Goal: Task Accomplishment & Management: Use online tool/utility

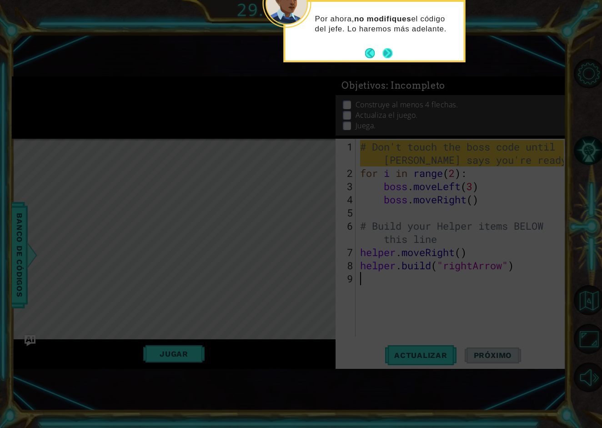
click at [388, 51] on button "Next" at bounding box center [387, 53] width 10 height 10
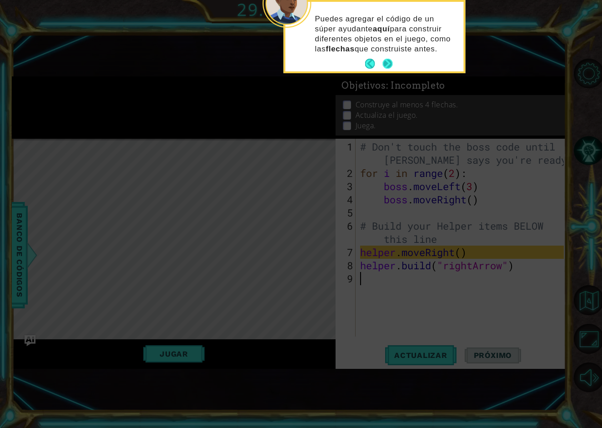
click at [391, 68] on button "Next" at bounding box center [387, 64] width 10 height 10
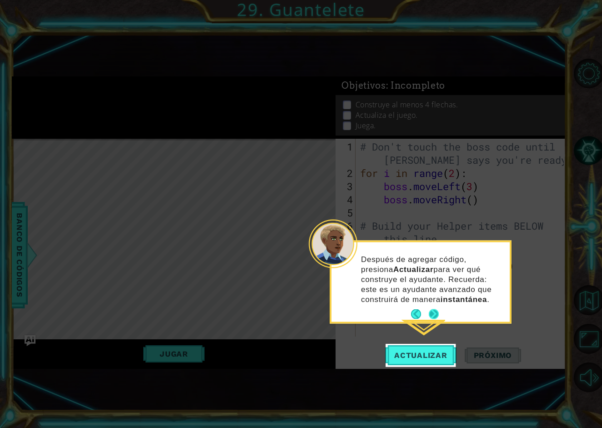
click at [435, 318] on button "Next" at bounding box center [434, 314] width 10 height 10
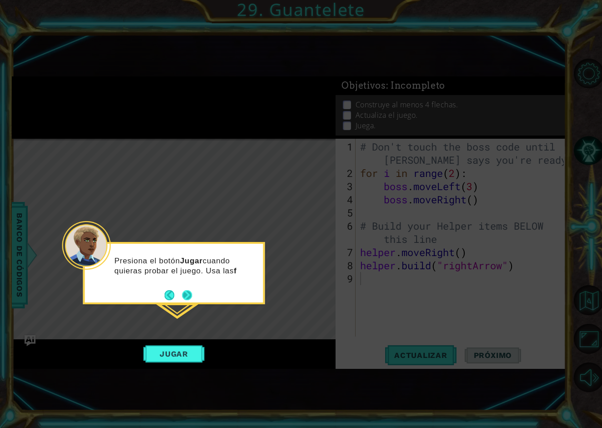
click at [185, 297] on button "Next" at bounding box center [187, 295] width 10 height 10
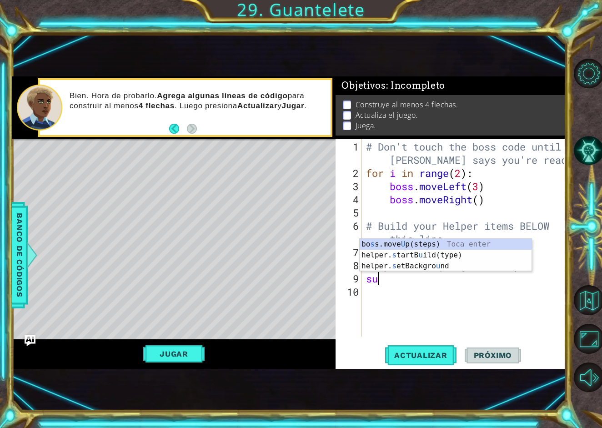
type textarea "s"
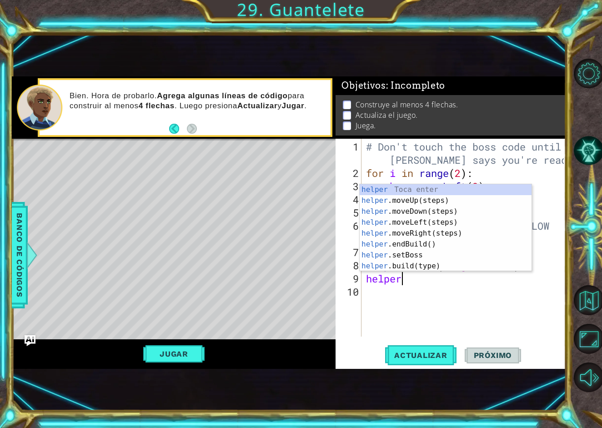
scroll to position [0, 1]
click at [449, 262] on div "helper Toca enter helper .moveUp(steps) Toca enter helper .moveDown(steps) Toca…" at bounding box center [446, 238] width 172 height 109
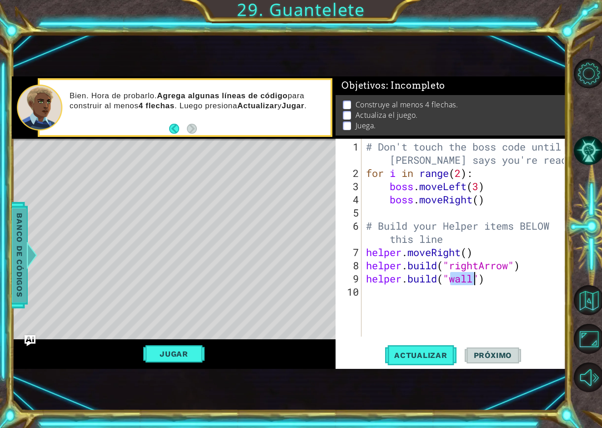
click at [25, 260] on span "Banco de códigos" at bounding box center [19, 255] width 15 height 94
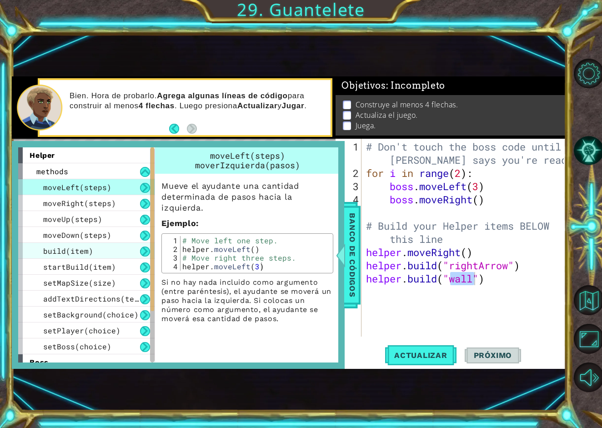
scroll to position [0, 0]
click at [116, 256] on div "build(item)" at bounding box center [86, 251] width 136 height 16
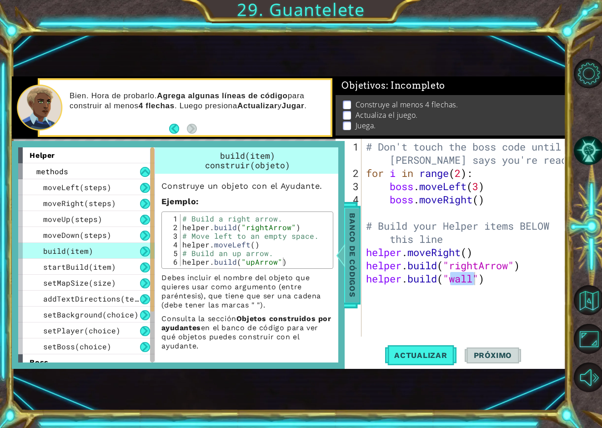
click at [353, 253] on span "Banco de códigos" at bounding box center [352, 255] width 15 height 94
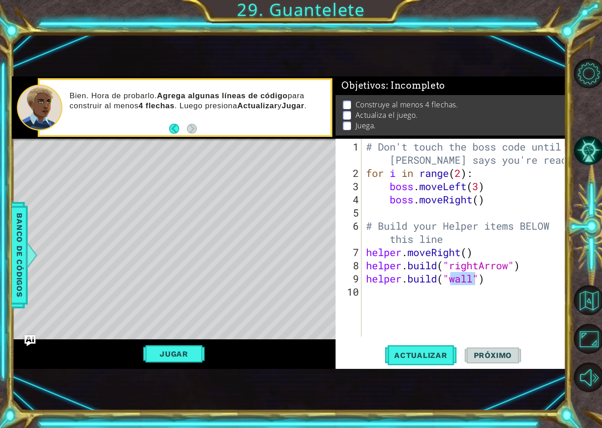
click at [471, 282] on div "# Don't touch the boss code until [PERSON_NAME] says you're ready! for i in ran…" at bounding box center [466, 258] width 204 height 237
click at [502, 267] on div "" rightArrow" Toca enter" at bounding box center [516, 277] width 172 height 33
type textarea "[DOMAIN_NAME]("rightArrow")"
click at [527, 285] on div "# Don't touch the boss code until [PERSON_NAME] says you're ready! for i in ran…" at bounding box center [466, 258] width 204 height 237
click at [432, 358] on span "Actualizar" at bounding box center [420, 355] width 71 height 9
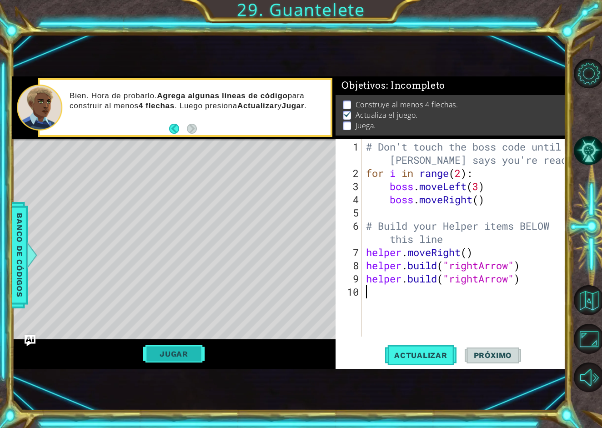
click at [184, 355] on button "Jugar" at bounding box center [173, 353] width 61 height 17
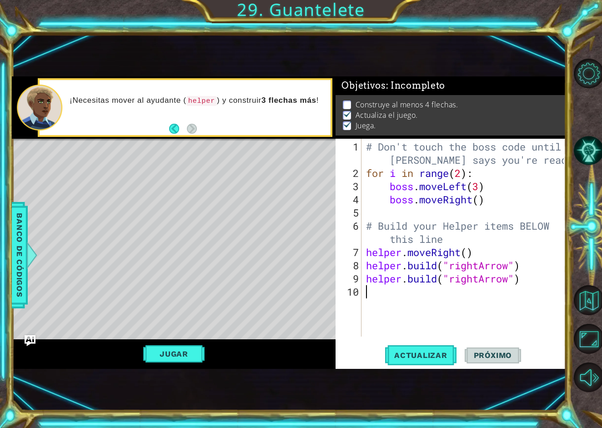
click at [465, 253] on div "# Don't touch the boss code until [PERSON_NAME] says you're ready! for i in ran…" at bounding box center [466, 258] width 204 height 237
click at [471, 257] on div "# Don't touch the boss code until [PERSON_NAME] says you're ready! for i in ran…" at bounding box center [466, 258] width 204 height 237
click at [456, 357] on span "Actualizar" at bounding box center [420, 355] width 71 height 9
click at [470, 256] on div "# Don't touch the boss code until [PERSON_NAME] says you're ready! for i in ran…" at bounding box center [466, 258] width 204 height 237
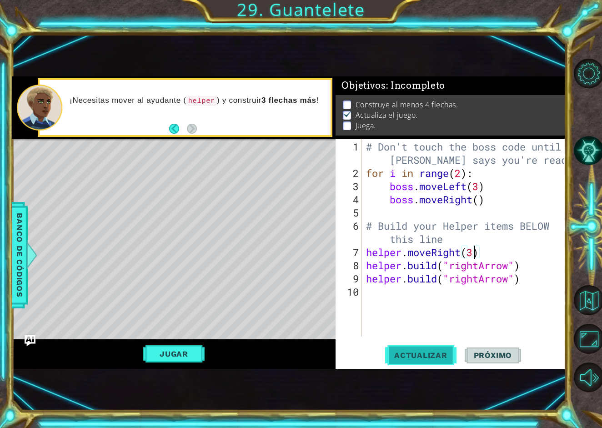
click at [440, 352] on span "Actualizar" at bounding box center [420, 355] width 71 height 9
click at [438, 360] on button "Actualizar" at bounding box center [420, 355] width 71 height 23
click at [527, 280] on div "# Don't touch the boss code until [PERSON_NAME] says you're ready! for i in ran…" at bounding box center [466, 258] width 204 height 237
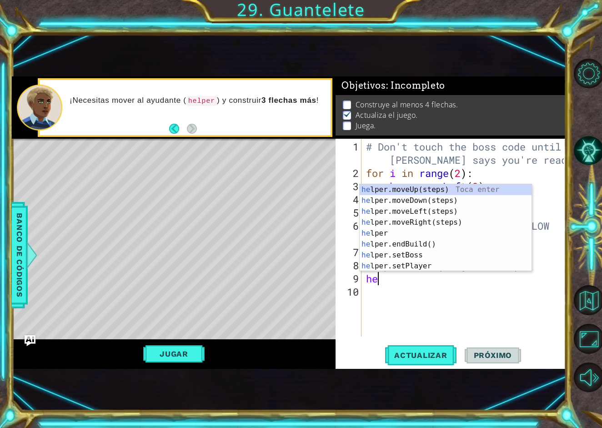
scroll to position [0, 0]
type textarea "h"
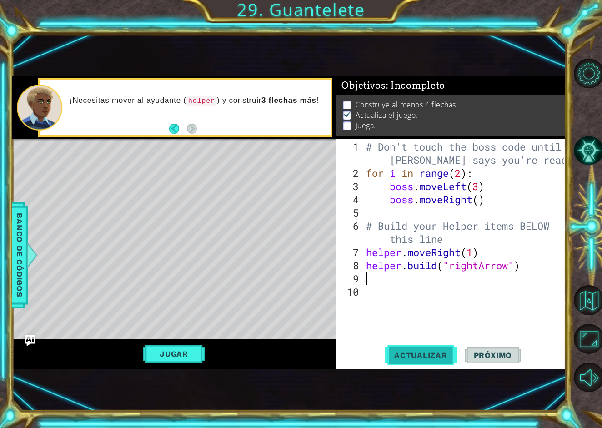
click at [418, 353] on span "Actualizar" at bounding box center [420, 355] width 71 height 9
click at [480, 241] on div "# Don't touch the boss code until [PERSON_NAME] says you're ready! for i in ran…" at bounding box center [466, 258] width 204 height 237
type textarea "# Build your Helper items BELOW this line"
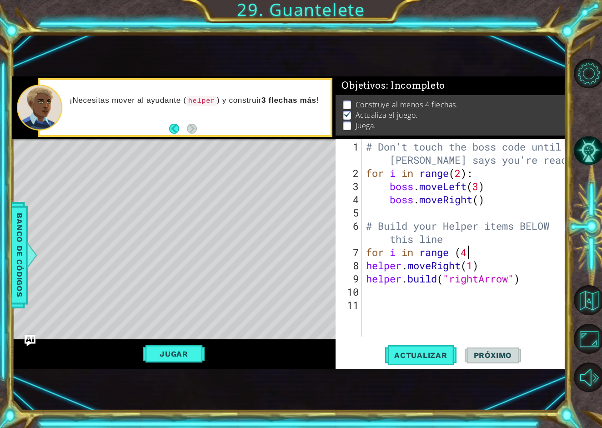
scroll to position [0, 5]
click at [433, 354] on span "Actualizar" at bounding box center [420, 355] width 71 height 9
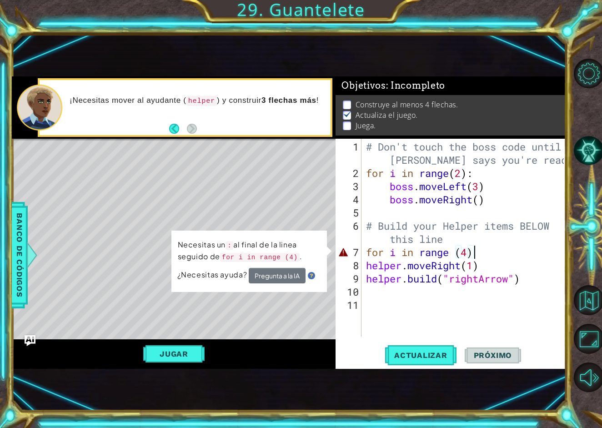
click at [455, 255] on div "# Don't touch the boss code until [PERSON_NAME] says you're ready! for i in ran…" at bounding box center [466, 258] width 204 height 237
click at [477, 251] on div "# Don't touch the boss code until [PERSON_NAME] says you're ready! for i in ran…" at bounding box center [466, 258] width 204 height 237
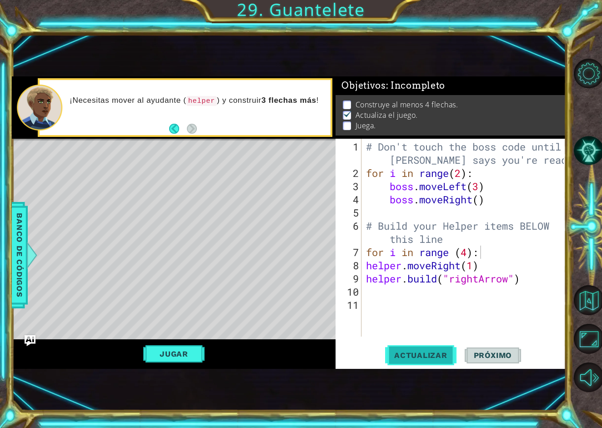
click at [444, 351] on span "Actualizar" at bounding box center [420, 355] width 71 height 9
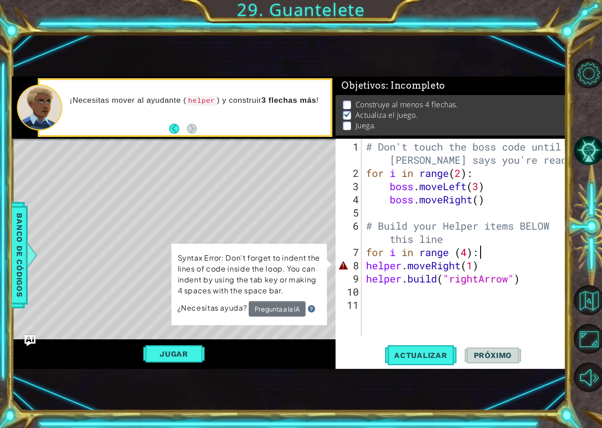
click at [464, 271] on div "# Don't touch the boss code until [PERSON_NAME] says you're ready! for i in ran…" at bounding box center [466, 258] width 204 height 237
click at [474, 267] on div "# Don't touch the boss code until [PERSON_NAME] says you're ready! for i in ran…" at bounding box center [466, 258] width 204 height 237
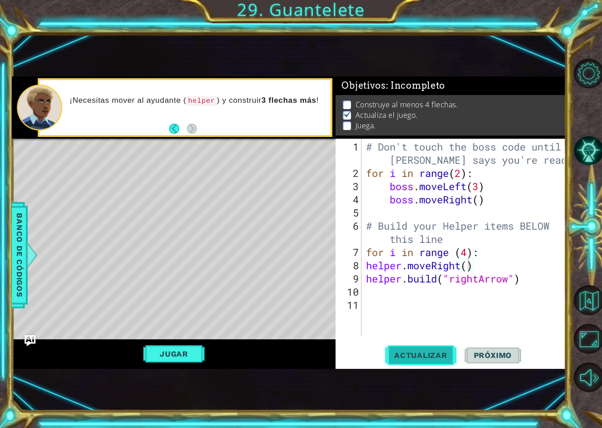
click at [439, 353] on span "Actualizar" at bounding box center [420, 355] width 71 height 9
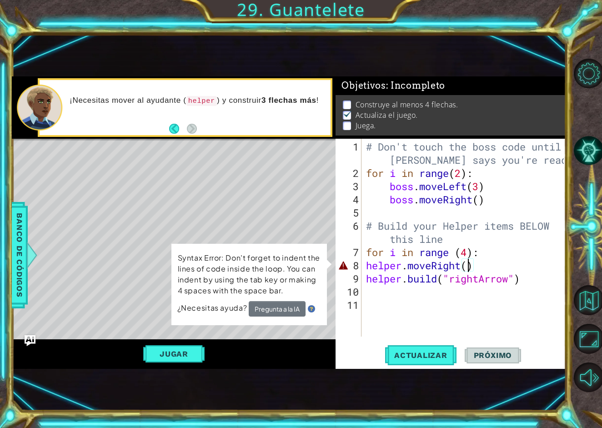
click at [299, 312] on button "Pregunta a la IA" at bounding box center [277, 308] width 57 height 15
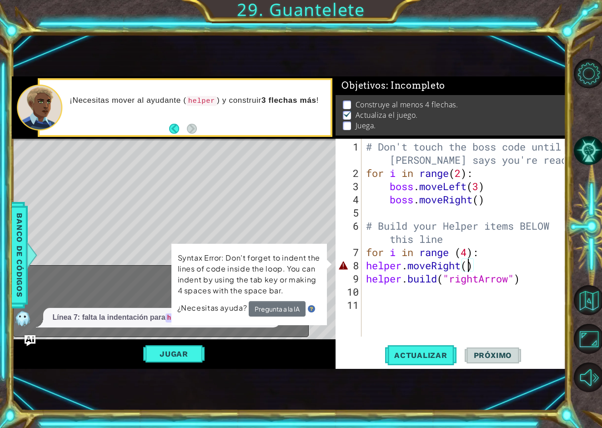
click at [279, 349] on div "Jugar" at bounding box center [174, 353] width 324 height 29
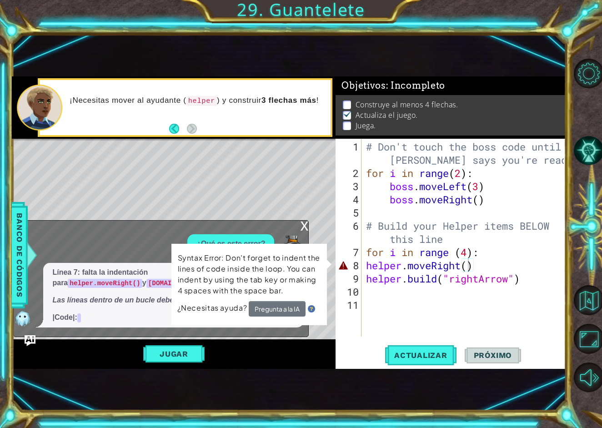
click at [316, 247] on div "Syntax Error: Don't forget to indent the lines of code inside the loop. You can…" at bounding box center [248, 284] width 155 height 81
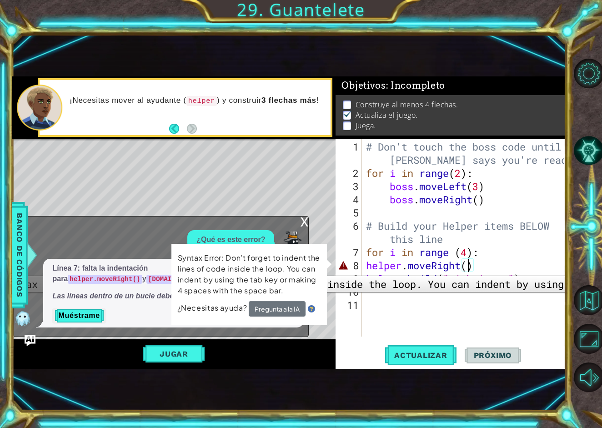
click at [344, 269] on div "8" at bounding box center [349, 265] width 24 height 13
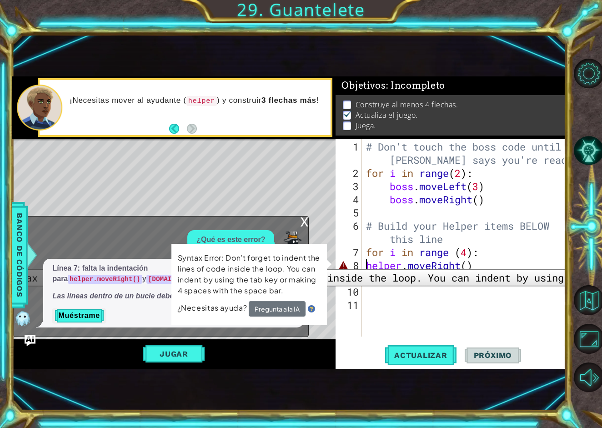
click at [341, 262] on div "8" at bounding box center [349, 265] width 24 height 13
type textarea "helper.moveRight()"
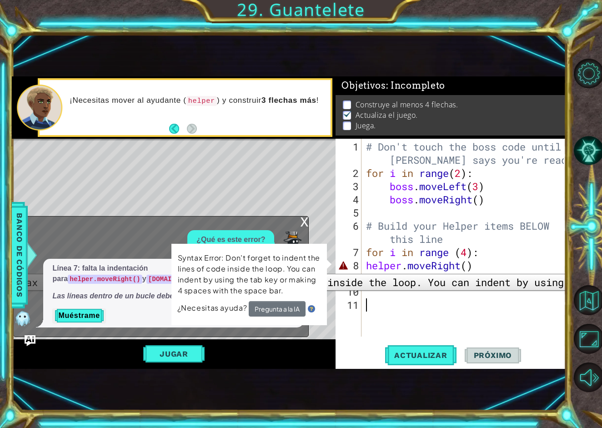
click at [348, 267] on div "8" at bounding box center [349, 265] width 24 height 13
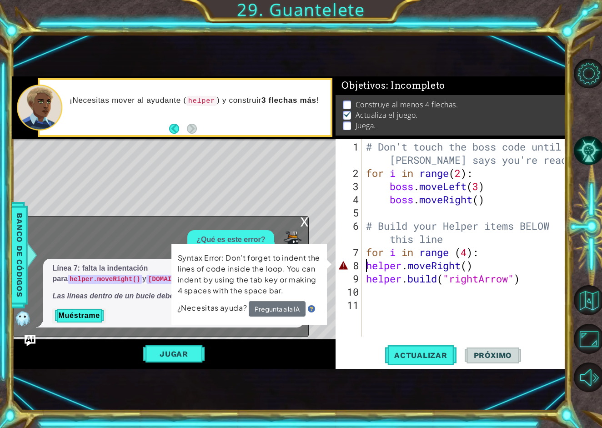
click at [123, 315] on p "Muéstrame" at bounding box center [173, 315] width 242 height 15
click at [339, 269] on div "8" at bounding box center [349, 265] width 24 height 13
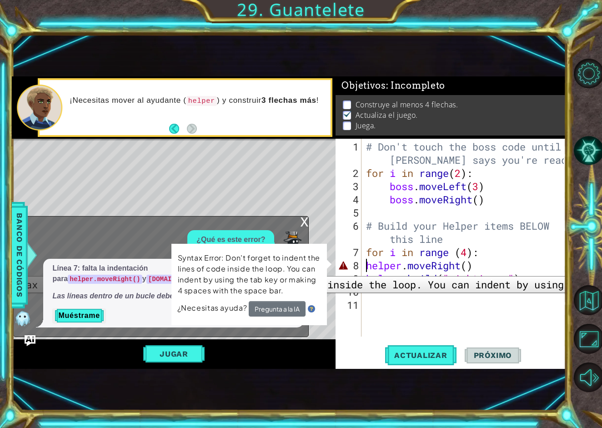
click at [341, 268] on div "8" at bounding box center [349, 265] width 24 height 13
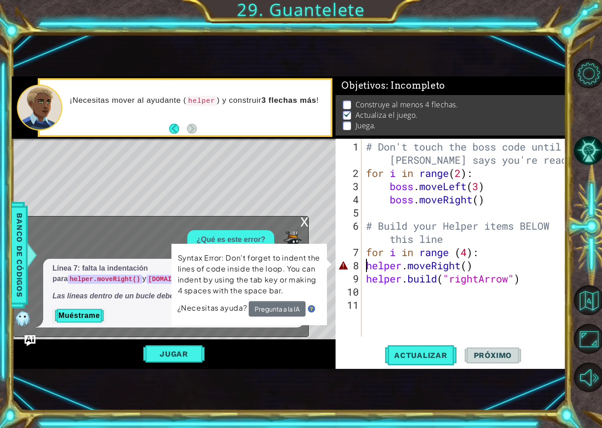
type textarea "helper.moveRight()"
click at [341, 268] on div "8" at bounding box center [349, 265] width 24 height 13
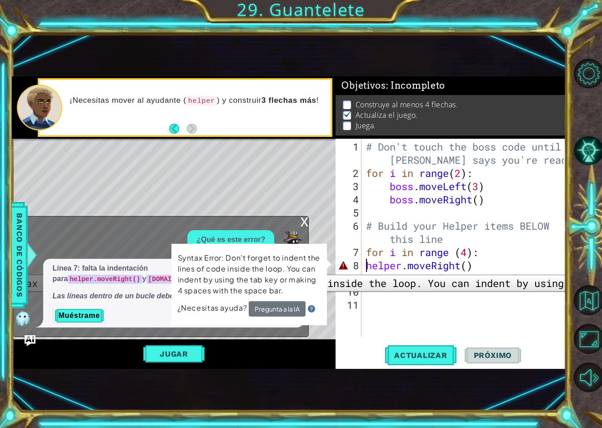
click at [343, 268] on div "8" at bounding box center [349, 265] width 24 height 13
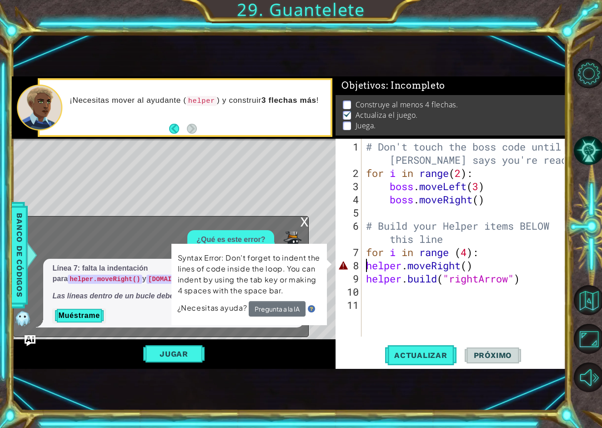
click at [394, 246] on div "# Don't touch the boss code until [PERSON_NAME] says you're ready! for i in ran…" at bounding box center [466, 258] width 204 height 237
click at [471, 279] on div "# Don't touch the boss code until [PERSON_NAME] says you're ready! for i in ran…" at bounding box center [466, 258] width 204 height 237
click at [476, 268] on div "# Don't touch the boss code until [PERSON_NAME] says you're ready! for i in ran…" at bounding box center [466, 258] width 204 height 237
type textarea "helper.moveRight("
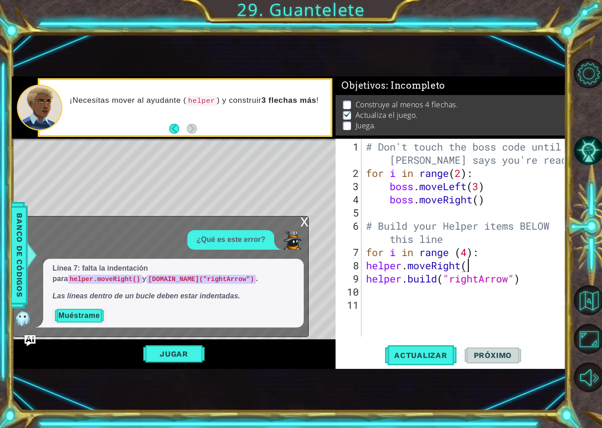
click at [93, 318] on button "Muéstrame" at bounding box center [78, 315] width 53 height 15
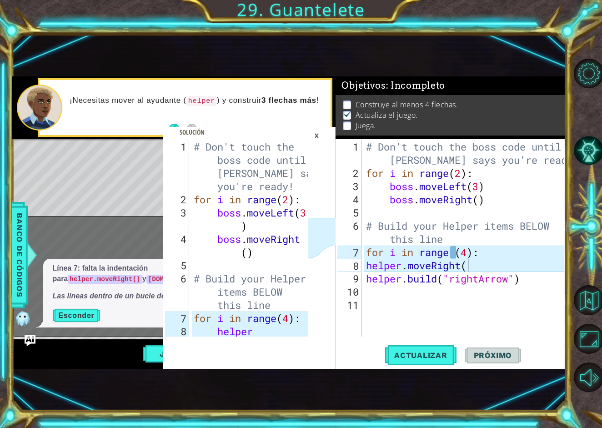
click at [92, 316] on button "Esconder" at bounding box center [76, 315] width 48 height 15
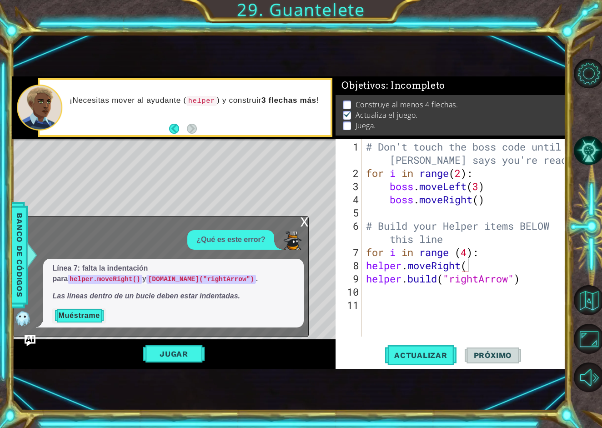
click at [88, 311] on button "Muéstrame" at bounding box center [78, 315] width 53 height 15
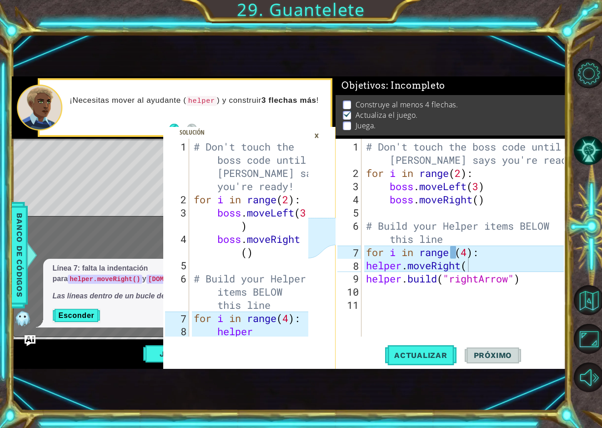
click at [271, 337] on span at bounding box center [249, 248] width 173 height 242
click at [300, 320] on div at bounding box center [303, 277] width 9 height 277
type textarea "helper.moveRight()"
click at [250, 335] on div "# Don't touch the boss code until [PERSON_NAME] says you're ready! for i in ran…" at bounding box center [252, 285] width 121 height 290
click at [254, 329] on div "# Don't touch the boss code until [PERSON_NAME] says you're ready! for i in ran…" at bounding box center [252, 285] width 121 height 290
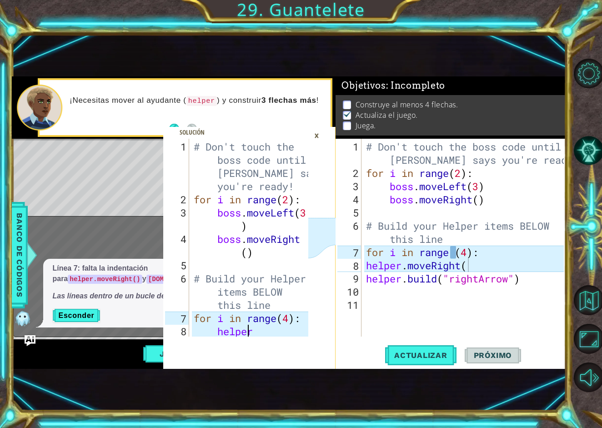
click at [146, 312] on p "Esconder" at bounding box center [173, 315] width 242 height 15
click at [414, 335] on div "# Don't touch the boss code until [PERSON_NAME] says you're ready! for i in ran…" at bounding box center [466, 258] width 204 height 237
click at [318, 136] on div "×" at bounding box center [317, 135] width 14 height 15
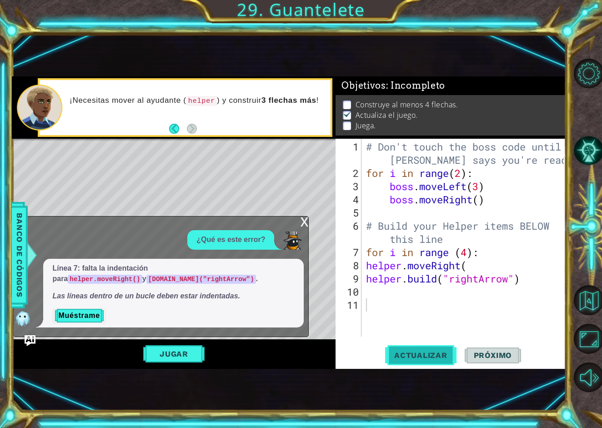
click at [416, 345] on button "Actualizar" at bounding box center [420, 355] width 71 height 23
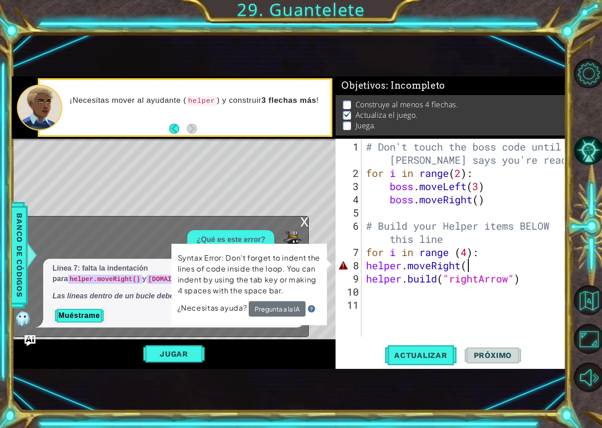
click at [472, 263] on div "# Don't touch the boss code until [PERSON_NAME] says you're ready! for i in ran…" at bounding box center [466, 258] width 204 height 237
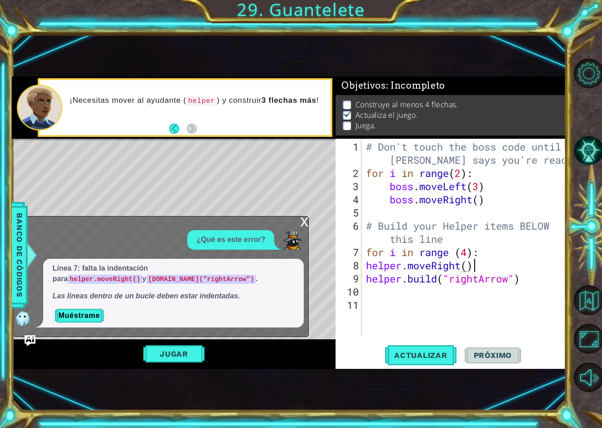
scroll to position [0, 5]
click at [429, 352] on span "Actualizar" at bounding box center [420, 355] width 71 height 9
click at [369, 266] on div "# Don't touch the boss code until [PERSON_NAME] says you're ready! for i in ran…" at bounding box center [466, 258] width 204 height 237
click at [365, 266] on div "# Don't touch the boss code until [PERSON_NAME] says you're ready! for i in ran…" at bounding box center [466, 258] width 204 height 237
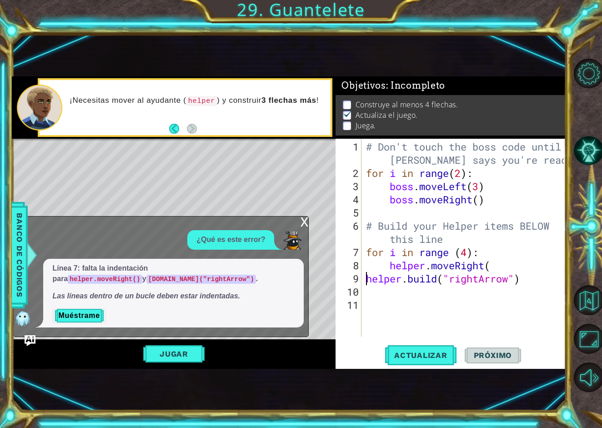
click at [368, 280] on div "# Don't touch the boss code until [PERSON_NAME] says you're ready! for i in ran…" at bounding box center [466, 258] width 204 height 237
click at [425, 358] on span "Actualizar" at bounding box center [420, 355] width 71 height 9
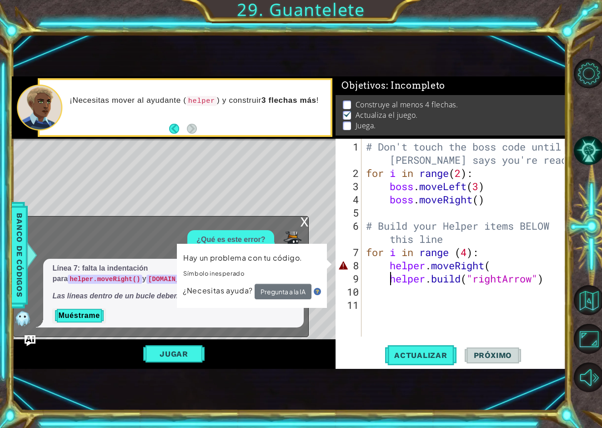
click at [495, 271] on div "# Don't touch the boss code until [PERSON_NAME] says you're ready! for i in ran…" at bounding box center [466, 258] width 204 height 237
click at [496, 265] on div "# Don't touch the boss code until [PERSON_NAME] says you're ready! for i in ran…" at bounding box center [466, 258] width 204 height 237
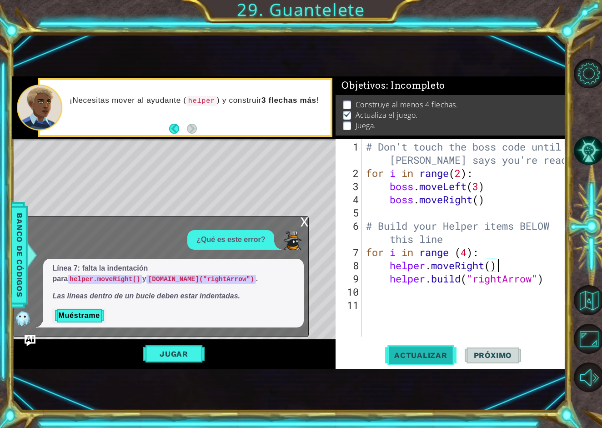
type textarea "helper.moveRight()"
click at [436, 351] on span "Actualizar" at bounding box center [420, 355] width 71 height 9
click at [306, 221] on div "x" at bounding box center [304, 220] width 8 height 9
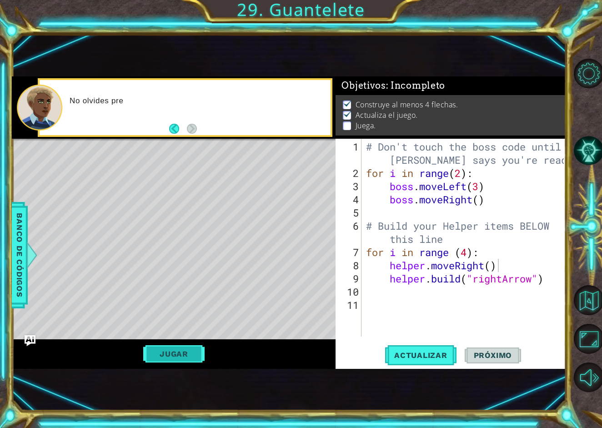
click at [193, 355] on button "Jugar" at bounding box center [173, 353] width 61 height 17
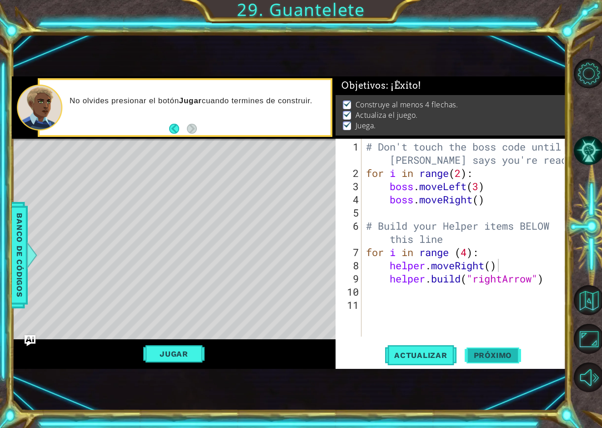
click at [501, 353] on span "Próximo" at bounding box center [493, 355] width 56 height 9
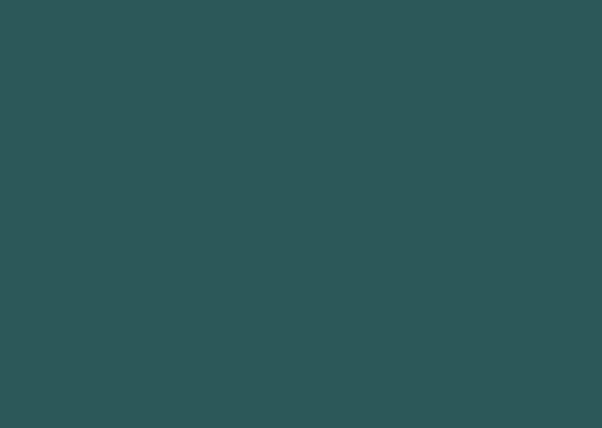
click at [501, 353] on body "1 2 3 " rightArrow" Toca enter הההההההההההההההההההההההההההההההההההההההההההההההה…" at bounding box center [301, 214] width 602 height 428
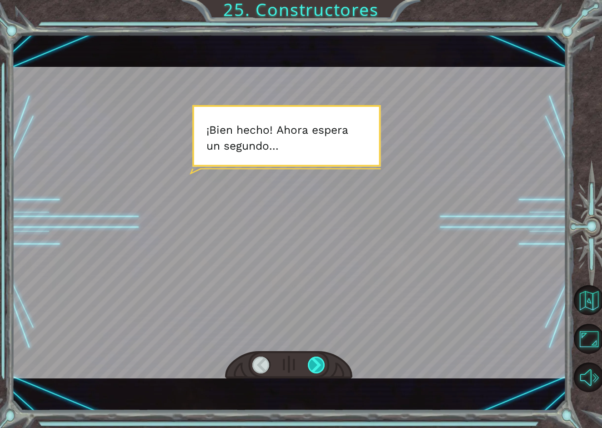
click at [324, 368] on div at bounding box center [317, 364] width 18 height 17
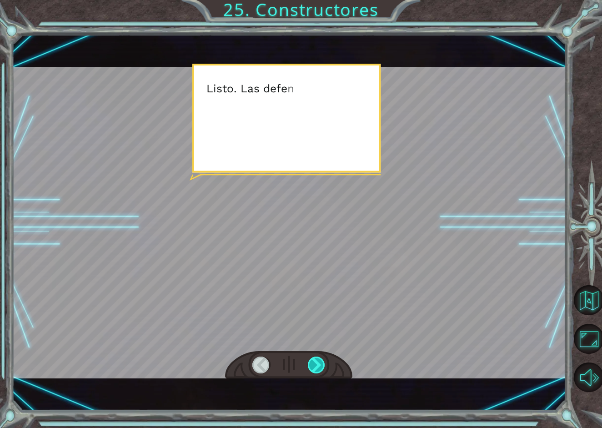
click at [324, 368] on div at bounding box center [317, 364] width 18 height 17
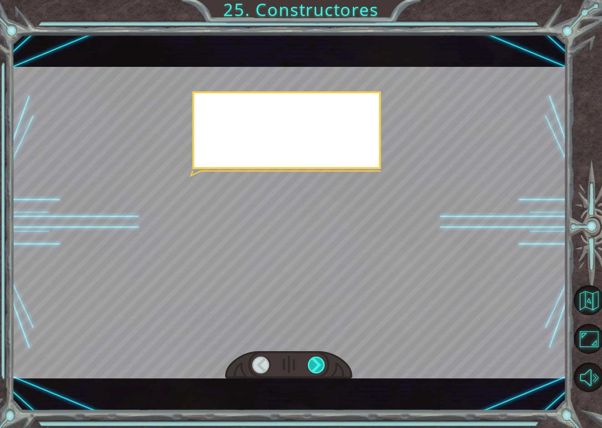
click at [324, 368] on div at bounding box center [317, 364] width 18 height 17
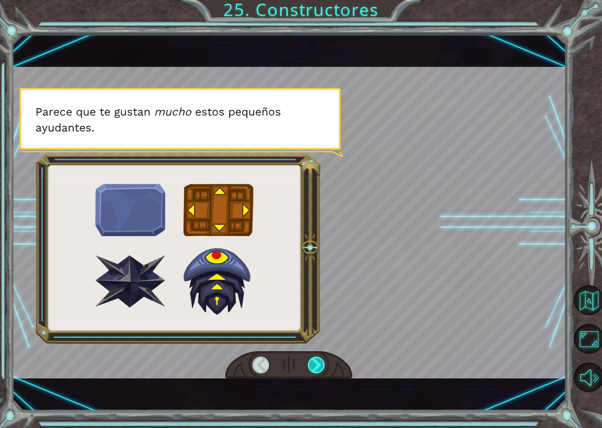
click at [324, 368] on div at bounding box center [317, 364] width 18 height 17
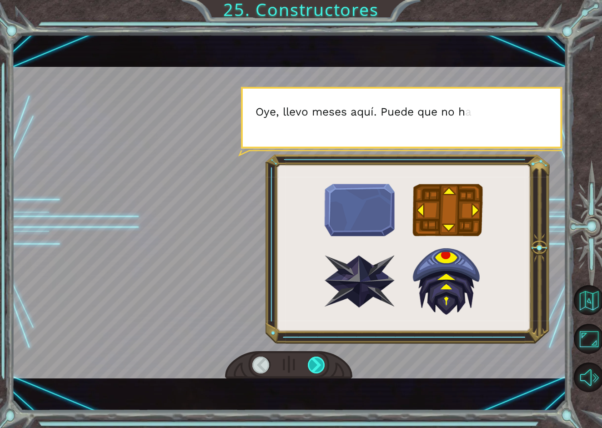
click at [324, 368] on div at bounding box center [317, 364] width 18 height 17
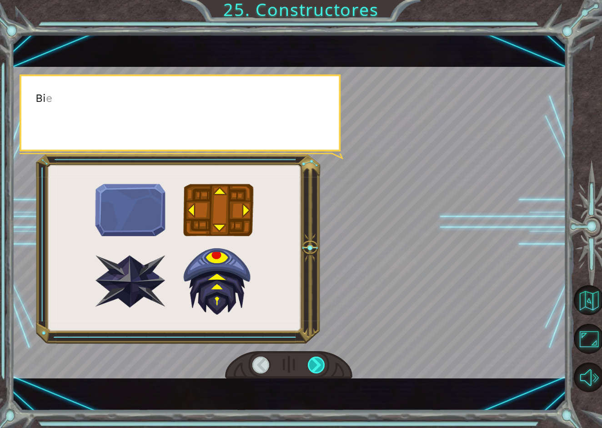
click at [324, 368] on div at bounding box center [317, 364] width 18 height 17
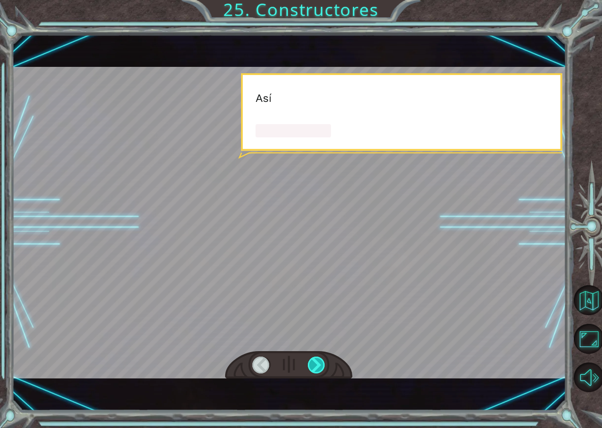
click at [324, 368] on div at bounding box center [317, 364] width 18 height 17
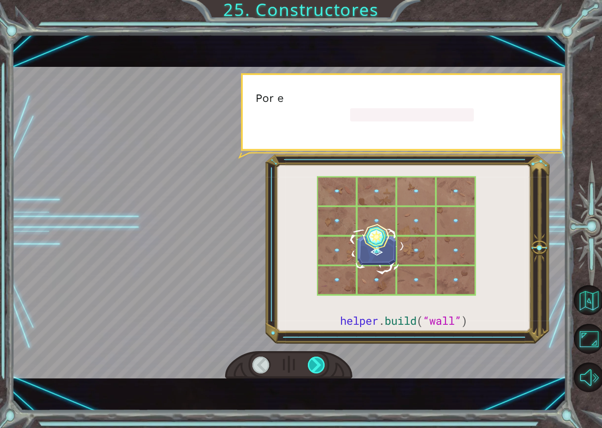
click at [324, 368] on div at bounding box center [317, 364] width 18 height 17
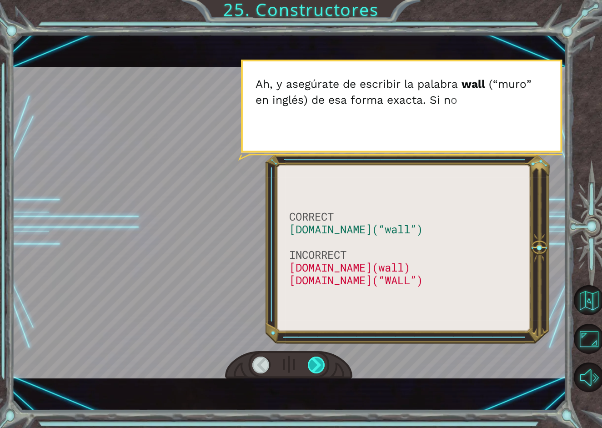
click at [324, 368] on div at bounding box center [317, 364] width 18 height 17
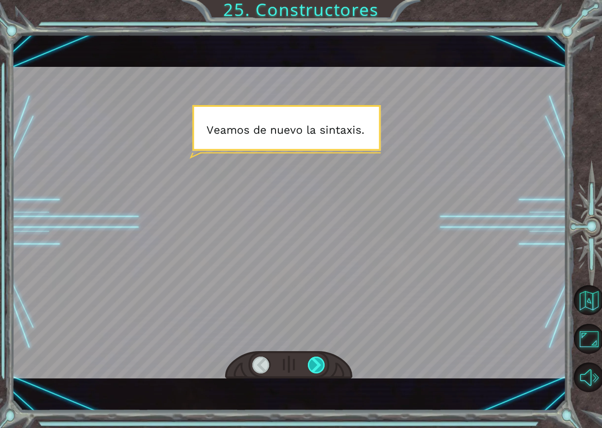
click at [324, 368] on div at bounding box center [317, 364] width 18 height 17
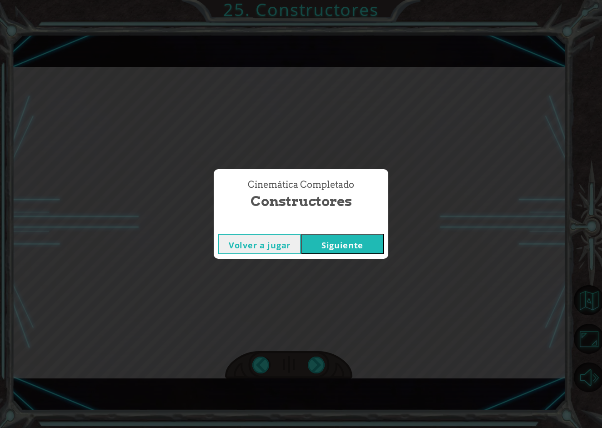
click at [340, 240] on button "Siguiente" at bounding box center [342, 244] width 83 height 20
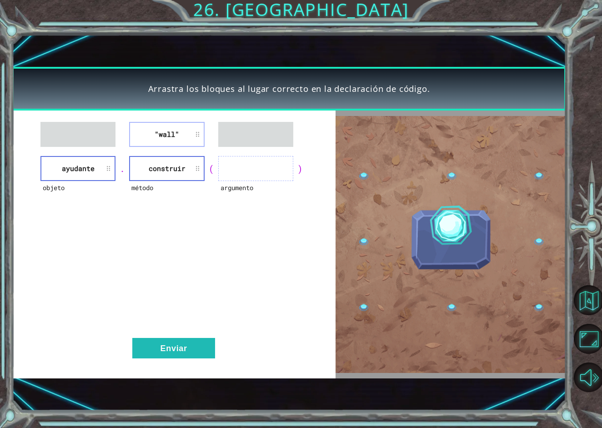
drag, startPoint x: 174, startPoint y: 135, endPoint x: 247, endPoint y: 171, distance: 81.3
click at [251, 171] on div ""wall" objeto ayudante . método construir ( argumento ) Enviar" at bounding box center [173, 244] width 323 height 268
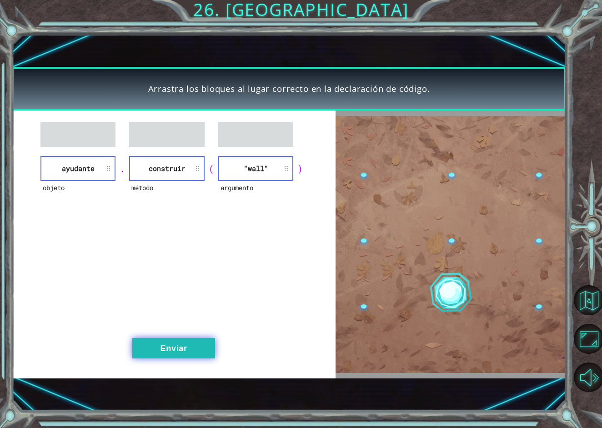
click at [168, 344] on button "Enviar" at bounding box center [173, 348] width 83 height 20
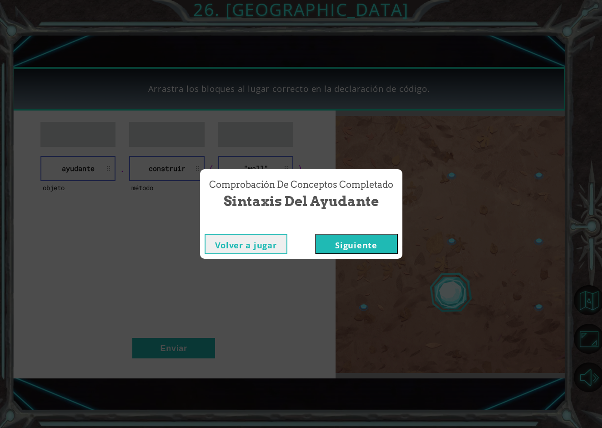
click at [376, 247] on button "Siguiente" at bounding box center [356, 244] width 83 height 20
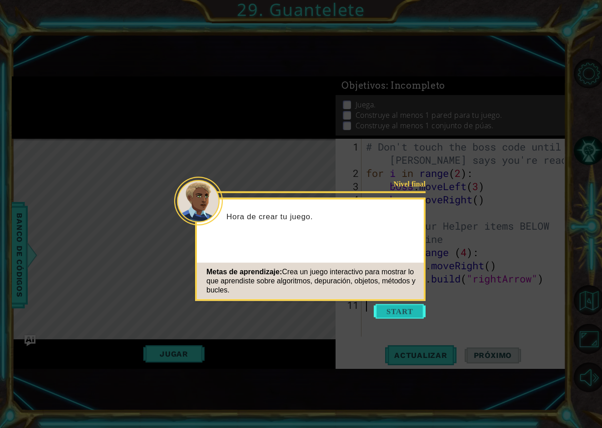
click at [404, 304] on button "Start" at bounding box center [400, 311] width 52 height 15
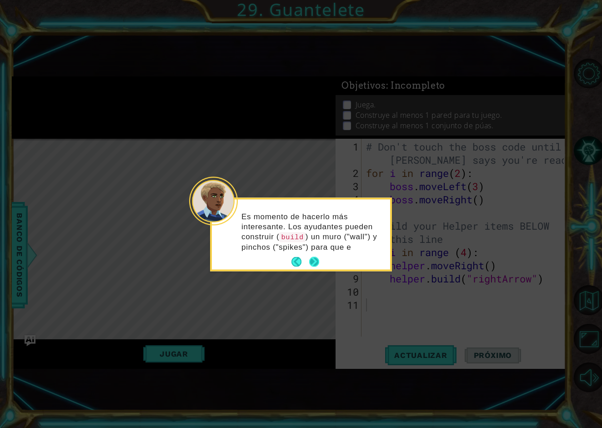
click at [313, 252] on div "Es momento de hacerlo más interesante. Los ayudantes pueden construir ( build )…" at bounding box center [301, 236] width 178 height 66
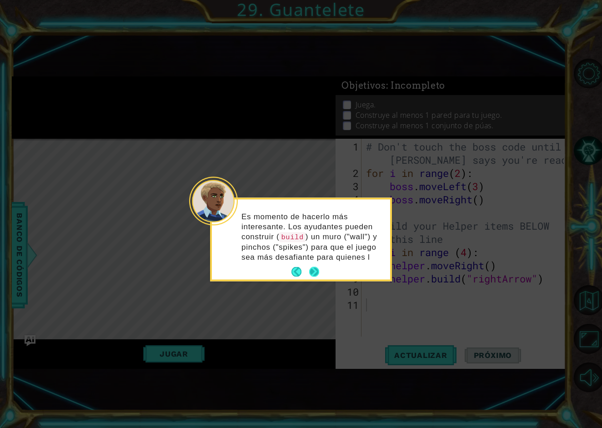
click at [312, 271] on button "Next" at bounding box center [314, 272] width 10 height 10
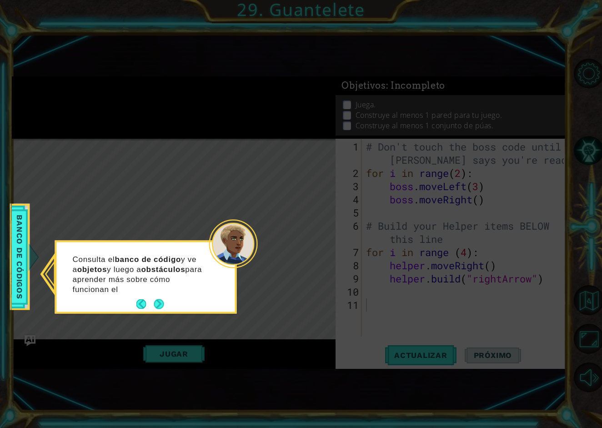
click at [160, 290] on p "Consulta el banco de código y ve a objetos y luego a obstáculos para aprender m…" at bounding box center [141, 274] width 136 height 40
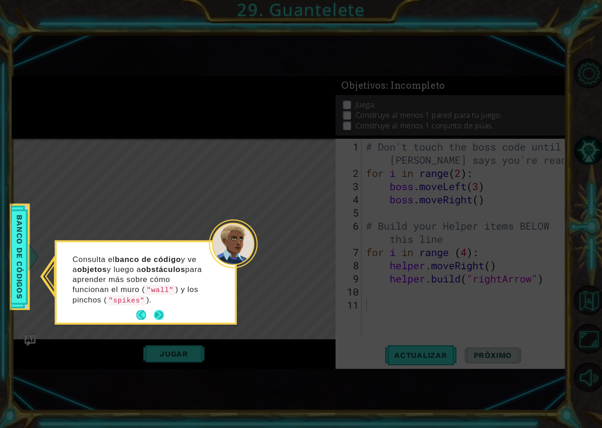
click at [160, 314] on button "Next" at bounding box center [159, 315] width 10 height 10
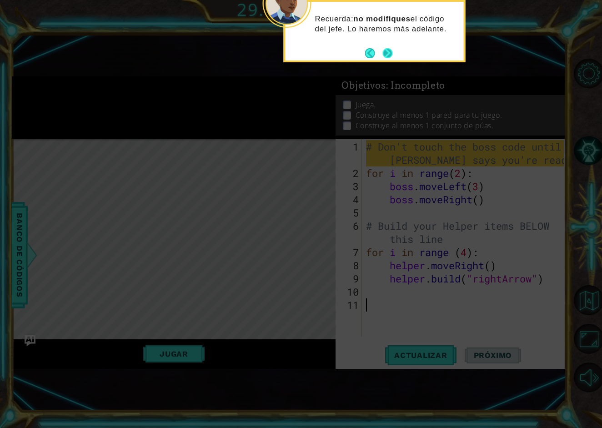
click at [386, 53] on button "Next" at bounding box center [388, 53] width 10 height 10
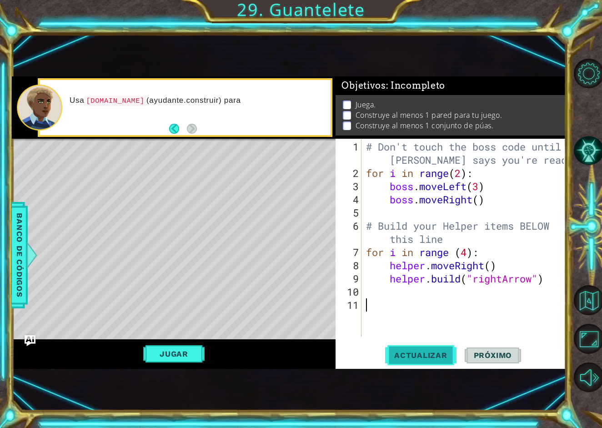
click at [431, 344] on button "Actualizar" at bounding box center [420, 355] width 71 height 23
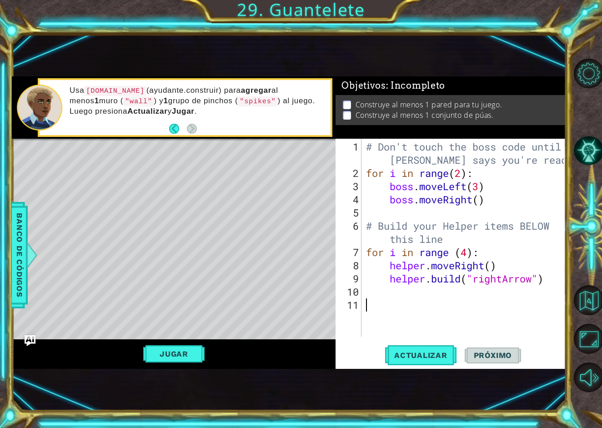
click at [396, 292] on div "# Don't touch the boss code until [PERSON_NAME] says you're ready! for i in ran…" at bounding box center [466, 258] width 204 height 237
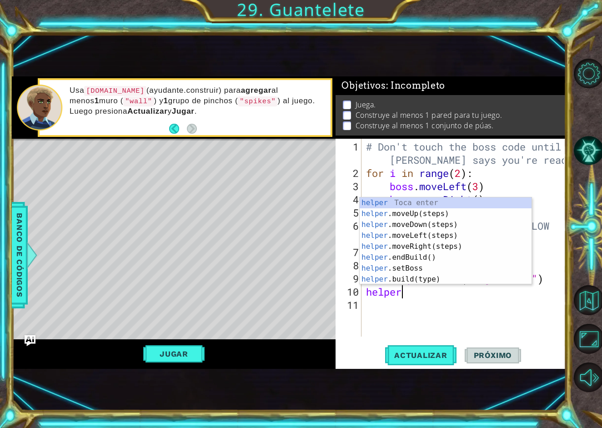
scroll to position [0, 1]
click at [412, 275] on div "helper Toca enter helper .moveUp(steps) Toca enter helper .moveDown(steps) Toca…" at bounding box center [446, 251] width 172 height 109
type textarea "[DOMAIN_NAME]("wall")"
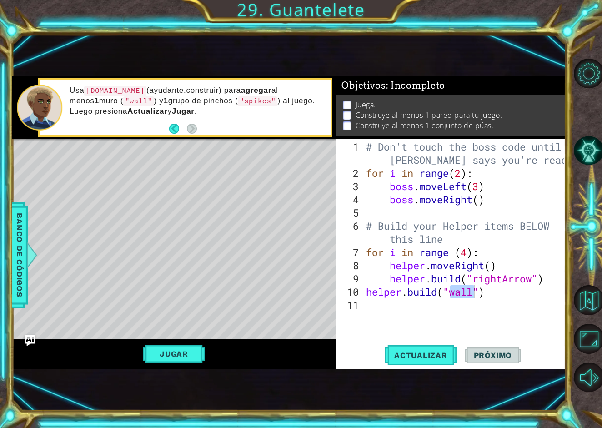
click at [448, 342] on div "[DOMAIN_NAME]("wall") 1 2 3 4 5 6 7 8 9 10 11 # Don't touch the boss code until…" at bounding box center [451, 254] width 230 height 230
click at [429, 306] on div "# Don't touch the boss code until [PERSON_NAME] says you're ready! for i in ran…" at bounding box center [466, 258] width 204 height 237
click at [432, 351] on span "Actualizar" at bounding box center [420, 355] width 71 height 9
click at [463, 291] on div "# Don't touch the boss code until [PERSON_NAME] says you're ready! for i in ran…" at bounding box center [466, 258] width 204 height 237
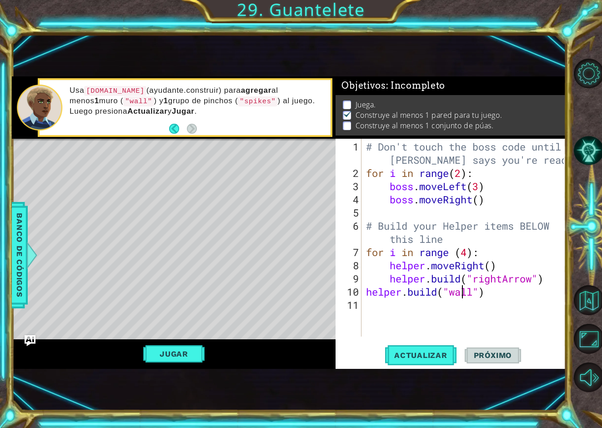
click at [544, 281] on div "# Don't touch the boss code until [PERSON_NAME] says you're ready! for i in ran…" at bounding box center [466, 258] width 204 height 237
type textarea "[DOMAIN_NAME]("rightArrow")"
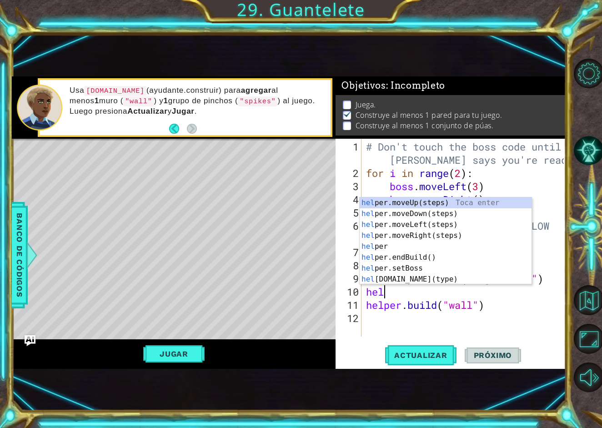
scroll to position [0, 0]
click at [499, 280] on div "hel per.moveUp(steps) Toca enter hel per.moveDown(steps) Toca enter hel per.mov…" at bounding box center [446, 251] width 172 height 109
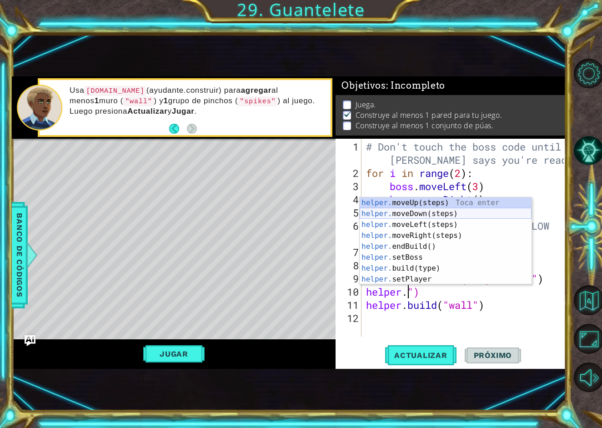
click at [466, 213] on div "helper. moveUp(steps) Toca enter helper. moveDown(steps) Toca enter helper. mov…" at bounding box center [446, 251] width 172 height 109
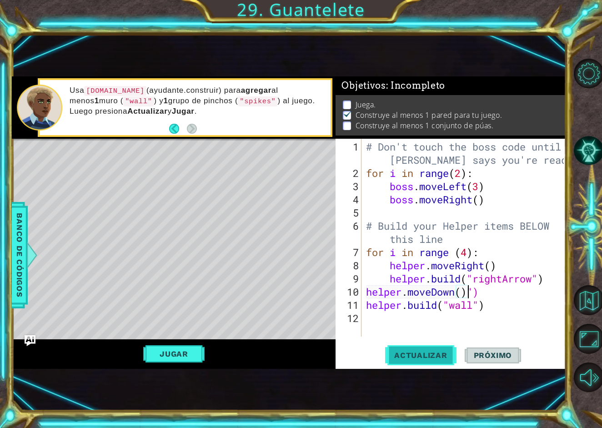
click at [441, 359] on span "Actualizar" at bounding box center [420, 355] width 71 height 9
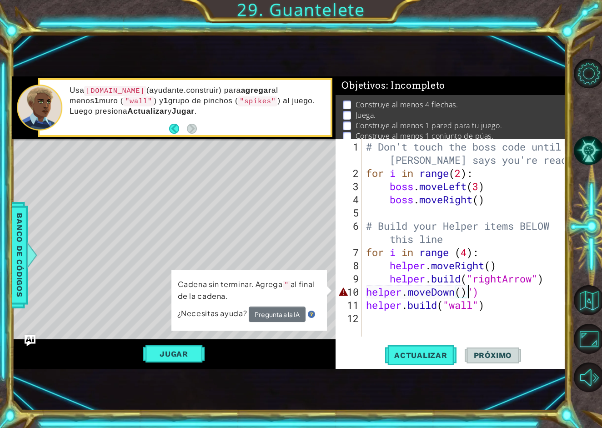
click at [486, 293] on div "# Don't touch the boss code until [PERSON_NAME] says you're ready! for i in ran…" at bounding box center [466, 258] width 204 height 237
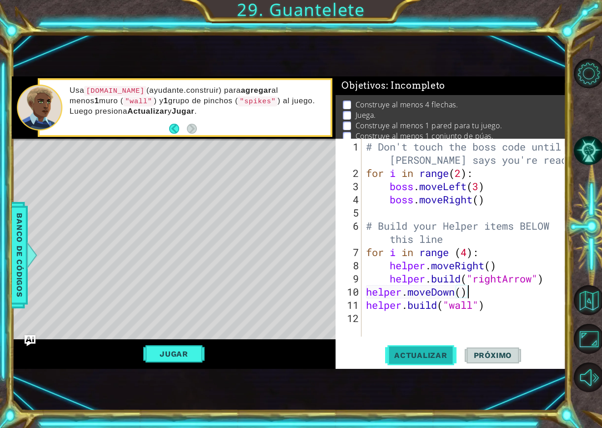
click at [436, 347] on button "Actualizar" at bounding box center [420, 355] width 71 height 23
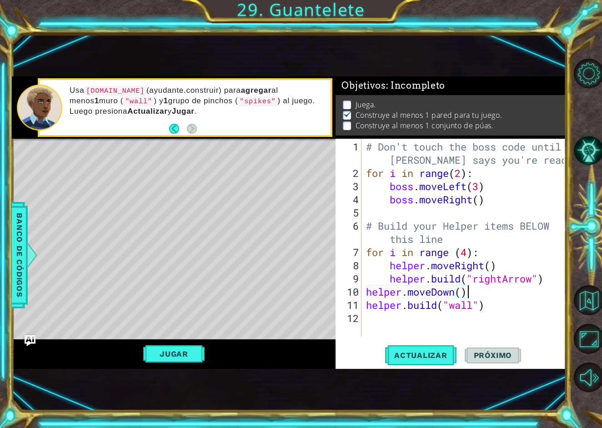
click at [456, 298] on div "# Don't touch the boss code until [PERSON_NAME] says you're ready! for i in ran…" at bounding box center [466, 258] width 204 height 237
click at [457, 293] on div "# Don't touch the boss code until [PERSON_NAME] says you're ready! for i in ran…" at bounding box center [466, 258] width 204 height 237
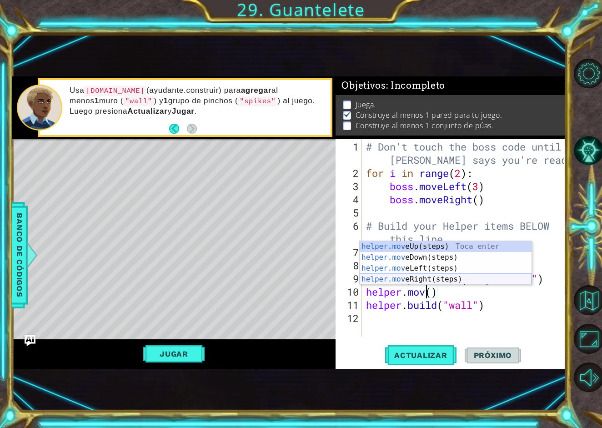
click at [453, 278] on div "helper.mov eUp(steps) Toca enter helper.mov eDown(steps) Toca enter helper.mov …" at bounding box center [446, 273] width 172 height 65
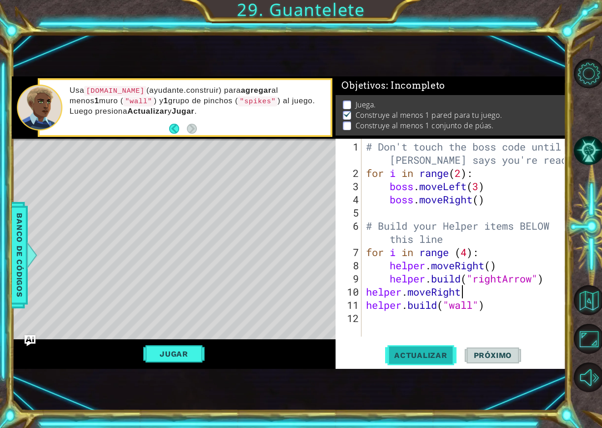
click at [416, 354] on span "Actualizar" at bounding box center [420, 355] width 71 height 9
click at [446, 355] on span "Actualizar" at bounding box center [420, 355] width 71 height 9
click at [443, 346] on button "Actualizar" at bounding box center [420, 355] width 71 height 23
click at [198, 355] on button "Jugar" at bounding box center [173, 353] width 61 height 17
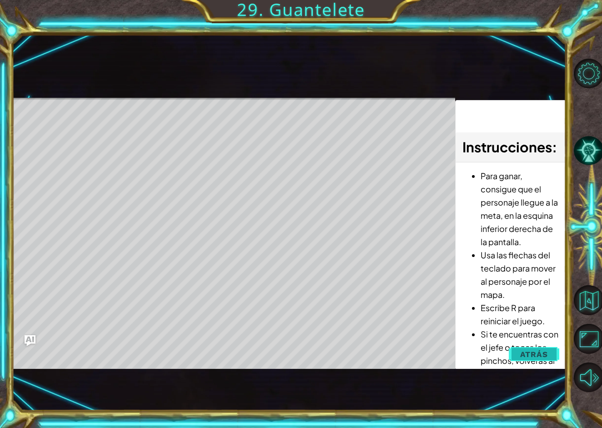
click at [544, 361] on button "Atrás" at bounding box center [534, 354] width 50 height 18
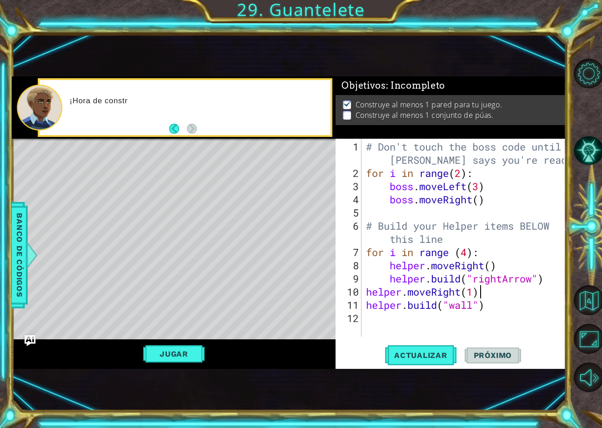
click at [469, 308] on div "# Don't touch the boss code until [PERSON_NAME] says you're ready! for i in ran…" at bounding box center [466, 258] width 204 height 237
click at [476, 306] on div "# Don't touch the boss code until [PERSON_NAME] says you're ready! for i in ran…" at bounding box center [466, 258] width 204 height 237
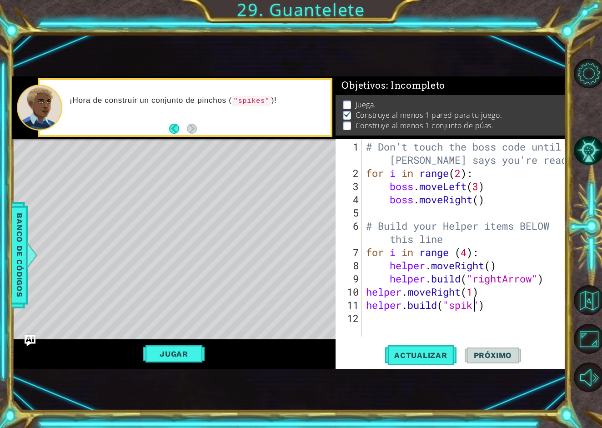
scroll to position [0, 5]
click at [520, 306] on div "# Don't touch the boss code until [PERSON_NAME] says you're ready! for i in ran…" at bounding box center [466, 258] width 204 height 237
click at [445, 352] on span "Actualizar" at bounding box center [420, 355] width 71 height 9
click at [435, 356] on span "Actualizar" at bounding box center [420, 355] width 71 height 9
click at [193, 354] on button "Jugar" at bounding box center [173, 353] width 61 height 17
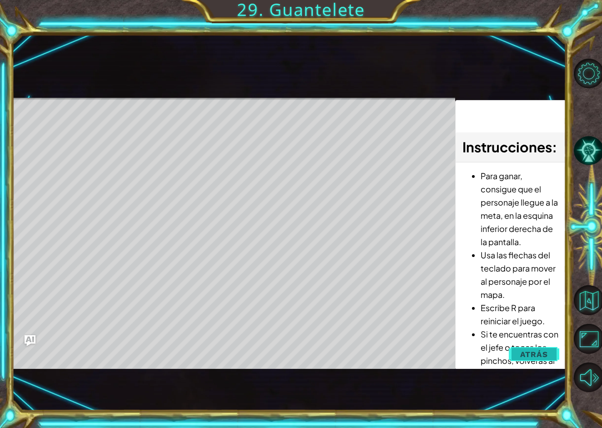
click at [539, 347] on button "Atrás" at bounding box center [534, 354] width 50 height 18
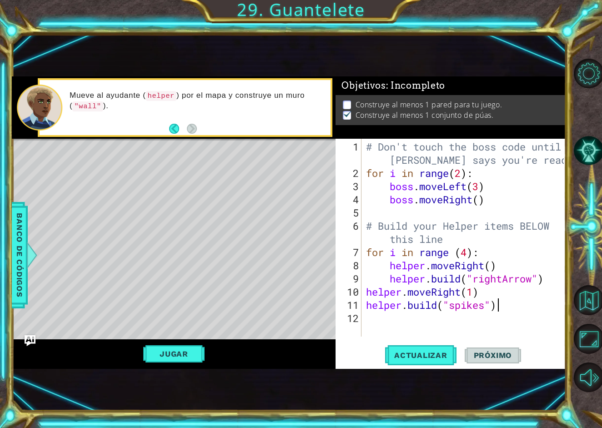
click at [553, 282] on div "# Don't touch the boss code until [PERSON_NAME] says you're ready! for i in ran…" at bounding box center [466, 258] width 204 height 237
type textarea "[DOMAIN_NAME]("rightArrow")"
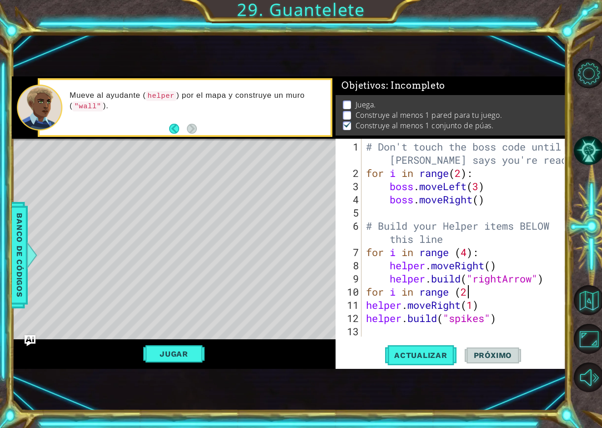
scroll to position [0, 5]
click at [431, 361] on button "Actualizar" at bounding box center [420, 355] width 71 height 23
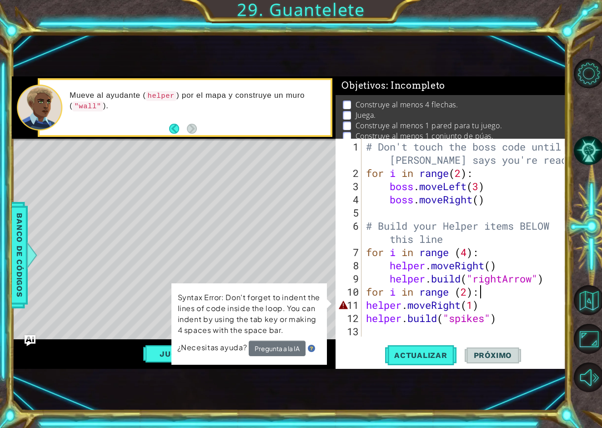
click at [365, 305] on div "# Don't touch the boss code until [PERSON_NAME] says you're ready! for i in ran…" at bounding box center [466, 258] width 204 height 237
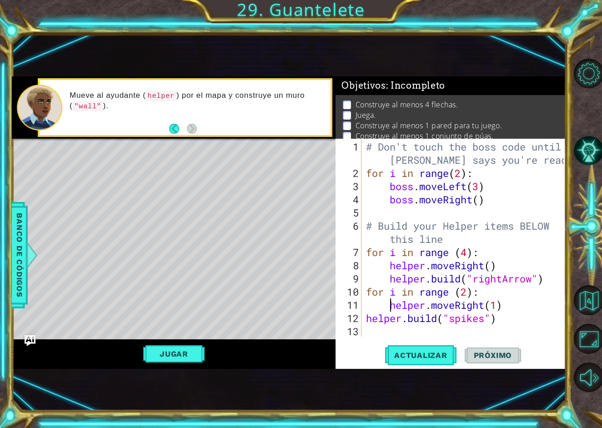
click at [365, 319] on div "# Don't touch the boss code until [PERSON_NAME] says you're ready! for i in ran…" at bounding box center [466, 258] width 204 height 237
click at [428, 359] on span "Actualizar" at bounding box center [420, 355] width 71 height 9
type textarea "[DOMAIN_NAME]("spikes")"
click at [446, 356] on span "Actualizar" at bounding box center [420, 355] width 71 height 9
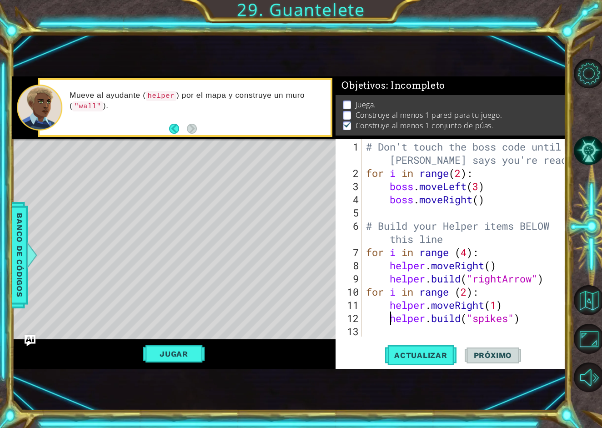
click at [525, 320] on div "# Don't touch the boss code until [PERSON_NAME] says you're ready! for i in ran…" at bounding box center [466, 258] width 204 height 237
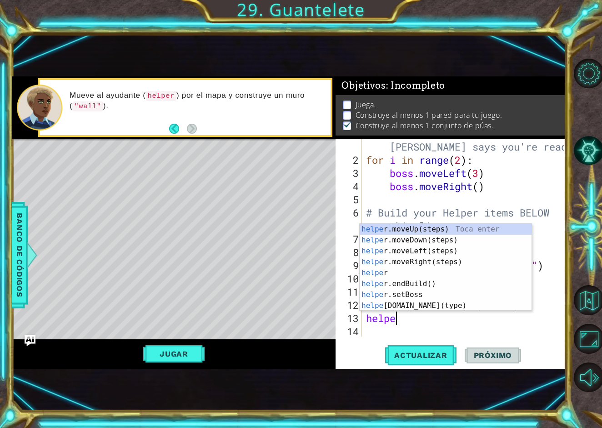
scroll to position [0, 1]
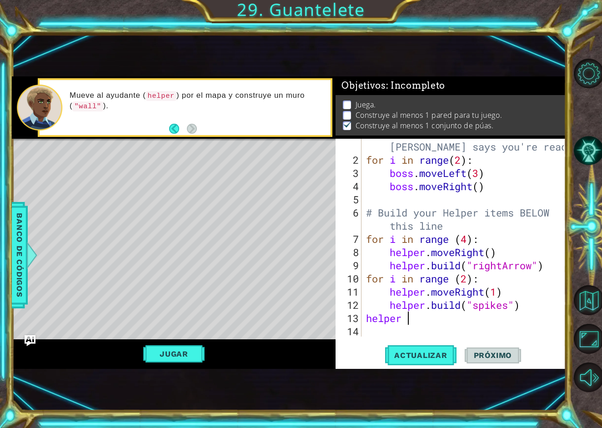
type textarea "helper"
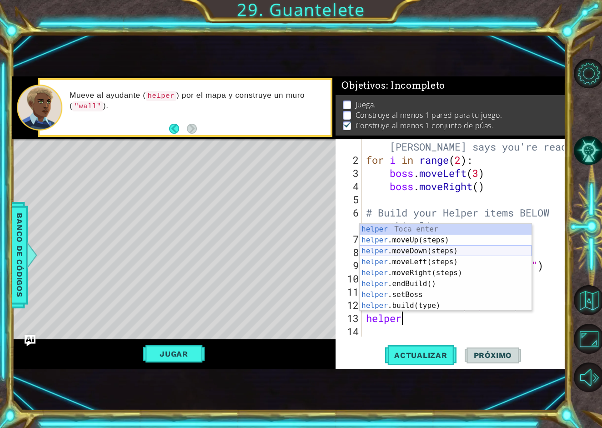
click at [452, 256] on div "helper Toca enter helper .moveUp(steps) Toca enter helper .moveDown(steps) Toca…" at bounding box center [446, 278] width 172 height 109
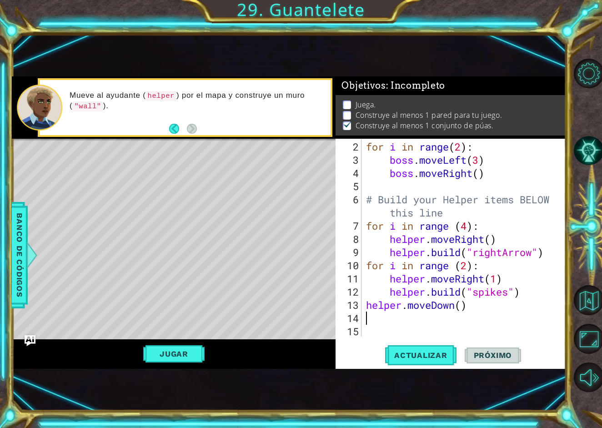
scroll to position [26, 0]
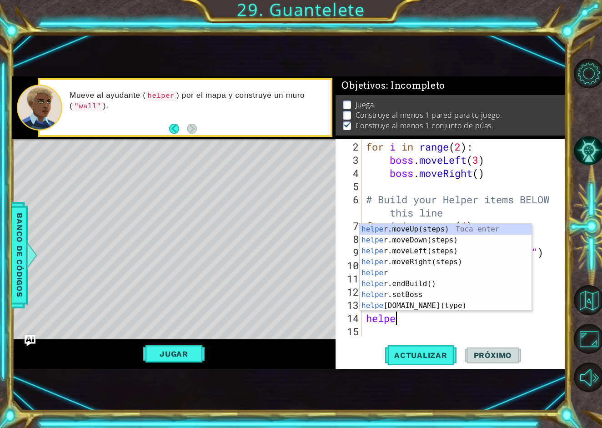
type textarea "helper"
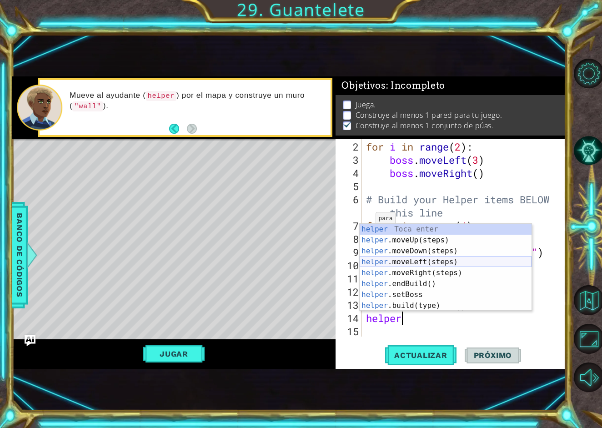
click at [445, 258] on div "helper Toca enter helper .moveUp(steps) Toca enter helper .moveDown(steps) Toca…" at bounding box center [446, 278] width 172 height 109
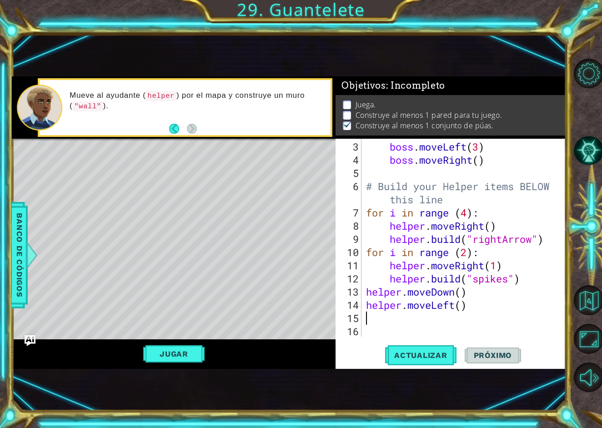
click at [462, 308] on div "boss . moveLeft ( 3 ) boss . moveRight ( ) # Build your Helper items BELOW this…" at bounding box center [466, 252] width 204 height 224
type textarea "helper.moveLeft(3)"
click at [411, 317] on div "boss . moveLeft ( 3 ) boss . moveRight ( ) # Build your Helper items BELOW this…" at bounding box center [466, 252] width 204 height 224
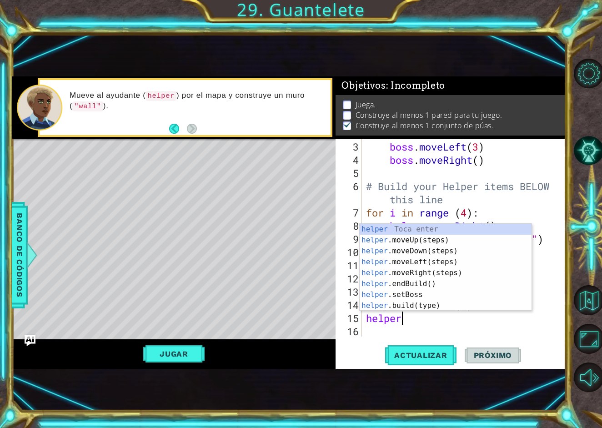
scroll to position [0, 1]
click at [432, 361] on button "Actualizar" at bounding box center [420, 355] width 71 height 23
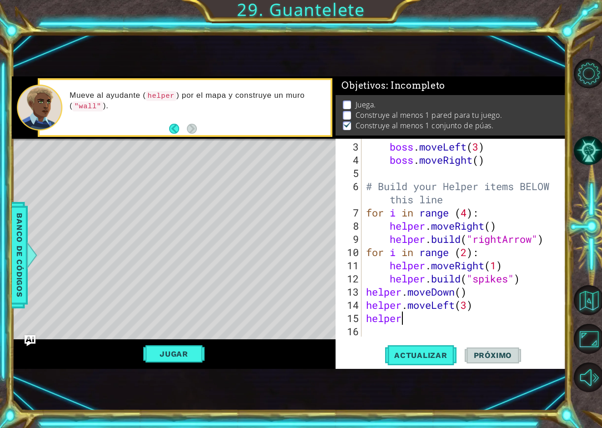
click at [416, 316] on div "boss . moveLeft ( 3 ) boss . moveRight ( ) # Build your Helper items BELOW this…" at bounding box center [466, 252] width 204 height 224
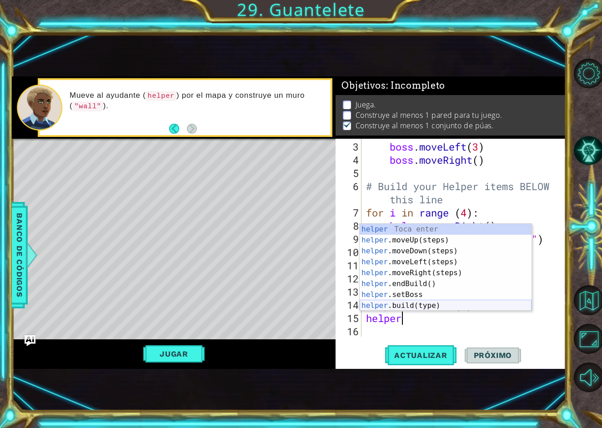
click at [448, 303] on div "helper Toca enter helper .moveUp(steps) Toca enter helper .moveDown(steps) Toca…" at bounding box center [446, 278] width 172 height 109
type textarea "[DOMAIN_NAME]("wall")"
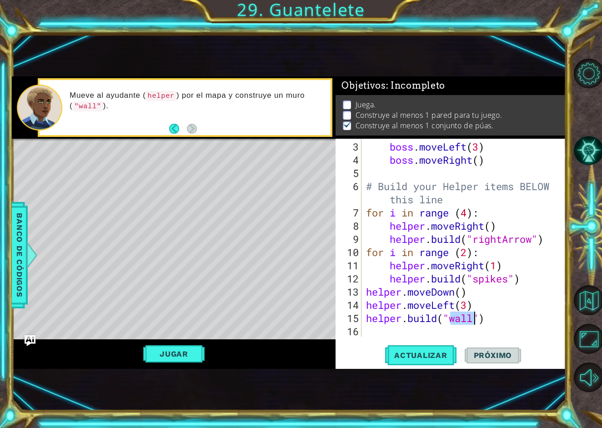
click at [515, 313] on div "boss . moveLeft ( 3 ) boss . moveRight ( ) # Build your Helper items BELOW this…" at bounding box center [466, 252] width 204 height 224
click at [438, 357] on span "Actualizar" at bounding box center [420, 355] width 71 height 9
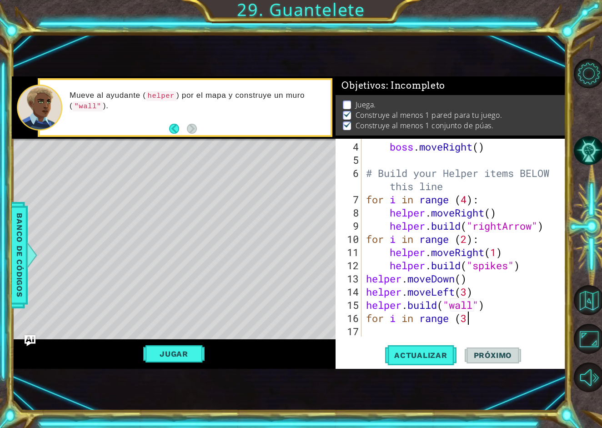
scroll to position [0, 5]
type textarea "for i in range (3):"
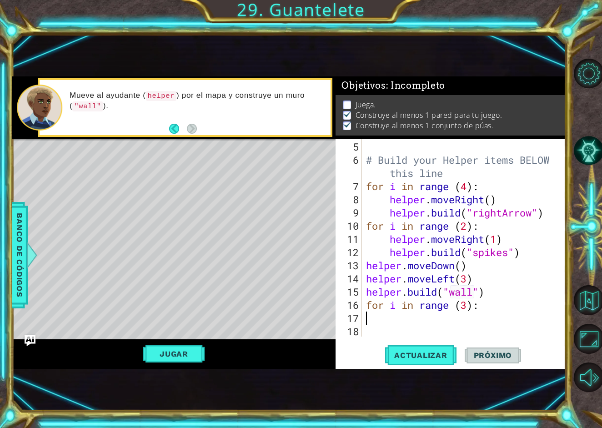
scroll to position [0, 0]
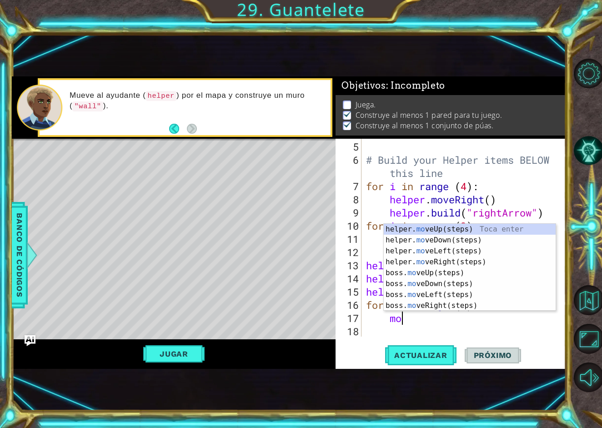
type textarea "m"
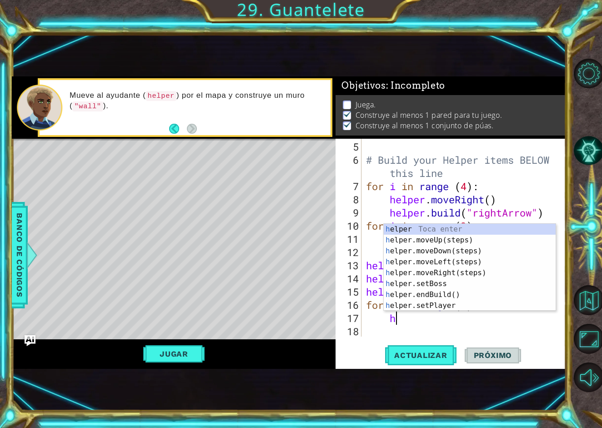
scroll to position [0, 1]
type textarea "helper"
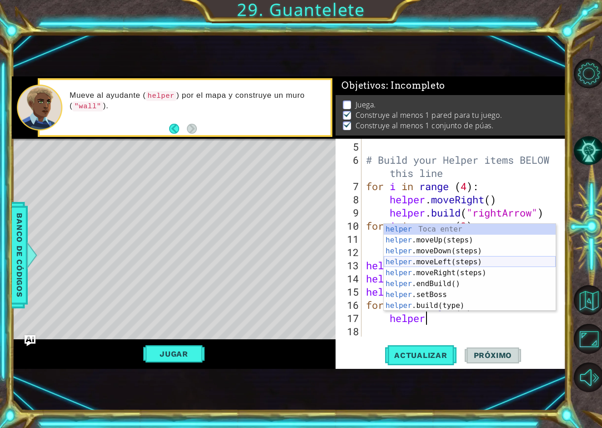
click at [465, 261] on div "helper Toca enter helper .moveUp(steps) Toca enter helper .moveDown(steps) Toca…" at bounding box center [470, 278] width 172 height 109
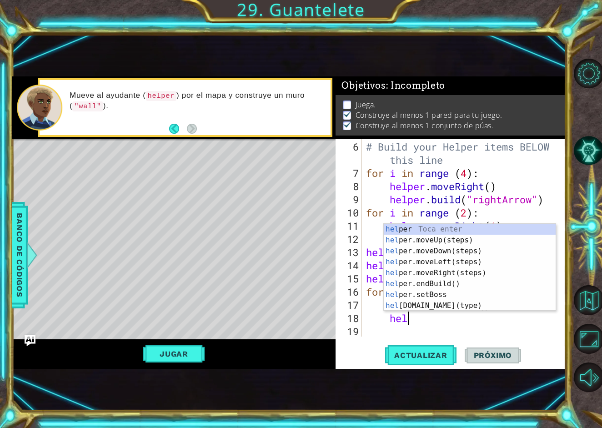
scroll to position [0, 2]
click at [464, 301] on div "help [PERSON_NAME] enter help er.moveUp(steps) Toca enter help er.moveDown(step…" at bounding box center [470, 278] width 172 height 109
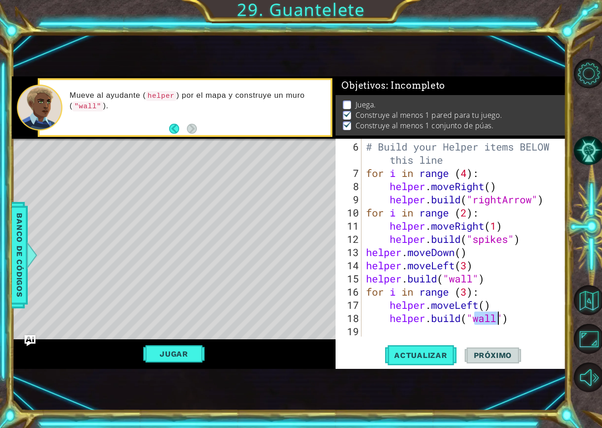
click at [537, 302] on div "# Build your Helper items BELOW this line for i in range ( 4 ) : helper . moveR…" at bounding box center [466, 258] width 204 height 237
click at [449, 352] on span "Actualizar" at bounding box center [420, 355] width 71 height 9
click at [502, 322] on div "# Build your Helper items BELOW this line for i in range ( 4 ) : helper . moveR…" at bounding box center [466, 258] width 204 height 237
click at [500, 322] on div "# Build your Helper items BELOW this line for i in range ( 4 ) : helper . moveR…" at bounding box center [466, 258] width 204 height 237
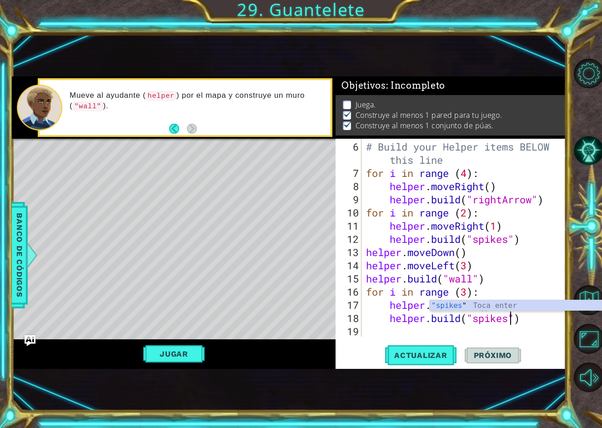
scroll to position [0, 7]
click at [436, 363] on button "Actualizar" at bounding box center [420, 355] width 71 height 23
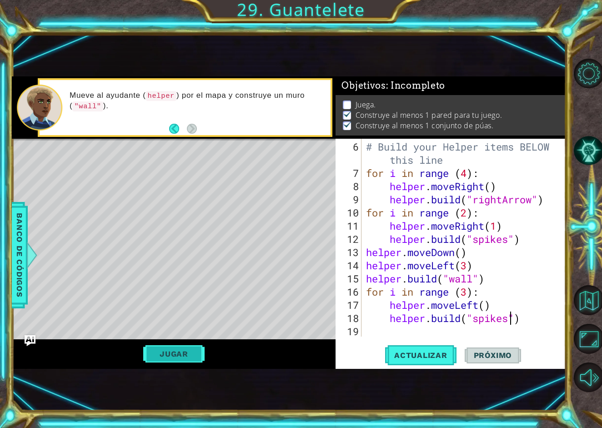
click at [175, 347] on button "Jugar" at bounding box center [173, 353] width 61 height 17
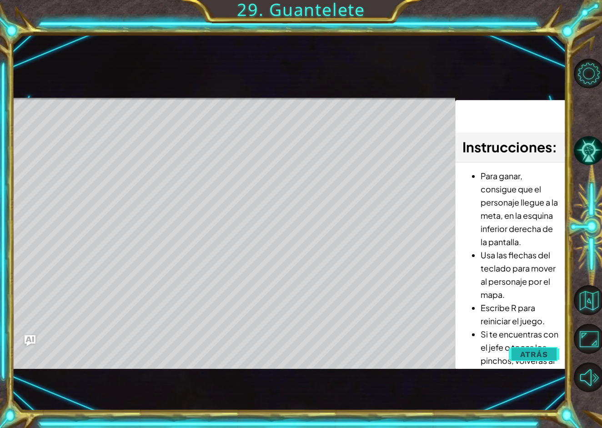
click at [543, 354] on span "Atrás" at bounding box center [534, 354] width 28 height 9
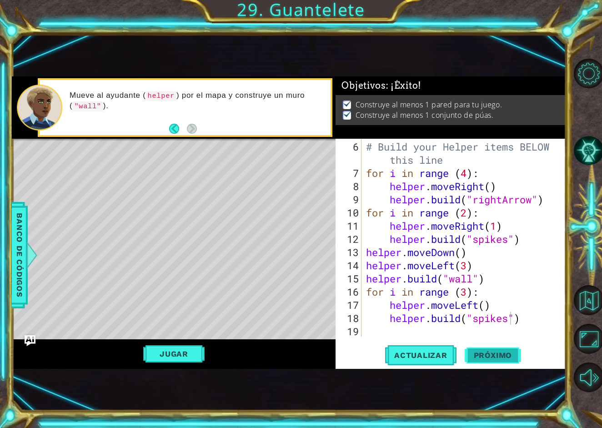
click at [492, 358] on span "Próximo" at bounding box center [493, 355] width 56 height 9
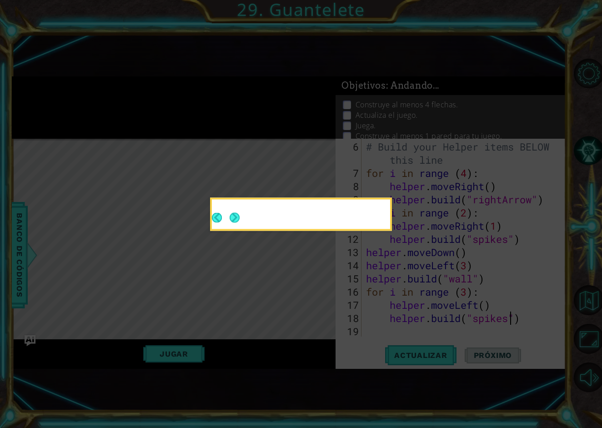
scroll to position [0, 0]
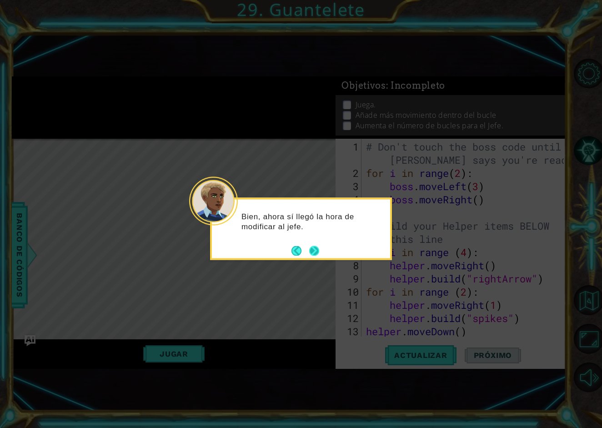
click at [322, 250] on div "Bien, ahora sí llegó la hora de modificar al jefe." at bounding box center [301, 229] width 182 height 62
click at [311, 250] on button "Next" at bounding box center [314, 251] width 10 height 10
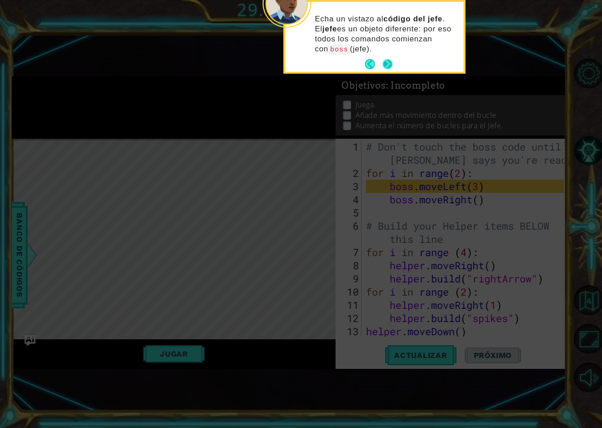
click at [395, 67] on div "Echa un vistazo al código del jefe . El jefe es un objeto diferente: por eso to…" at bounding box center [375, 38] width 178 height 66
click at [391, 66] on button "Next" at bounding box center [388, 64] width 10 height 10
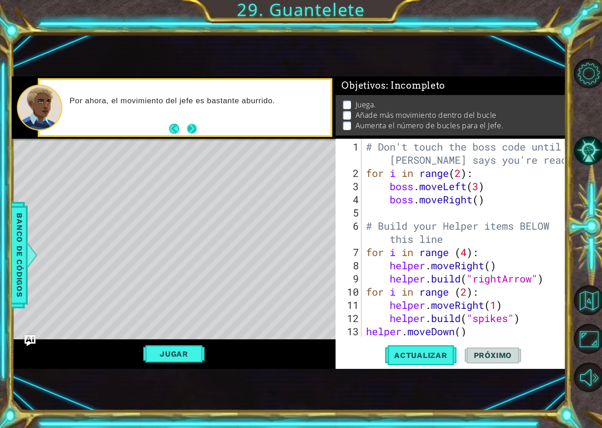
click at [190, 127] on button "Next" at bounding box center [192, 129] width 10 height 10
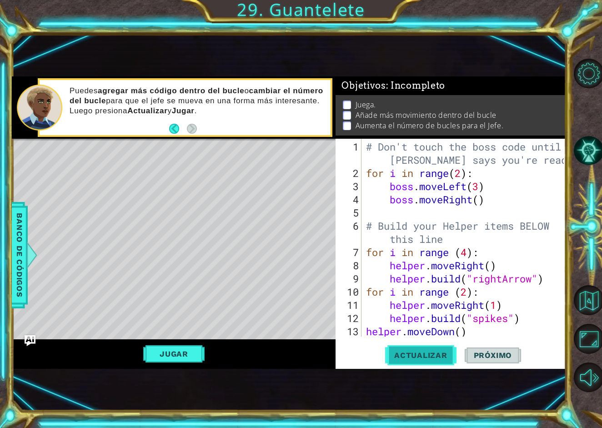
click at [444, 364] on button "Actualizar" at bounding box center [420, 355] width 71 height 23
click at [438, 355] on span "Actualizar" at bounding box center [420, 355] width 71 height 9
click at [181, 350] on button "Jugar" at bounding box center [173, 353] width 61 height 17
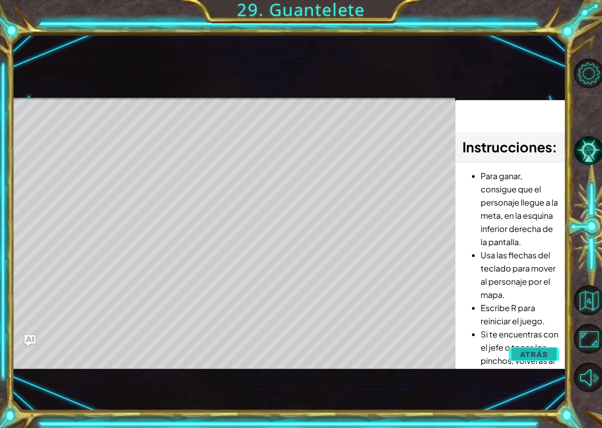
click at [545, 355] on span "Atrás" at bounding box center [534, 354] width 28 height 9
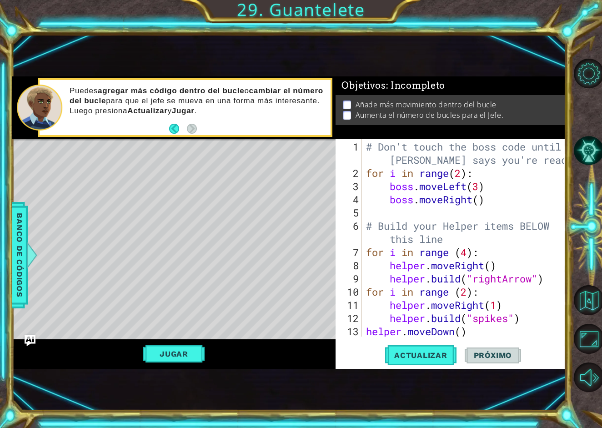
click at [482, 199] on div "# Don't touch the boss code until [PERSON_NAME] says you're ready! for i in ran…" at bounding box center [466, 258] width 204 height 237
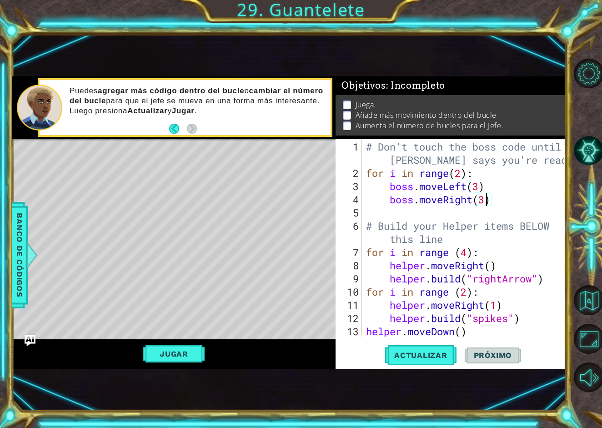
type textarea "boss.moveRight()"
click at [501, 197] on div "# Don't touch the boss code until [PERSON_NAME] says you're ready! for i in ran…" at bounding box center [466, 258] width 204 height 237
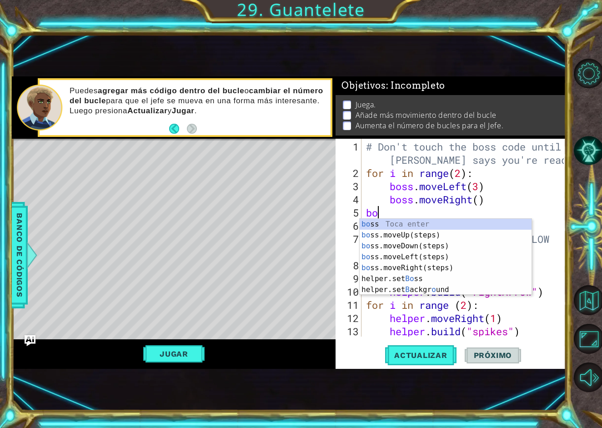
scroll to position [0, 0]
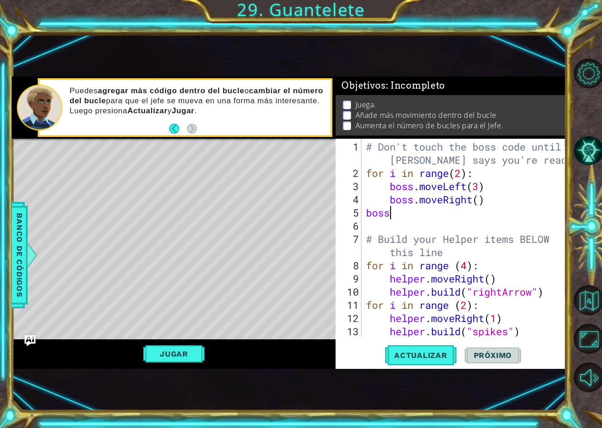
click at [368, 212] on div "# Don't touch the boss code until [PERSON_NAME] says you're ready! for i in ran…" at bounding box center [466, 258] width 204 height 237
click at [427, 207] on div "# Don't touch the boss code until [PERSON_NAME] says you're ready! for i in ran…" at bounding box center [466, 258] width 204 height 237
type textarea "boss"
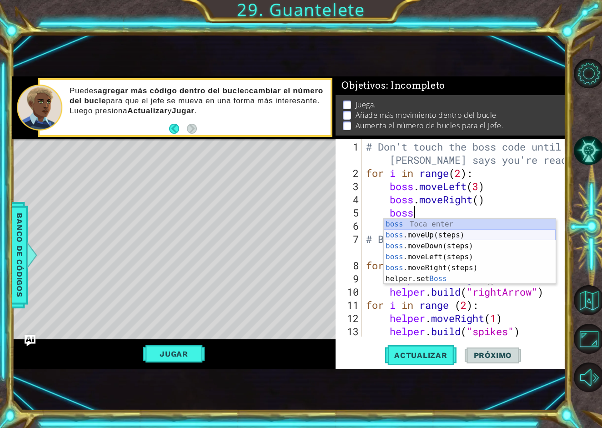
click at [419, 232] on div "boss Toca enter boss .moveUp(steps) Toca enter boss .moveDown(steps) Toca enter…" at bounding box center [470, 262] width 172 height 87
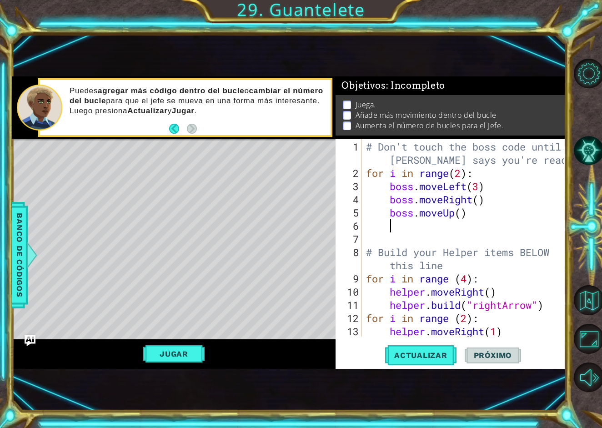
click at [462, 214] on div "# Don't touch the boss code until [PERSON_NAME] says you're ready! for i in ran…" at bounding box center [466, 258] width 204 height 237
click at [441, 363] on button "Actualizar" at bounding box center [420, 355] width 71 height 23
click at [176, 358] on button "Jugar" at bounding box center [173, 353] width 61 height 17
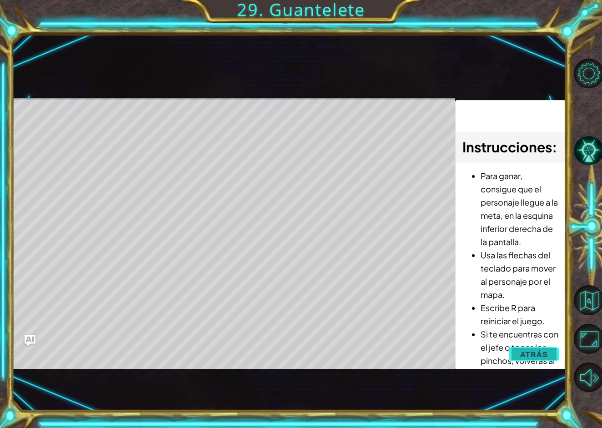
click at [533, 356] on span "Atrás" at bounding box center [534, 354] width 28 height 9
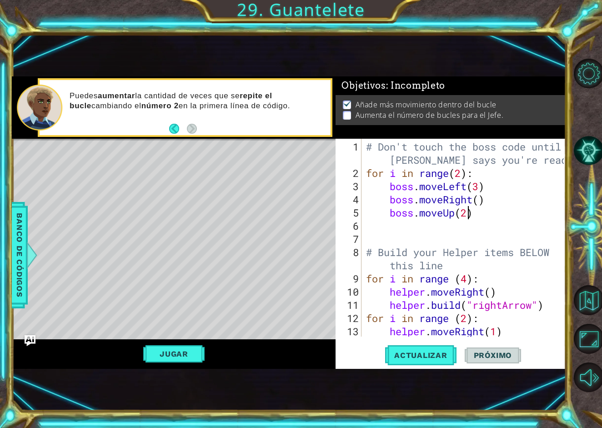
type textarea "boss.moveUp()"
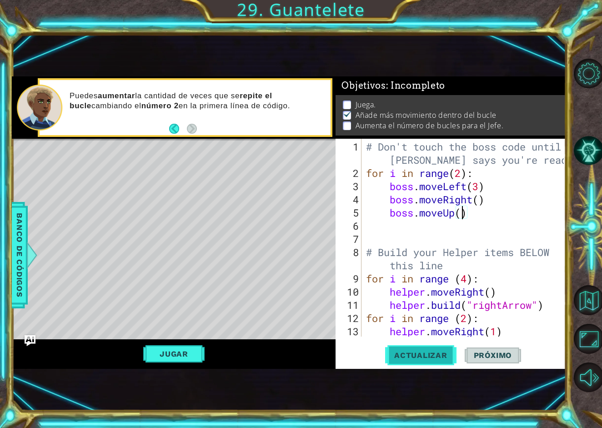
click at [431, 356] on span "Actualizar" at bounding box center [420, 355] width 71 height 9
click at [201, 364] on div "Jugar" at bounding box center [174, 353] width 324 height 29
click at [192, 343] on div "Jugar" at bounding box center [174, 353] width 324 height 29
click at [198, 352] on button "Jugar" at bounding box center [173, 353] width 61 height 17
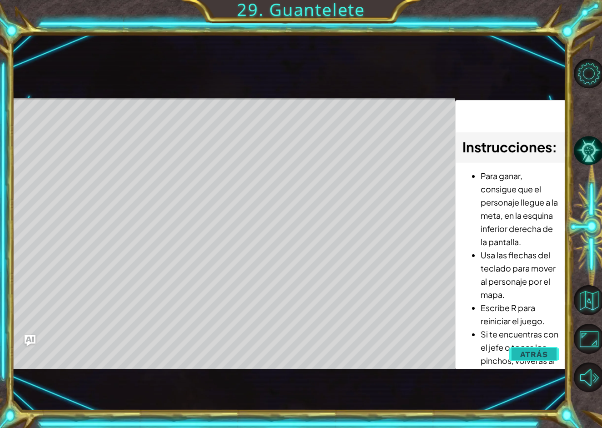
click at [541, 357] on span "Atrás" at bounding box center [534, 354] width 28 height 9
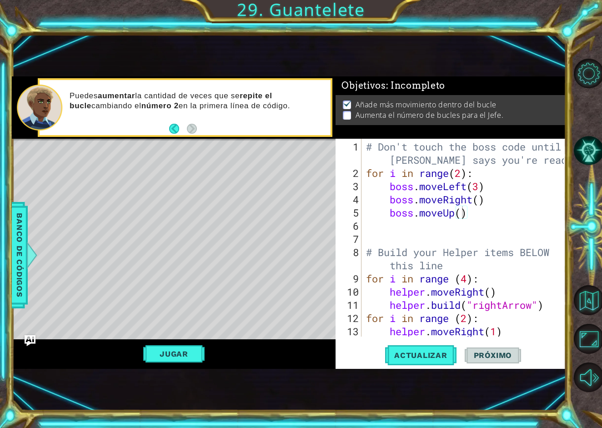
click at [475, 223] on div "# Don't touch the boss code until [PERSON_NAME] says you're ready! for i in ran…" at bounding box center [466, 258] width 204 height 237
click at [472, 211] on div "# Don't touch the boss code until [PERSON_NAME] says you're ready! for i in ran…" at bounding box center [466, 258] width 204 height 237
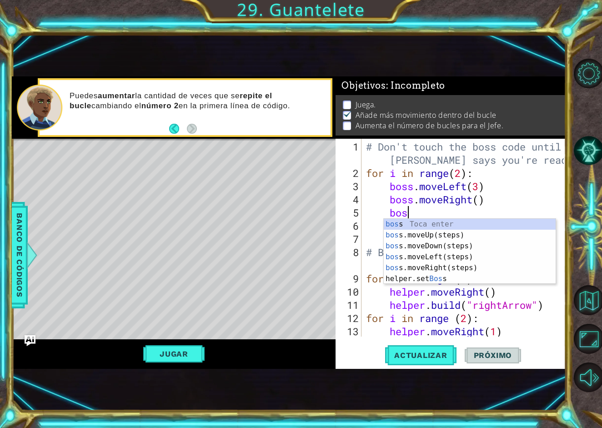
type textarea "b"
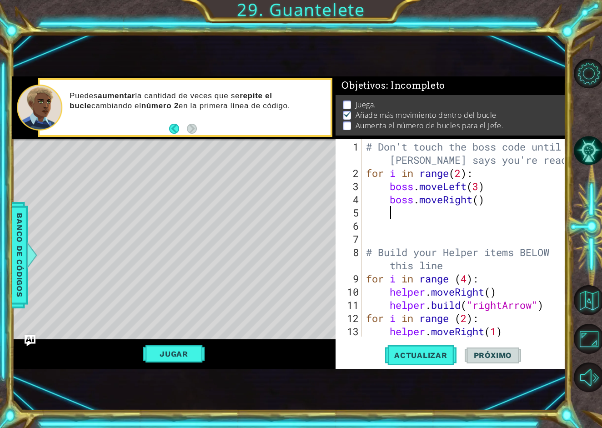
scroll to position [0, 0]
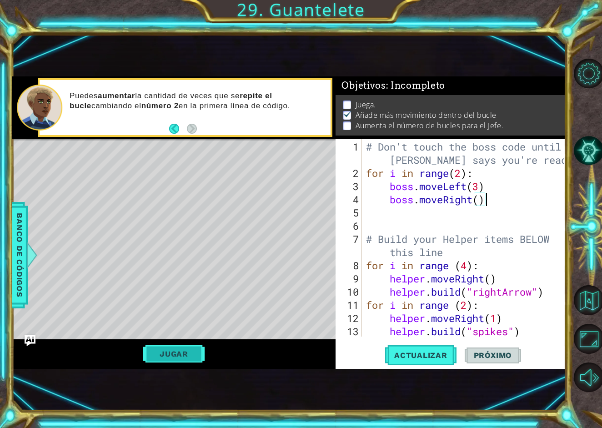
click at [185, 355] on button "Jugar" at bounding box center [173, 353] width 61 height 17
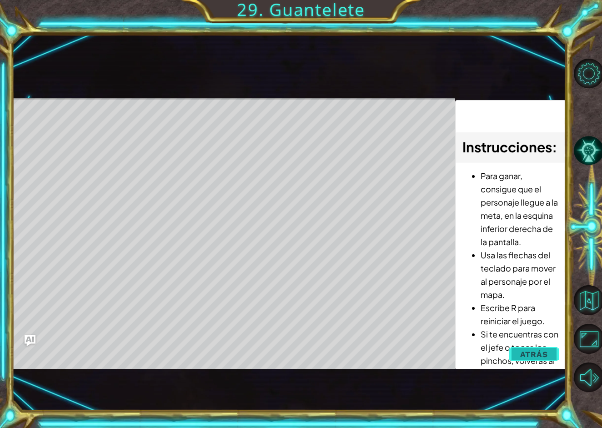
click at [522, 353] on span "Atrás" at bounding box center [534, 354] width 28 height 9
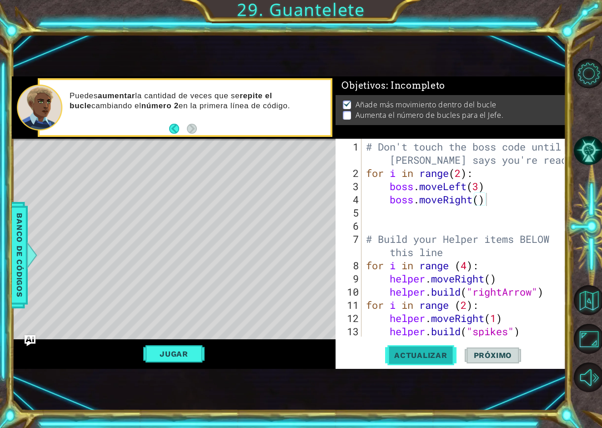
click at [404, 351] on span "Actualizar" at bounding box center [420, 355] width 71 height 9
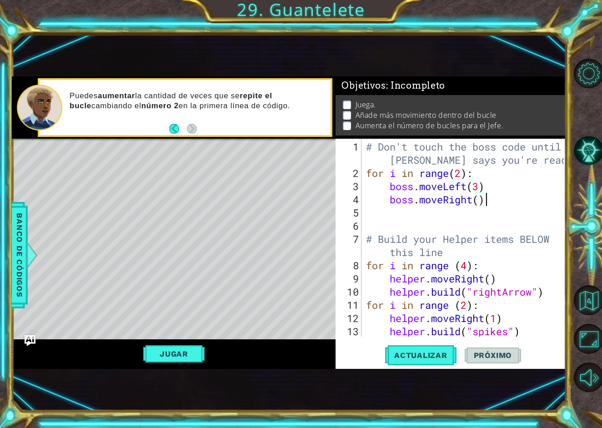
click at [466, 173] on div "# Don't touch the boss code until [PERSON_NAME] says you're ready! for i in ran…" at bounding box center [466, 258] width 204 height 237
click at [463, 178] on div "# Don't touch the boss code until [PERSON_NAME] says you're ready! for i in ran…" at bounding box center [466, 258] width 204 height 237
click at [429, 356] on span "Actualizar" at bounding box center [420, 355] width 71 height 9
type textarea "for i in range(2):"
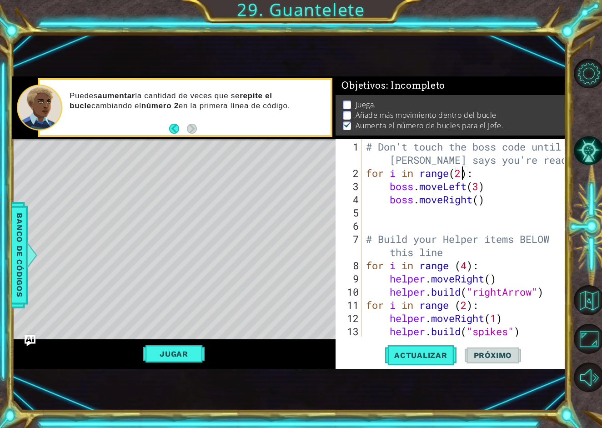
click at [470, 211] on div "# Don't touch the boss code until [PERSON_NAME] says you're ready! for i in ran…" at bounding box center [466, 258] width 204 height 237
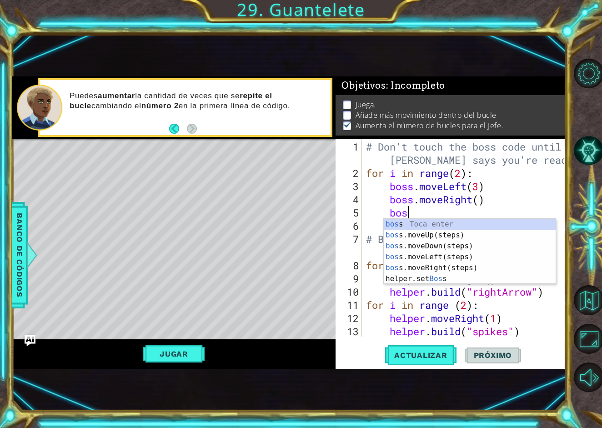
type textarea "boss"
click at [477, 239] on div "boss Toca enter boss .moveUp(steps) Toca enter boss .moveDown(steps) Toca enter…" at bounding box center [470, 262] width 172 height 87
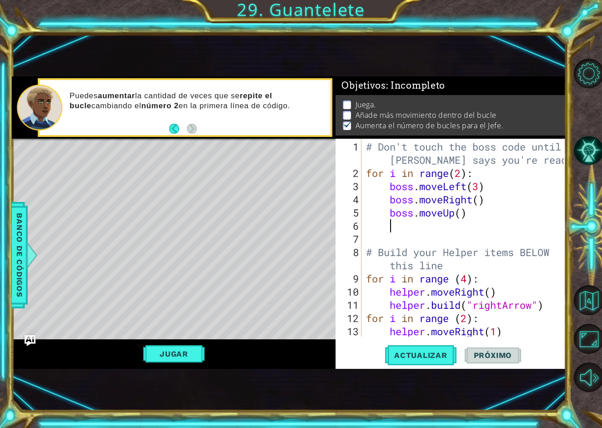
scroll to position [0, 0]
click at [462, 214] on div "# Don't touch the boss code until [PERSON_NAME] says you're ready! for i in ran…" at bounding box center [466, 258] width 204 height 237
type textarea "boss.moveUp()"
click at [422, 354] on span "Actualizar" at bounding box center [420, 355] width 71 height 9
click at [514, 221] on div "# Don't touch the boss code until [PERSON_NAME] says you're ready! for i in ran…" at bounding box center [466, 258] width 204 height 237
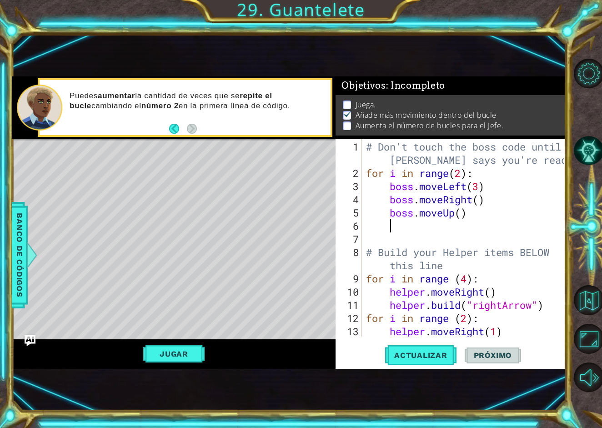
scroll to position [0, 0]
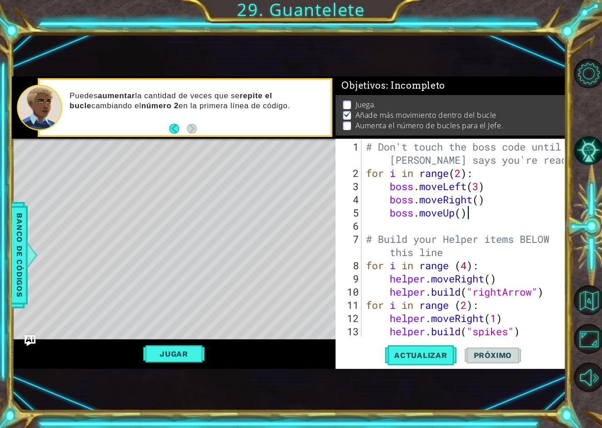
click at [391, 212] on div "# Don't touch the boss code until [PERSON_NAME] says you're ready! for i in ran…" at bounding box center [466, 258] width 204 height 237
click at [437, 212] on div "# Don't touch the boss code until [PERSON_NAME] says you're ready! for i in ran…" at bounding box center [466, 258] width 204 height 237
type textarea "boss.moveUp(1)"
click at [481, 225] on div "# Don't touch the boss code until [PERSON_NAME] says you're ready! for i in ran…" at bounding box center [466, 258] width 204 height 237
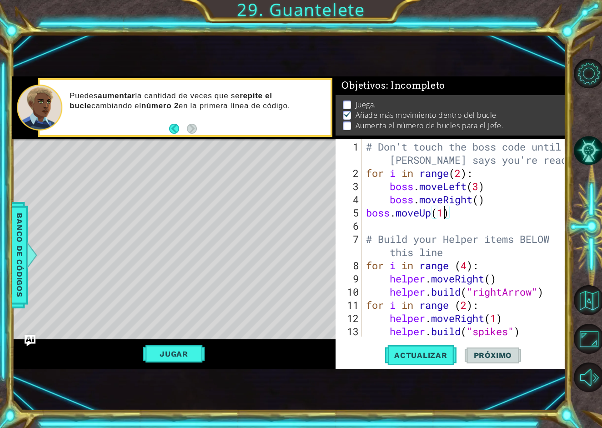
scroll to position [0, 0]
click at [463, 175] on div "# Don't touch the boss code until [PERSON_NAME] says you're ready! for i in ran…" at bounding box center [466, 258] width 204 height 237
click at [506, 216] on div "# Don't touch the boss code until [PERSON_NAME] says you're ready! for i in ran…" at bounding box center [466, 258] width 204 height 237
type textarea "boss.moveUp(1)"
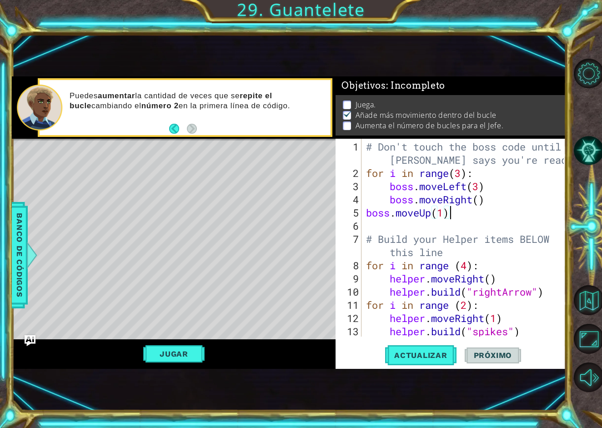
click at [449, 223] on div "# Don't touch the boss code until [PERSON_NAME] says you're ready! for i in ran…" at bounding box center [466, 258] width 204 height 237
click at [421, 346] on button "Actualizar" at bounding box center [420, 355] width 71 height 23
click at [365, 217] on div "# Don't touch the boss code until [PERSON_NAME] says you're ready! for i in ran…" at bounding box center [466, 258] width 204 height 237
type textarea "boss.moveUp(1)"
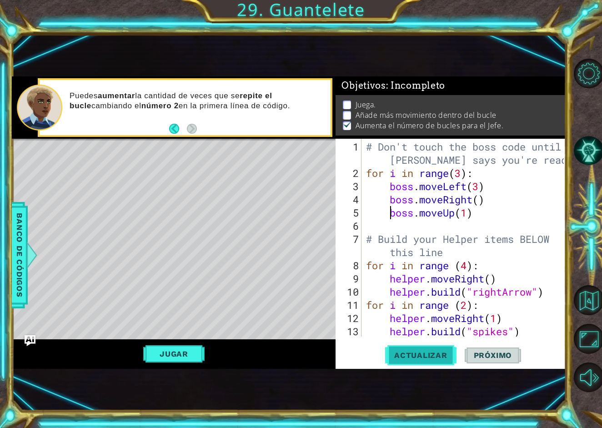
click at [431, 351] on span "Actualizar" at bounding box center [420, 355] width 71 height 9
click at [196, 366] on div "Jugar" at bounding box center [174, 353] width 324 height 29
click at [190, 360] on button "Jugar" at bounding box center [173, 353] width 61 height 17
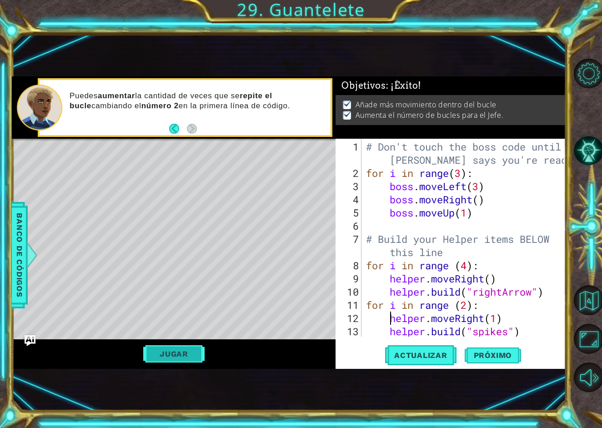
type textarea "helper.moveDown()"
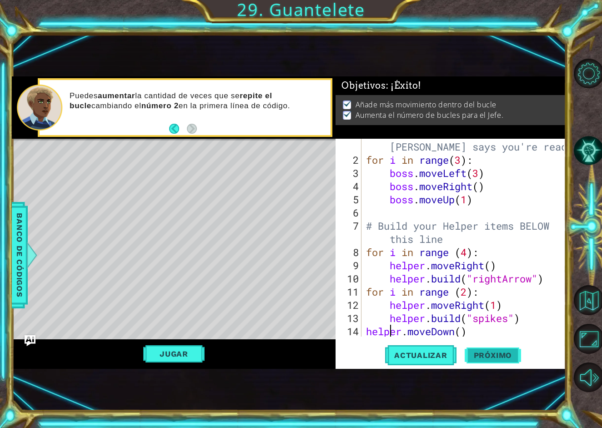
click at [504, 359] on span "Próximo" at bounding box center [493, 355] width 56 height 9
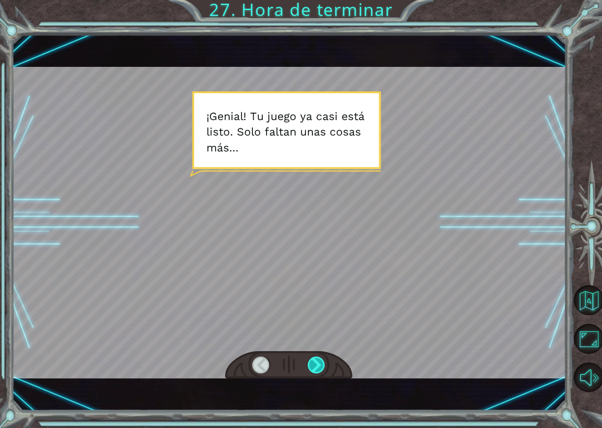
click at [313, 371] on div at bounding box center [317, 364] width 18 height 17
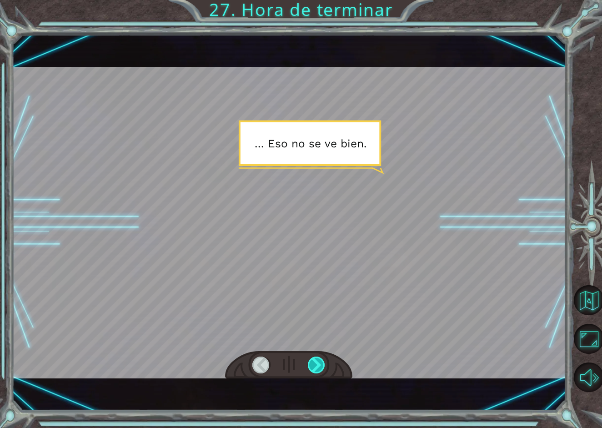
click at [313, 371] on div at bounding box center [317, 364] width 18 height 17
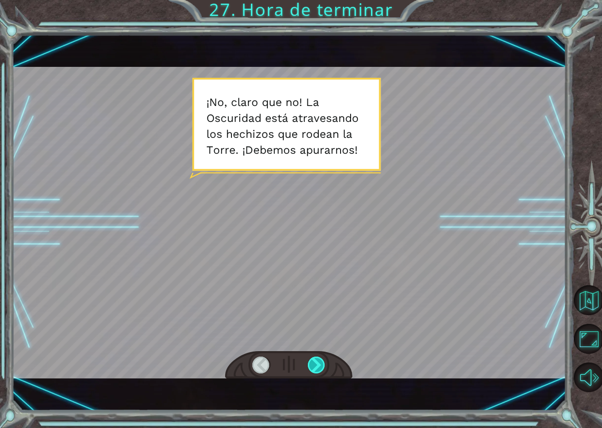
click at [313, 371] on div at bounding box center [317, 364] width 18 height 17
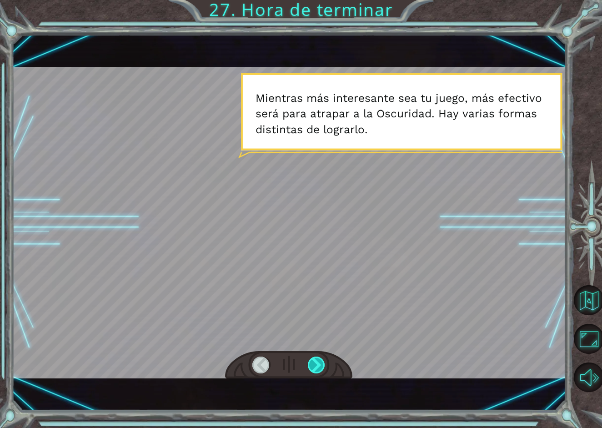
click at [313, 371] on div at bounding box center [317, 364] width 18 height 17
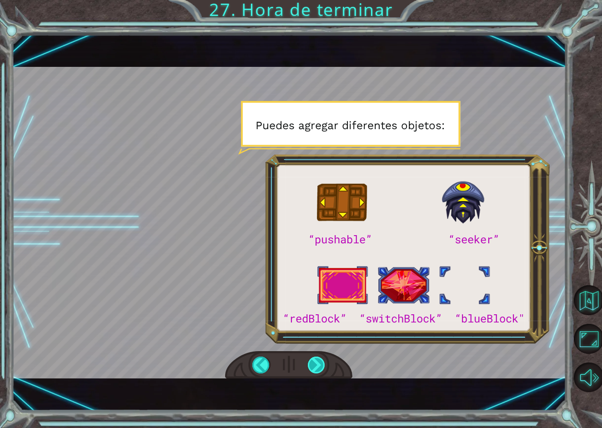
click at [313, 371] on div at bounding box center [317, 364] width 18 height 17
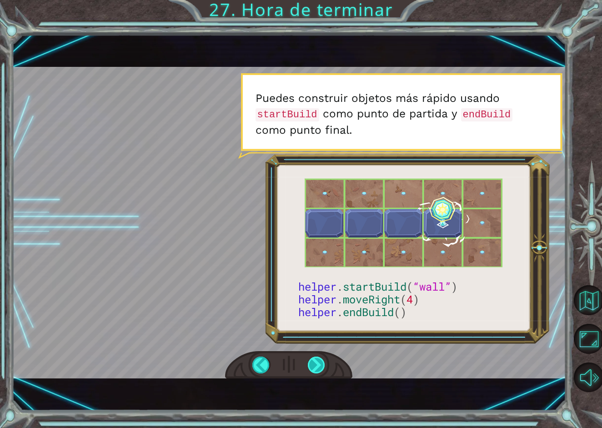
click at [313, 371] on div at bounding box center [317, 364] width 18 height 17
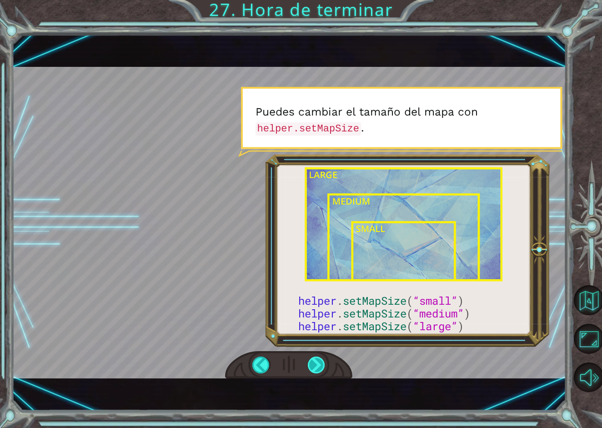
click at [313, 371] on div at bounding box center [317, 364] width 18 height 17
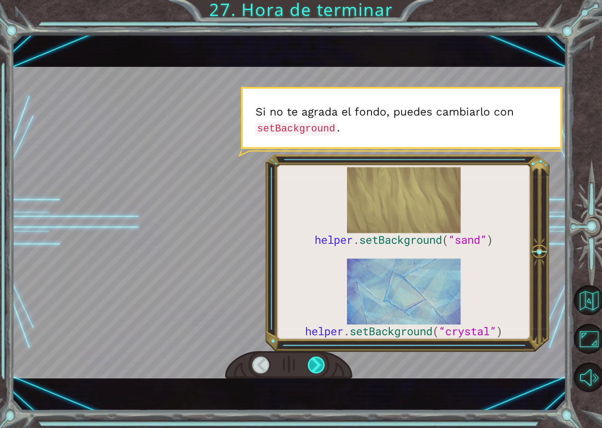
click at [313, 371] on div at bounding box center [317, 364] width 18 height 17
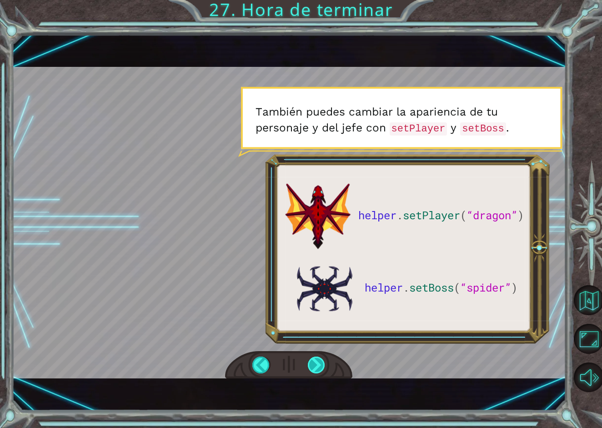
click at [313, 371] on div at bounding box center [317, 364] width 18 height 17
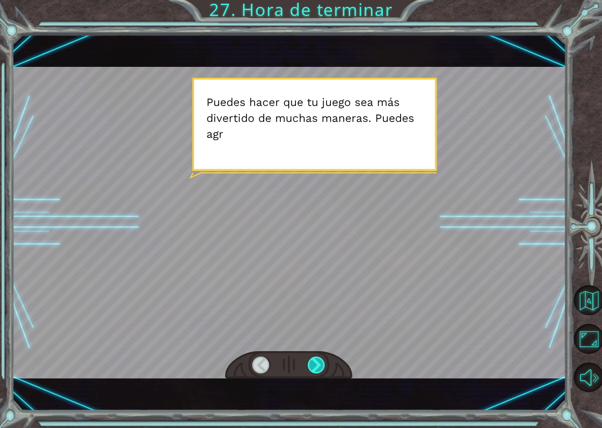
click at [321, 369] on div at bounding box center [317, 364] width 18 height 17
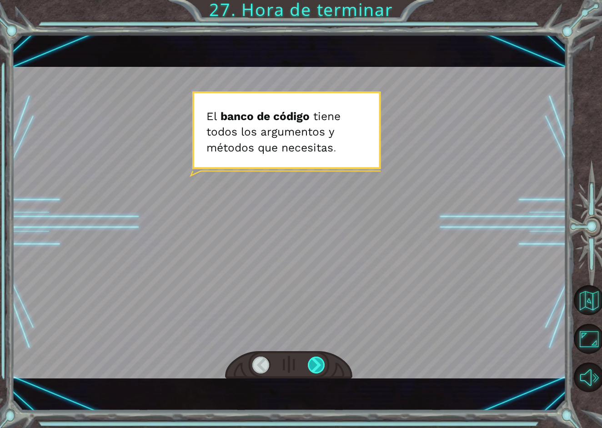
click at [321, 369] on div at bounding box center [317, 364] width 18 height 17
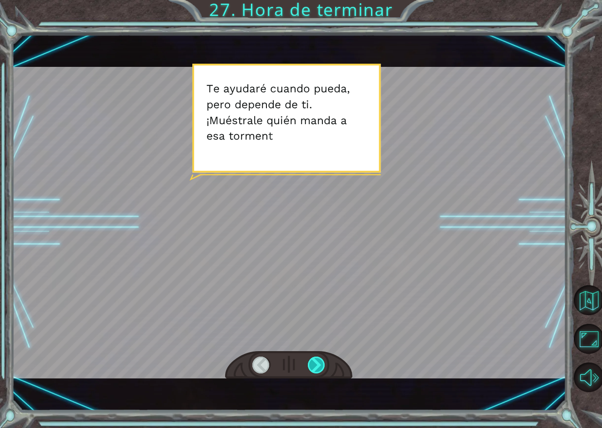
click at [321, 369] on div at bounding box center [317, 364] width 18 height 17
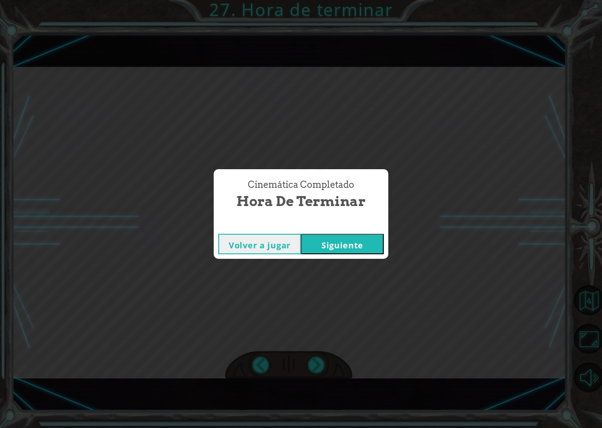
click at [360, 248] on button "Siguiente" at bounding box center [342, 244] width 83 height 20
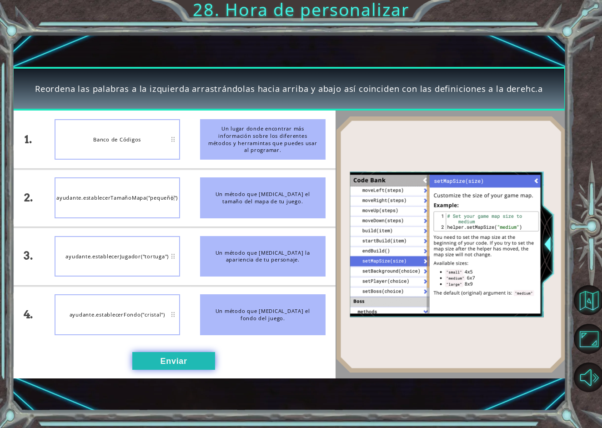
click at [190, 364] on button "Enviar" at bounding box center [173, 361] width 83 height 18
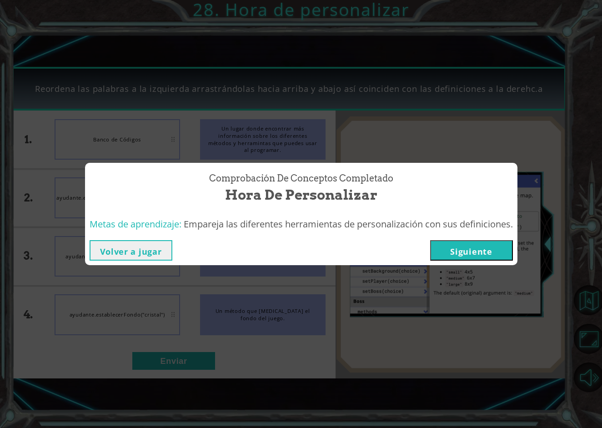
click at [455, 251] on button "Siguiente" at bounding box center [471, 250] width 83 height 20
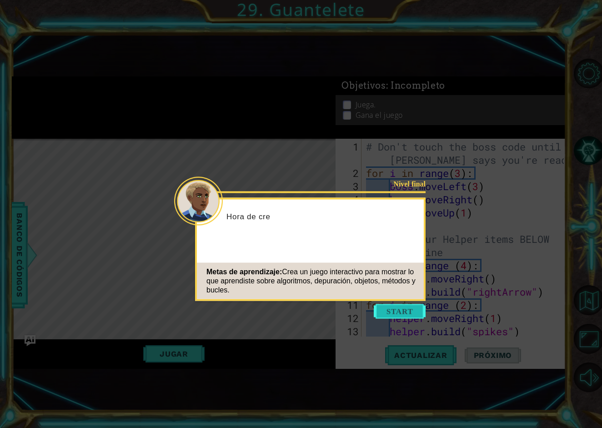
scroll to position [92, 0]
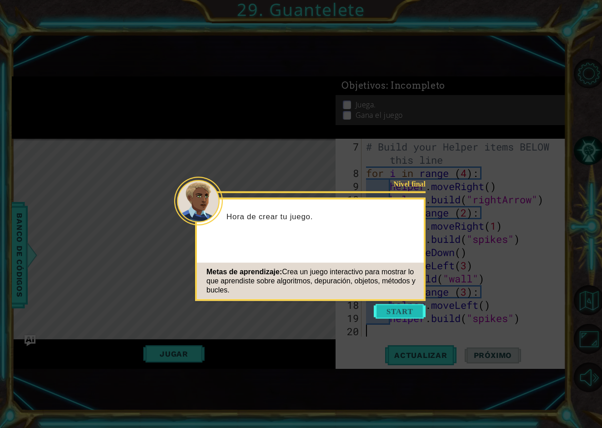
click at [411, 312] on button "Start" at bounding box center [400, 311] width 52 height 15
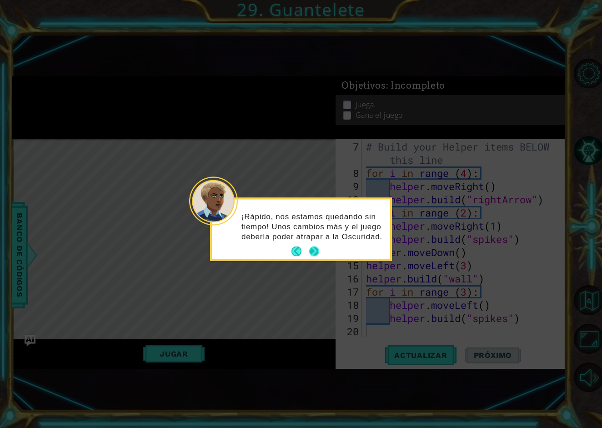
click at [318, 251] on button "Next" at bounding box center [314, 251] width 10 height 10
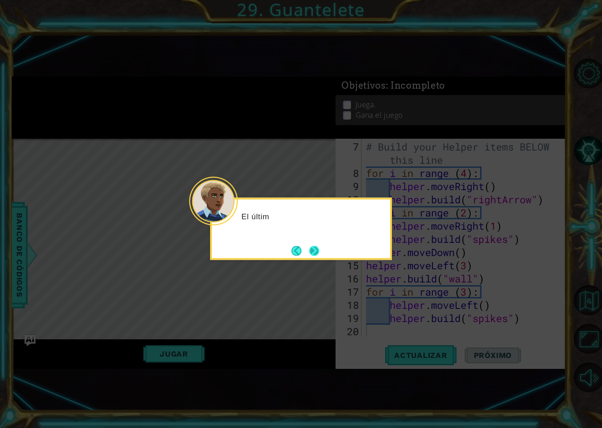
click at [317, 251] on button "Next" at bounding box center [314, 251] width 10 height 10
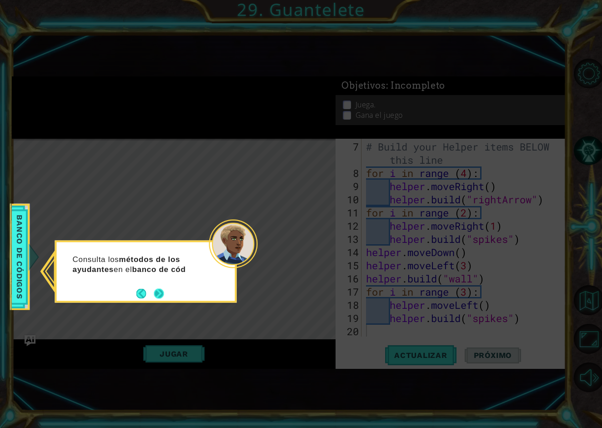
click at [160, 289] on div "Consulta los métodos de los ayudantes en el banco de cód" at bounding box center [146, 267] width 178 height 50
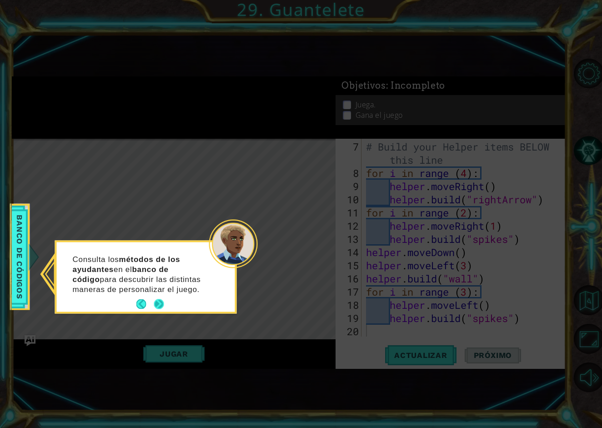
click at [160, 299] on button "Next" at bounding box center [159, 304] width 10 height 10
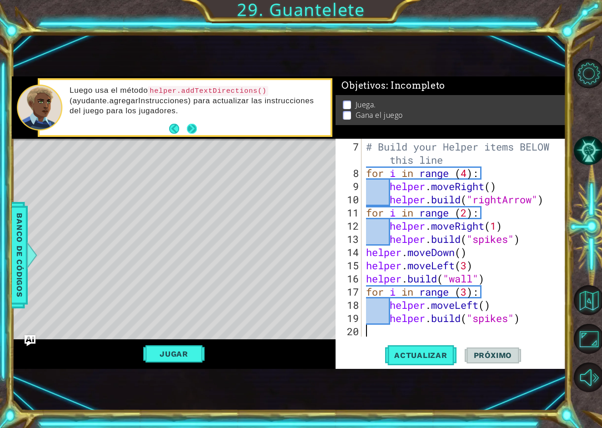
click at [199, 129] on div "Luego usa el método helper.addTextDirections() (ayudante.agregarInstrucciones) …" at bounding box center [196, 107] width 267 height 53
click at [195, 129] on button "Next" at bounding box center [192, 129] width 10 height 10
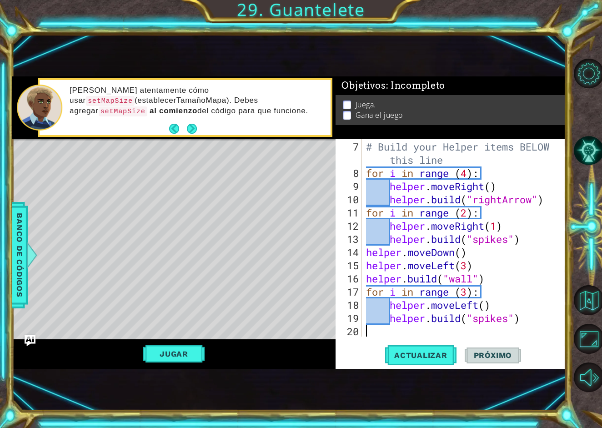
click at [195, 129] on button "Next" at bounding box center [192, 129] width 10 height 10
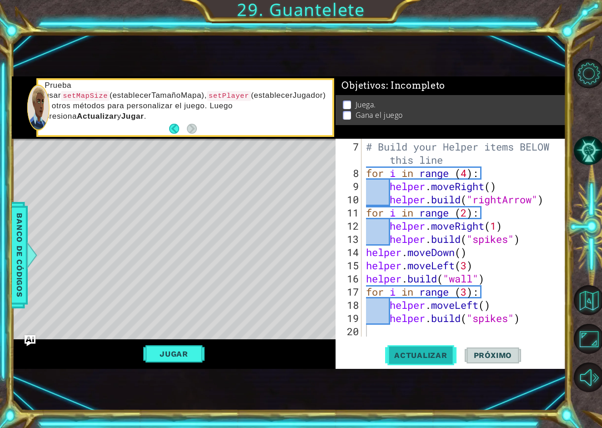
click at [429, 350] on button "Actualizar" at bounding box center [420, 355] width 71 height 23
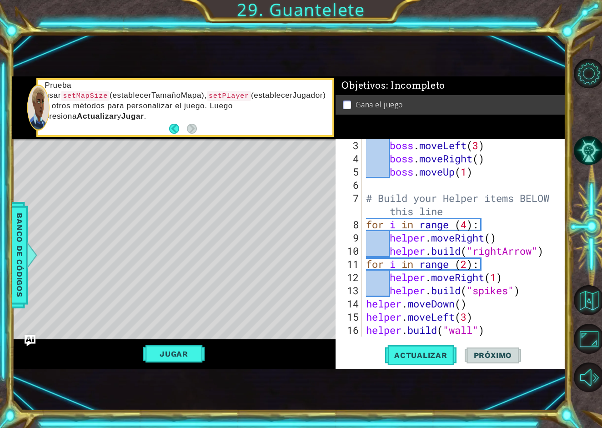
scroll to position [0, 0]
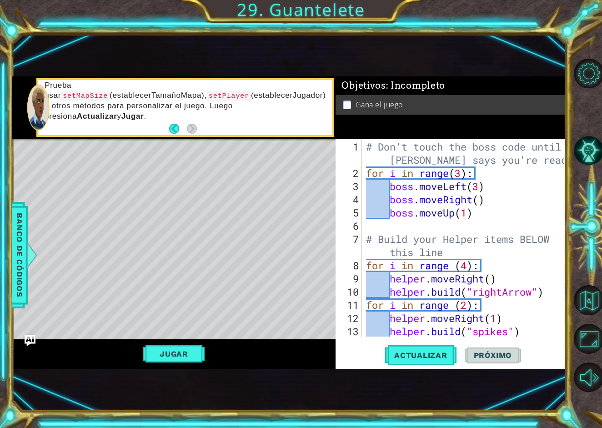
click at [475, 153] on div "# Don't touch the boss code until [PERSON_NAME] says you're ready! for i in ran…" at bounding box center [466, 258] width 204 height 237
click at [524, 159] on div "# Don't touch the boss code until [PERSON_NAME] says you're ready! for i in ran…" at bounding box center [466, 258] width 204 height 237
click at [531, 169] on div "# Don't touch the boss code until [PERSON_NAME] says you're ready! for i in ran…" at bounding box center [466, 258] width 204 height 237
click at [200, 352] on button "Jugar" at bounding box center [173, 353] width 61 height 17
type textarea "boss.moveUp(1)"
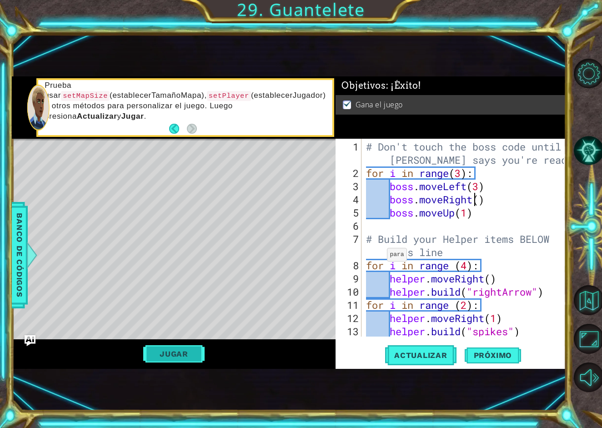
type textarea "for i in range (2):"
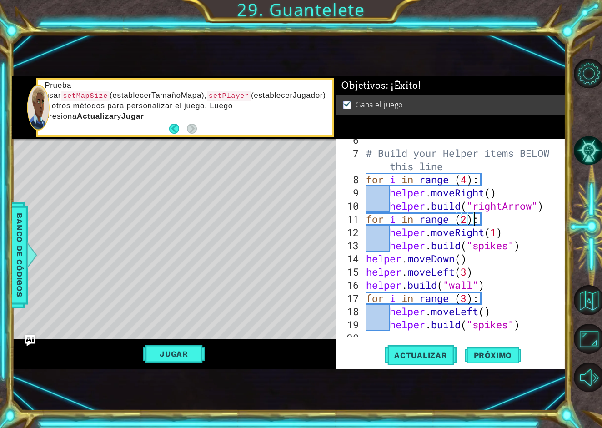
scroll to position [92, 0]
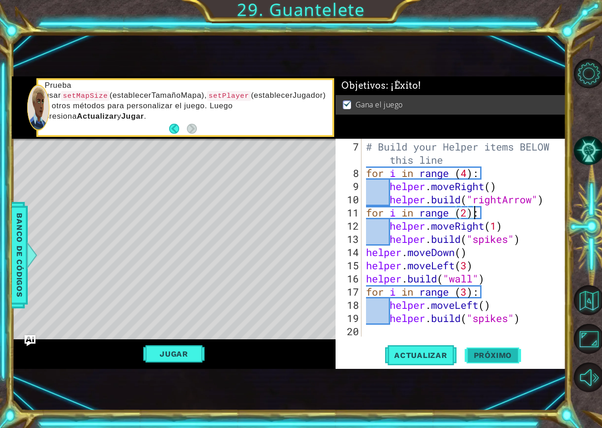
click at [502, 357] on span "Próximo" at bounding box center [493, 355] width 56 height 9
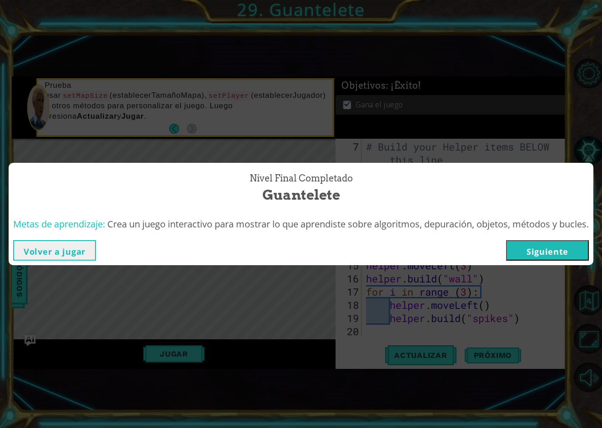
click at [557, 251] on button "Siguiente" at bounding box center [547, 250] width 83 height 20
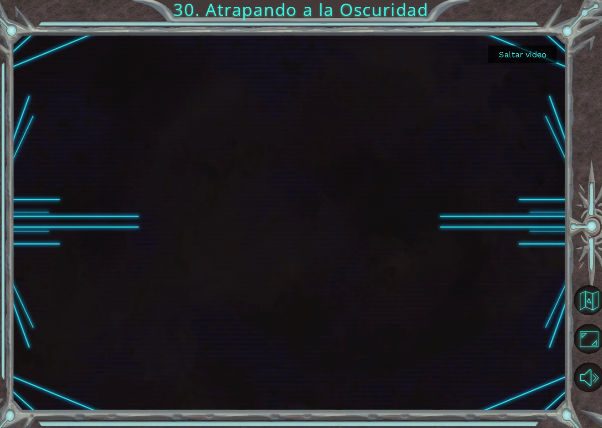
click at [522, 56] on button "Saltar video" at bounding box center [522, 54] width 68 height 18
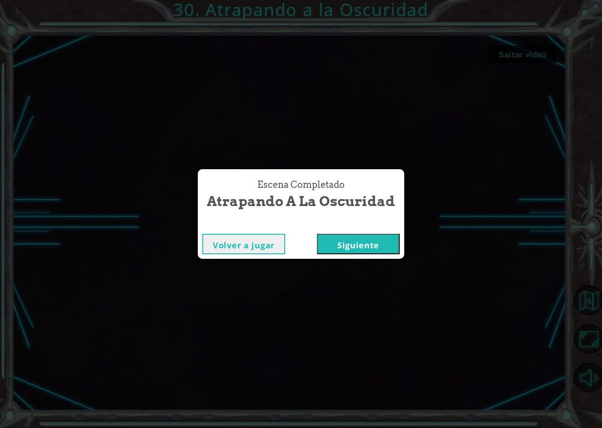
click at [364, 242] on button "Siguiente" at bounding box center [358, 244] width 83 height 20
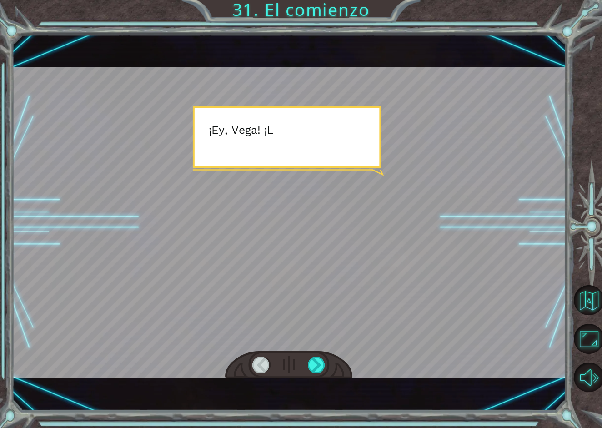
click at [364, 242] on div at bounding box center [289, 222] width 554 height 311
click at [321, 363] on div at bounding box center [317, 364] width 18 height 17
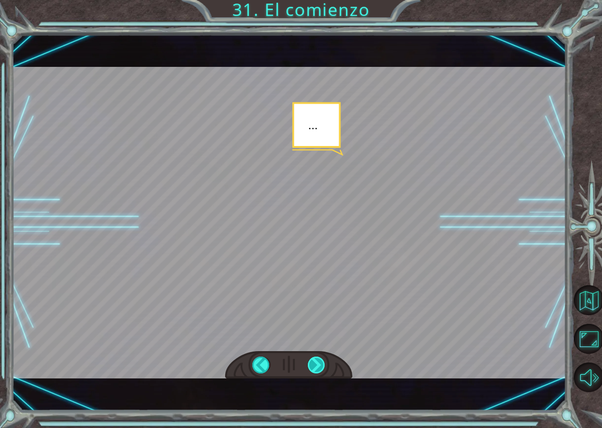
click at [321, 363] on div at bounding box center [317, 364] width 18 height 17
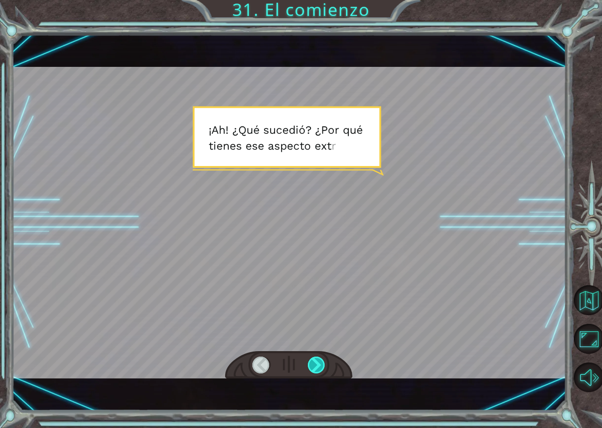
click at [321, 363] on div at bounding box center [317, 364] width 18 height 17
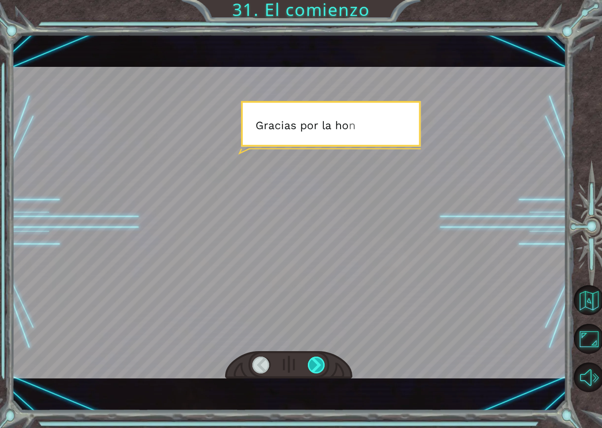
click at [321, 363] on div at bounding box center [317, 364] width 18 height 17
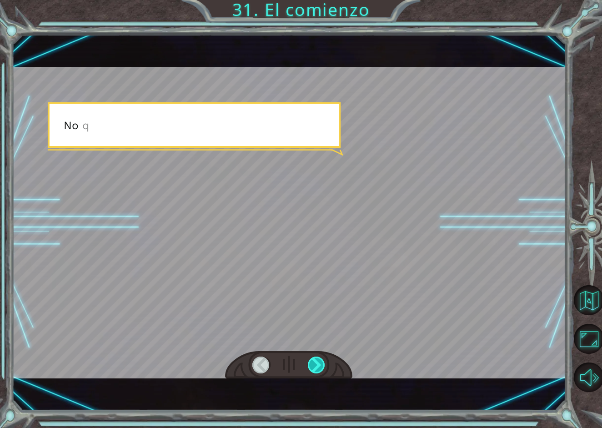
click at [321, 363] on div at bounding box center [317, 364] width 18 height 17
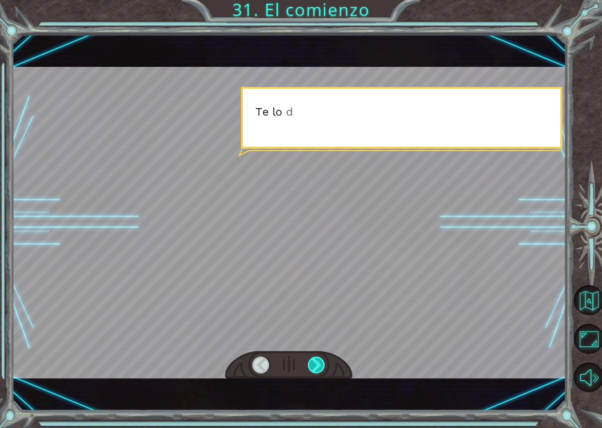
click at [321, 363] on div at bounding box center [317, 364] width 18 height 17
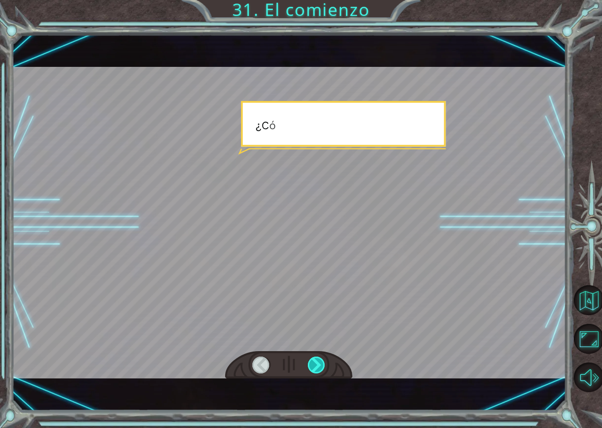
click at [321, 363] on div at bounding box center [317, 364] width 18 height 17
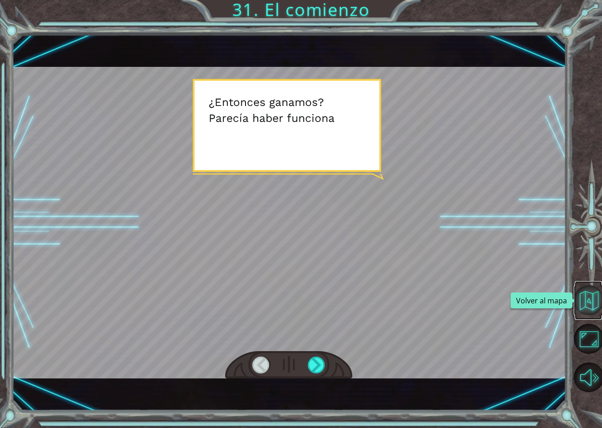
click at [583, 296] on button "Volver al mapa" at bounding box center [589, 300] width 30 height 30
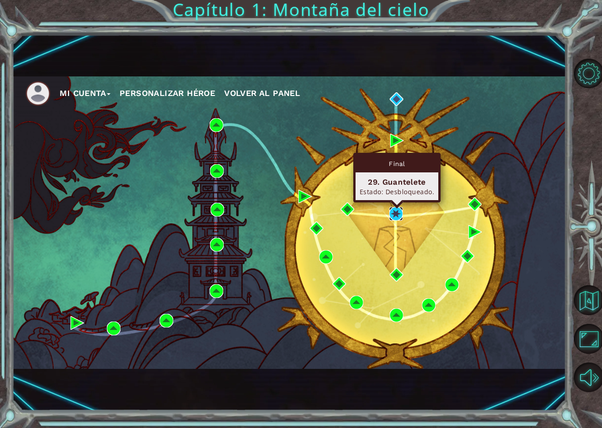
click at [399, 216] on img at bounding box center [396, 214] width 14 height 14
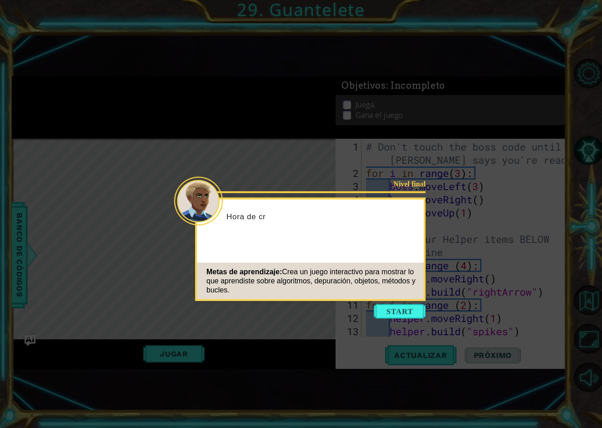
scroll to position [92, 0]
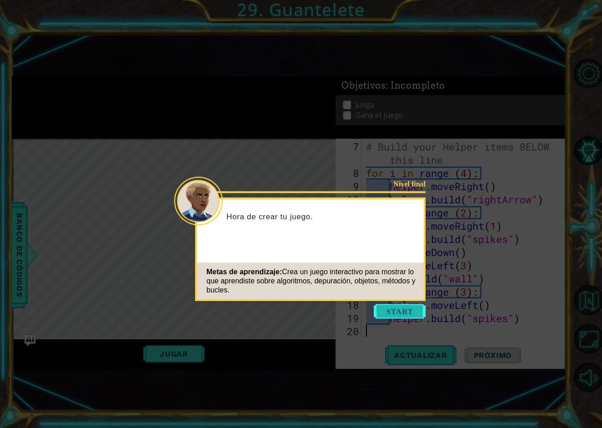
click at [411, 317] on button "Start" at bounding box center [400, 311] width 52 height 15
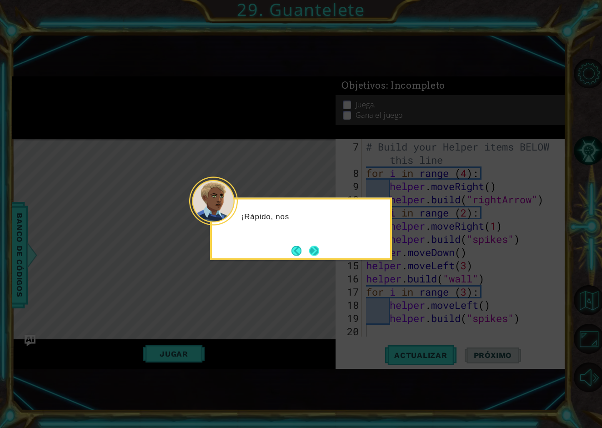
click at [319, 250] on button "Next" at bounding box center [314, 251] width 10 height 10
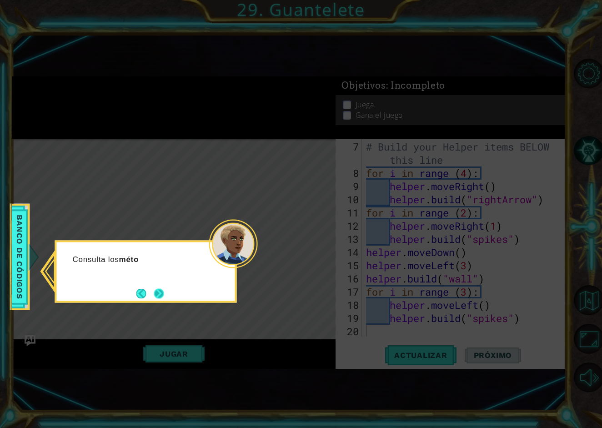
click at [164, 295] on button "Next" at bounding box center [159, 293] width 10 height 10
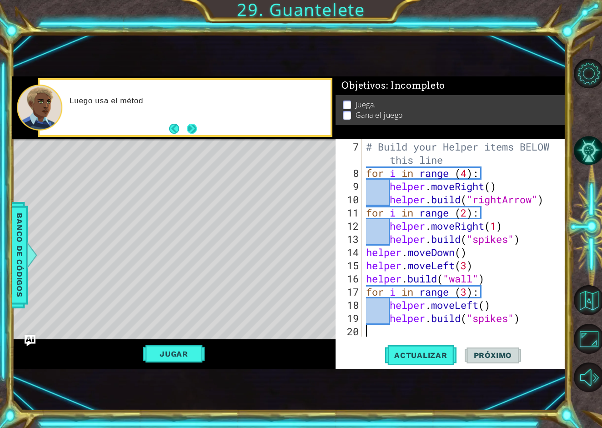
click at [192, 130] on button "Next" at bounding box center [192, 129] width 10 height 10
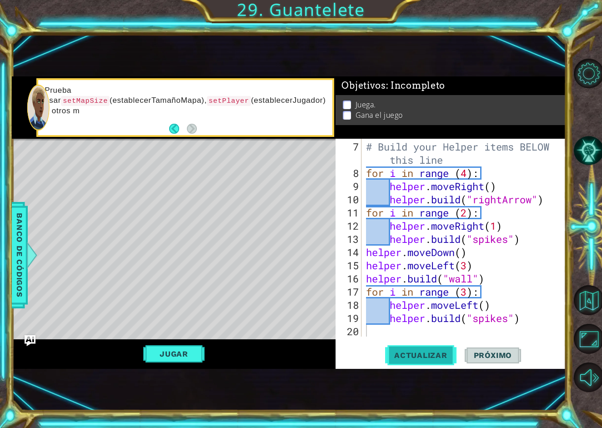
click at [429, 352] on span "Actualizar" at bounding box center [420, 355] width 71 height 9
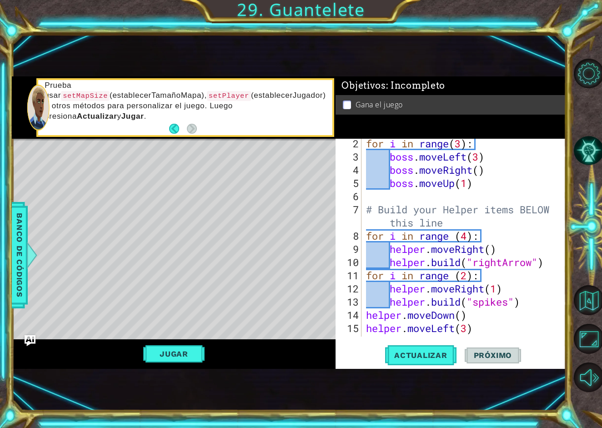
scroll to position [0, 0]
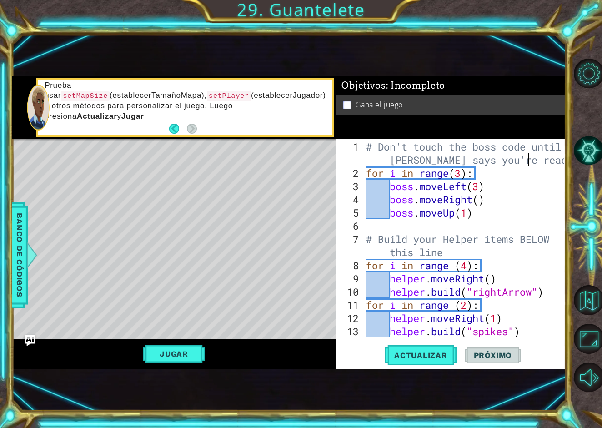
click at [529, 153] on div "# Don't touch the boss code until [PERSON_NAME] says you're ready! for i in ran…" at bounding box center [466, 258] width 204 height 237
click at [545, 181] on div "# Don't touch the boss code until [PERSON_NAME] says you're ready! for i in ran…" at bounding box center [466, 258] width 204 height 237
type textarea "boss.moveLeft(3)"
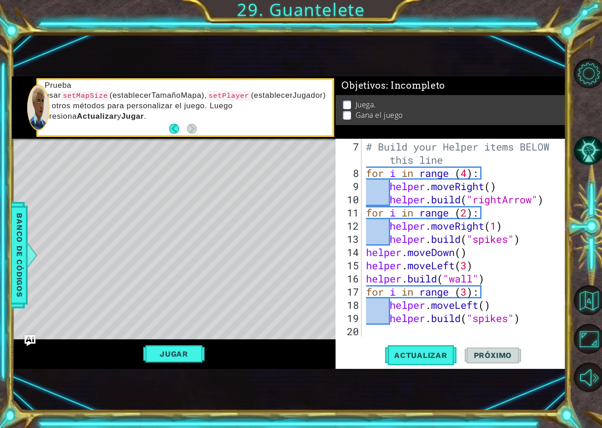
click at [491, 331] on div "# Build your Helper items BELOW this line for i in range ( 4 ) : helper . moveR…" at bounding box center [466, 258] width 204 height 237
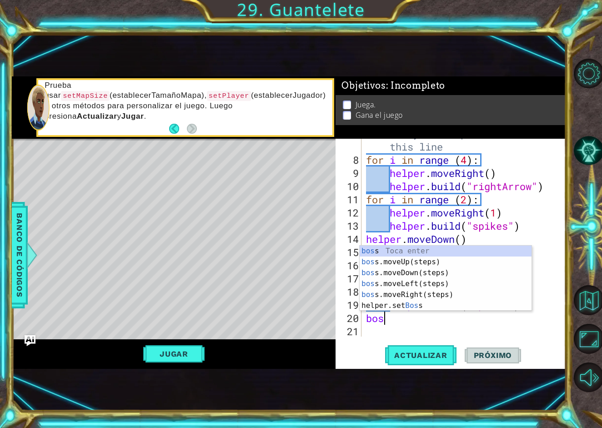
scroll to position [0, 0]
click at [434, 253] on div "boss Toca enter boss .moveUp(steps) Toca enter boss .moveDown(steps) Toca enter…" at bounding box center [446, 289] width 172 height 87
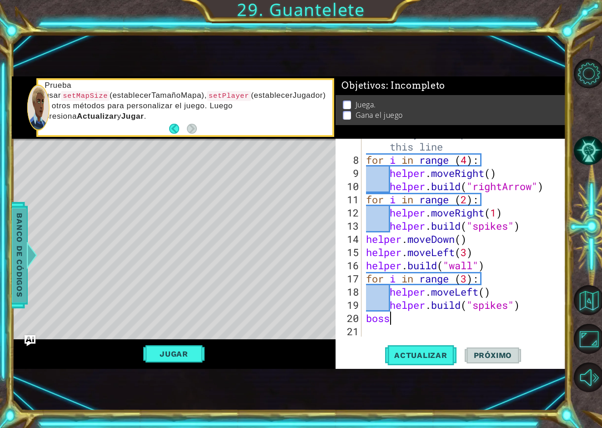
click at [25, 262] on span "Banco de códigos" at bounding box center [19, 255] width 15 height 94
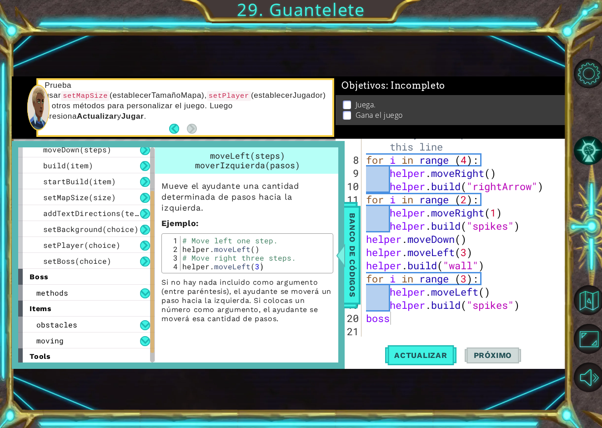
scroll to position [101, 0]
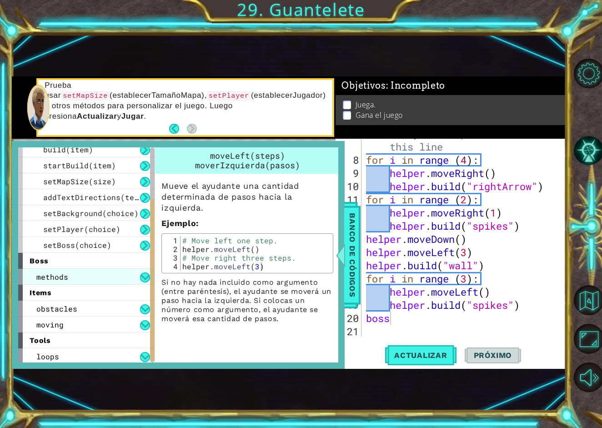
click at [110, 274] on div "methods" at bounding box center [86, 277] width 136 height 16
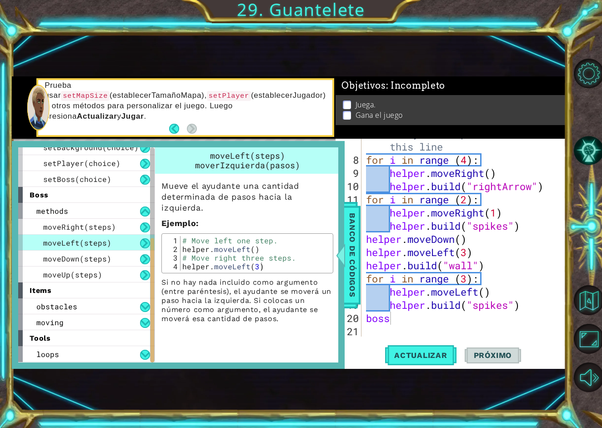
scroll to position [167, 0]
click at [93, 354] on div "loops" at bounding box center [86, 354] width 136 height 16
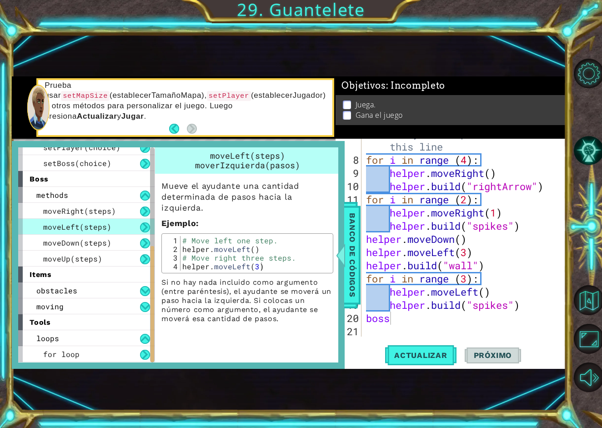
scroll to position [183, 0]
click at [102, 311] on div "moving" at bounding box center [86, 306] width 136 height 16
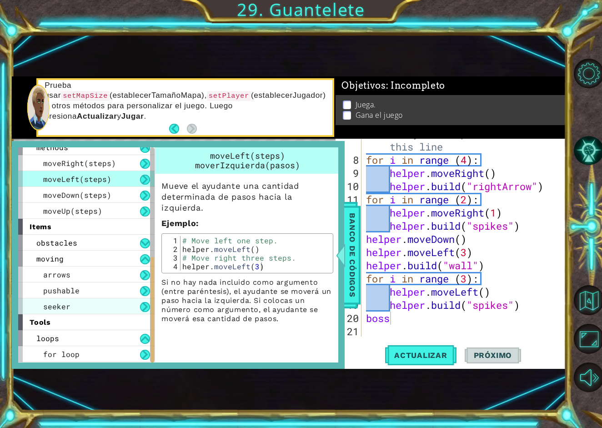
scroll to position [231, 0]
click at [106, 312] on div "seeker" at bounding box center [86, 306] width 136 height 16
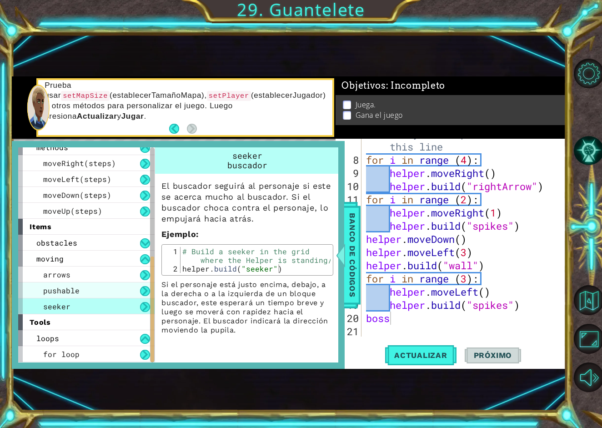
click at [122, 288] on div "pushable" at bounding box center [86, 290] width 136 height 16
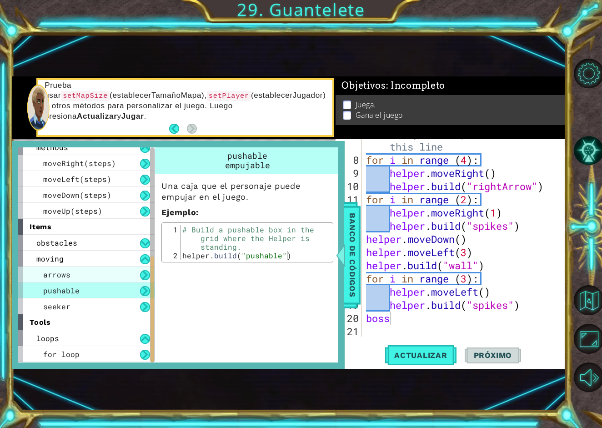
click at [133, 266] on div "arrows" at bounding box center [86, 274] width 136 height 16
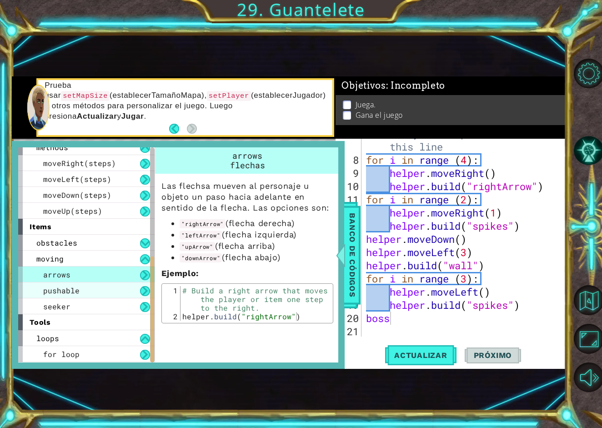
click at [140, 293] on div "pushable" at bounding box center [86, 290] width 136 height 16
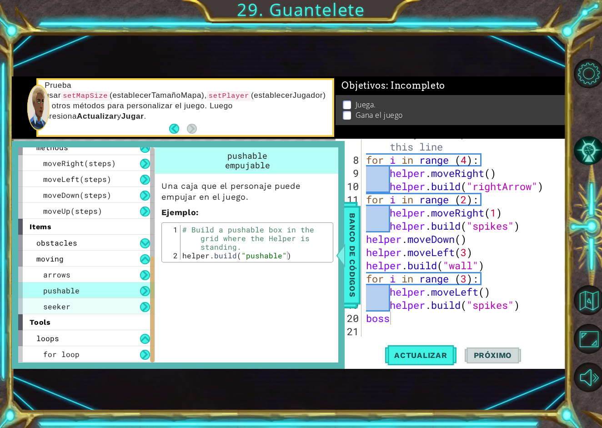
click at [119, 306] on div "seeker" at bounding box center [86, 306] width 136 height 16
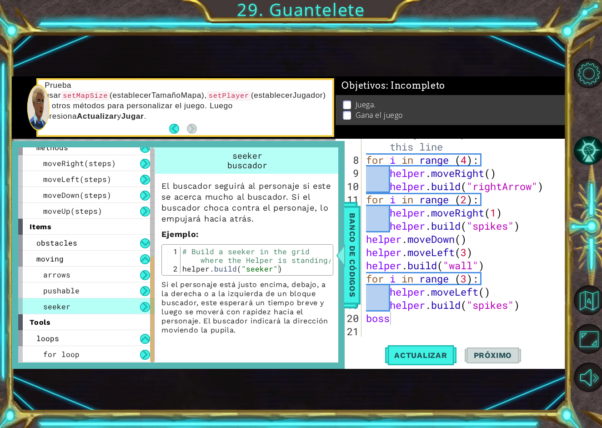
click at [420, 315] on div "# Build your Helper items BELOW this line for i in range ( 4 ) : helper . moveR…" at bounding box center [466, 245] width 204 height 237
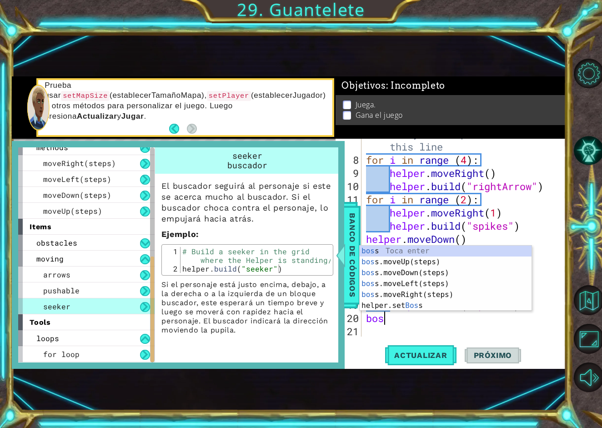
scroll to position [0, 0]
type textarea "b"
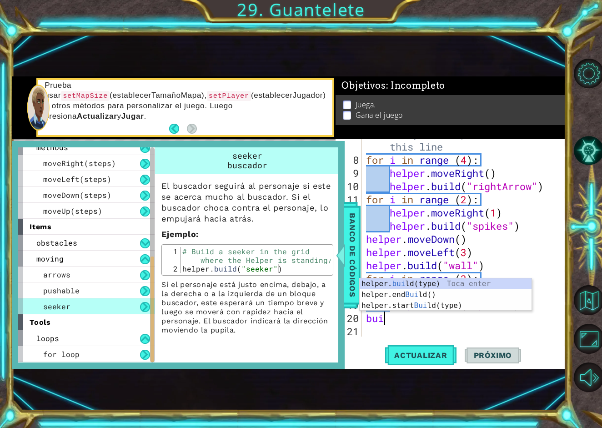
type textarea "b"
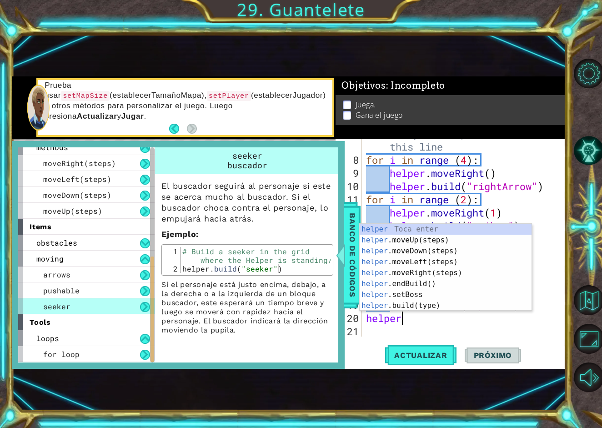
scroll to position [0, 1]
click at [423, 311] on div "# Build your Helper items BELOW this line for i in range ( 4 ) : helper . moveR…" at bounding box center [466, 245] width 204 height 237
click at [450, 308] on div "helper Toca enter helper .moveUp(steps) Toca enter helper .moveDown(steps) Toca…" at bounding box center [446, 278] width 172 height 109
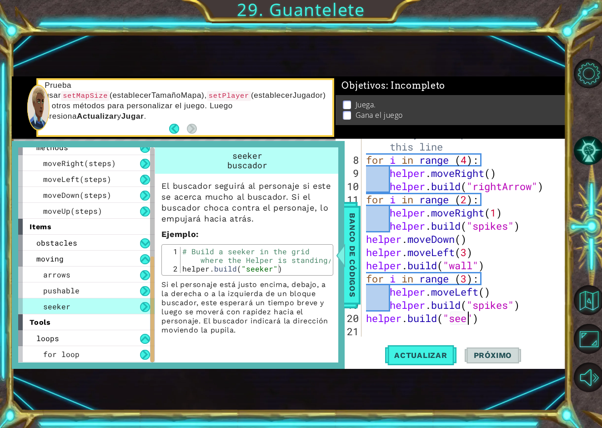
scroll to position [0, 5]
type textarea "[DOMAIN_NAME]("seeker")"
click at [445, 357] on span "Actualizar" at bounding box center [420, 355] width 71 height 9
click at [357, 243] on span "Banco de códigos" at bounding box center [352, 255] width 15 height 94
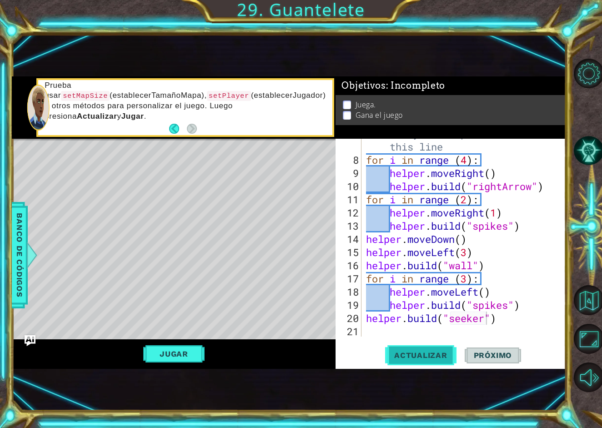
click at [430, 349] on button "Actualizar" at bounding box center [420, 355] width 71 height 23
click at [504, 317] on div "# Build your Helper items BELOW this line for i in range ( 4 ) : helper . moveR…" at bounding box center [466, 245] width 204 height 237
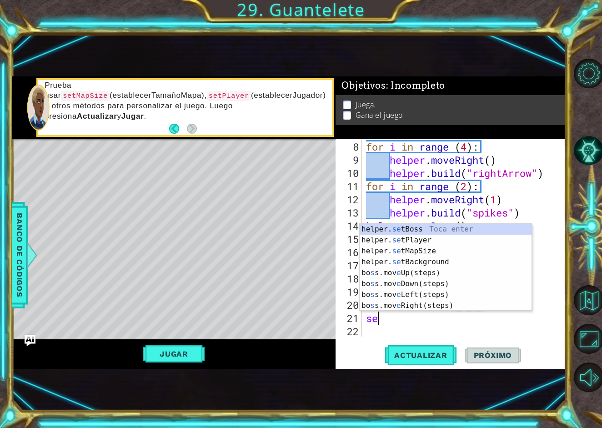
scroll to position [0, 0]
type textarea "s"
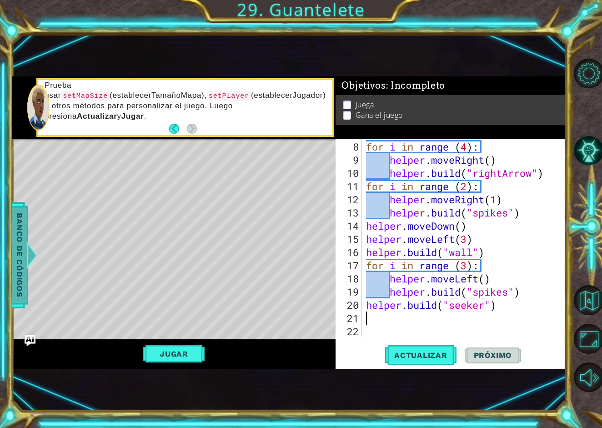
click at [31, 266] on div at bounding box center [31, 254] width 11 height 27
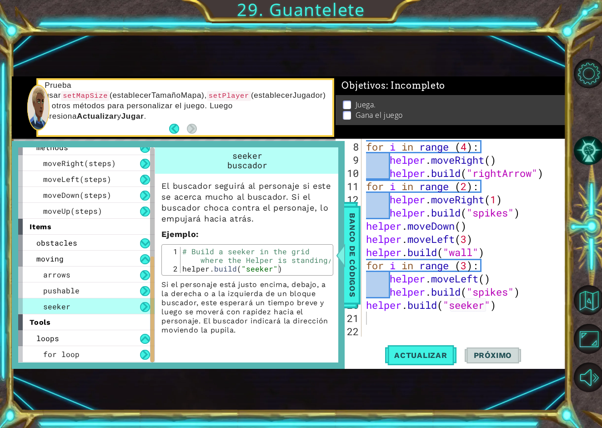
click at [363, 254] on div "8 9 10 11 12 13 14 15 16 17 18 19 20 21 22 for i in range ( 4 ) : helper . move…" at bounding box center [450, 238] width 228 height 198
click at [360, 256] on span "Banco de códigos" at bounding box center [352, 255] width 15 height 94
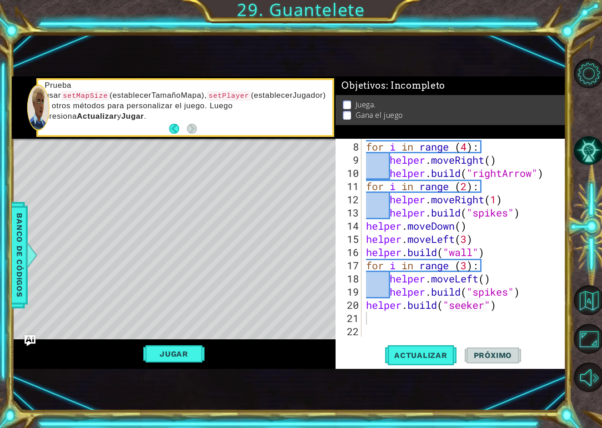
click at [173, 364] on div "Jugar" at bounding box center [174, 353] width 324 height 29
click at [187, 353] on button "Jugar" at bounding box center [173, 353] width 61 height 17
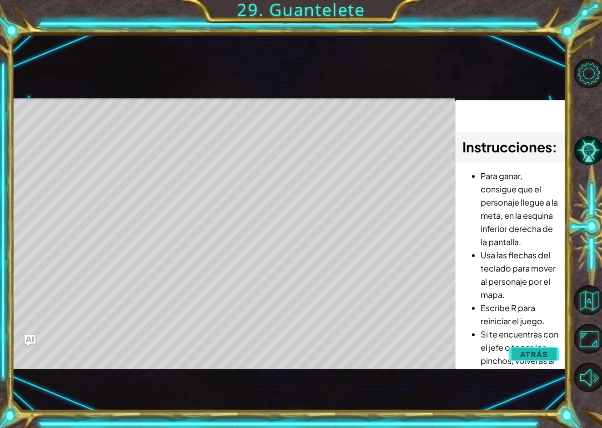
click at [543, 356] on span "Atrás" at bounding box center [534, 354] width 28 height 9
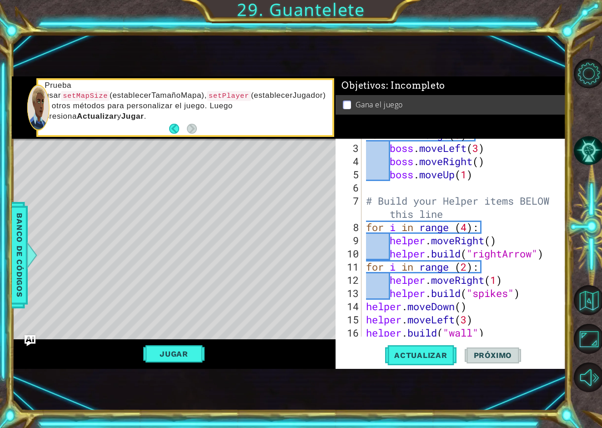
scroll to position [30, 0]
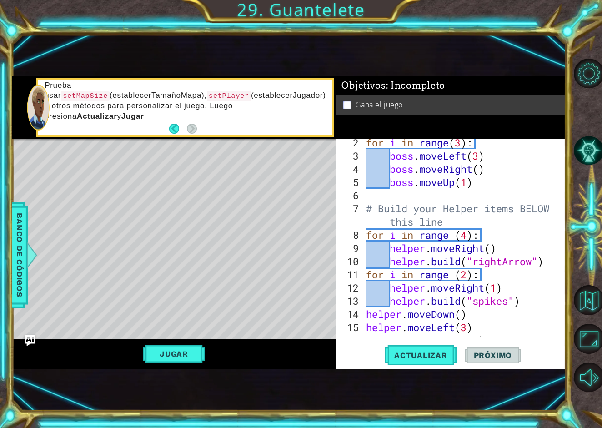
click at [512, 306] on div "for i in range ( 3 ) : boss . moveLeft ( 3 ) boss . moveRight ( ) boss . moveUp…" at bounding box center [466, 248] width 204 height 224
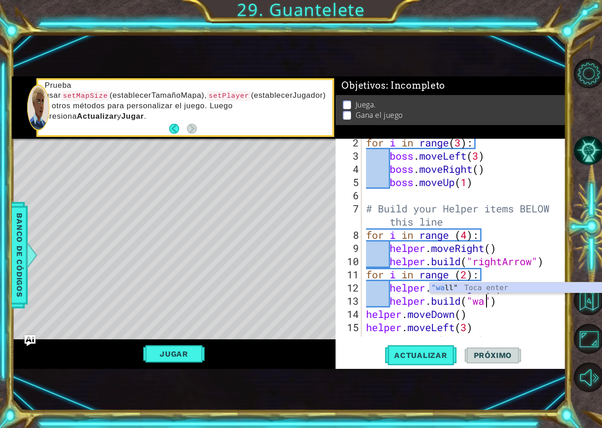
scroll to position [0, 6]
type textarea "[DOMAIN_NAME]("wall")"
click at [434, 362] on button "Actualizar" at bounding box center [420, 355] width 71 height 23
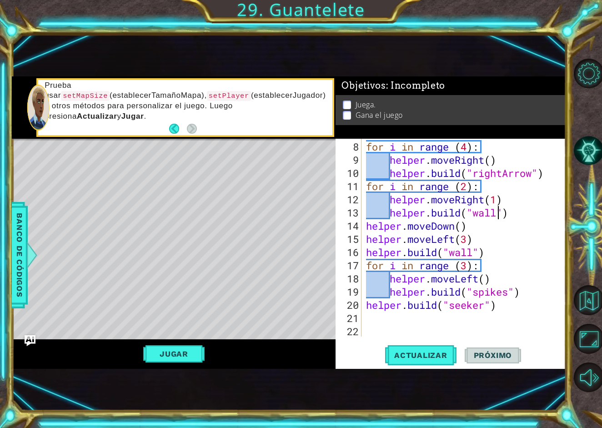
click at [399, 314] on div "for i in range ( 4 ) : helper . moveRight ( ) helper . build ( "rightArrow" ) f…" at bounding box center [466, 252] width 204 height 224
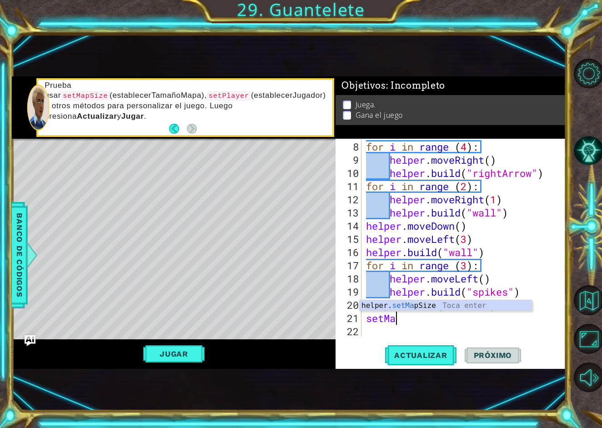
scroll to position [0, 1]
click at [441, 305] on div "helper. setMap Size Toca enter" at bounding box center [446, 316] width 172 height 33
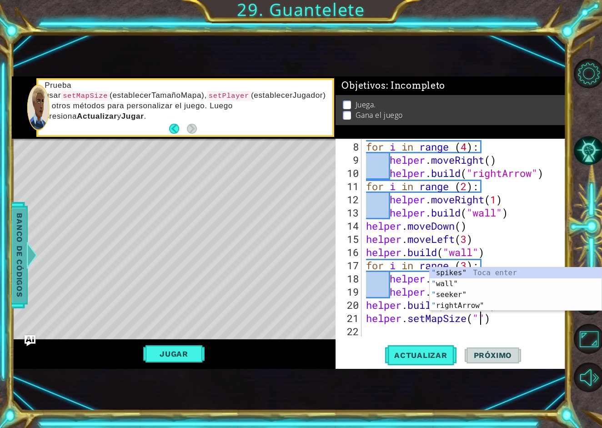
click at [23, 266] on span "Banco de códigos" at bounding box center [19, 255] width 15 height 94
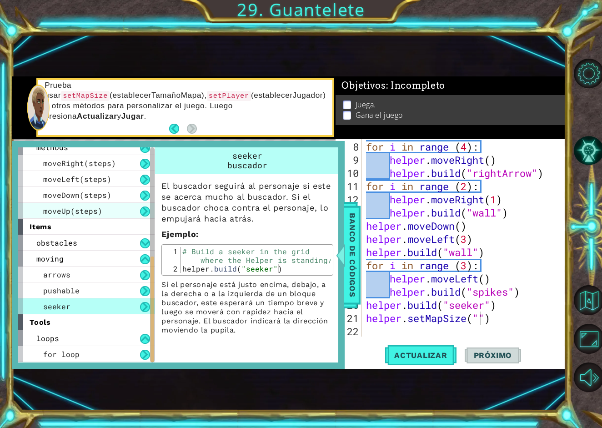
scroll to position [220, 0]
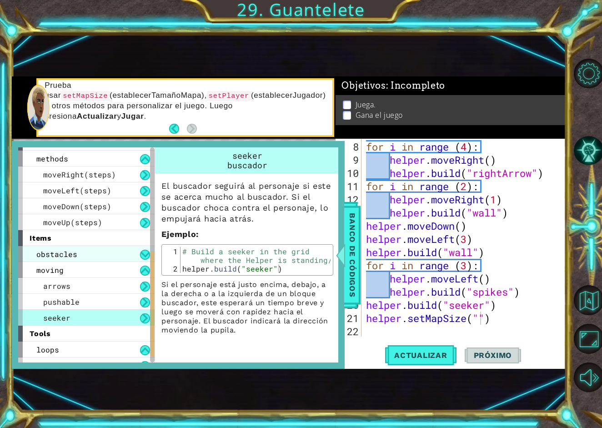
click at [99, 255] on div "obstacles" at bounding box center [86, 254] width 136 height 16
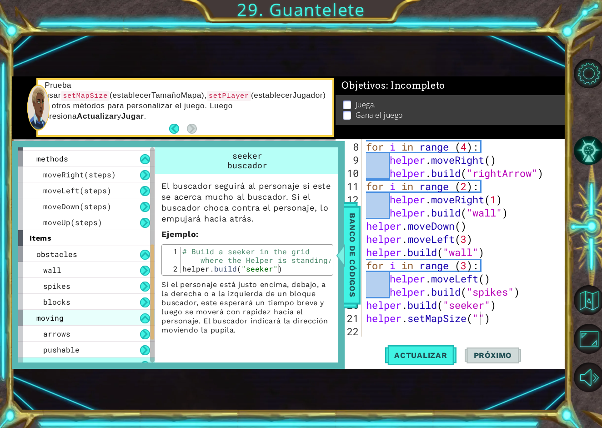
click at [112, 324] on div "moving" at bounding box center [86, 318] width 136 height 16
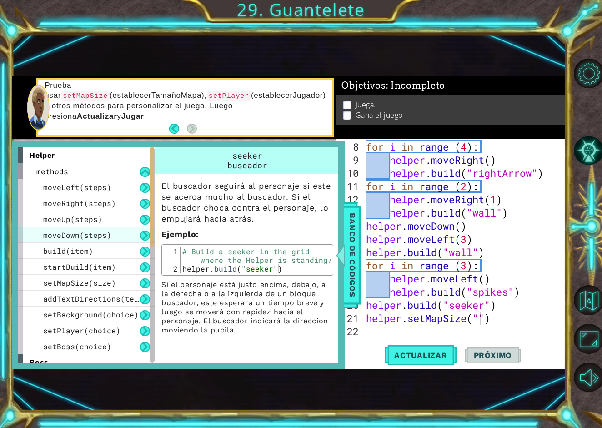
scroll to position [0, 0]
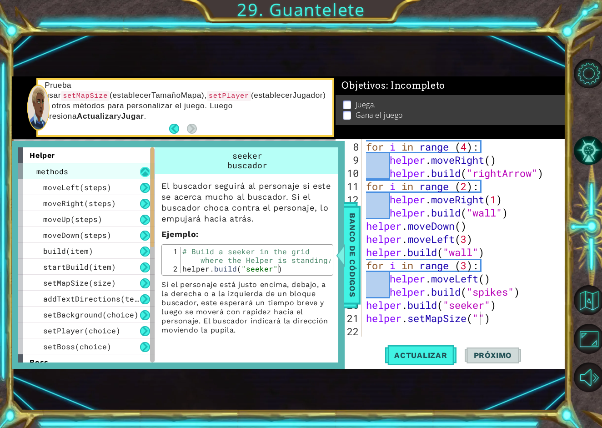
click at [141, 176] on button at bounding box center [145, 172] width 10 height 10
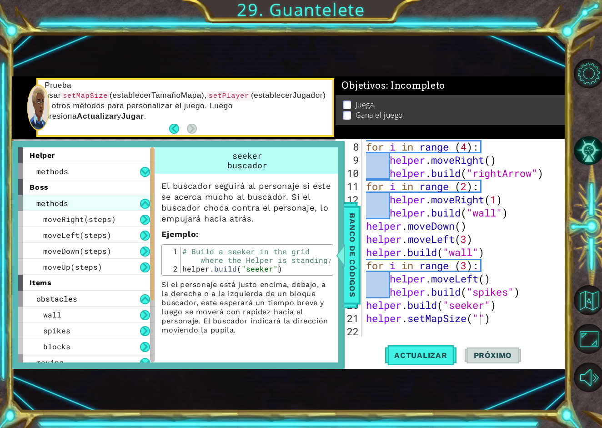
click at [133, 204] on div "methods" at bounding box center [86, 203] width 136 height 16
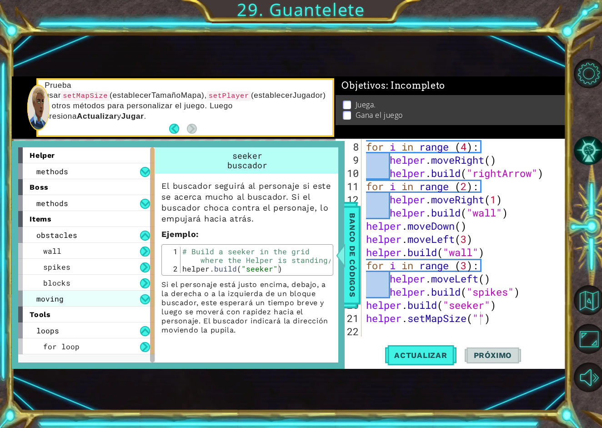
click at [125, 292] on div "moving" at bounding box center [86, 299] width 136 height 16
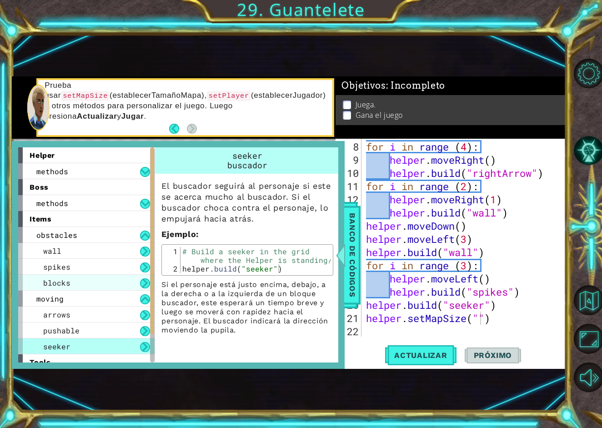
click at [134, 285] on div "blocks" at bounding box center [86, 283] width 136 height 16
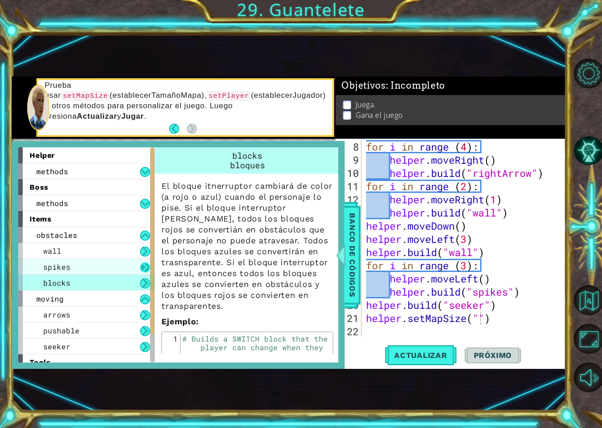
click at [144, 265] on button at bounding box center [145, 267] width 10 height 10
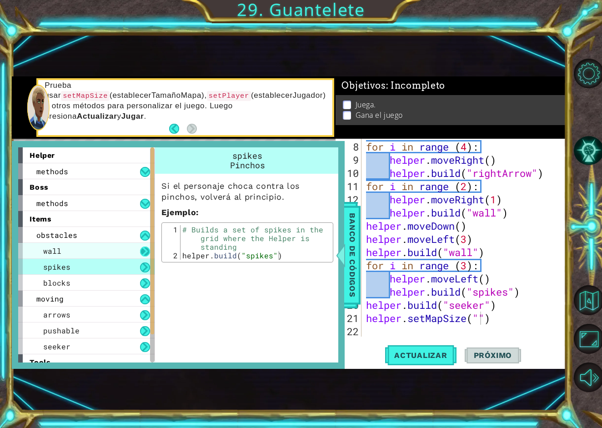
click at [144, 255] on button at bounding box center [145, 251] width 10 height 10
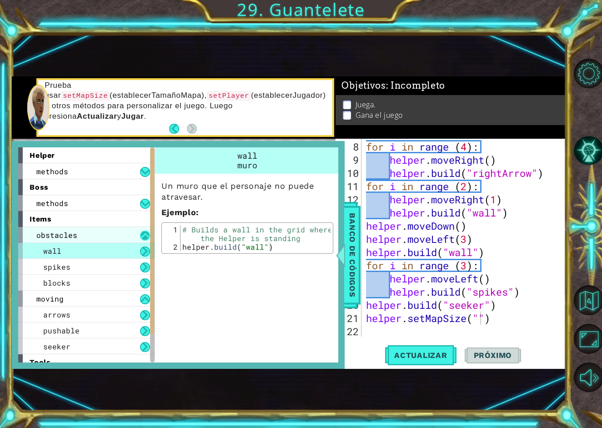
click at [145, 238] on button at bounding box center [145, 235] width 10 height 10
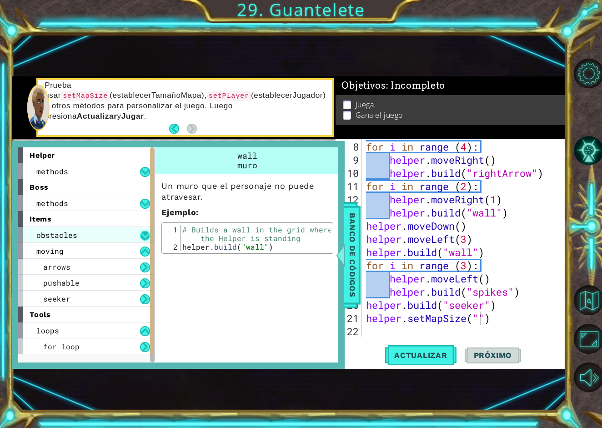
click at [149, 239] on button at bounding box center [145, 235] width 10 height 10
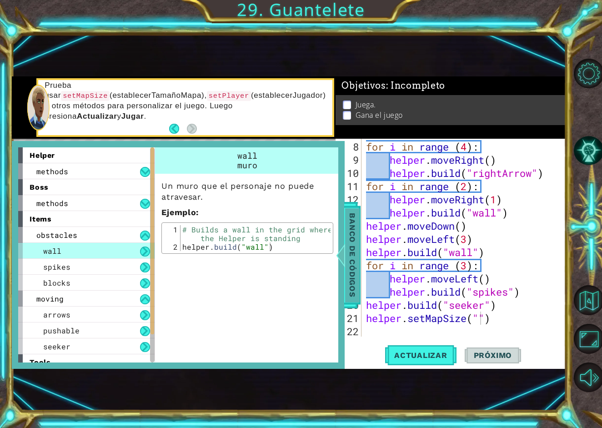
click at [356, 236] on span "Banco de códigos" at bounding box center [352, 255] width 15 height 94
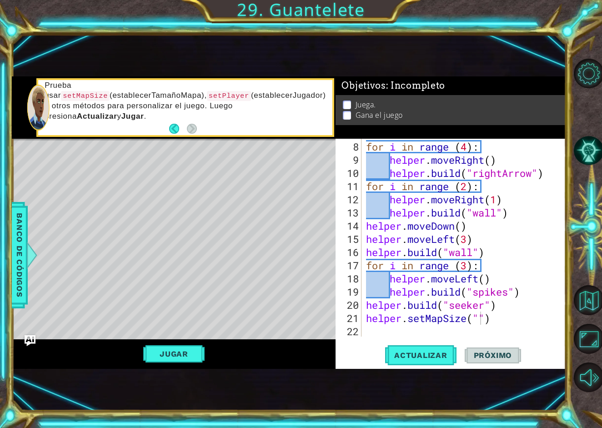
click at [487, 320] on div "for i in range ( 4 ) : helper . moveRight ( ) helper . build ( "rightArrow" ) f…" at bounding box center [466, 252] width 204 height 224
click at [481, 322] on div "for i in range ( 4 ) : helper . moveRight ( ) helper . build ( "rightArrow" ) f…" at bounding box center [466, 252] width 204 height 224
click at [437, 353] on span "Actualizar" at bounding box center [420, 355] width 71 height 9
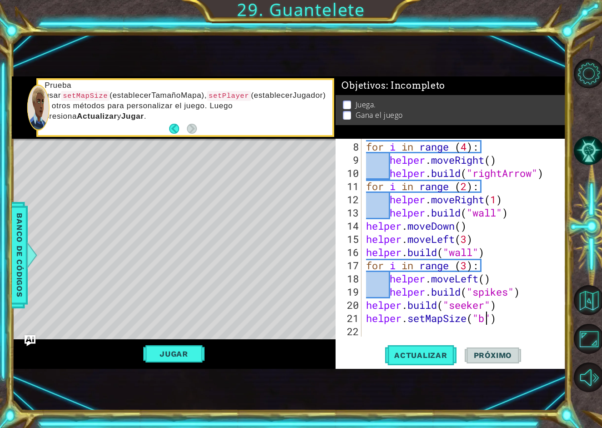
scroll to position [0, 6]
click at [444, 358] on span "Actualizar" at bounding box center [420, 355] width 71 height 9
click at [175, 347] on button "Jugar" at bounding box center [173, 353] width 61 height 17
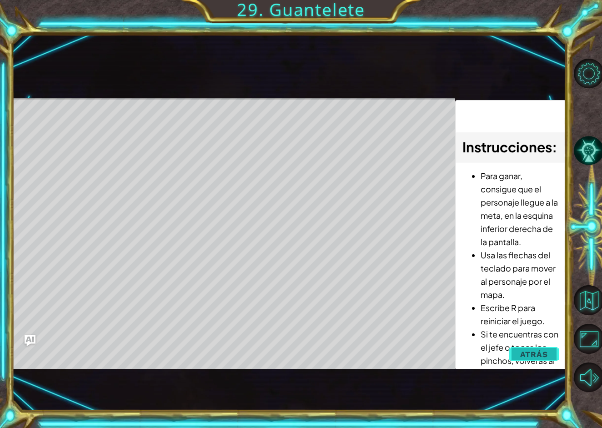
click at [543, 355] on span "Atrás" at bounding box center [534, 354] width 28 height 9
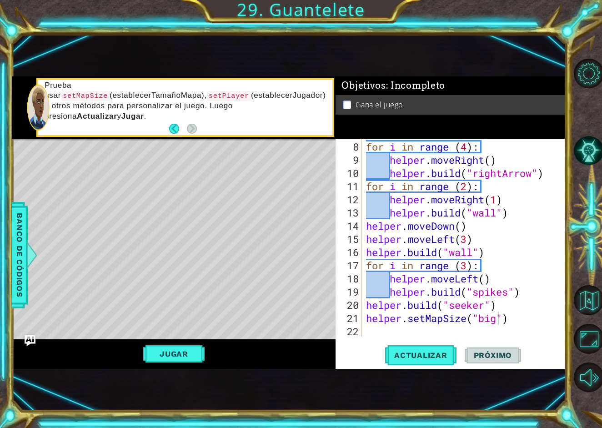
click at [487, 308] on div "for i in range ( 4 ) : helper . moveRight ( ) helper . build ( "rightArrow" ) f…" at bounding box center [466, 252] width 204 height 224
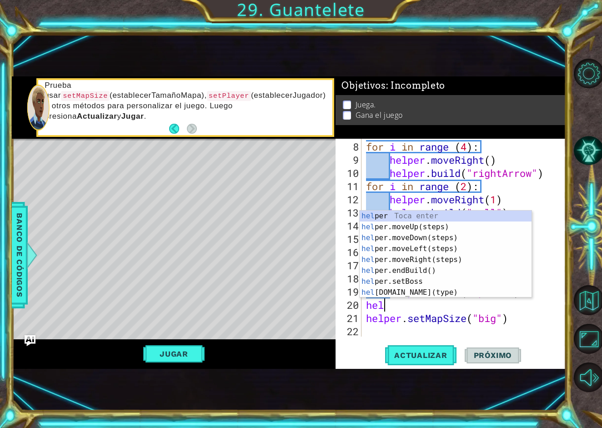
scroll to position [0, 0]
type textarea "h"
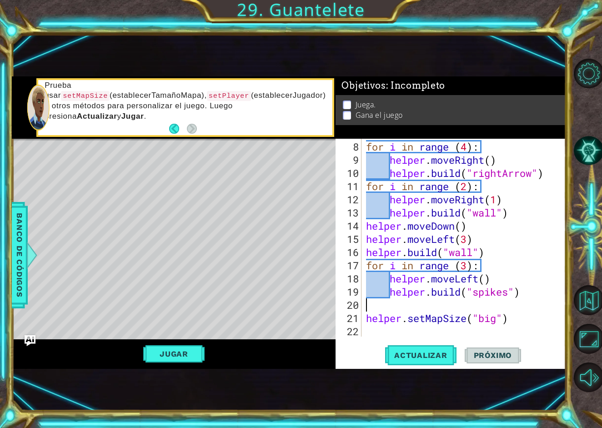
type textarea "[DOMAIN_NAME]("spikes")"
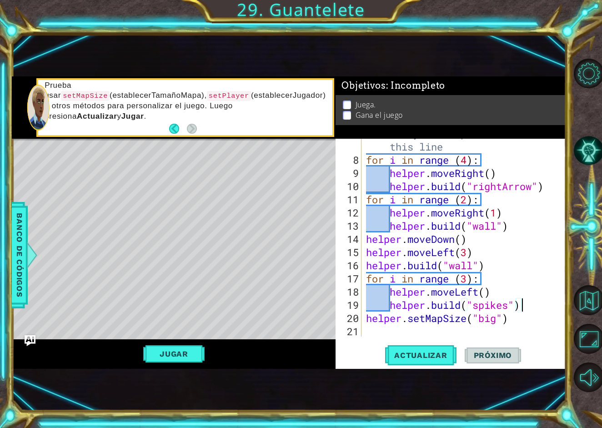
scroll to position [105, 0]
click at [509, 332] on div "# Build your Helper items BELOW this line for i in range ( 4 ) : helper . moveR…" at bounding box center [466, 245] width 204 height 237
click at [441, 365] on button "Actualizar" at bounding box center [420, 355] width 71 height 23
click at [499, 325] on div "# Build your Helper items BELOW this line for i in range ( 4 ) : helper . moveR…" at bounding box center [466, 245] width 204 height 237
click at [500, 318] on div "# Build your Helper items BELOW this line for i in range ( 4 ) : helper . moveR…" at bounding box center [466, 245] width 204 height 237
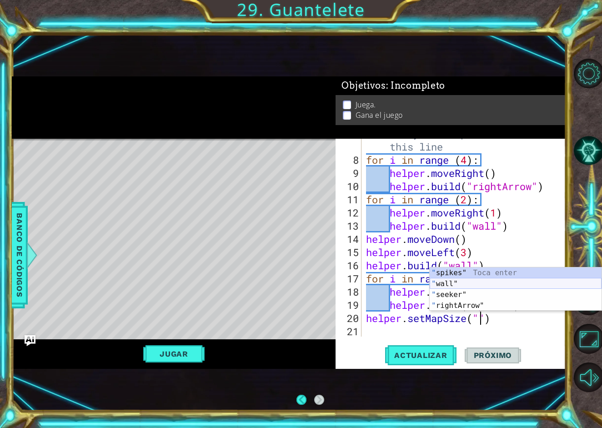
scroll to position [0, 0]
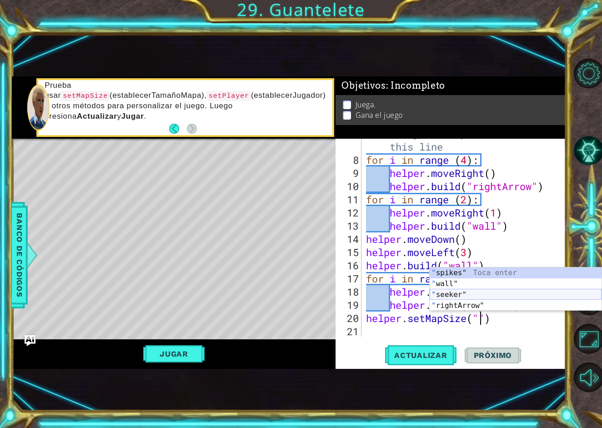
click at [479, 298] on div "" spikes" Toca enter " wall" Toca enter " seeker" Toca enter " rightArrow" Toca…" at bounding box center [516, 299] width 172 height 65
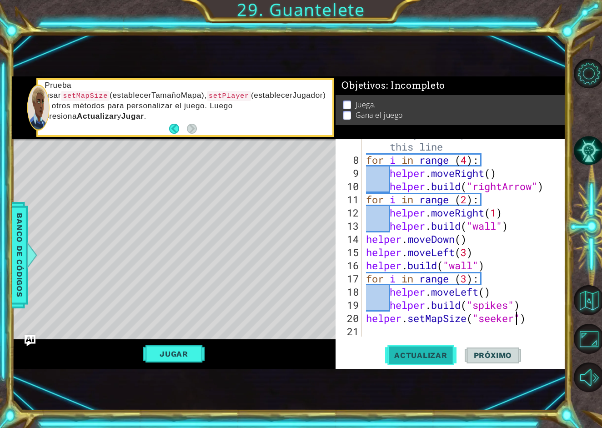
click at [439, 356] on span "Actualizar" at bounding box center [420, 355] width 71 height 9
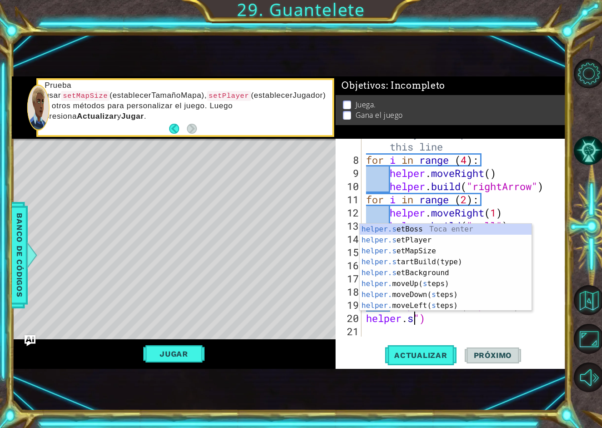
scroll to position [0, 3]
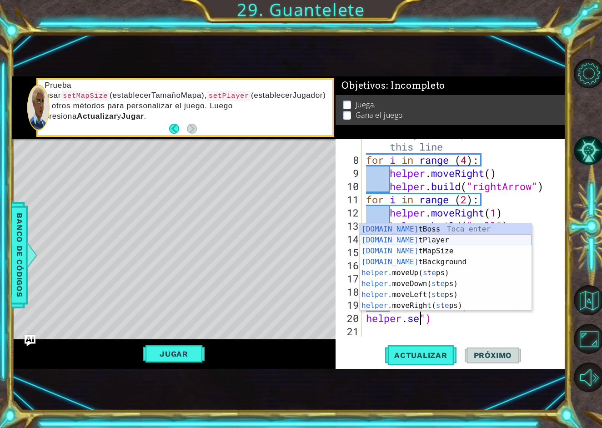
click at [466, 236] on div "[DOMAIN_NAME] tBoss Toca enter [DOMAIN_NAME] tPlayer Toca enter [DOMAIN_NAME] t…" at bounding box center [446, 278] width 172 height 109
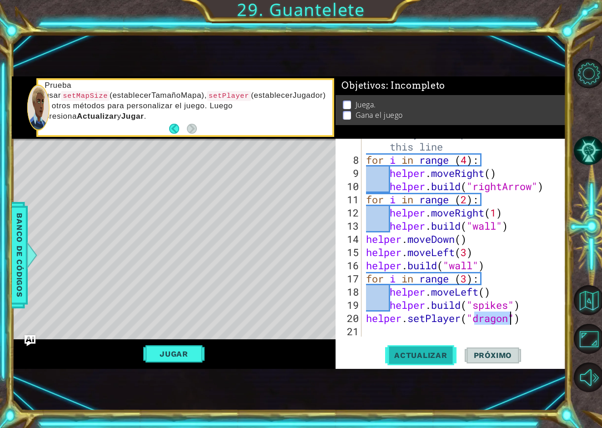
click at [449, 352] on span "Actualizar" at bounding box center [420, 355] width 71 height 9
click at [180, 351] on button "Jugar" at bounding box center [173, 353] width 61 height 17
click at [393, 354] on span "Actualizar" at bounding box center [420, 355] width 71 height 9
type textarea "[DOMAIN_NAME]")"
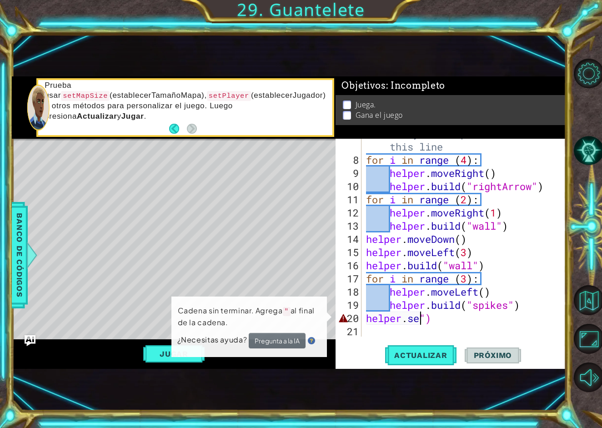
click at [185, 375] on div "1 ההההההההההההההההההההההההההההההההההההההההההההההההההההההההההההההההההההההההההההה…" at bounding box center [289, 222] width 554 height 376
drag, startPoint x: 441, startPoint y: 320, endPoint x: 364, endPoint y: 319, distance: 76.8
click at [363, 319] on div "[DOMAIN_NAME]") 7 8 9 10 11 12 13 14 15 16 17 18 19 20 21 # Build your Helper i…" at bounding box center [450, 238] width 228 height 198
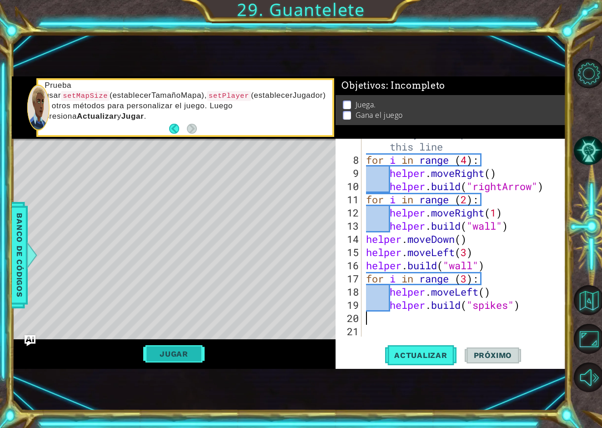
click at [194, 350] on button "Jugar" at bounding box center [173, 353] width 61 height 17
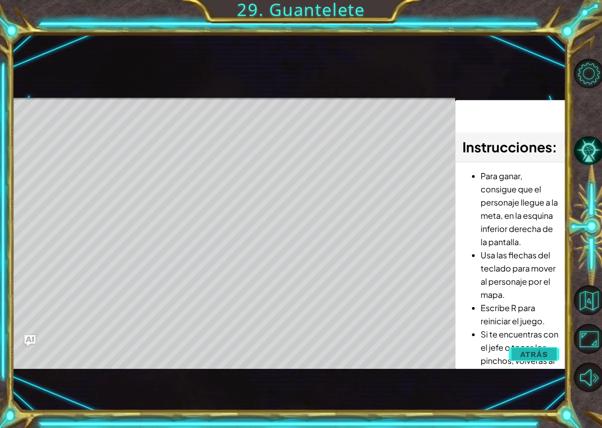
click at [535, 360] on button "Atrás" at bounding box center [534, 354] width 50 height 18
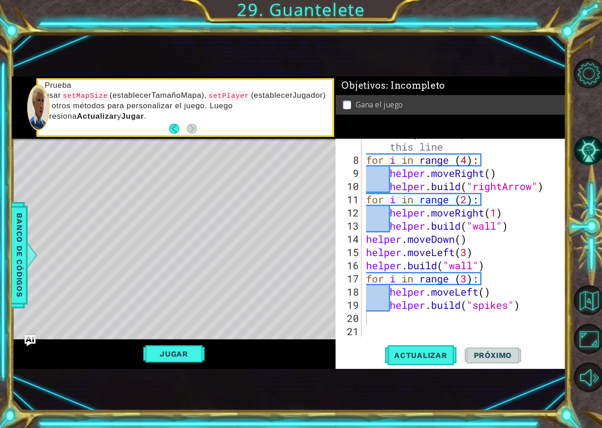
click at [398, 328] on div "# Build your Helper items BELOW this line for i in range ( 4 ) : helper . moveR…" at bounding box center [466, 245] width 204 height 237
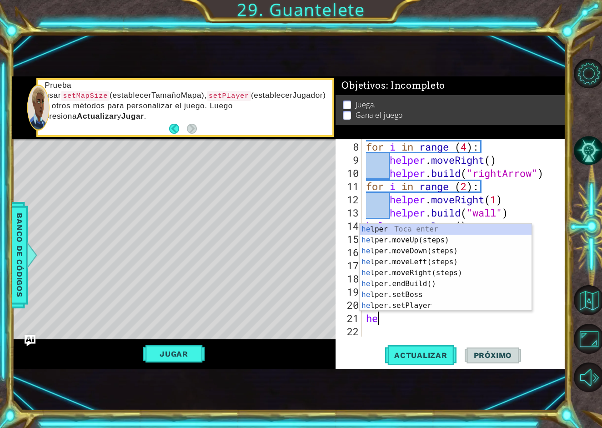
scroll to position [0, 0]
click at [421, 294] on div "help [PERSON_NAME] enter help er.moveUp(steps) Toca enter help er.moveDown(step…" at bounding box center [446, 278] width 172 height 109
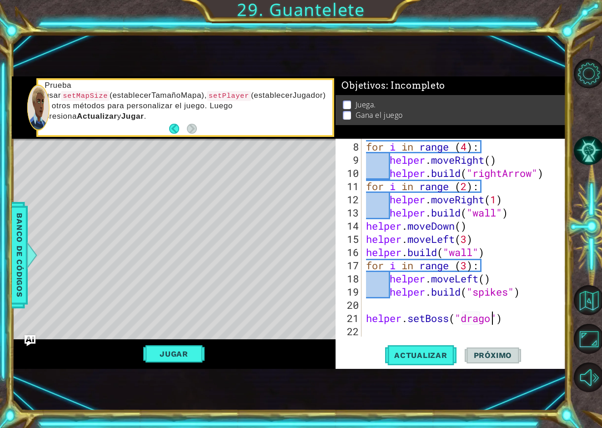
scroll to position [0, 6]
click at [431, 369] on div "1 ההההההההההההההההההההההההההההההההההההההההההההההההההההההההההההההההההההההההההההה…" at bounding box center [289, 222] width 554 height 376
click at [438, 362] on button "Actualizar" at bounding box center [420, 355] width 71 height 23
click at [423, 351] on span "Actualizar" at bounding box center [420, 355] width 71 height 9
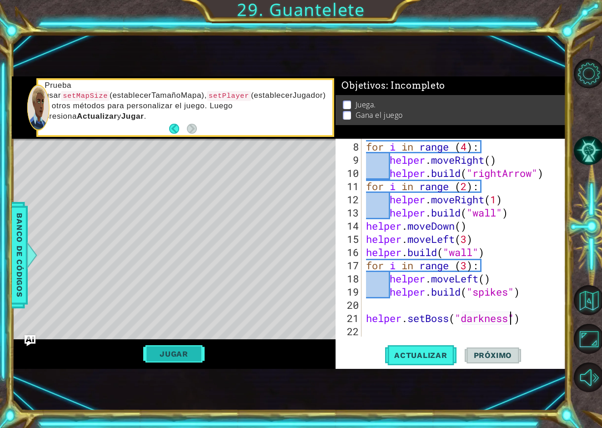
click at [200, 351] on button "Jugar" at bounding box center [173, 353] width 61 height 17
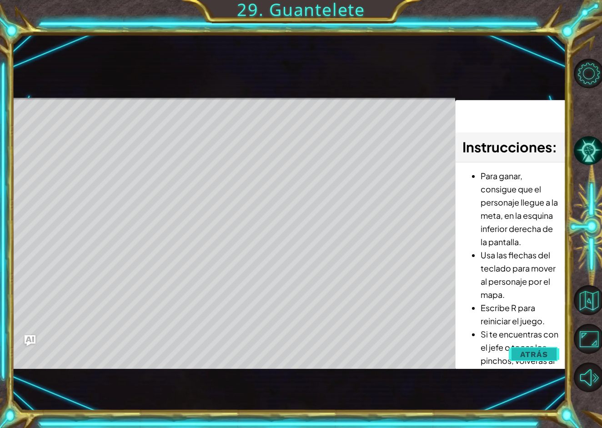
click at [542, 350] on span "Atrás" at bounding box center [534, 354] width 28 height 9
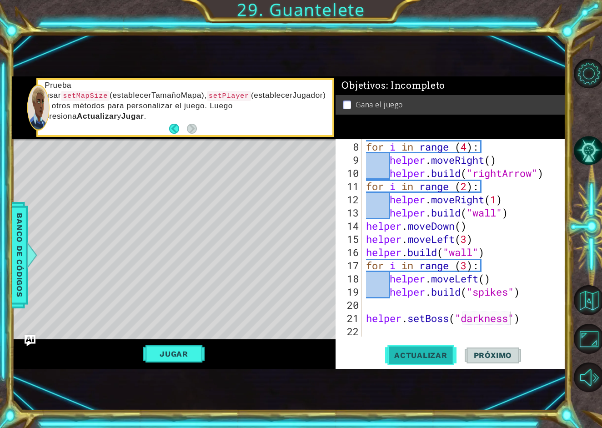
click at [443, 351] on span "Actualizar" at bounding box center [420, 355] width 71 height 9
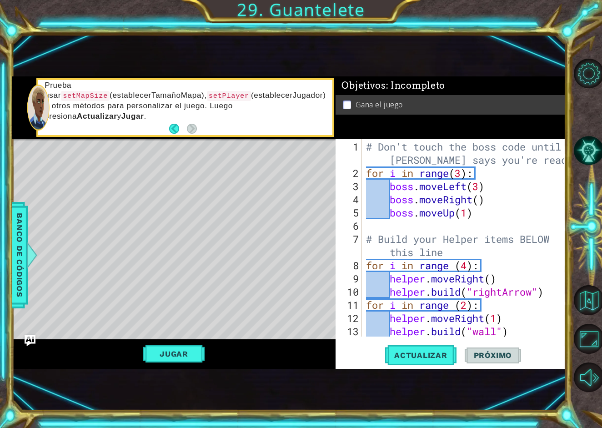
click at [488, 281] on div "# Don't touch the boss code until [PERSON_NAME] says you're ready! for i in ran…" at bounding box center [466, 258] width 204 height 237
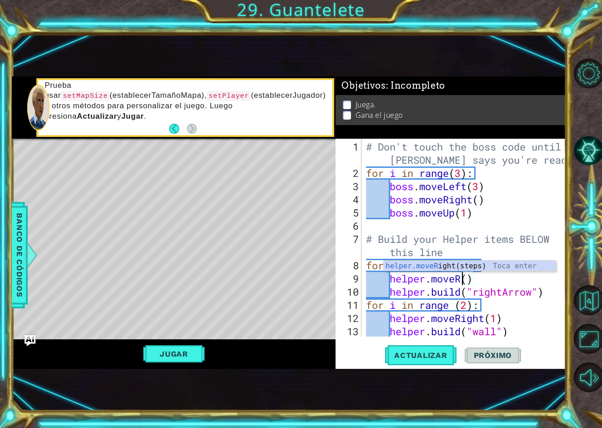
scroll to position [0, 4]
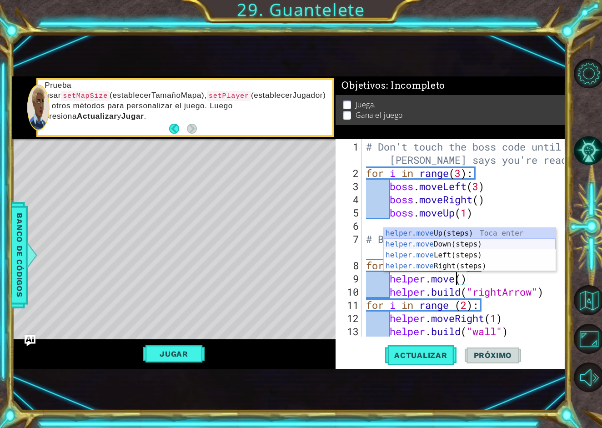
click at [501, 249] on div "helper.move Up(steps) Toca enter helper.move Down(steps) Toca enter helper.move…" at bounding box center [470, 260] width 172 height 65
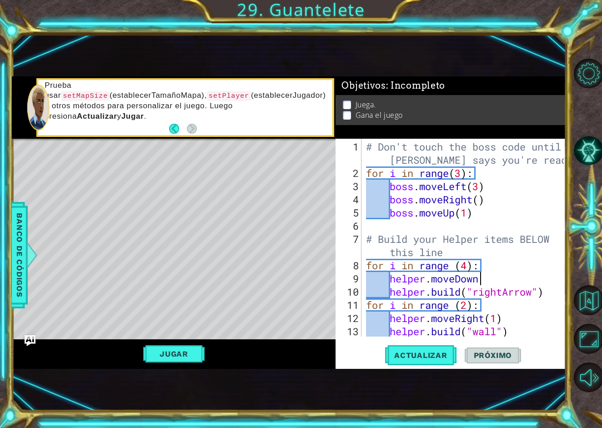
click at [530, 295] on div "# Don't touch the boss code until [PERSON_NAME] says you're ready! for i in ran…" at bounding box center [466, 258] width 204 height 237
click at [537, 296] on div "# Don't touch the boss code until [PERSON_NAME] says you're ready! for i in ran…" at bounding box center [466, 258] width 204 height 237
click at [436, 356] on span "Actualizar" at bounding box center [420, 355] width 71 height 9
click at [175, 353] on button "Jugar" at bounding box center [173, 353] width 61 height 17
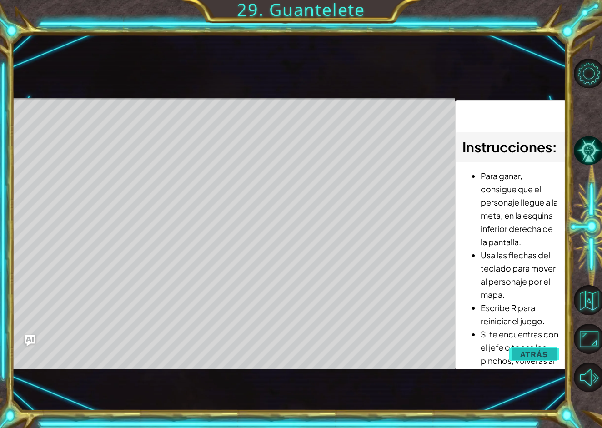
click at [532, 351] on span "Atrás" at bounding box center [534, 354] width 28 height 9
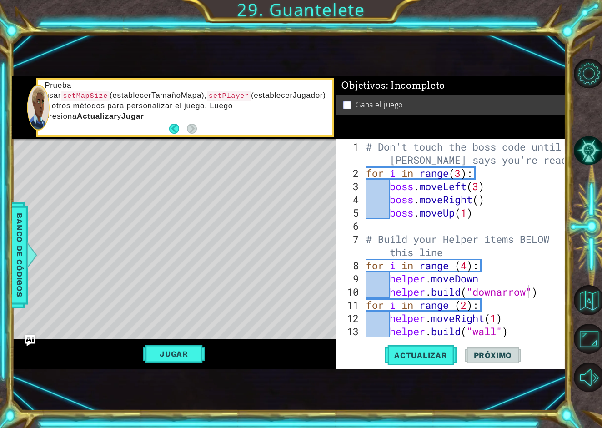
click at [527, 297] on div "# Don't touch the boss code until [PERSON_NAME] says you're ready! for i in ran…" at bounding box center [466, 258] width 204 height 237
click at [529, 294] on div "# Don't touch the boss code until [PERSON_NAME] says you're ready! for i in ran…" at bounding box center [466, 258] width 204 height 237
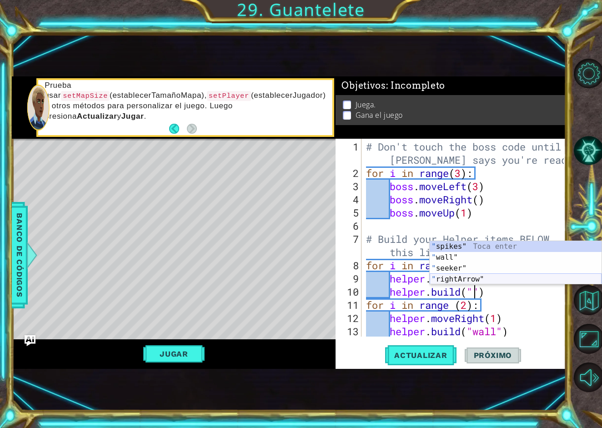
click at [507, 280] on div "" spikes" Toca enter " wall" Toca enter " seeker" Toca enter " rightArrow" Toca…" at bounding box center [516, 273] width 172 height 65
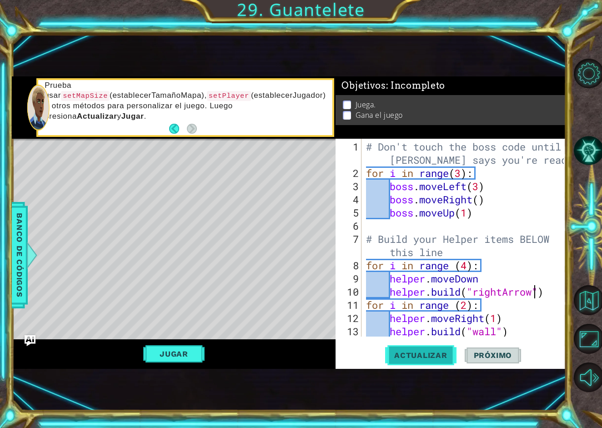
click at [438, 347] on button "Actualizar" at bounding box center [420, 355] width 71 height 23
click at [484, 281] on div "# Don't touch the boss code until [PERSON_NAME] says you're ready! for i in ran…" at bounding box center [466, 258] width 204 height 237
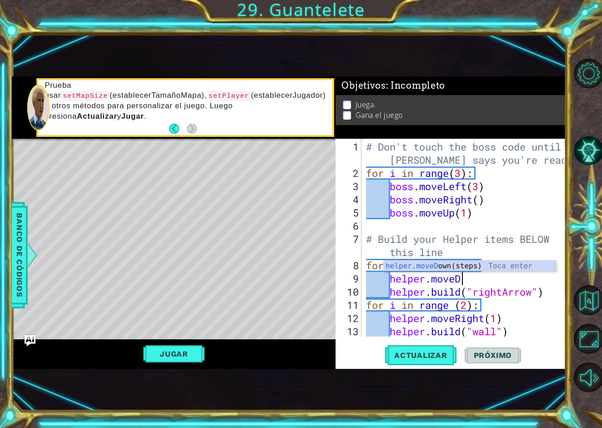
type textarea "helper.move"
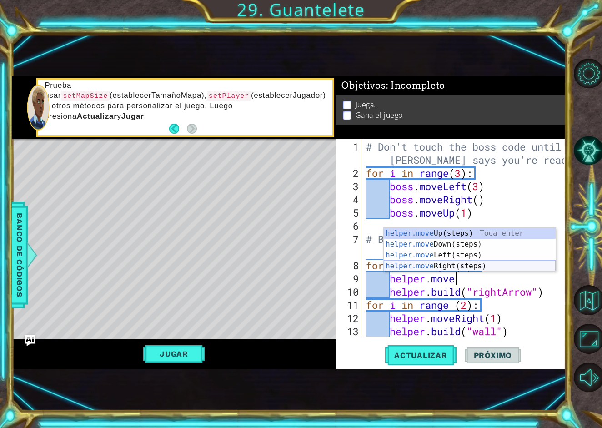
click at [488, 264] on div "helper.move Up(steps) Toca enter helper.move Down(steps) Toca enter helper.move…" at bounding box center [470, 260] width 172 height 65
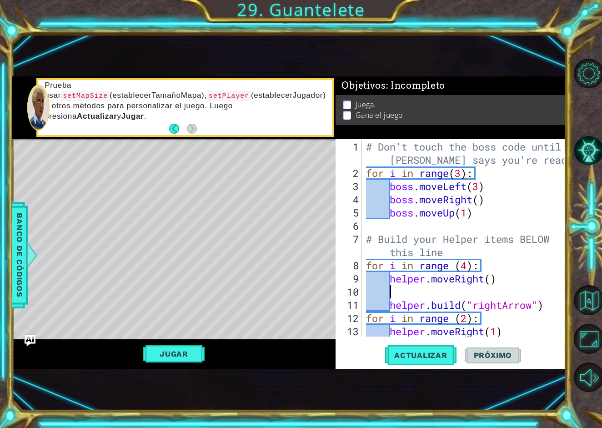
scroll to position [0, 0]
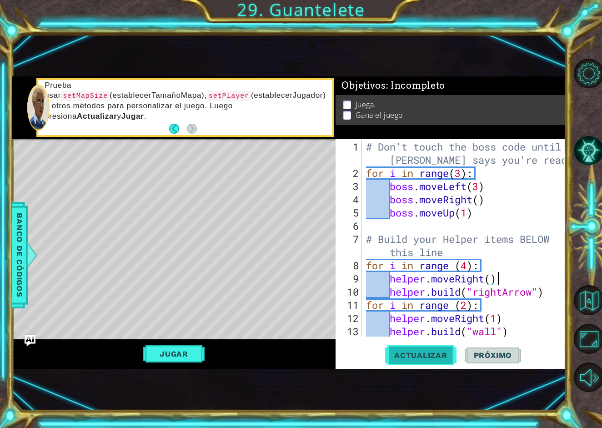
click at [420, 355] on span "Actualizar" at bounding box center [420, 355] width 71 height 9
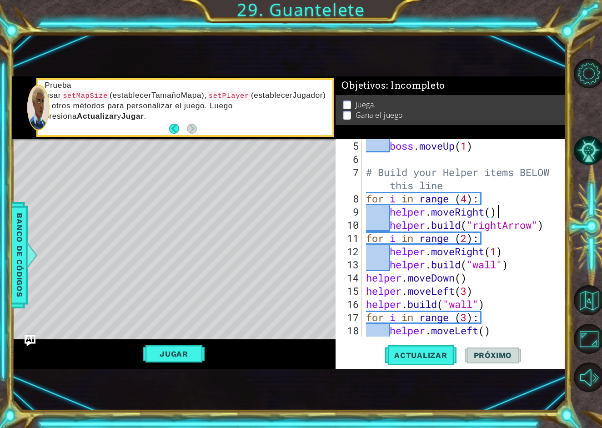
scroll to position [67, 0]
click at [498, 269] on div "boss . moveUp ( 1 ) # Build your Helper items BELOW this line for i in range ( …" at bounding box center [466, 251] width 204 height 224
click at [522, 266] on div "boss . moveUp ( 1 ) # Build your Helper items BELOW this line for i in range ( …" at bounding box center [466, 251] width 204 height 224
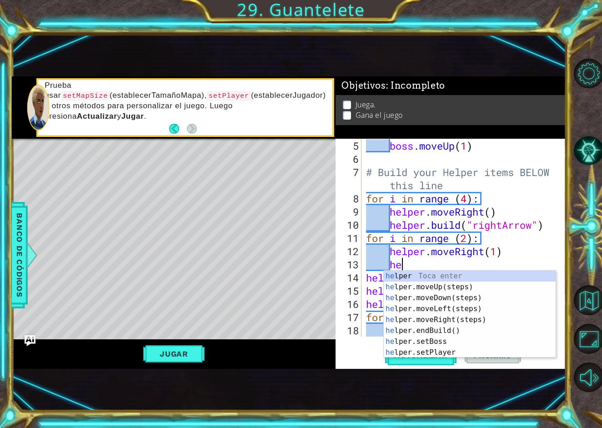
type textarea "h"
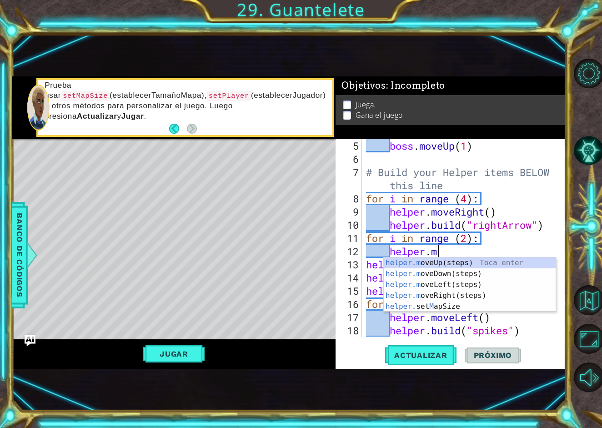
type textarea "h"
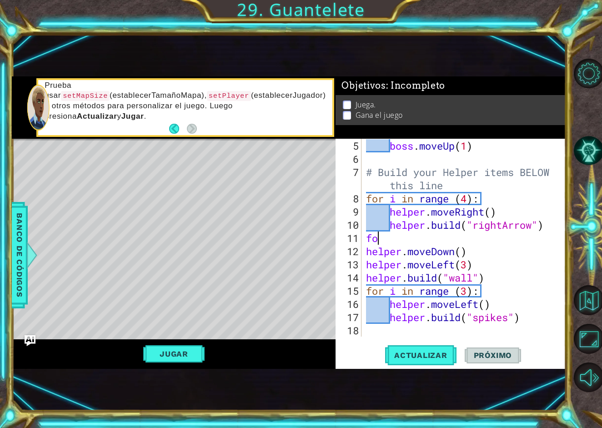
type textarea "f"
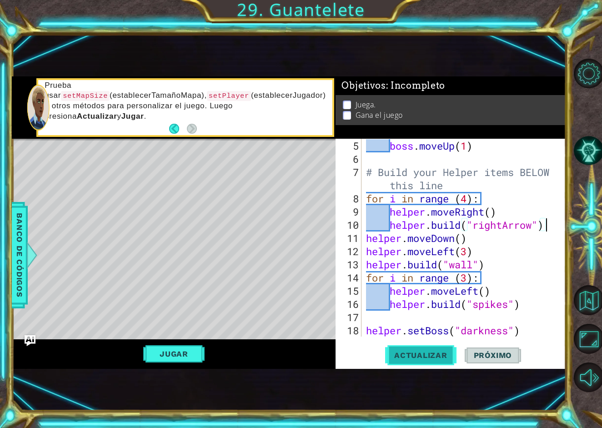
click at [441, 350] on button "Actualizar" at bounding box center [420, 355] width 71 height 23
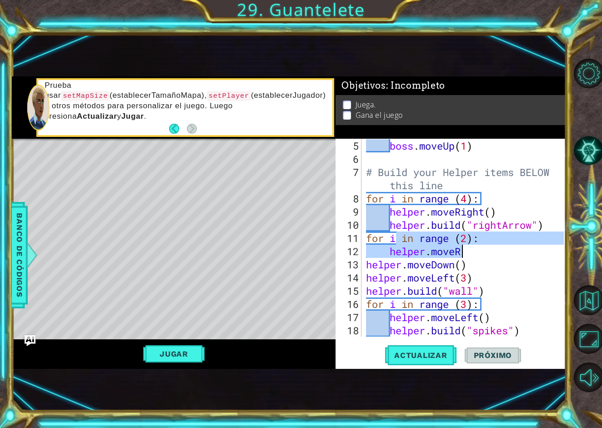
click at [473, 242] on div "boss . moveUp ( 1 ) # Build your Helper items BELOW this line for i in range ( …" at bounding box center [466, 251] width 204 height 224
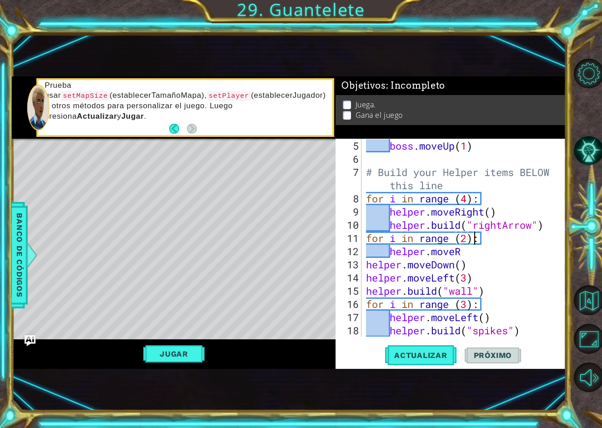
click at [465, 249] on div "boss . moveUp ( 1 ) # Build your Helper items BELOW this line for i in range ( …" at bounding box center [466, 251] width 204 height 224
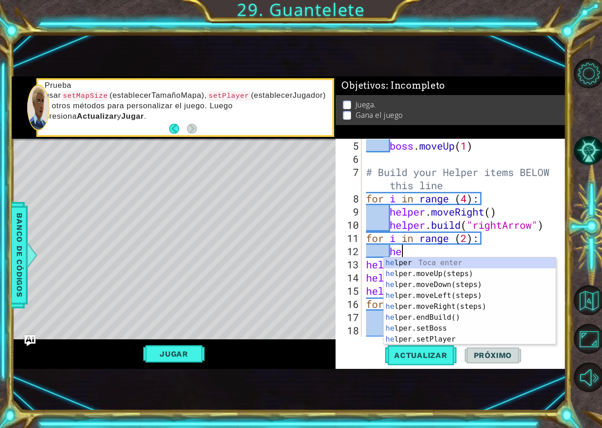
type textarea "h"
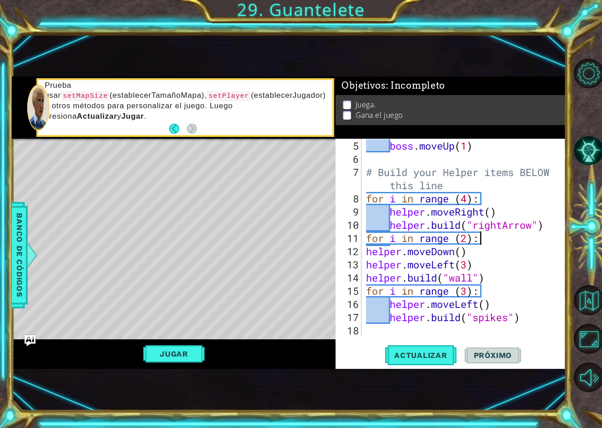
click at [366, 258] on div "boss . moveUp ( 1 ) # Build your Helper items BELOW this line for i in range ( …" at bounding box center [466, 251] width 204 height 224
click at [367, 260] on div "boss . moveUp ( 1 ) # Build your Helper items BELOW this line for i in range ( …" at bounding box center [466, 251] width 204 height 224
click at [366, 254] on div "boss . moveUp ( 1 ) # Build your Helper items BELOW this line for i in range ( …" at bounding box center [466, 251] width 204 height 224
click at [366, 280] on div "boss . moveUp ( 1 ) # Build your Helper items BELOW this line for i in range ( …" at bounding box center [466, 251] width 204 height 224
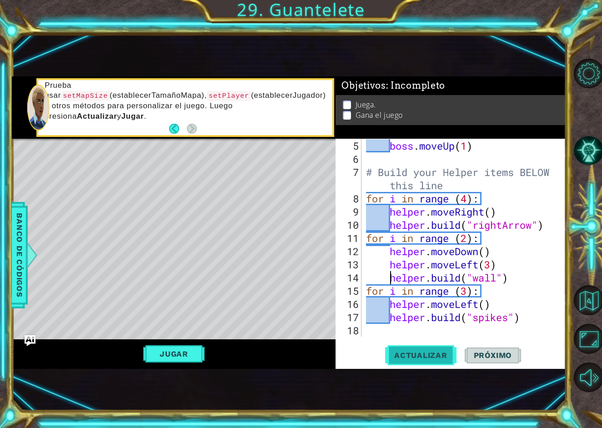
click at [427, 366] on button "Actualizar" at bounding box center [420, 355] width 71 height 23
click at [420, 360] on button "Actualizar" at bounding box center [420, 355] width 71 height 23
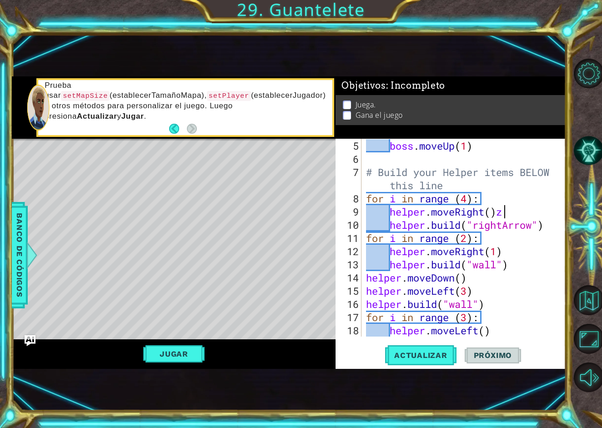
scroll to position [0, 5]
click at [428, 351] on span "Actualizar" at bounding box center [420, 355] width 71 height 9
click at [473, 237] on div "boss . moveUp ( 1 ) # Build your Helper items BELOW this line for i in range ( …" at bounding box center [466, 251] width 204 height 224
click at [465, 241] on div "boss . moveUp ( 1 ) # Build your Helper items BELOW this line for i in range ( …" at bounding box center [466, 251] width 204 height 224
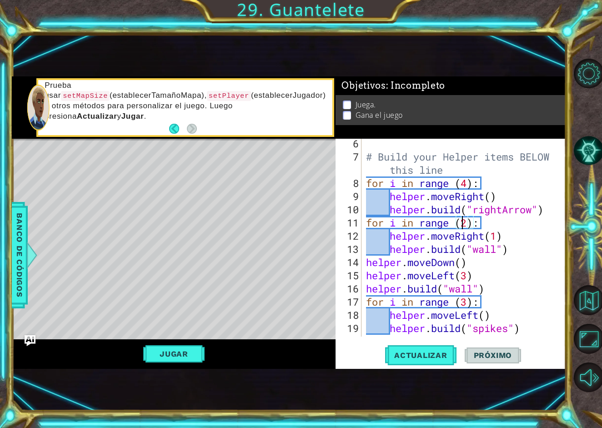
scroll to position [87, 0]
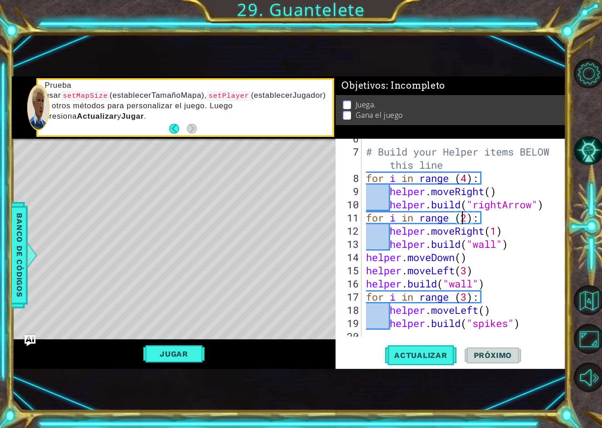
click at [468, 178] on div "# Build your Helper items BELOW this line for i in range ( 4 ) : helper . moveR…" at bounding box center [466, 244] width 204 height 224
click at [538, 257] on div "# Build your Helper items BELOW this line for i in range ( 6 ) : helper . moveR…" at bounding box center [466, 244] width 204 height 224
click at [511, 244] on div "# Build your Helper items BELOW this line for i in range ( 6 ) : helper . moveR…" at bounding box center [466, 244] width 204 height 224
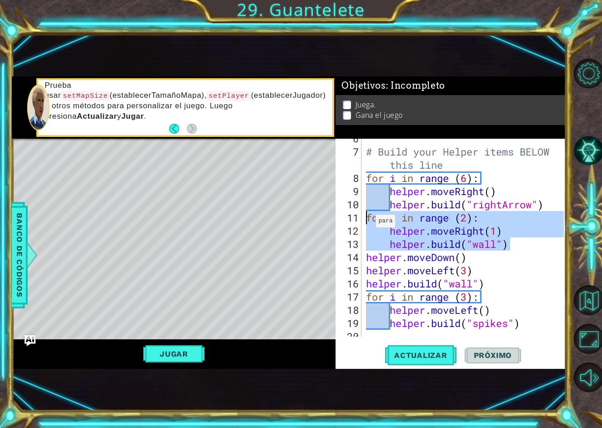
drag, startPoint x: 511, startPoint y: 244, endPoint x: 368, endPoint y: 217, distance: 146.2
click at [368, 216] on div "# Build your Helper items BELOW this line for i in range ( 6 ) : helper . moveR…" at bounding box center [466, 244] width 204 height 224
type textarea "for i in range (2): helper.moveRight(1)"
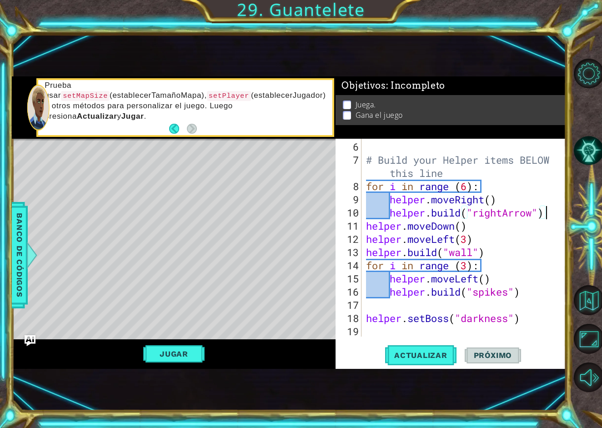
scroll to position [79, 0]
click at [432, 352] on span "Actualizar" at bounding box center [420, 355] width 71 height 9
click at [470, 188] on div "# Build your Helper items BELOW this line for i in range ( 6 ) : helper . moveR…" at bounding box center [466, 252] width 204 height 224
click at [540, 220] on div "# Build your Helper items BELOW this line for i in range ( 5 ) : helper . moveR…" at bounding box center [466, 252] width 204 height 224
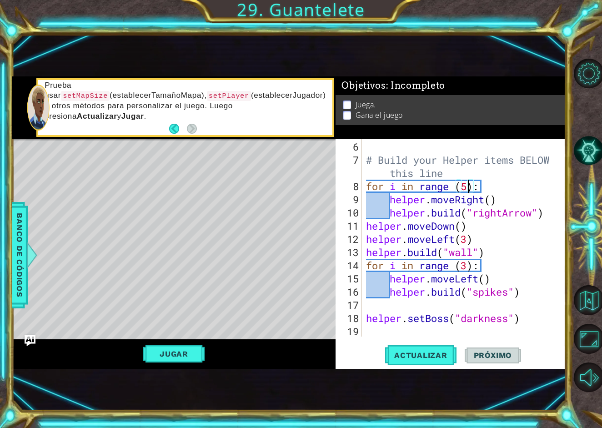
scroll to position [0, 4]
click at [547, 215] on div "# Build your Helper items BELOW this line for i in range ( 5 ) : helper . moveR…" at bounding box center [466, 252] width 204 height 224
type textarea "[DOMAIN_NAME]("rightArrow")"
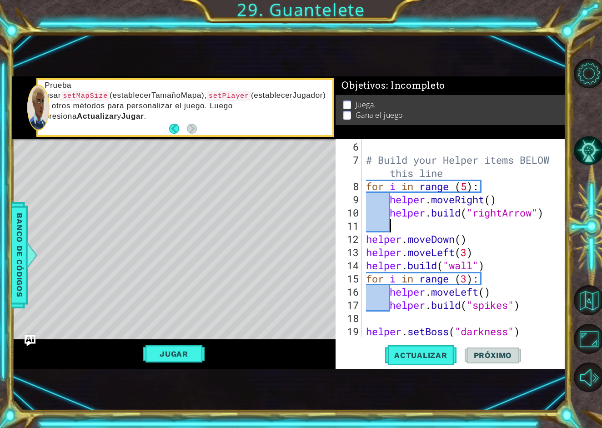
scroll to position [0, 0]
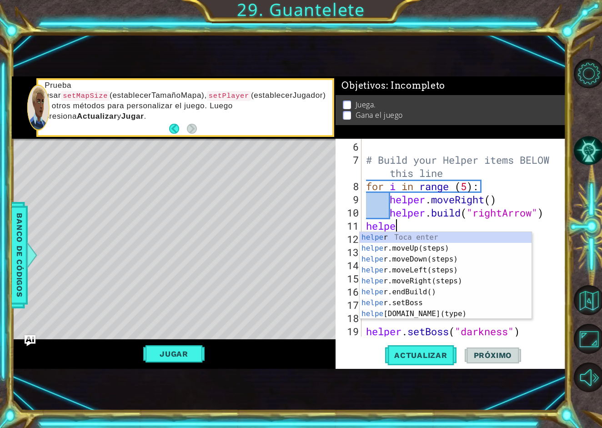
type textarea "helper"
click at [469, 278] on div "helper Toca enter helper .moveUp(steps) Toca enter helper .moveDown(steps) Toca…" at bounding box center [446, 286] width 172 height 109
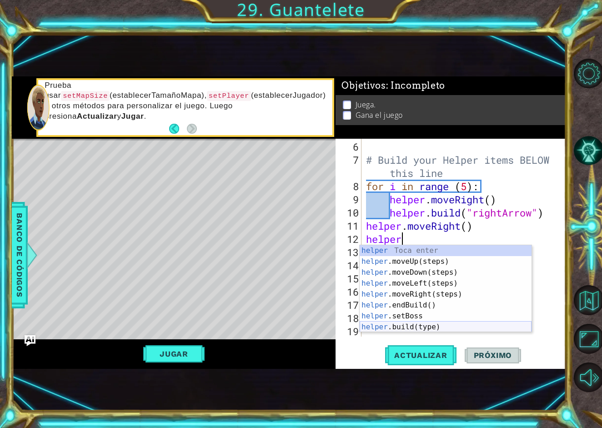
click at [441, 325] on div "helper Toca enter helper .moveUp(steps) Toca enter helper .moveDown(steps) Toca…" at bounding box center [446, 299] width 172 height 109
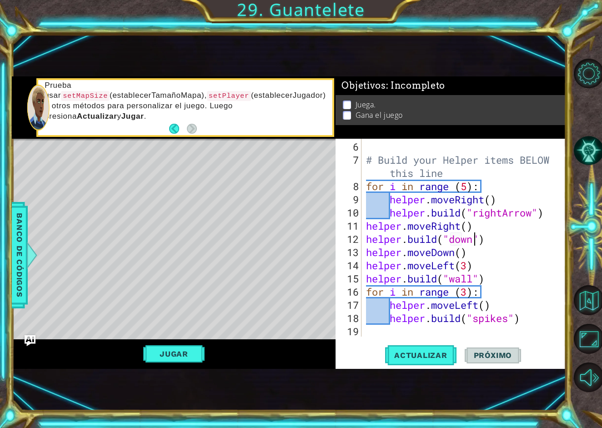
scroll to position [0, 5]
click at [19, 278] on span "Banco de códigos" at bounding box center [19, 255] width 15 height 94
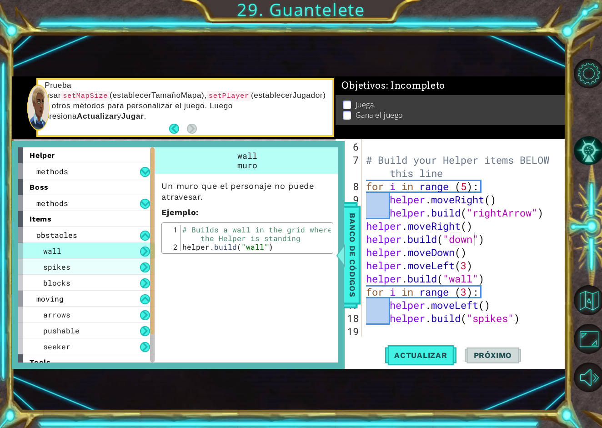
click at [127, 271] on div "spikes" at bounding box center [86, 267] width 136 height 16
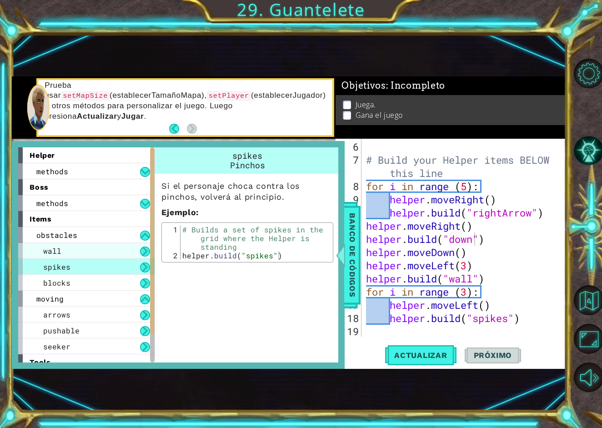
click at [128, 249] on div "wall" at bounding box center [86, 251] width 136 height 16
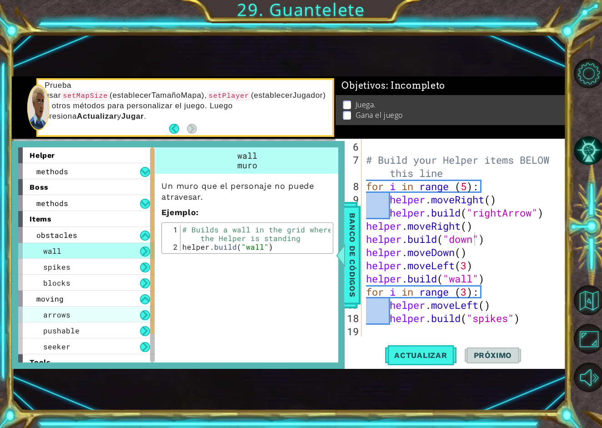
click at [116, 315] on div "arrows" at bounding box center [86, 314] width 136 height 16
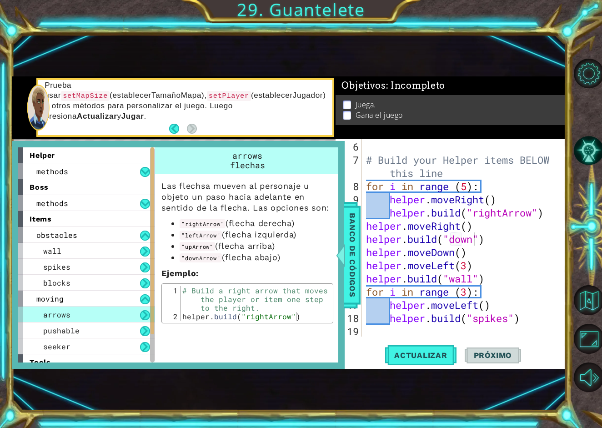
click at [480, 236] on div "# Build your Helper items BELOW this line for i in range ( 5 ) : helper . moveR…" at bounding box center [466, 252] width 204 height 224
click at [475, 241] on div "# Build your Helper items BELOW this line for i in range ( 5 ) : helper . moveR…" at bounding box center [466, 252] width 204 height 224
click at [431, 361] on button "Actualizar" at bounding box center [420, 355] width 71 height 23
click at [351, 261] on span "Banco de códigos" at bounding box center [352, 255] width 15 height 94
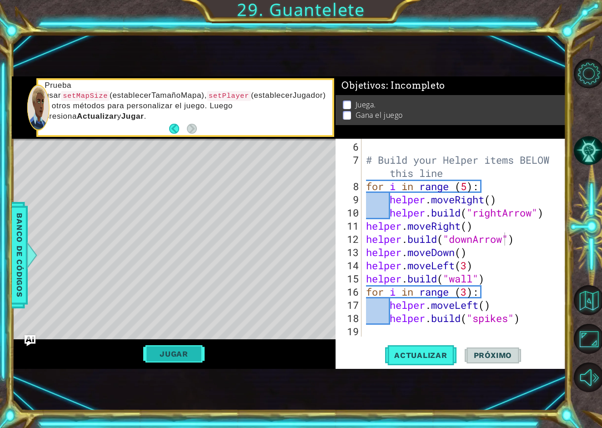
click at [185, 354] on button "Jugar" at bounding box center [173, 353] width 61 height 17
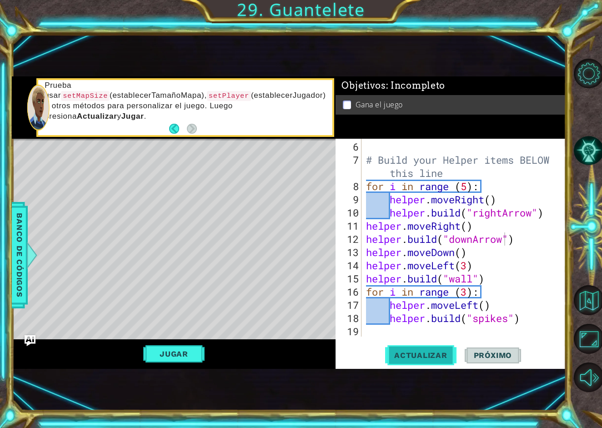
click at [426, 360] on button "Actualizar" at bounding box center [420, 355] width 71 height 23
click at [177, 351] on button "Jugar" at bounding box center [173, 353] width 61 height 17
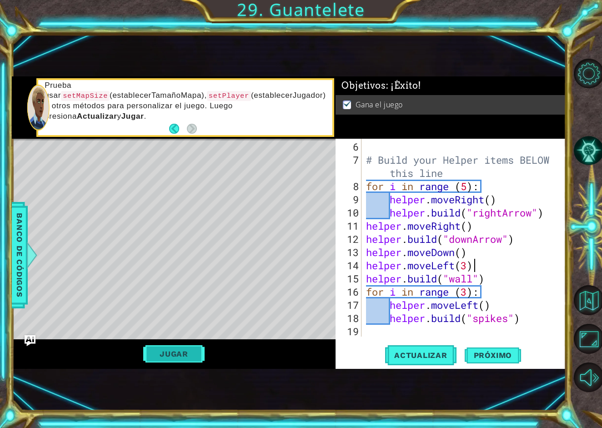
scroll to position [0, 4]
type textarea "[DOMAIN_NAME]("spikes")"
type textarea "helper.setBoss("darkness")"
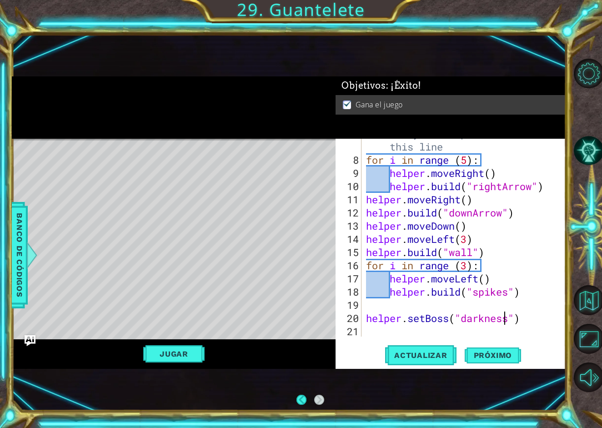
scroll to position [105, 0]
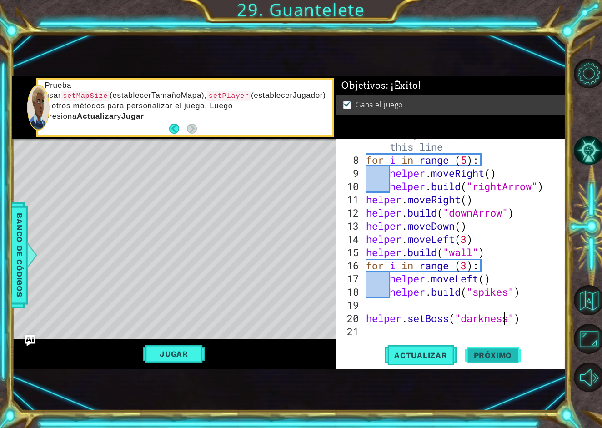
click at [506, 352] on span "Próximo" at bounding box center [493, 355] width 56 height 9
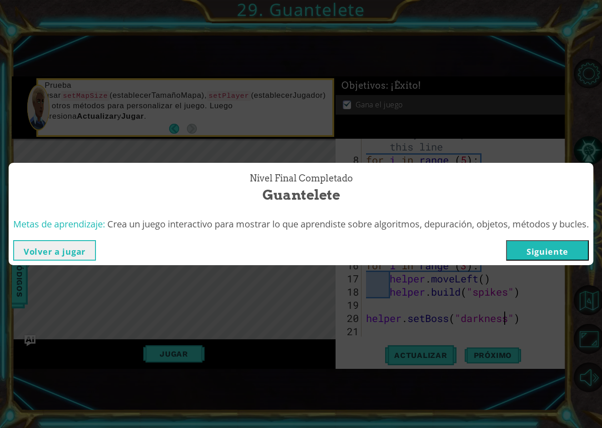
click at [562, 257] on button "Siguiente" at bounding box center [547, 250] width 83 height 20
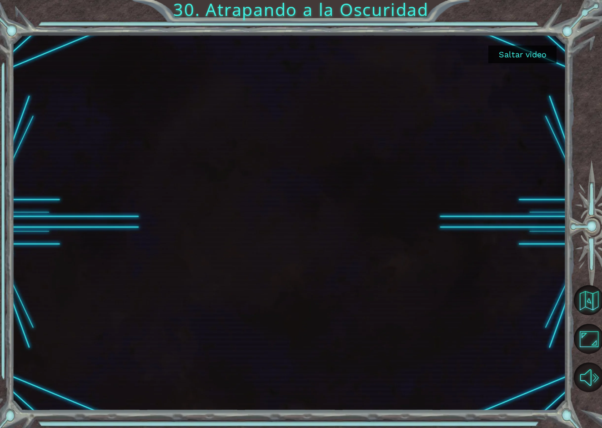
click at [532, 57] on button "Saltar video" at bounding box center [522, 54] width 68 height 18
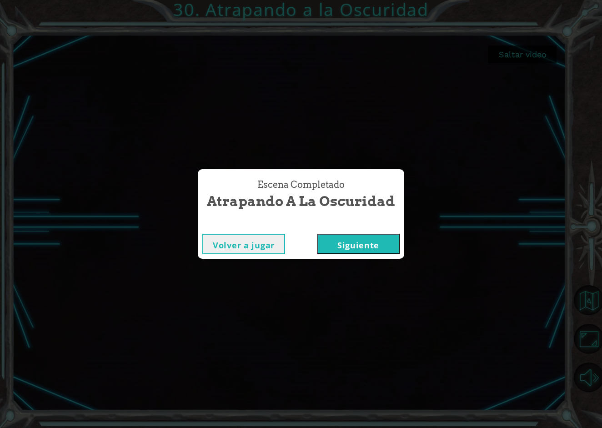
click at [361, 236] on button "Siguiente" at bounding box center [358, 244] width 83 height 20
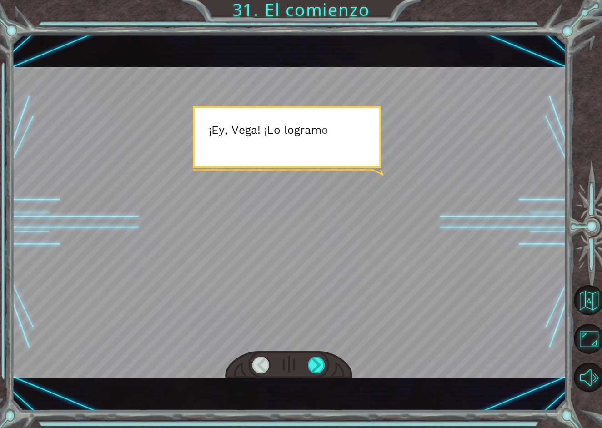
click at [316, 356] on div at bounding box center [288, 365] width 127 height 28
click at [316, 362] on div at bounding box center [317, 364] width 18 height 17
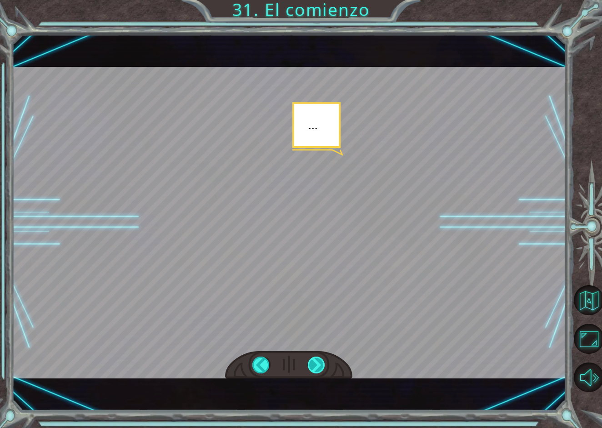
click at [316, 362] on div at bounding box center [317, 364] width 18 height 17
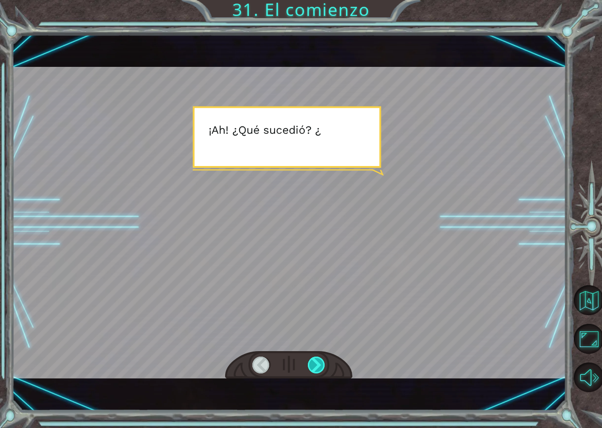
click at [316, 362] on div at bounding box center [317, 364] width 18 height 17
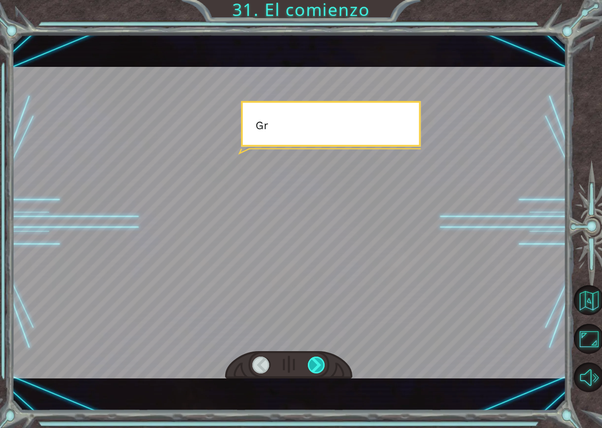
click at [316, 362] on div at bounding box center [317, 364] width 18 height 17
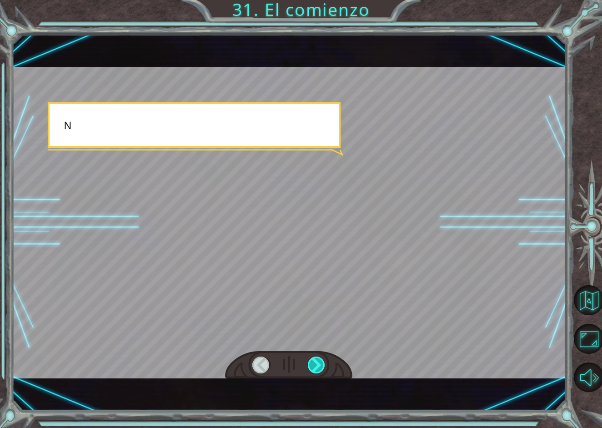
click at [316, 362] on div at bounding box center [317, 364] width 18 height 17
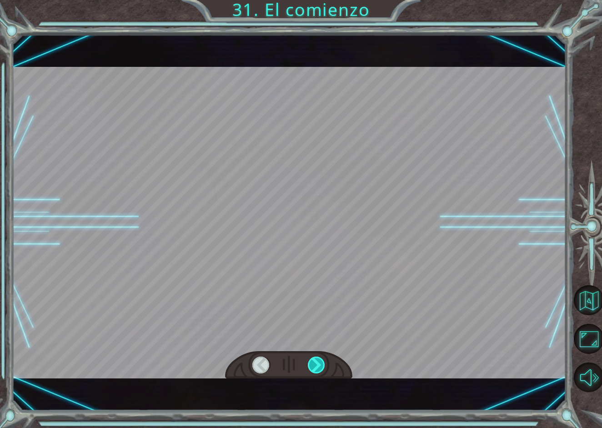
click at [316, 362] on div at bounding box center [317, 364] width 18 height 17
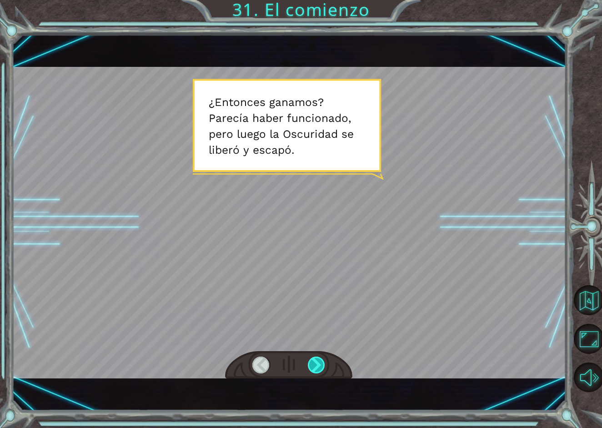
click at [316, 362] on div at bounding box center [317, 364] width 18 height 17
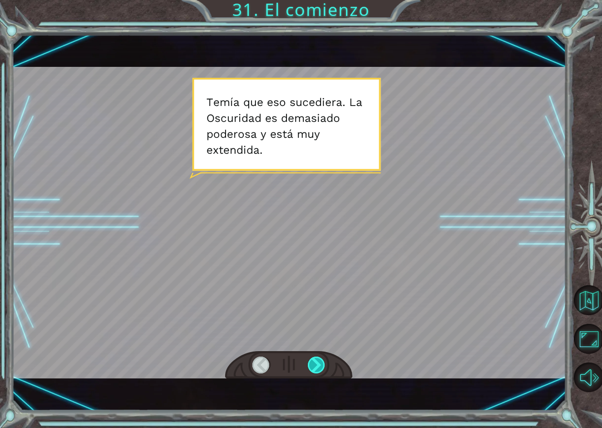
click at [316, 362] on div at bounding box center [317, 364] width 18 height 17
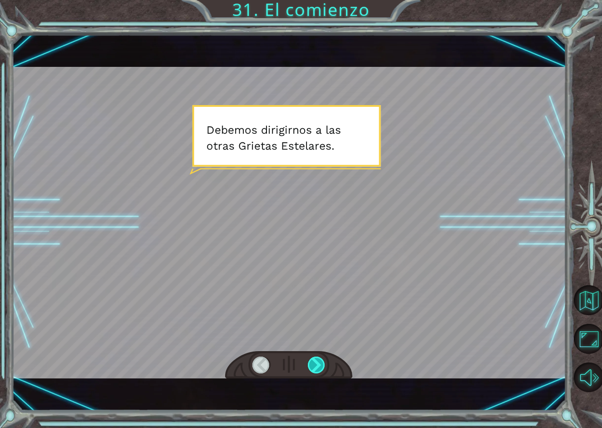
click at [316, 362] on div at bounding box center [317, 364] width 18 height 17
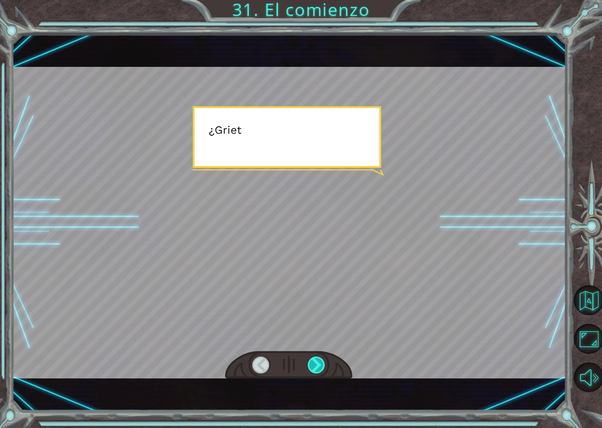
click at [316, 362] on div at bounding box center [317, 364] width 18 height 17
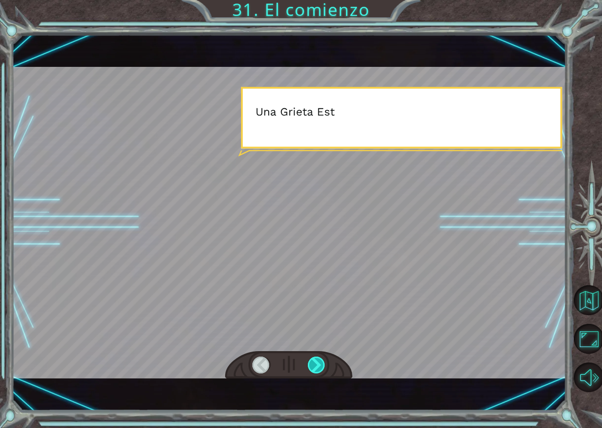
click at [316, 362] on div at bounding box center [317, 364] width 18 height 17
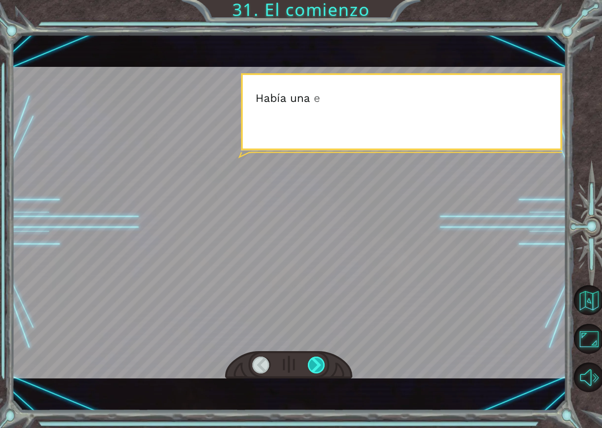
click at [316, 362] on div at bounding box center [317, 364] width 18 height 17
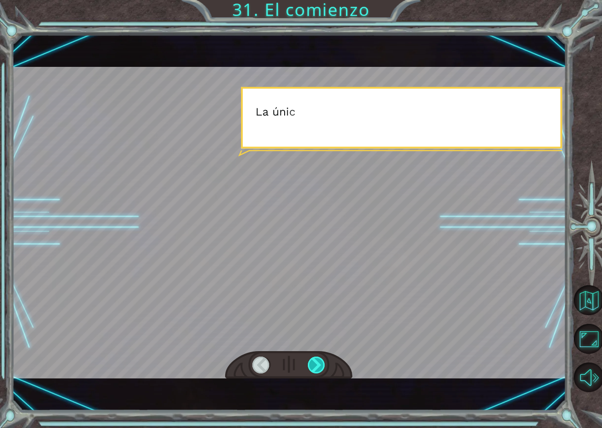
click at [316, 362] on div at bounding box center [317, 364] width 18 height 17
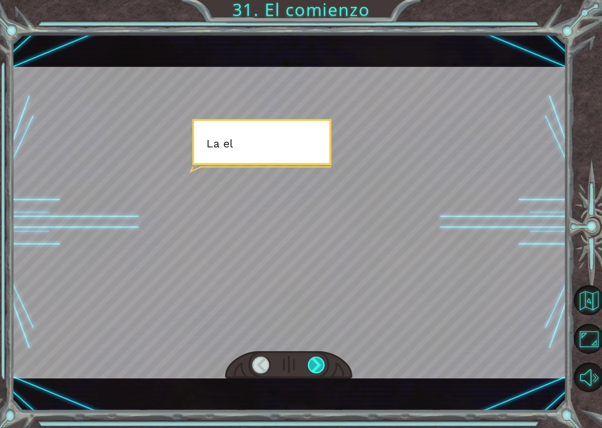
click at [316, 362] on div at bounding box center [317, 364] width 18 height 17
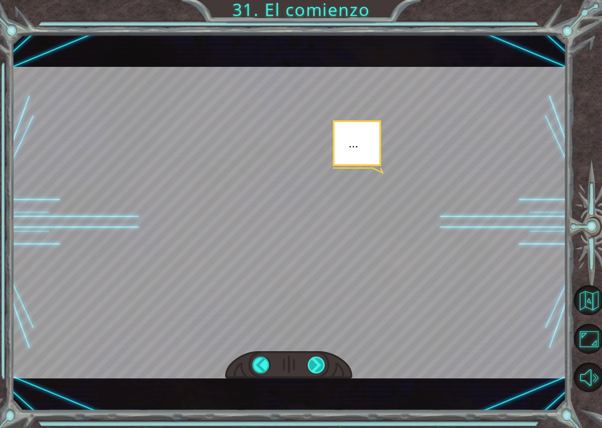
click at [316, 362] on div at bounding box center [317, 364] width 18 height 17
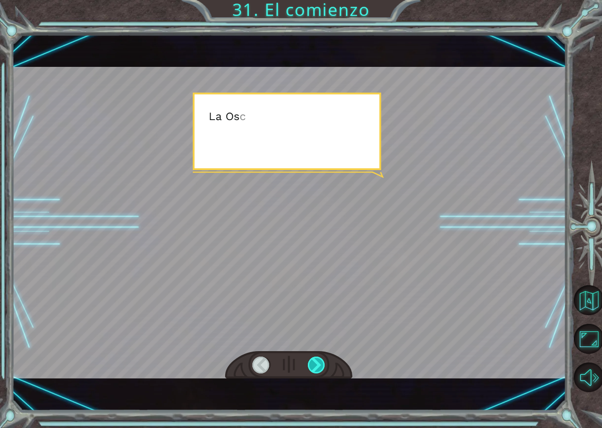
click at [316, 362] on div at bounding box center [317, 364] width 18 height 17
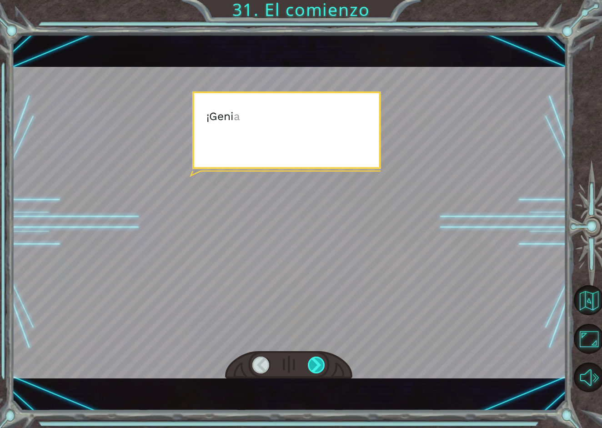
click at [316, 362] on div at bounding box center [317, 364] width 18 height 17
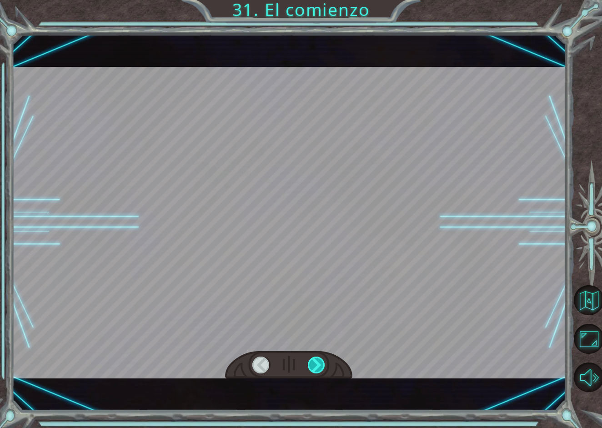
click at [316, 362] on div at bounding box center [317, 364] width 18 height 17
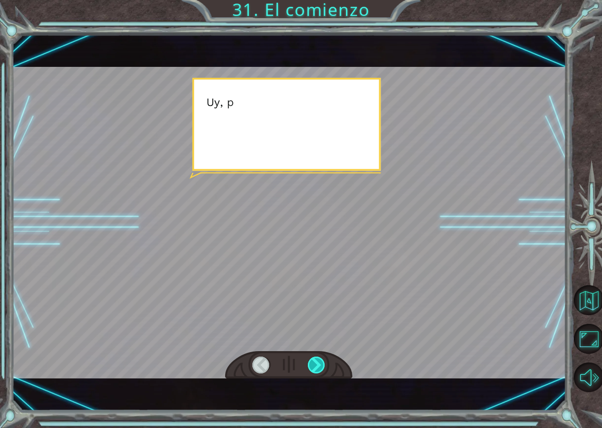
click at [316, 362] on div at bounding box center [317, 364] width 18 height 17
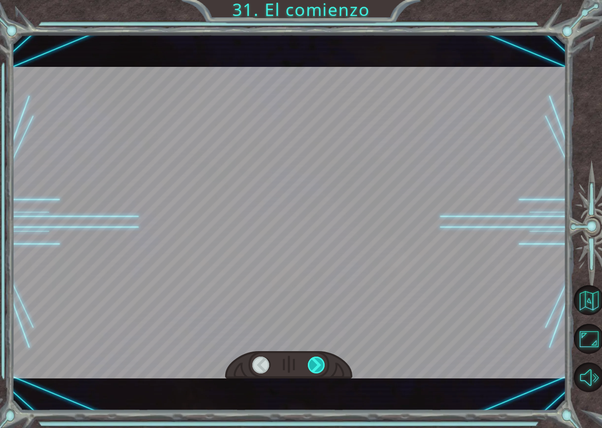
click at [316, 362] on div at bounding box center [317, 364] width 18 height 17
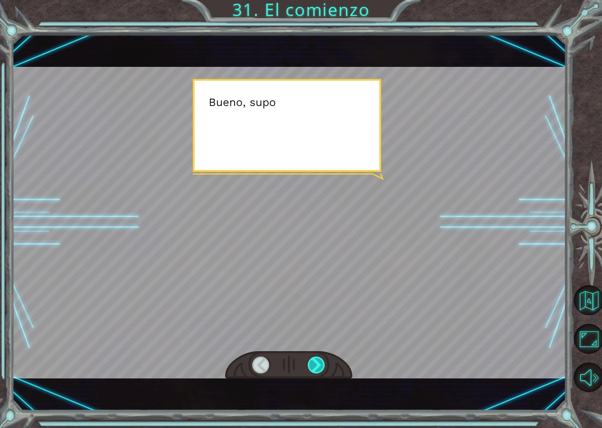
click at [316, 362] on div at bounding box center [317, 364] width 18 height 17
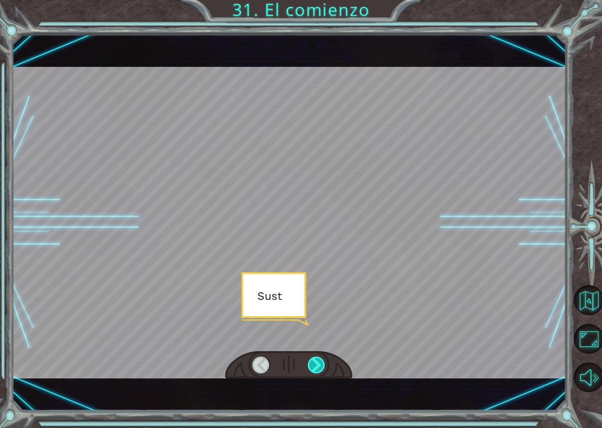
click at [316, 362] on div at bounding box center [317, 364] width 18 height 17
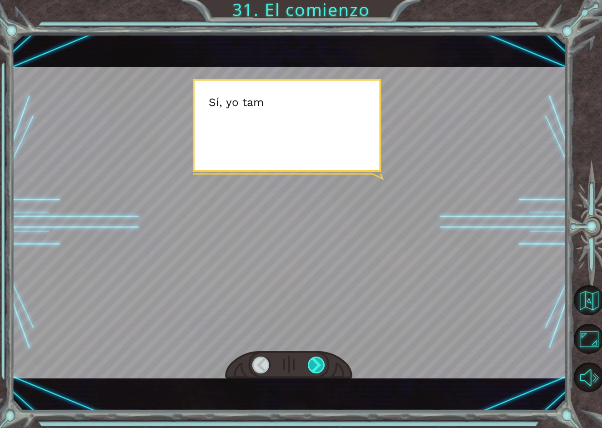
click at [316, 362] on div at bounding box center [317, 364] width 18 height 17
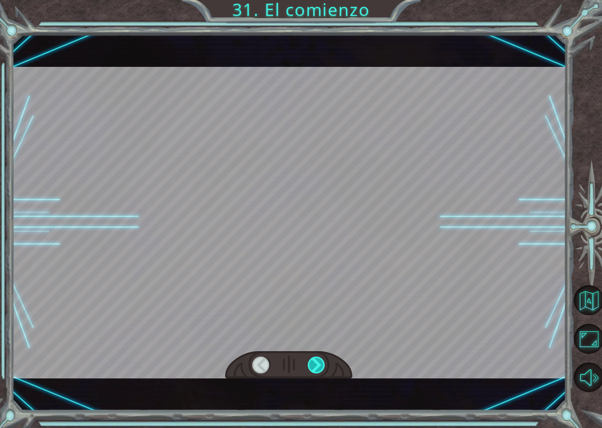
click at [316, 362] on div at bounding box center [317, 364] width 18 height 17
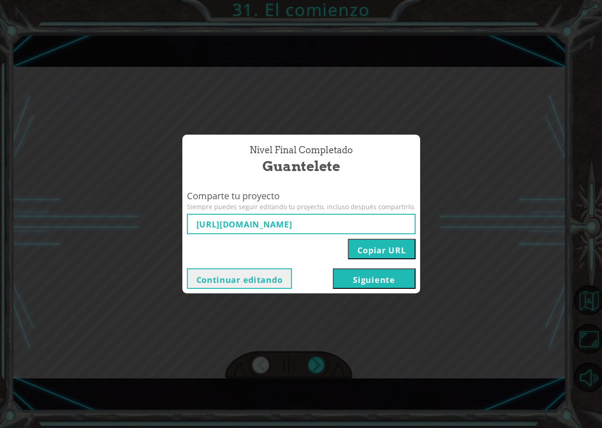
type input "[URL][DOMAIN_NAME]"
click at [273, 277] on button "Continuar editando" at bounding box center [239, 278] width 105 height 20
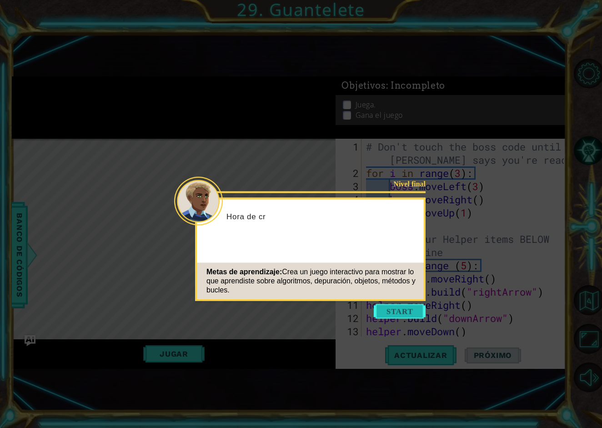
scroll to position [105, 0]
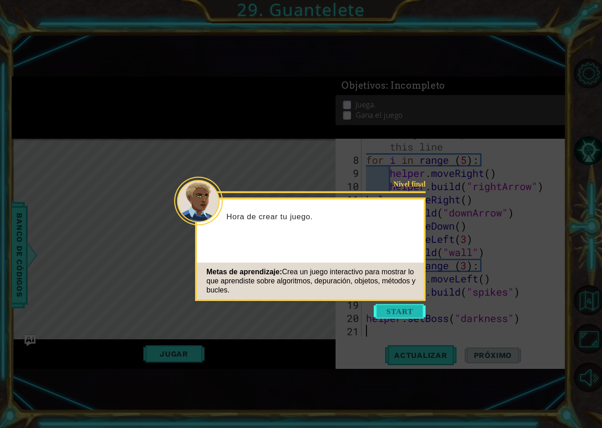
click at [402, 306] on button "Start" at bounding box center [400, 311] width 52 height 15
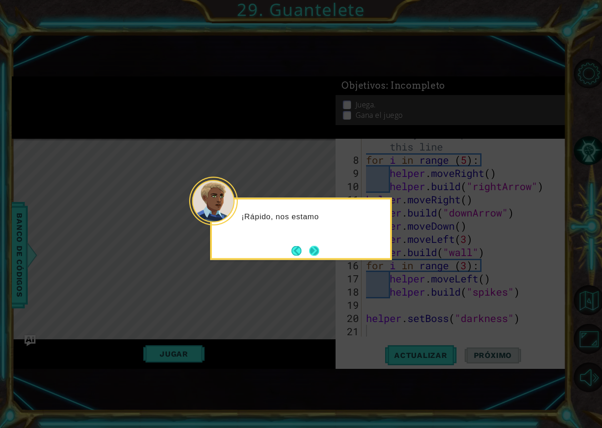
click at [315, 254] on button "Next" at bounding box center [314, 251] width 10 height 10
click at [315, 254] on icon at bounding box center [301, 214] width 602 height 428
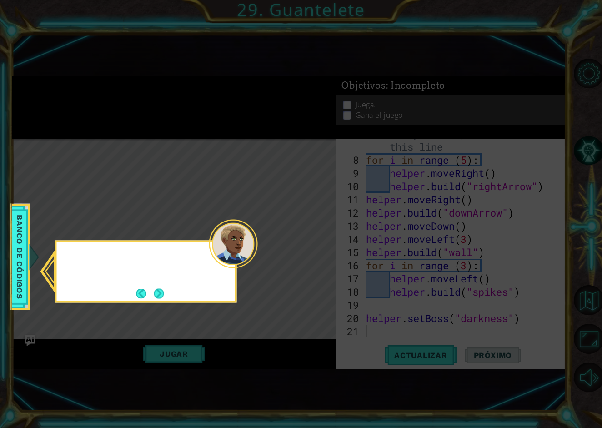
click at [315, 254] on icon at bounding box center [301, 214] width 602 height 428
drag, startPoint x: 315, startPoint y: 254, endPoint x: 173, endPoint y: 294, distance: 147.5
click at [174, 294] on body "1 ההההההההההההההההההההההההההההההההההההההההההההההההההההההההההההההההההההההההההההה…" at bounding box center [301, 214] width 602 height 428
click at [164, 292] on button "Next" at bounding box center [159, 293] width 10 height 10
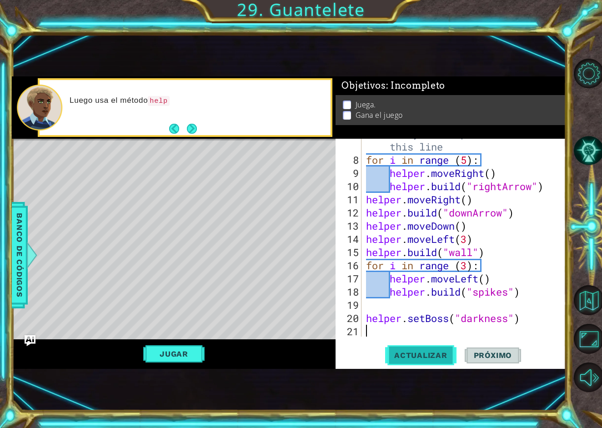
click at [429, 353] on span "Actualizar" at bounding box center [420, 355] width 71 height 9
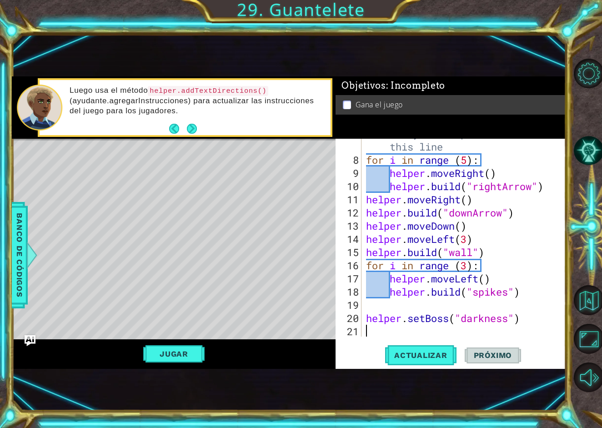
click at [489, 256] on div "# Build your Helper items BELOW this line for i in range ( 5 ) : helper . moveR…" at bounding box center [466, 245] width 204 height 237
type textarea "[DOMAIN_NAME]("wall")"
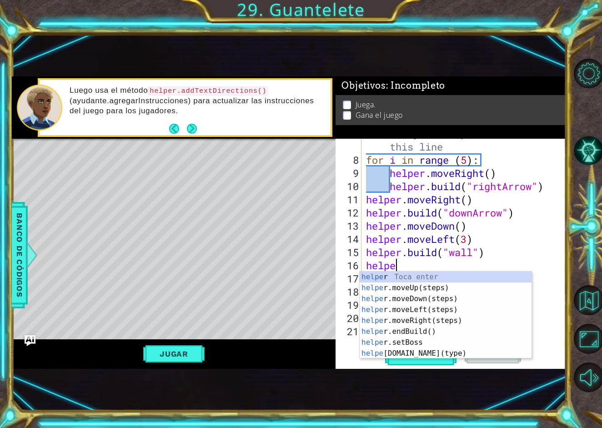
type textarea "helper"
click at [465, 294] on div "helper Toca enter helper .moveUp(steps) Toca enter helper .moveDown(steps) Toca…" at bounding box center [446, 325] width 172 height 109
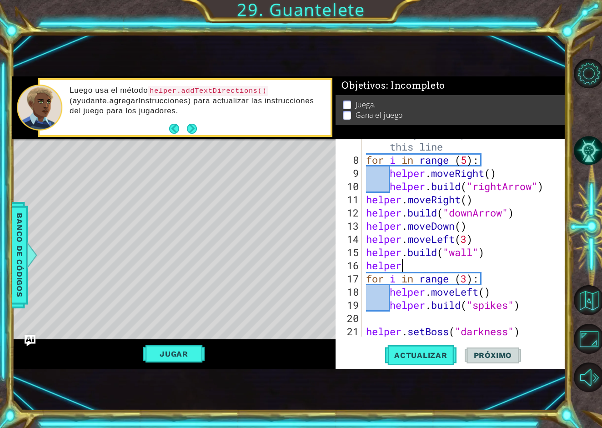
scroll to position [0, 0]
click at [469, 281] on div "# Build your Helper items BELOW this line for i in range ( 5 ) : helper . moveR…" at bounding box center [466, 245] width 204 height 237
click at [474, 266] on div "# Build your Helper items BELOW this line for i in range ( 5 ) : helper . moveR…" at bounding box center [466, 245] width 204 height 237
type textarea "helper.moveDown()"
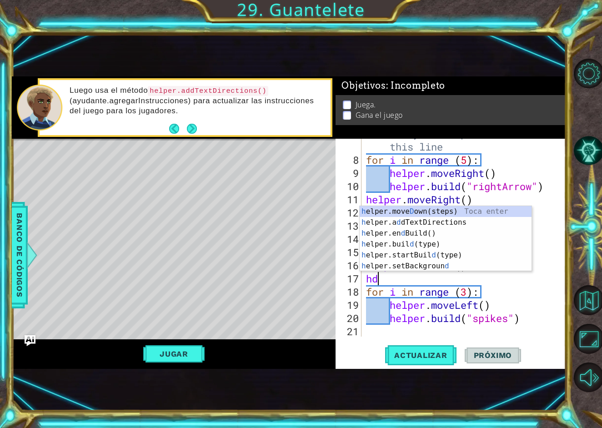
type textarea "h"
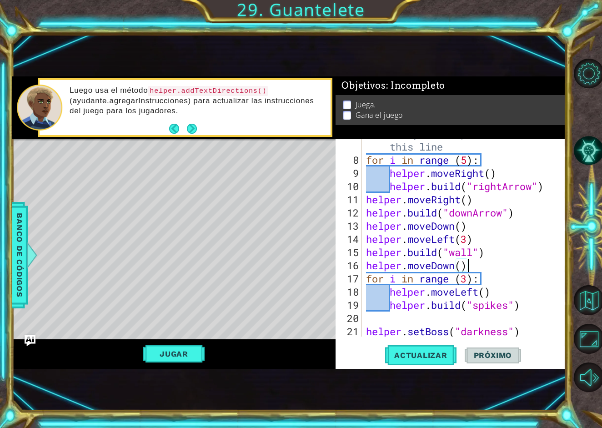
click at [468, 281] on div "# Build your Helper items BELOW this line for i in range ( 5 ) : helper . moveR…" at bounding box center [466, 245] width 204 height 237
click at [441, 358] on span "Actualizar" at bounding box center [420, 355] width 71 height 9
click at [475, 254] on div "# Build your Helper items BELOW this line for i in range ( 5 ) : helper . moveR…" at bounding box center [466, 245] width 204 height 237
drag, startPoint x: 490, startPoint y: 254, endPoint x: 490, endPoint y: 246, distance: 7.7
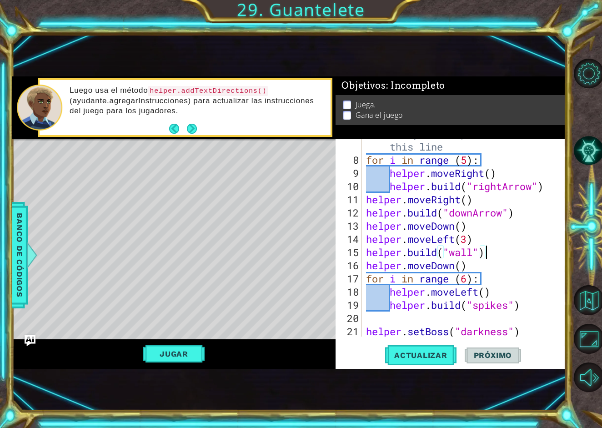
click at [490, 246] on div "# Build your Helper items BELOW this line for i in range ( 5 ) : helper . moveR…" at bounding box center [466, 245] width 204 height 237
drag, startPoint x: 474, startPoint y: 230, endPoint x: 487, endPoint y: 228, distance: 13.8
click at [487, 228] on div "# Build your Helper items BELOW this line for i in range ( 5 ) : helper . moveR…" at bounding box center [466, 245] width 204 height 237
drag, startPoint x: 484, startPoint y: 243, endPoint x: 368, endPoint y: 241, distance: 116.4
click at [368, 241] on div "# Build your Helper items BELOW this line for i in range ( 5 ) : helper . moveR…" at bounding box center [466, 245] width 204 height 237
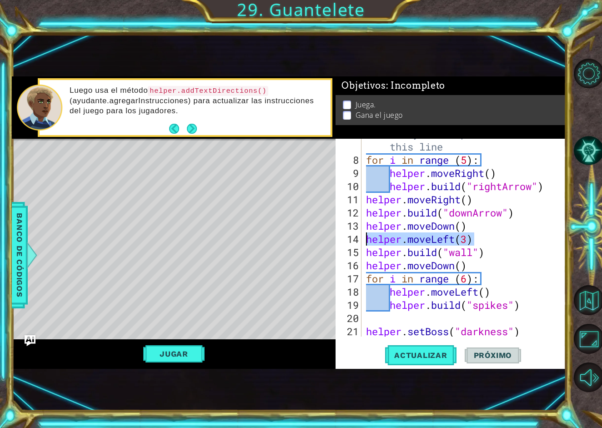
type textarea "helper.moveLeft(3)"
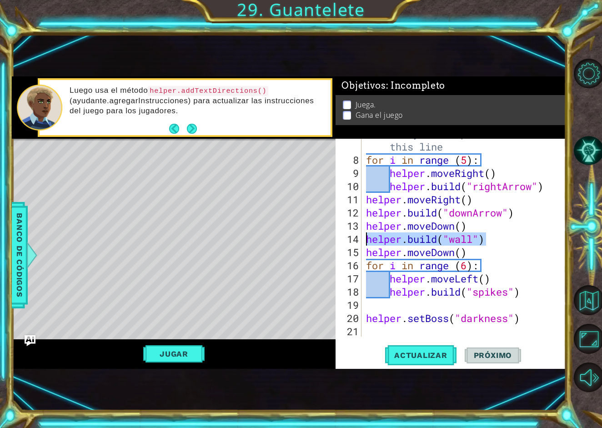
drag, startPoint x: 488, startPoint y: 244, endPoint x: 367, endPoint y: 239, distance: 120.6
click at [367, 239] on div "# Build your Helper items BELOW this line for i in range ( 5 ) : helper . moveR…" at bounding box center [466, 245] width 204 height 237
type textarea "[DOMAIN_NAME]("wall")"
type textarea "helper.moveDown()"
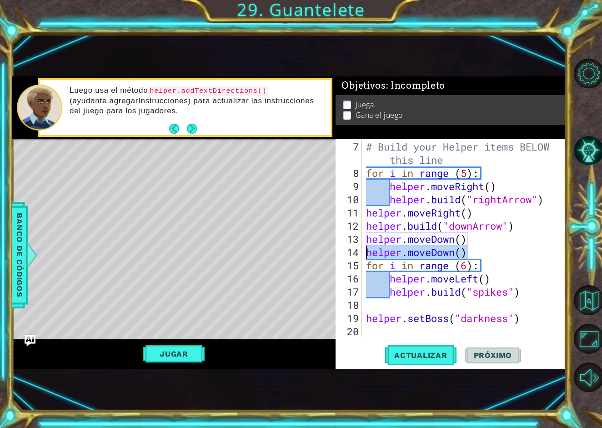
drag, startPoint x: 468, startPoint y: 254, endPoint x: 364, endPoint y: 254, distance: 103.7
click at [364, 254] on div "# Build your Helper items BELOW this line for i in range ( 5 ) : helper . moveR…" at bounding box center [463, 238] width 199 height 198
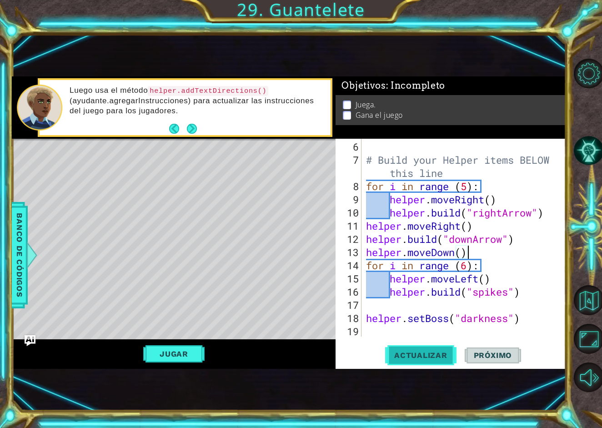
click at [436, 357] on span "Actualizar" at bounding box center [420, 355] width 71 height 9
click at [194, 356] on button "Jugar" at bounding box center [173, 353] width 61 height 17
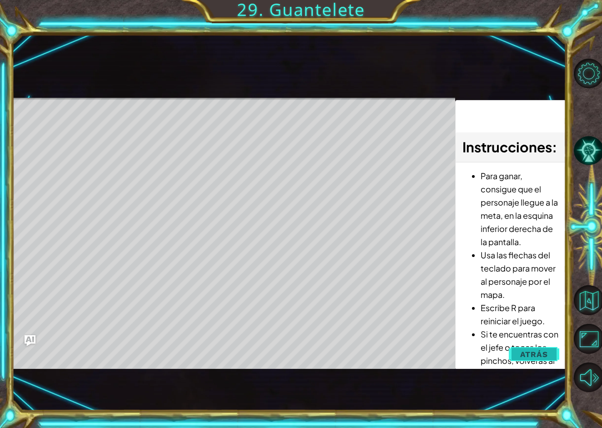
click at [547, 354] on span "Atrás" at bounding box center [534, 354] width 28 height 9
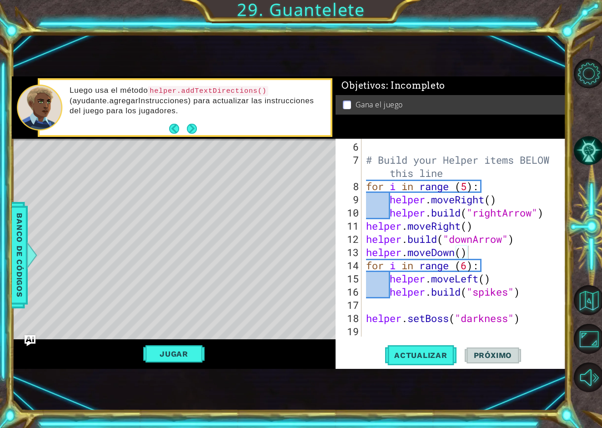
click at [504, 227] on div "# Build your Helper items BELOW this line for i in range ( 5 ) : helper . moveR…" at bounding box center [466, 252] width 204 height 224
click at [524, 311] on div "# Build your Helper items BELOW this line for i in range ( 5 ) : helper . moveR…" at bounding box center [466, 252] width 204 height 224
click at [521, 290] on div "# Build your Helper items BELOW this line for i in range ( 5 ) : helper . moveR…" at bounding box center [466, 252] width 204 height 224
type textarea "[DOMAIN_NAME]("spikes")"
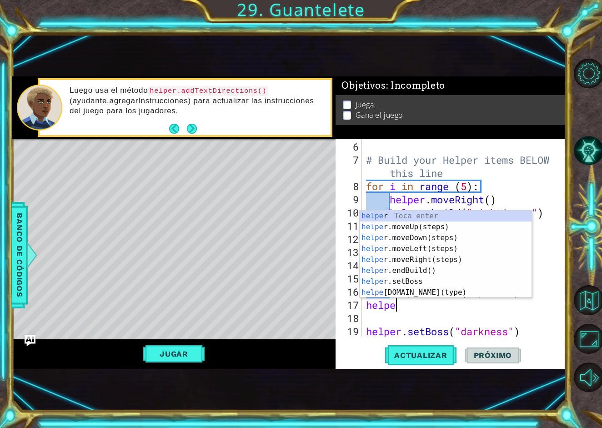
type textarea "helper"
click at [487, 227] on div "helper Toca enter helper .moveUp(steps) Toca enter helper .moveDown(steps) Toca…" at bounding box center [446, 264] width 172 height 109
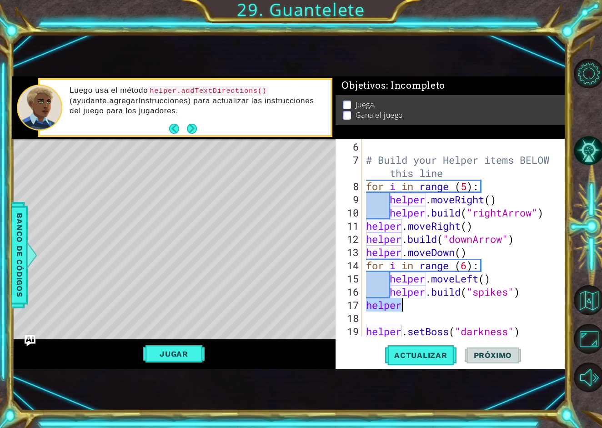
click at [433, 307] on div "# Build your Helper items BELOW this line for i in range ( 5 ) : helper . moveR…" at bounding box center [466, 252] width 204 height 224
type textarea "helper"
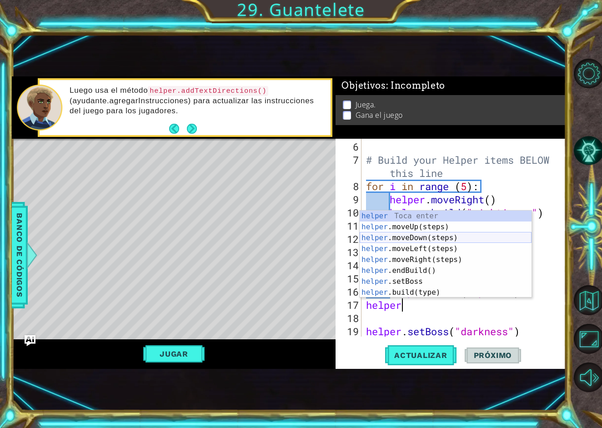
click at [450, 238] on div "helper Toca enter helper .moveUp(steps) Toca enter helper .moveDown(steps) Toca…" at bounding box center [446, 264] width 172 height 109
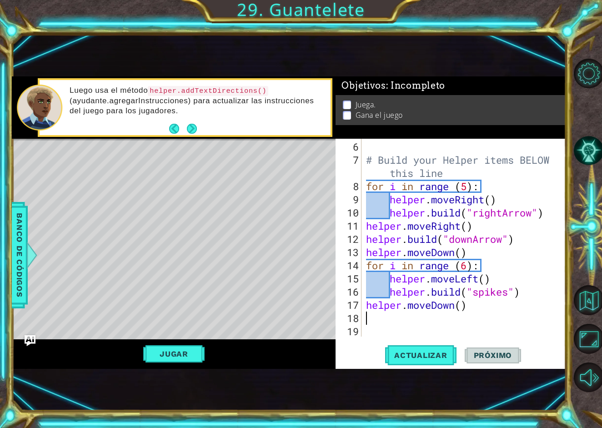
type textarea "helper.moveDown()"
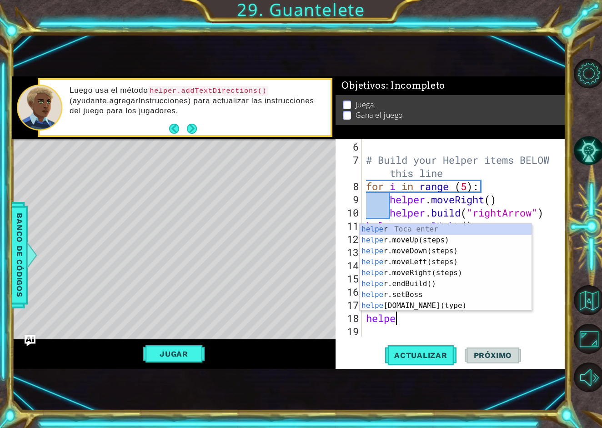
scroll to position [0, 1]
click at [444, 306] on div "helper Toca enter helper .moveUp(steps) Toca enter helper .moveDown(steps) Toca…" at bounding box center [446, 278] width 172 height 109
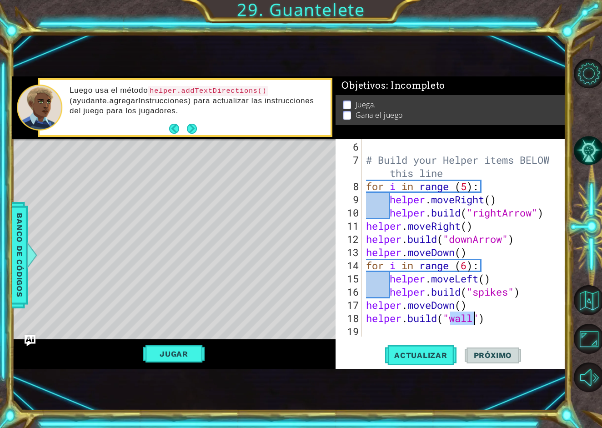
scroll to position [0, 4]
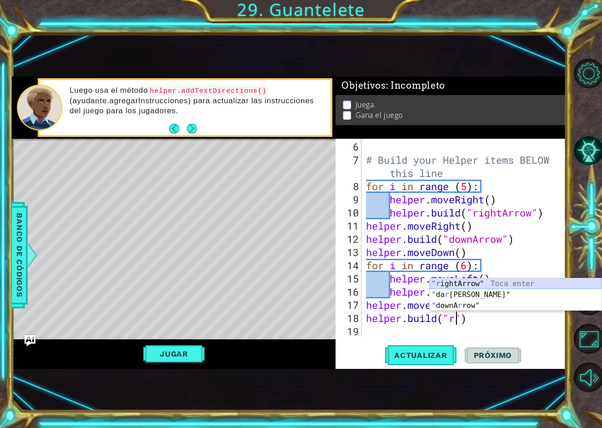
click at [487, 288] on div ""r ightArrow" Toca enter " da r [PERSON_NAME]" Toca enter " downA r row" Toca e…" at bounding box center [516, 305] width 172 height 55
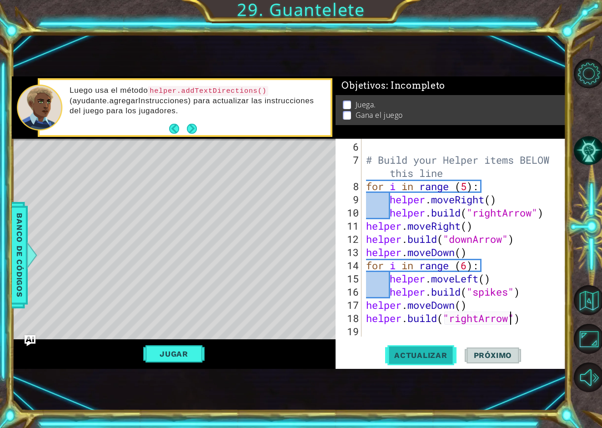
click at [440, 352] on span "Actualizar" at bounding box center [420, 355] width 71 height 9
click at [183, 346] on button "Jugar" at bounding box center [173, 353] width 61 height 17
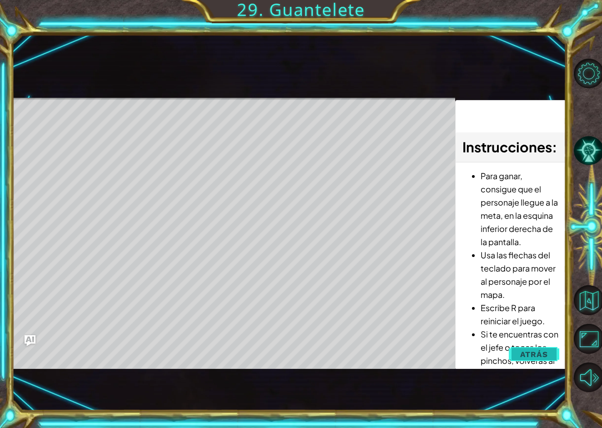
click at [534, 350] on span "Atrás" at bounding box center [534, 354] width 28 height 9
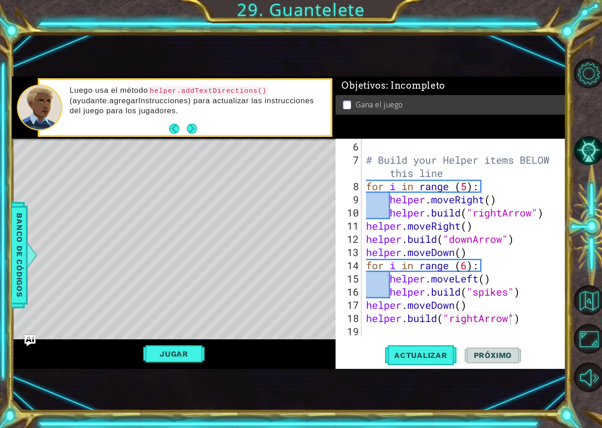
type textarea "helper.moveDown()"
click at [475, 308] on div "# Build your Helper items BELOW this line for i in range ( 5 ) : helper . moveR…" at bounding box center [466, 252] width 204 height 224
click at [526, 326] on div "# Build your Helper items BELOW this line for i in range ( 5 ) : helper . moveR…" at bounding box center [466, 252] width 204 height 224
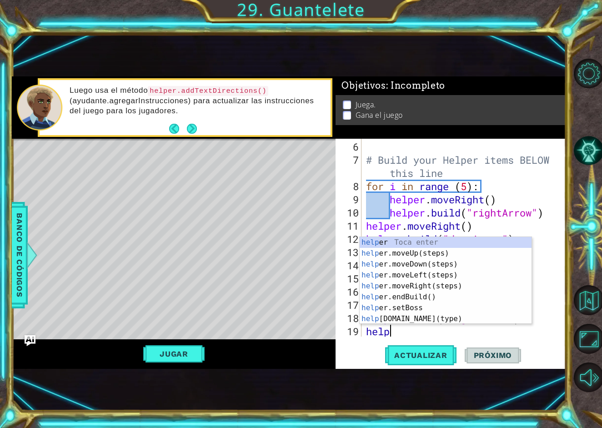
type textarea "helpe"
click at [460, 284] on div "helpe r Toca enter helpe r.moveUp(steps) Toca enter helpe r.moveDown(steps) Toc…" at bounding box center [446, 291] width 172 height 109
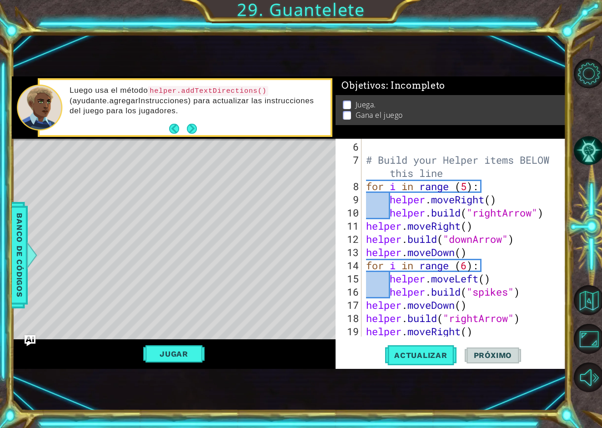
click at [498, 337] on div "6 7 8 9 10 11 12 13 14 15 16 17 18 19 20 # Build your Helper items BELOW this l…" at bounding box center [451, 254] width 230 height 230
click at [488, 333] on div "# Build your Helper items BELOW this line for i in range ( 5 ) : helper . moveR…" at bounding box center [466, 252] width 204 height 224
type textarea "helper.moveRight()"
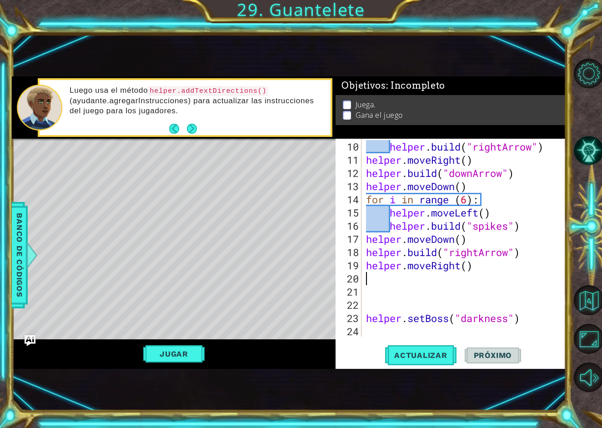
type textarea "helper.moveRight()"
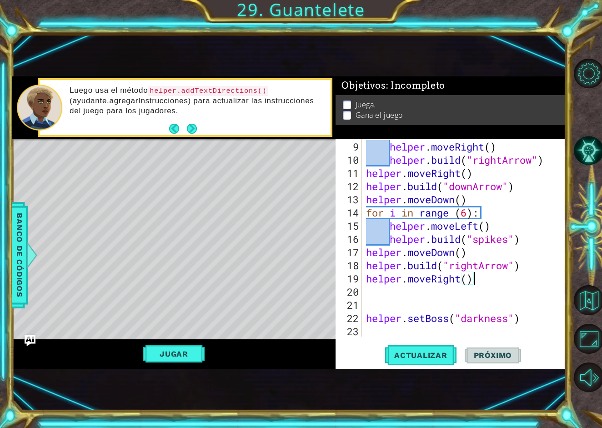
click at [395, 301] on div "helper . moveRight ( ) helper . build ( "rightArrow" ) helper . moveRight ( ) h…" at bounding box center [466, 252] width 204 height 224
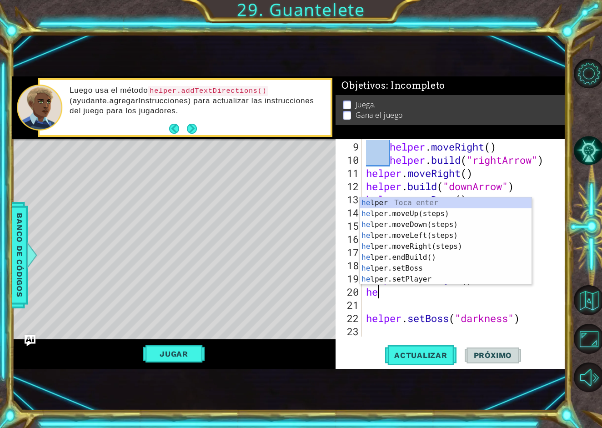
scroll to position [0, 0]
type textarea "helper"
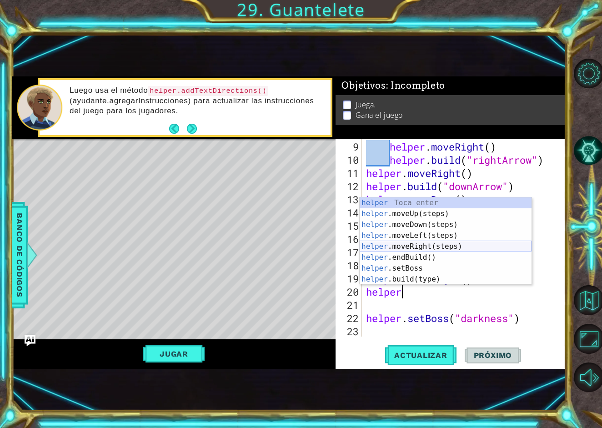
click at [449, 242] on div "helper Toca enter helper .moveUp(steps) Toca enter helper .moveDown(steps) Toca…" at bounding box center [446, 251] width 172 height 109
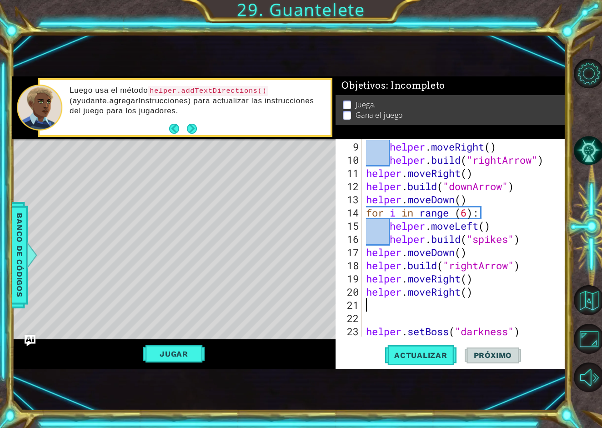
type textarea "helper"
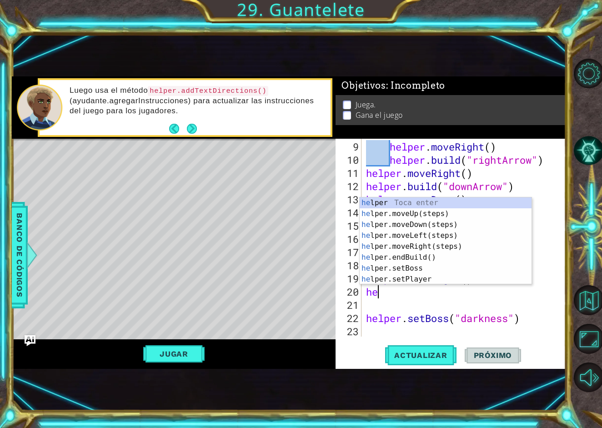
type textarea "h"
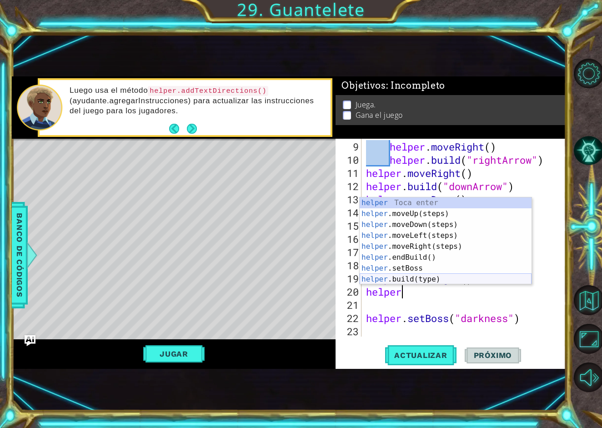
click at [426, 278] on div "helper Toca enter helper .moveUp(steps) Toca enter helper .moveDown(steps) Toca…" at bounding box center [446, 251] width 172 height 109
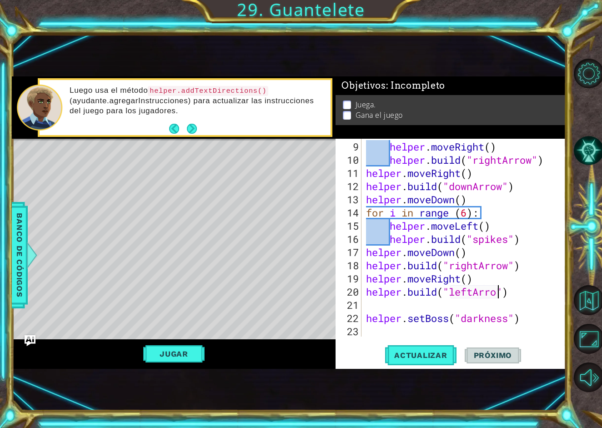
scroll to position [0, 6]
click at [436, 360] on span "Actualizar" at bounding box center [420, 355] width 71 height 9
click at [195, 356] on button "Jugar" at bounding box center [173, 353] width 61 height 17
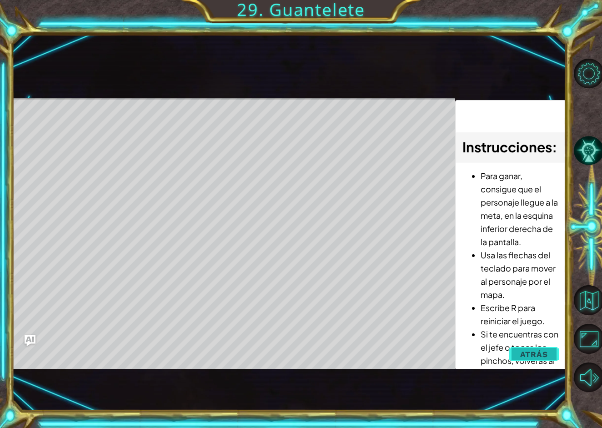
click at [552, 347] on button "Atrás" at bounding box center [534, 354] width 50 height 18
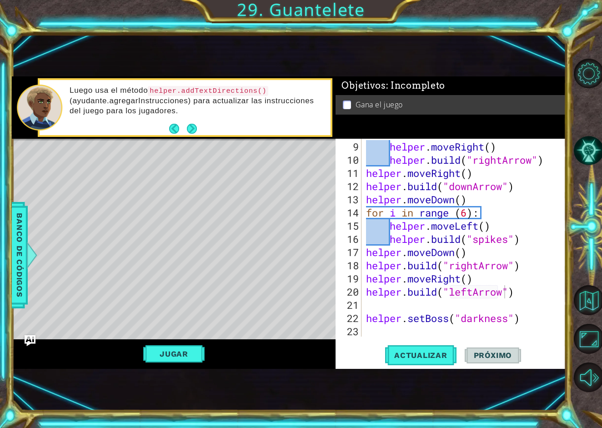
type textarea "helper.moveDown()"
click at [482, 252] on div "helper . moveRight ( ) helper . build ( "rightArrow" ) helper . moveRight ( ) h…" at bounding box center [466, 252] width 204 height 224
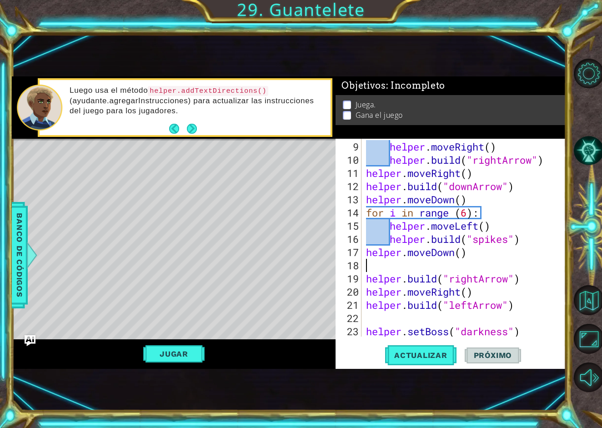
scroll to position [0, 0]
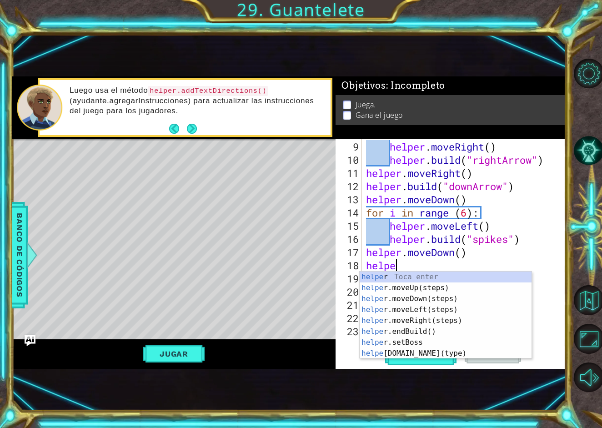
type textarea "helper"
click at [444, 323] on div "helper Toca enter helper .moveUp(steps) Toca enter helper .moveDown(steps) Toca…" at bounding box center [446, 325] width 172 height 109
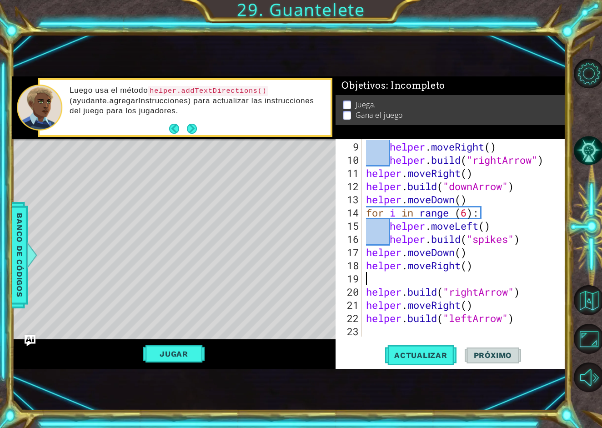
scroll to position [0, 0]
click at [471, 266] on div "helper . moveRight ( ) helper . build ( "rightArrow" ) helper . moveRight ( ) h…" at bounding box center [466, 252] width 204 height 224
click at [433, 352] on span "Actualizar" at bounding box center [420, 355] width 71 height 9
click at [451, 351] on span "Actualizar" at bounding box center [420, 355] width 71 height 9
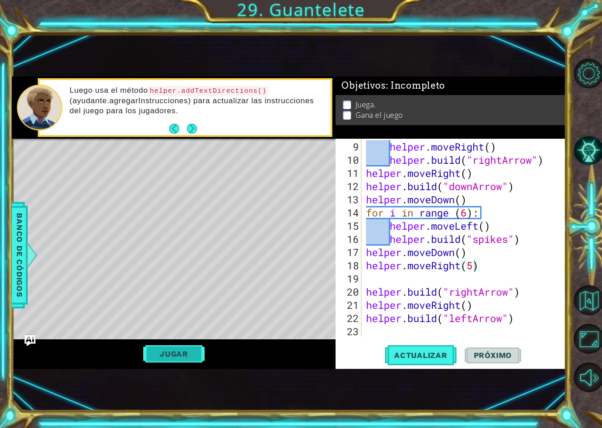
click at [196, 352] on button "Jugar" at bounding box center [173, 353] width 61 height 17
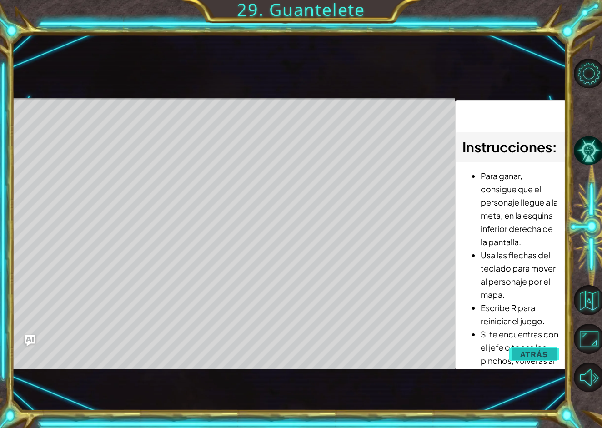
click at [540, 354] on span "Atrás" at bounding box center [534, 354] width 28 height 9
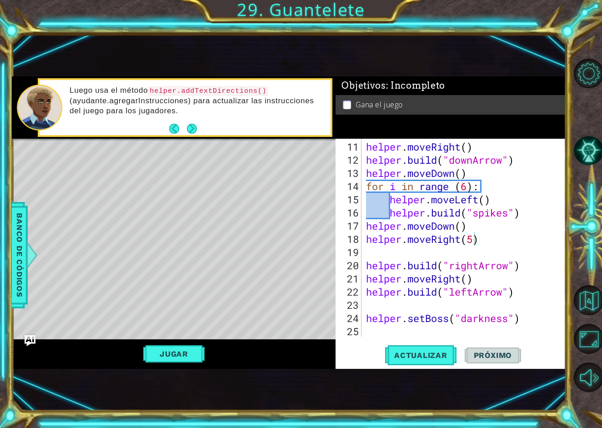
scroll to position [158, 0]
click at [510, 270] on div "helper . moveRight ( ) helper . build ( "downArrow" ) helper . moveDown ( ) for…" at bounding box center [466, 252] width 204 height 224
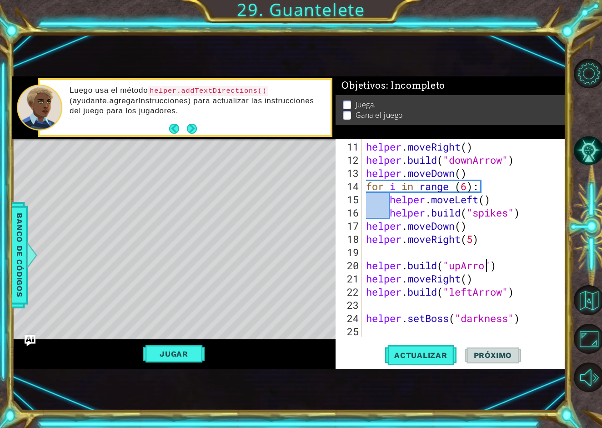
scroll to position [0, 6]
click at [445, 344] on button "Actualizar" at bounding box center [420, 355] width 71 height 23
click at [190, 360] on button "Jugar" at bounding box center [173, 353] width 61 height 17
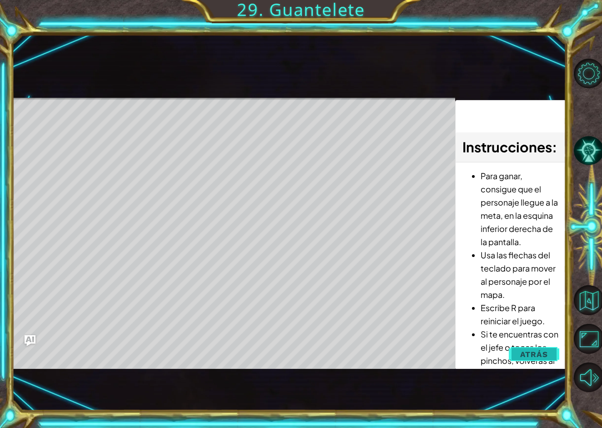
click at [526, 352] on span "Atrás" at bounding box center [534, 354] width 28 height 9
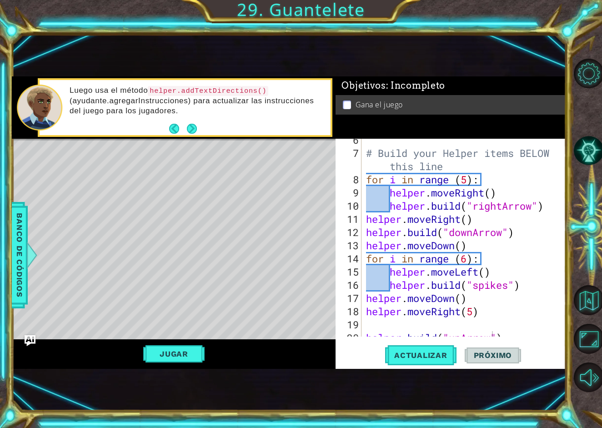
scroll to position [86, 0]
click at [535, 210] on div "# Build your Helper items BELOW this line for i in range ( 5 ) : helper . moveR…" at bounding box center [466, 245] width 204 height 224
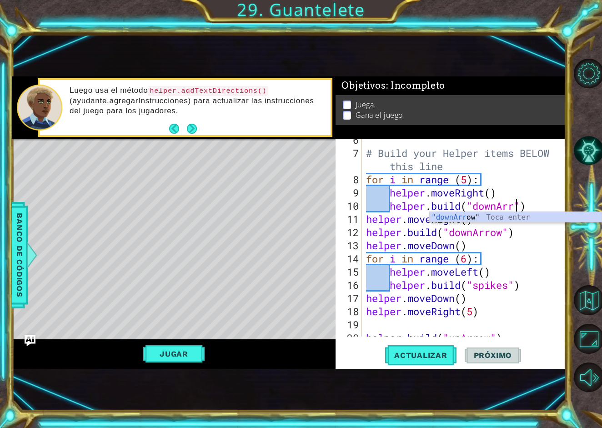
scroll to position [0, 7]
click at [440, 343] on div "[DOMAIN_NAME]("downArrow") 6 7 8 9 10 11 12 13 14 15 16 17 18 19 20 21 # Build …" at bounding box center [451, 254] width 230 height 230
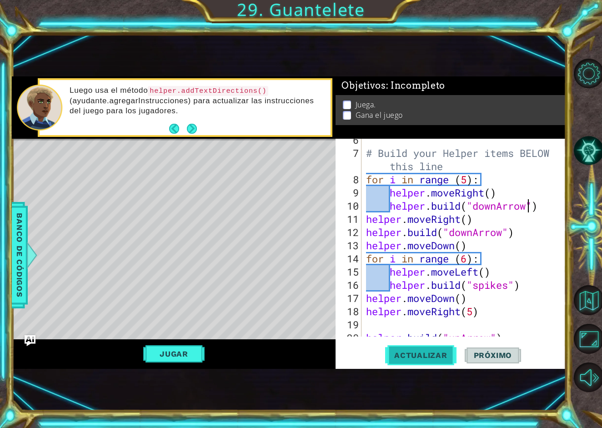
click at [434, 350] on button "Actualizar" at bounding box center [420, 355] width 71 height 23
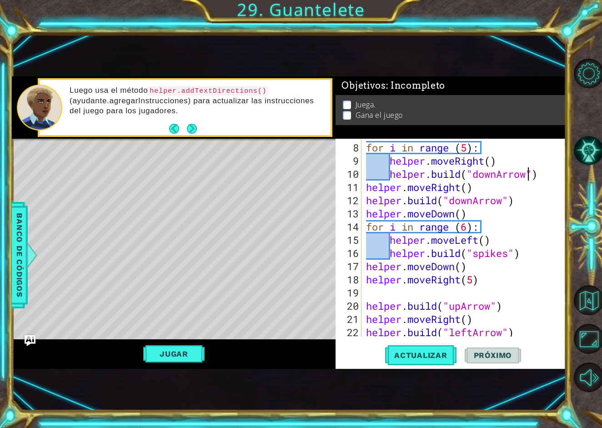
scroll to position [158, 0]
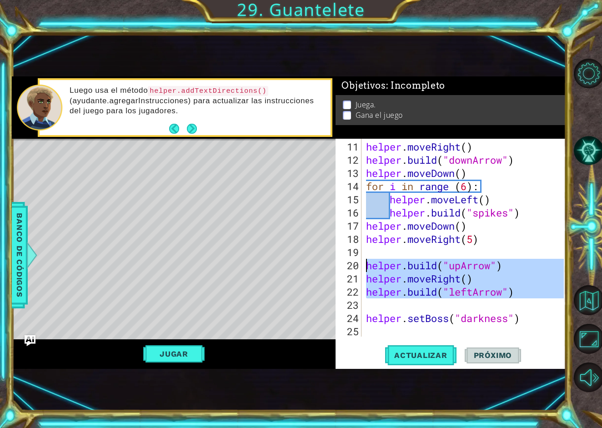
drag, startPoint x: 523, startPoint y: 298, endPoint x: 356, endPoint y: 264, distance: 170.7
click at [356, 264] on div "[DOMAIN_NAME]("downArrow") 11 12 13 14 15 16 17 18 19 20 21 22 23 24 25 helper …" at bounding box center [450, 238] width 228 height 198
type textarea "[DOMAIN_NAME]("upArrow") helper.moveRight()"
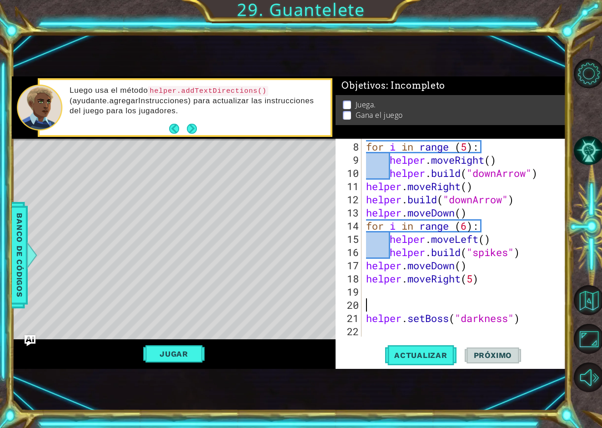
scroll to position [119, 0]
click at [431, 361] on button "Actualizar" at bounding box center [420, 355] width 71 height 23
click at [195, 352] on button "Jugar" at bounding box center [173, 353] width 61 height 17
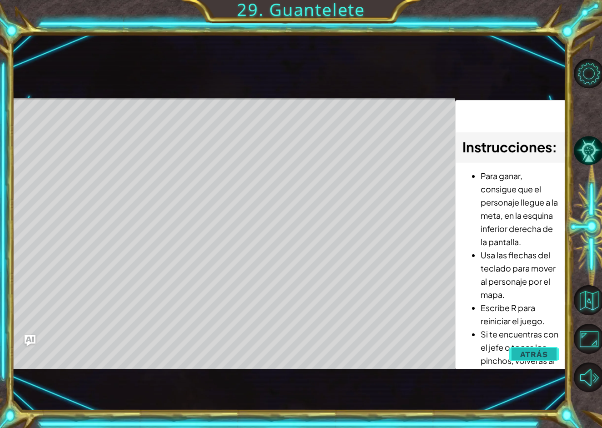
click at [524, 348] on button "Atrás" at bounding box center [534, 354] width 50 height 18
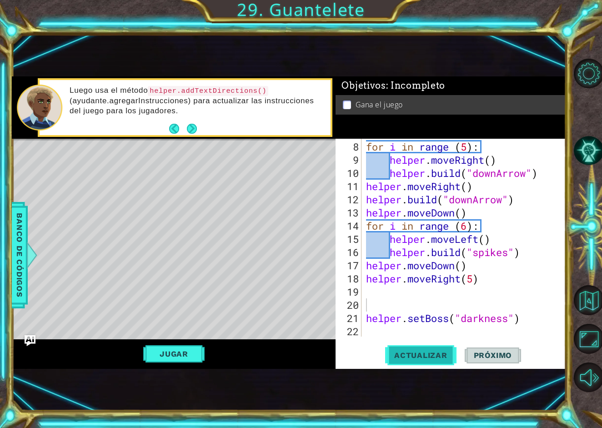
click at [433, 356] on span "Actualizar" at bounding box center [420, 355] width 71 height 9
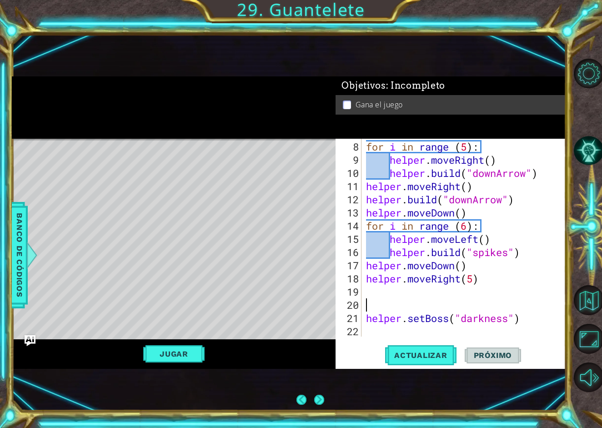
scroll to position [0, 0]
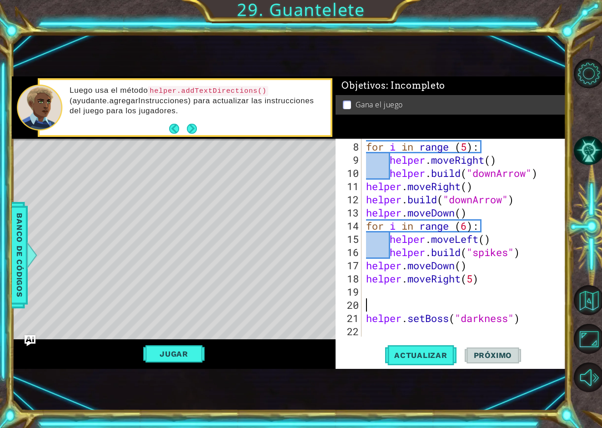
click at [424, 289] on div "for i in range ( 5 ) : helper . moveRight ( ) helper . build ( "downArrow" ) he…" at bounding box center [466, 252] width 204 height 224
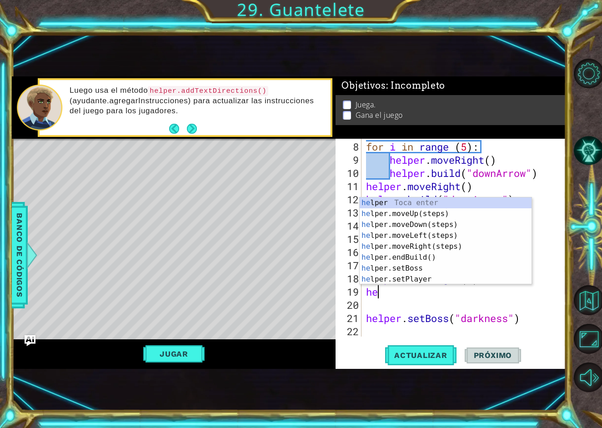
type textarea "h"
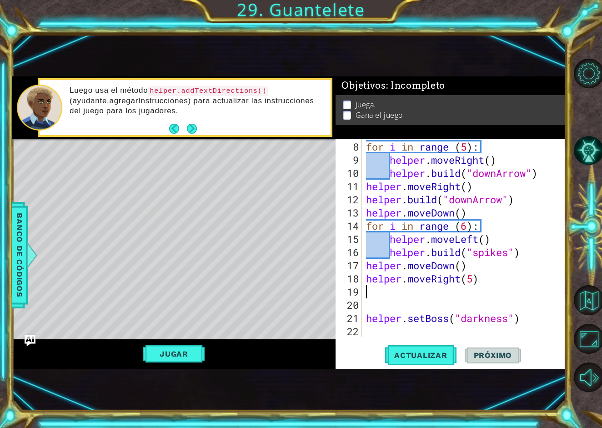
click at [474, 280] on div "for i in range ( 5 ) : helper . moveRight ( ) helper . build ( "downArrow" ) he…" at bounding box center [466, 252] width 204 height 224
type textarea "helper.moveRight(6)"
click at [421, 350] on button "Actualizar" at bounding box center [420, 355] width 71 height 23
click at [489, 283] on div "for i in range ( 5 ) : helper . moveRight ( ) helper . build ( "downArrow" ) he…" at bounding box center [466, 252] width 204 height 224
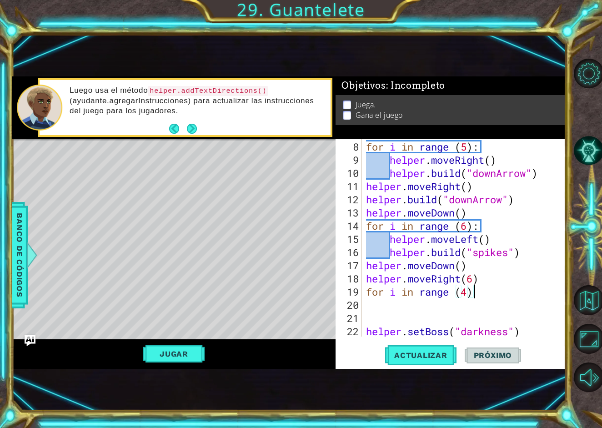
type textarea "for i in range (4):"
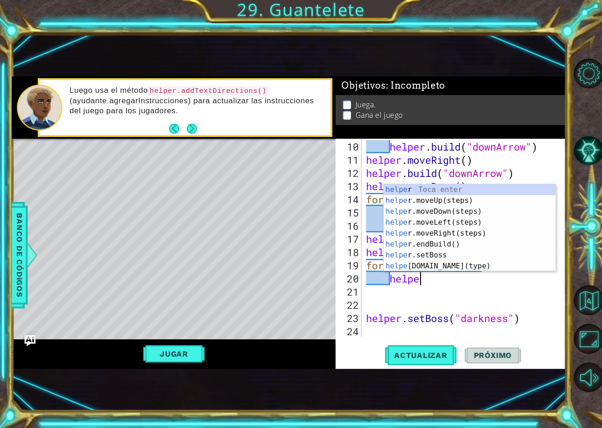
scroll to position [0, 2]
click at [482, 267] on div "helper Toca enter helper .moveUp(steps) Toca enter helper .moveDown(steps) Toca…" at bounding box center [470, 238] width 172 height 109
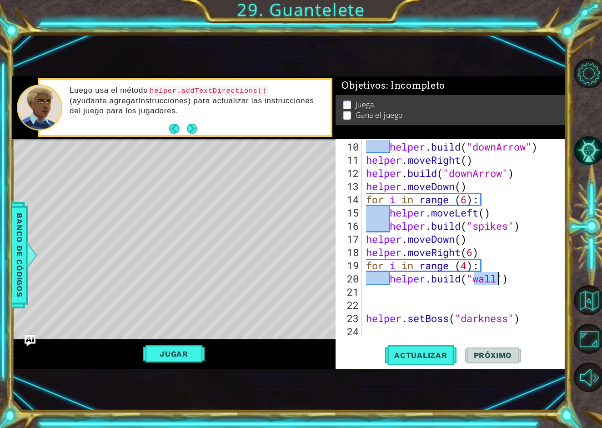
click at [496, 265] on div "helper . build ( "downArrow" ) helper . moveRight ( ) helper . build ( "downArr…" at bounding box center [466, 252] width 204 height 224
type textarea "for i in range (4):"
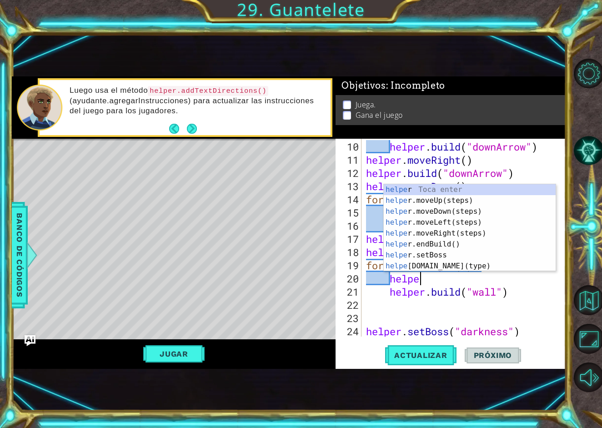
type textarea "helper"
click at [472, 225] on div "helper Toca enter helper .moveUp(steps) Toca enter helper .moveDown(steps) Toca…" at bounding box center [470, 238] width 172 height 109
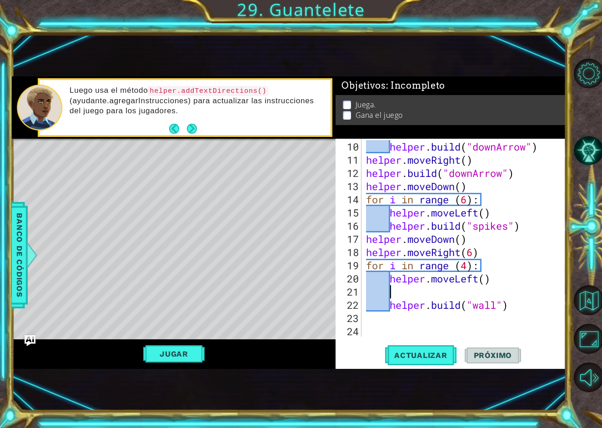
click at [488, 279] on div "helper . build ( "downArrow" ) helper . moveRight ( ) helper . build ( "downArr…" at bounding box center [466, 252] width 204 height 224
click at [390, 301] on div "helper . build ( "downArrow" ) helper . moveRight ( ) helper . build ( "downArr…" at bounding box center [466, 252] width 204 height 224
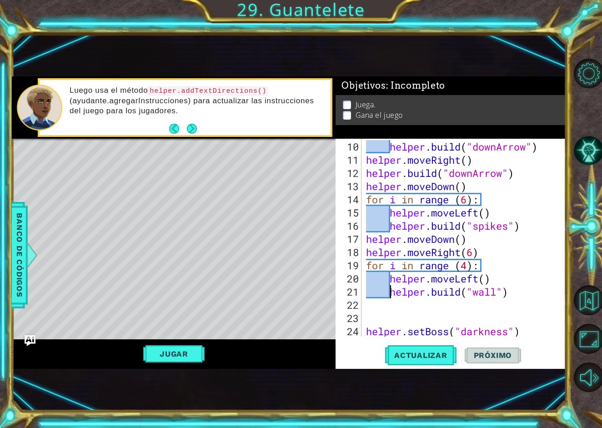
click at [500, 287] on div "helper . build ( "downArrow" ) helper . moveRight ( ) helper . build ( "downArr…" at bounding box center [466, 252] width 204 height 224
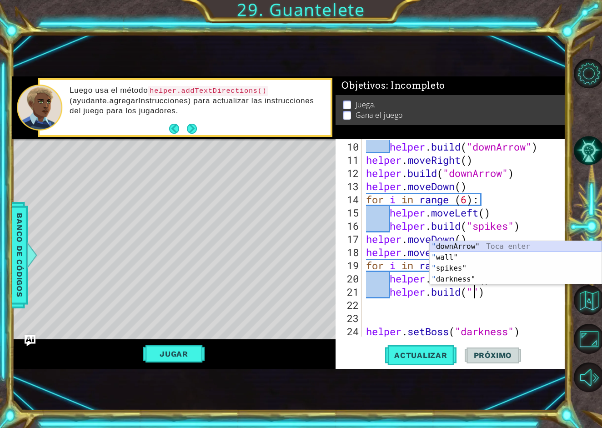
click at [551, 248] on div "" downArrow" Toca enter " wall" Toca enter " spikes" Toca enter " darkness" Toc…" at bounding box center [516, 273] width 172 height 65
type textarea "[DOMAIN_NAME]("downArrow")"
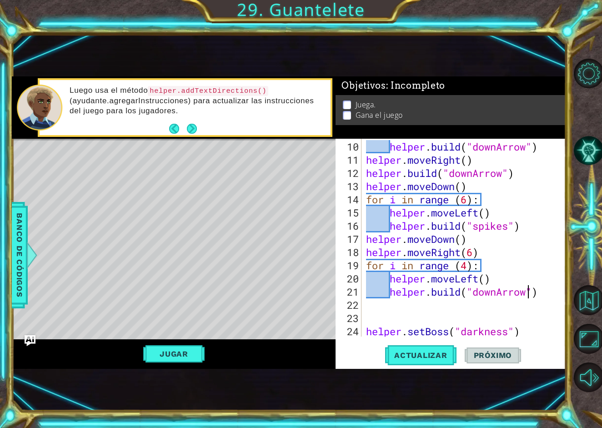
click at [541, 298] on div "helper . build ( "downArrow" ) helper . moveRight ( ) helper . build ( "downArr…" at bounding box center [466, 252] width 204 height 224
click at [543, 294] on div "helper . build ( "downArrow" ) helper . moveRight ( ) helper . build ( "downArr…" at bounding box center [466, 252] width 204 height 224
type textarea "[DOMAIN_NAME]("downArrow")"
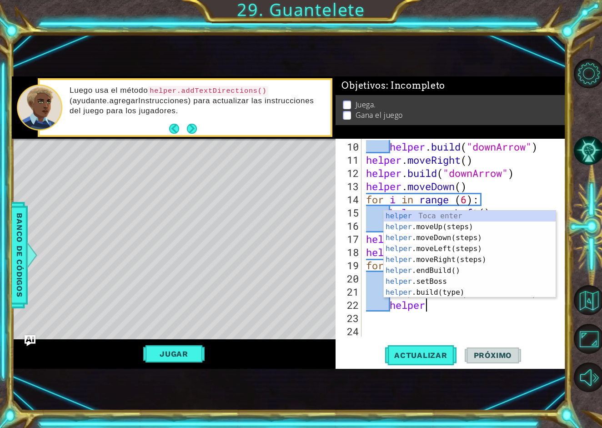
scroll to position [0, 2]
click at [469, 294] on div "helper Toca enter helper .moveUp(steps) Toca enter helper .moveDown(steps) Toca…" at bounding box center [470, 264] width 172 height 109
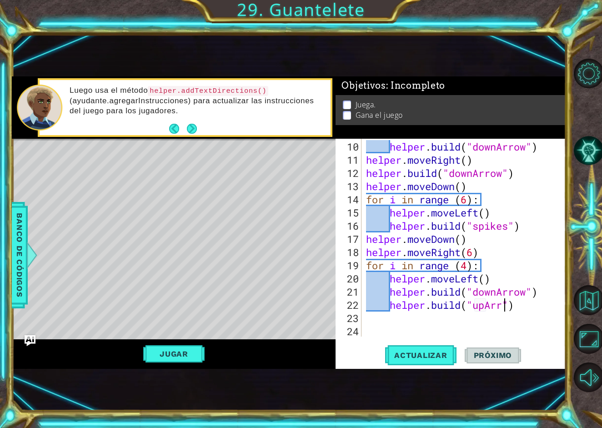
scroll to position [0, 7]
click at [429, 355] on span "Actualizar" at bounding box center [420, 355] width 71 height 9
click at [470, 266] on div "helper . build ( "downArrow" ) helper . moveRight ( ) helper . build ( "downArr…" at bounding box center [466, 252] width 204 height 224
click at [445, 354] on span "Actualizar" at bounding box center [420, 355] width 71 height 9
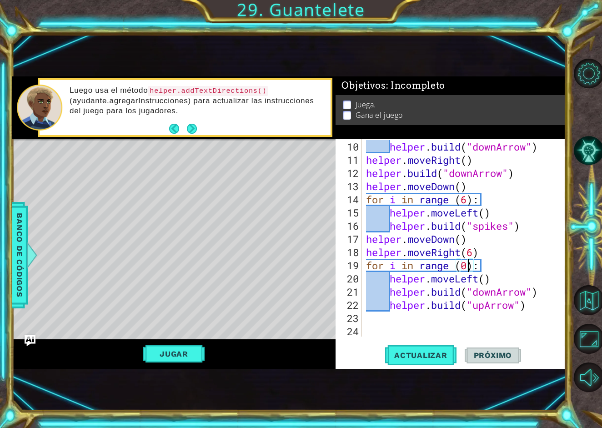
click at [547, 294] on div "helper . build ( "downArrow" ) helper . moveRight ( ) helper . build ( "downArr…" at bounding box center [466, 252] width 204 height 224
type textarea "[DOMAIN_NAME]("downArrow")"
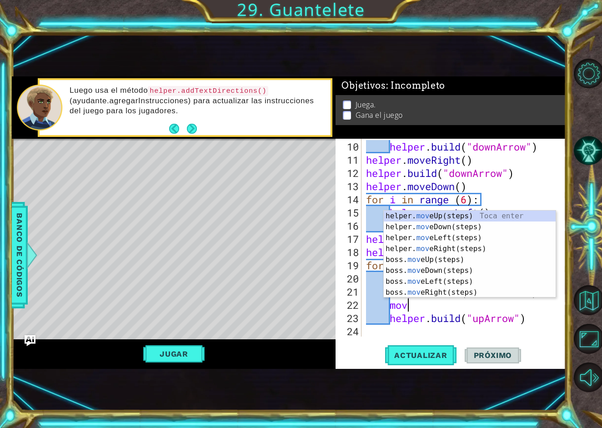
type textarea "move"
click at [485, 243] on div "helper. move Up(steps) Toca enter helper. move Down(steps) Toca enter helper. m…" at bounding box center [470, 264] width 172 height 109
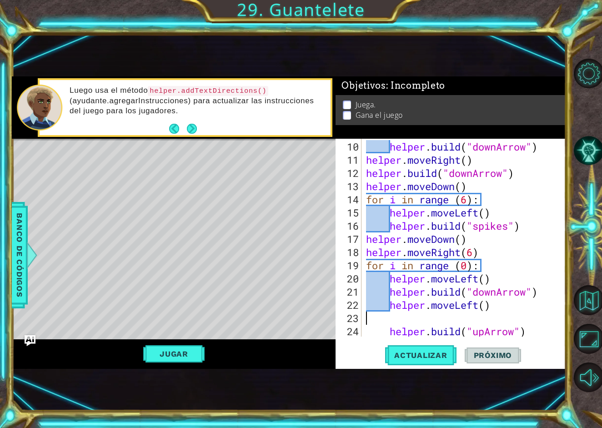
scroll to position [0, 0]
click at [467, 263] on div "helper . build ( "downArrow" ) helper . moveRight ( ) helper . build ( "downArr…" at bounding box center [466, 252] width 204 height 224
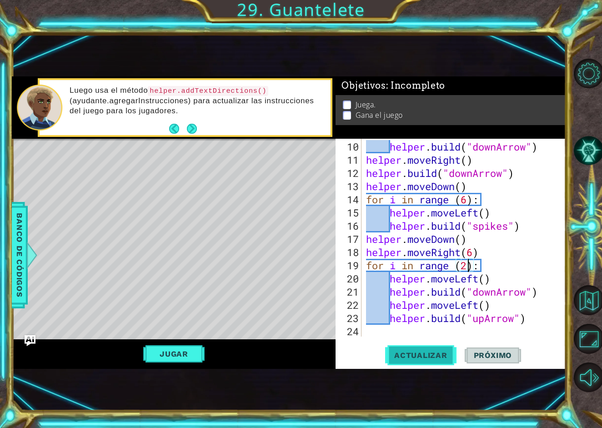
click at [440, 363] on button "Actualizar" at bounding box center [420, 355] width 71 height 23
click at [444, 346] on button "Actualizar" at bounding box center [420, 355] width 71 height 23
click at [528, 298] on div "helper . build ( "downArrow" ) helper . moveRight ( ) helper . build ( "downArr…" at bounding box center [466, 252] width 204 height 224
click at [531, 290] on div "helper . build ( "downArrow" ) helper . moveRight ( ) helper . build ( "downArr…" at bounding box center [466, 252] width 204 height 224
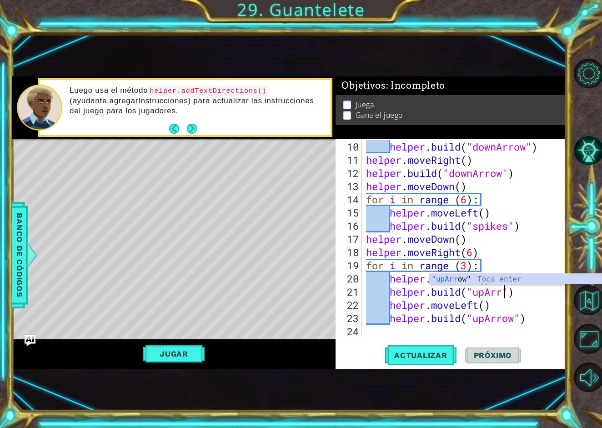
scroll to position [0, 7]
click at [515, 322] on div "helper . build ( "downArrow" ) helper . moveRight ( ) helper . build ( "downArr…" at bounding box center [466, 252] width 204 height 224
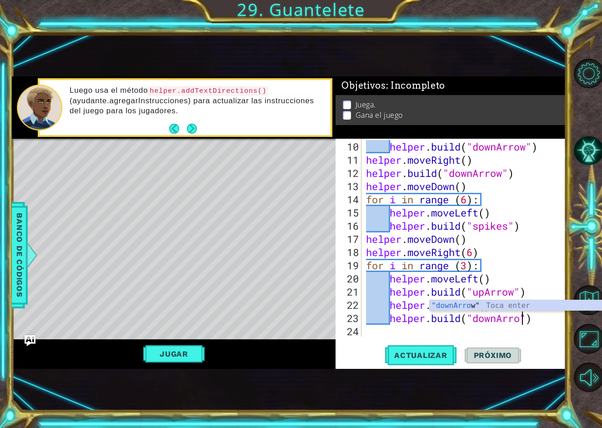
scroll to position [0, 7]
click at [443, 356] on span "Actualizar" at bounding box center [420, 355] width 71 height 9
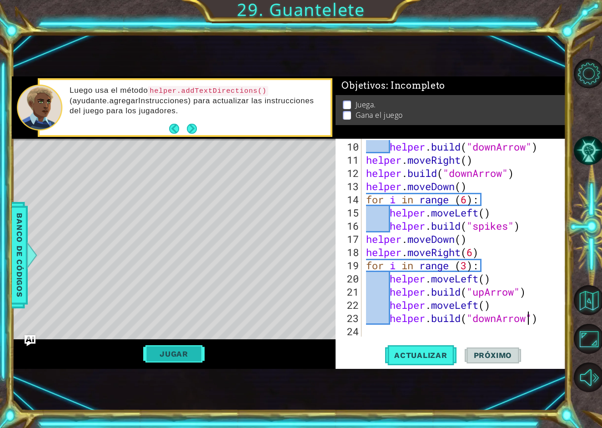
click at [185, 353] on button "Jugar" at bounding box center [173, 353] width 61 height 17
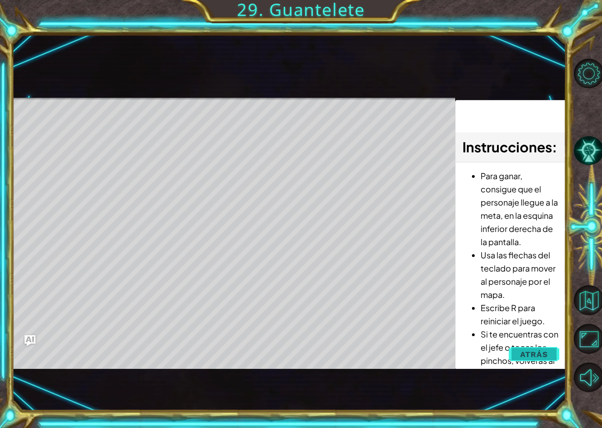
click at [533, 356] on span "Atrás" at bounding box center [534, 354] width 28 height 9
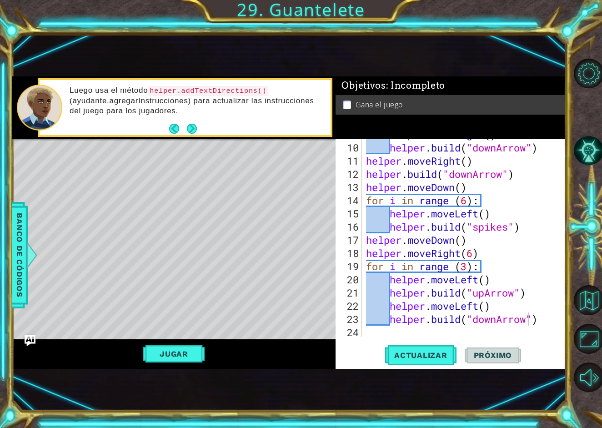
scroll to position [0, 0]
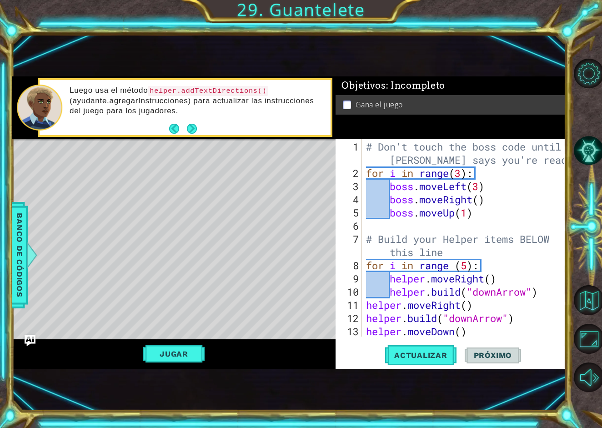
click at [462, 175] on div "# Don't touch the boss code until [PERSON_NAME] says you're ready! for i in ran…" at bounding box center [466, 258] width 204 height 237
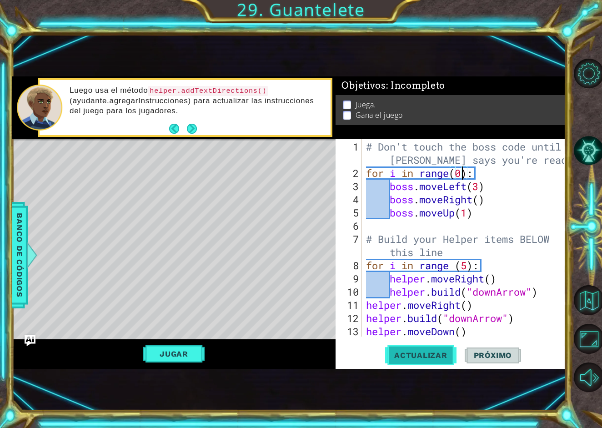
type textarea "for i in range(0):"
click at [438, 353] on span "Actualizar" at bounding box center [420, 355] width 71 height 9
click at [192, 354] on button "Jugar" at bounding box center [173, 353] width 61 height 17
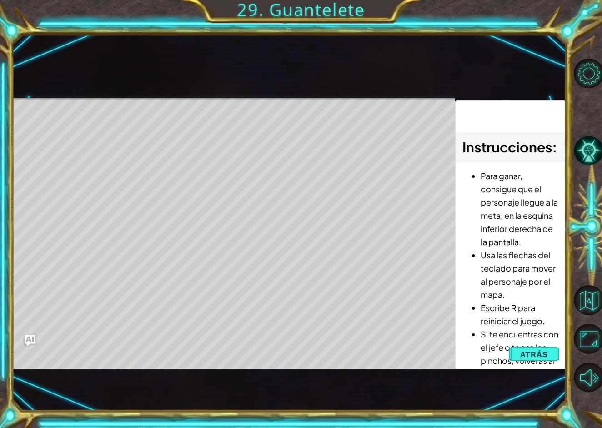
click at [470, 348] on ul "Para ganar, consigue que el personaje llegue a la meta, en la esquina inferior …" at bounding box center [510, 274] width 96 height 211
click at [541, 350] on span "Atrás" at bounding box center [534, 354] width 28 height 9
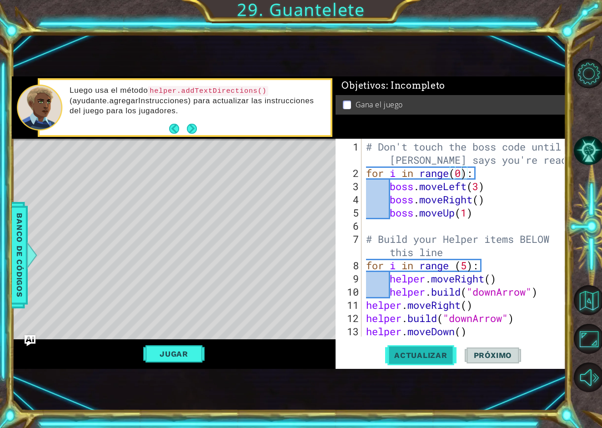
click at [442, 353] on span "Actualizar" at bounding box center [420, 355] width 71 height 9
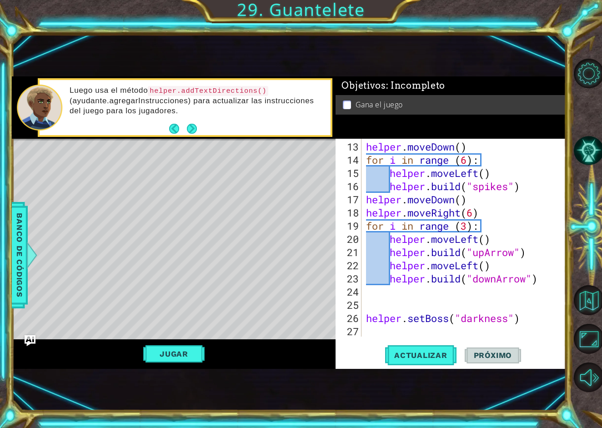
click at [515, 289] on div "helper . moveDown ( ) for i in range ( 6 ) : helper . moveLeft ( ) helper . bui…" at bounding box center [466, 252] width 204 height 224
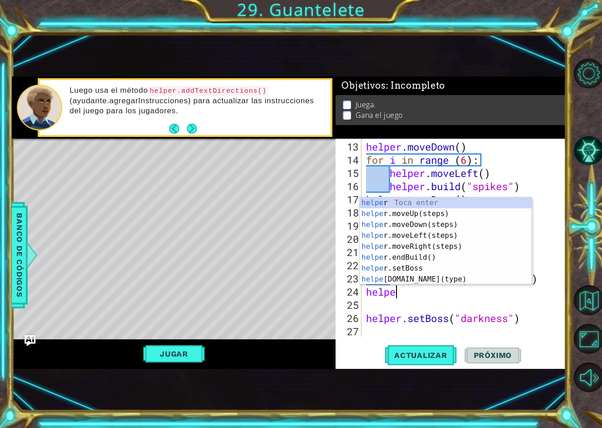
type textarea "helper"
click at [454, 224] on div "helper Toca enter helper .moveUp(steps) Toca enter helper .moveDown(steps) Toca…" at bounding box center [446, 251] width 172 height 109
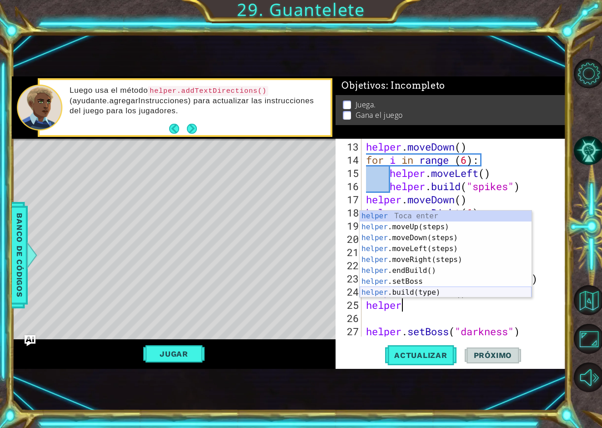
click at [434, 290] on div "helper Toca enter helper .moveUp(steps) Toca enter helper .moveDown(steps) Toca…" at bounding box center [446, 264] width 172 height 109
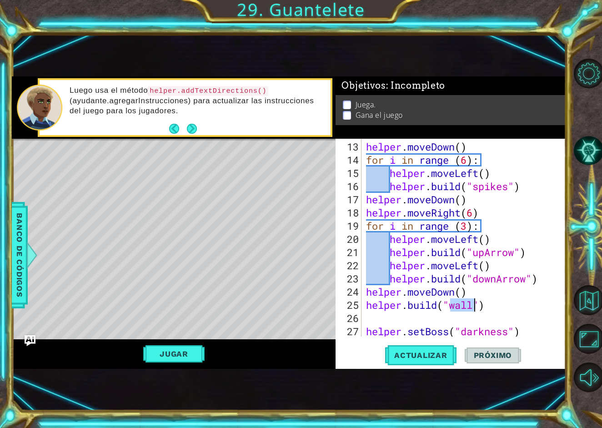
click at [496, 303] on div "helper . moveDown ( ) for i in range ( 6 ) : helper . moveLeft ( ) helper . bui…" at bounding box center [466, 252] width 204 height 224
click at [549, 282] on div "helper . moveDown ( ) for i in range ( 6 ) : helper . moveLeft ( ) helper . bui…" at bounding box center [466, 252] width 204 height 224
click at [480, 298] on div "helper . moveDown ( ) for i in range ( 6 ) : helper . moveLeft ( ) helper . bui…" at bounding box center [466, 252] width 204 height 224
click at [475, 294] on div "helper . moveDown ( ) for i in range ( 6 ) : helper . moveLeft ( ) helper . bui…" at bounding box center [466, 252] width 204 height 224
type textarea "helper.moveDown()"
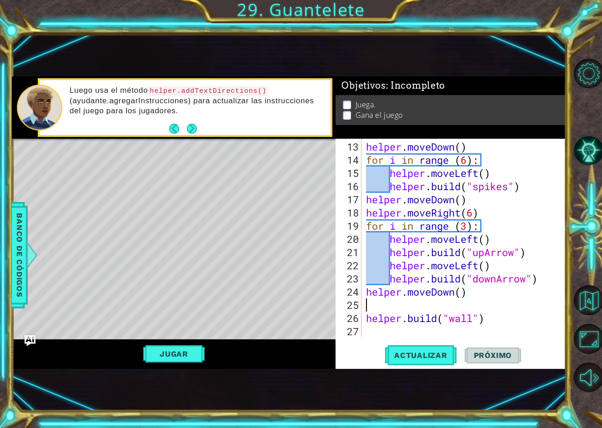
scroll to position [0, 0]
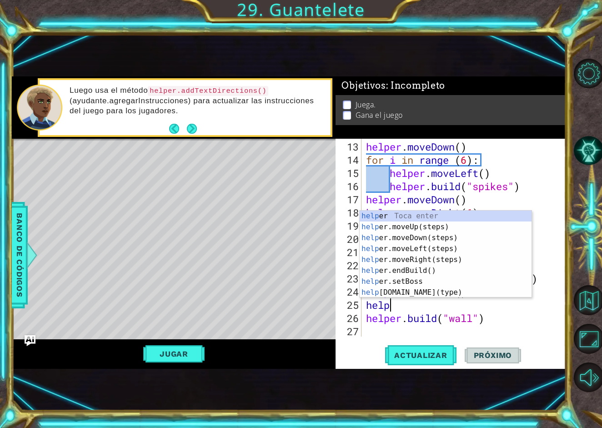
type textarea "helper"
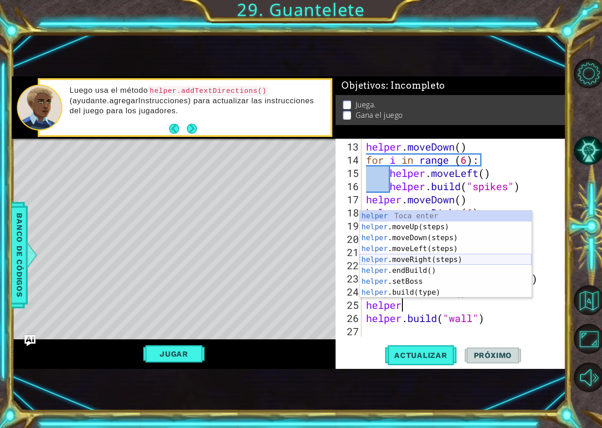
click at [469, 261] on div "helper Toca enter helper .moveUp(steps) Toca enter helper .moveDown(steps) Toca…" at bounding box center [446, 264] width 172 height 109
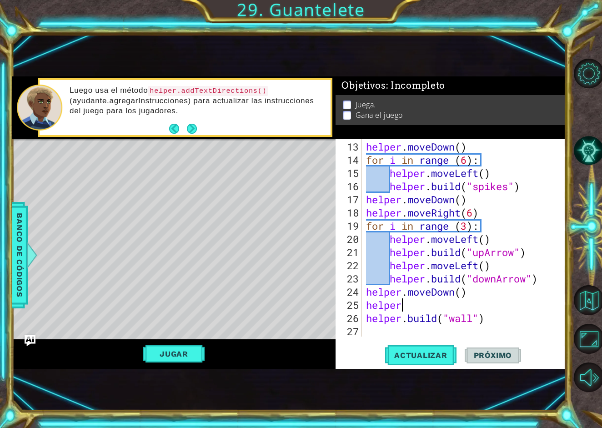
scroll to position [0, 0]
click at [478, 290] on div "helper . moveDown ( ) for i in range ( 6 ) : helper . moveLeft ( ) helper . bui…" at bounding box center [466, 252] width 204 height 224
type textarea "helper.moveDown()"
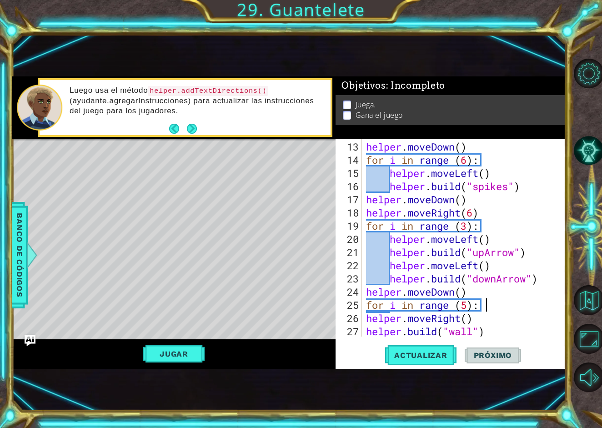
click at [370, 320] on div "helper . moveDown ( ) for i in range ( 6 ) : helper . moveLeft ( ) helper . bui…" at bounding box center [466, 252] width 204 height 224
click at [368, 320] on div "helper . moveDown ( ) for i in range ( 6 ) : helper . moveLeft ( ) helper . bui…" at bounding box center [466, 252] width 204 height 224
click at [366, 334] on div "helper . moveDown ( ) for i in range ( 6 ) : helper . moveLeft ( ) helper . bui…" at bounding box center [466, 252] width 204 height 224
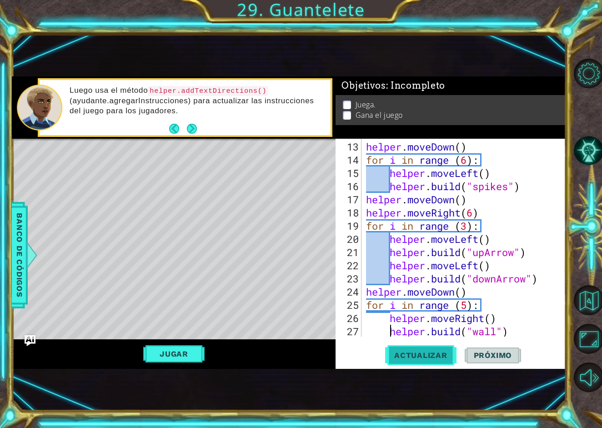
click at [405, 347] on button "Actualizar" at bounding box center [420, 355] width 71 height 23
click at [194, 352] on button "Jugar" at bounding box center [173, 353] width 61 height 17
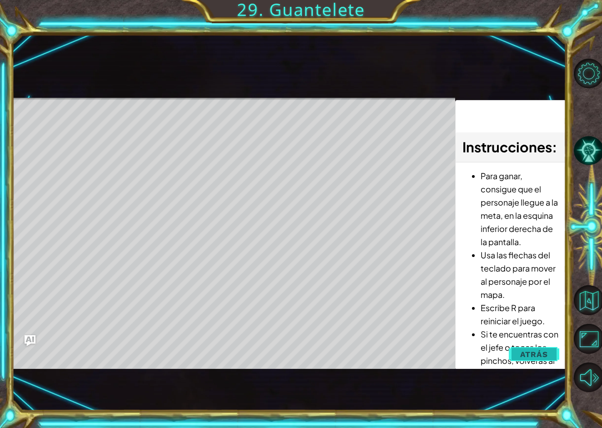
click at [547, 346] on button "Atrás" at bounding box center [534, 354] width 50 height 18
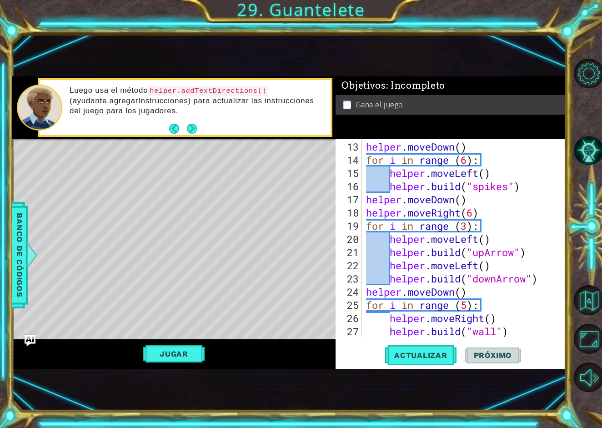
click at [497, 335] on div "helper . moveDown ( ) for i in range ( 6 ) : helper . moveLeft ( ) helper . bui…" at bounding box center [466, 252] width 204 height 224
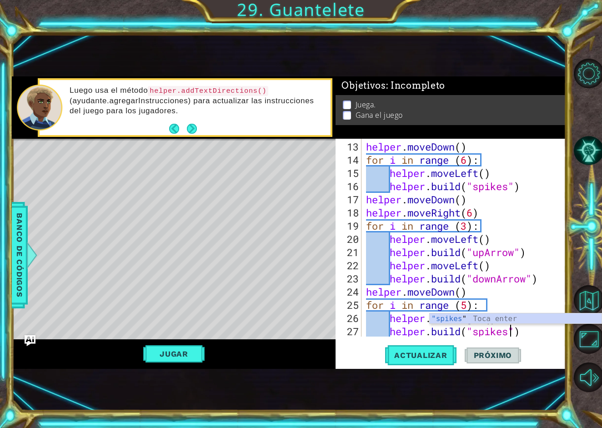
scroll to position [0, 7]
click at [446, 352] on span "Actualizar" at bounding box center [420, 355] width 71 height 9
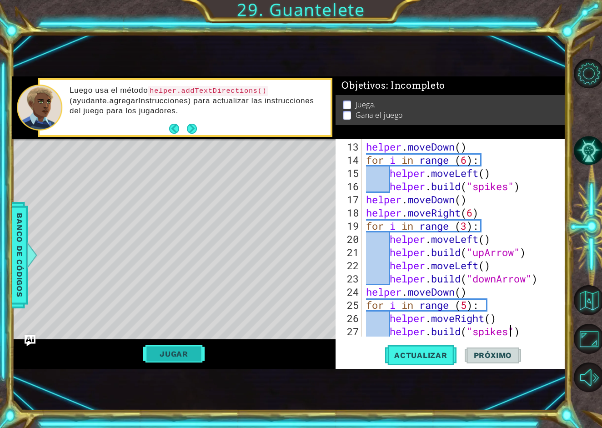
click at [181, 354] on button "Jugar" at bounding box center [173, 353] width 61 height 17
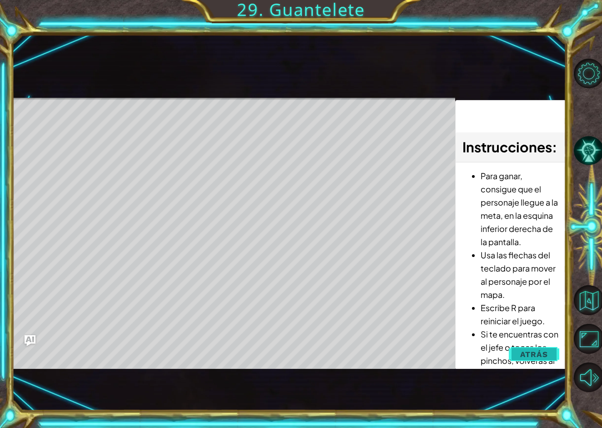
click at [552, 352] on button "Atrás" at bounding box center [534, 354] width 50 height 18
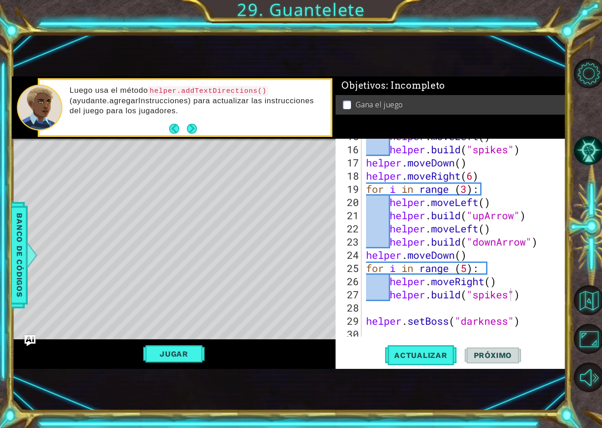
scroll to position [224, 0]
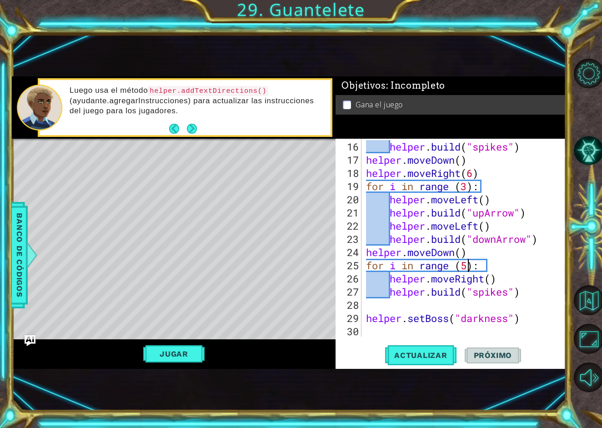
click at [471, 266] on div "helper . build ( "spikes" ) helper . moveDown ( ) helper . moveRight ( 6 ) for …" at bounding box center [466, 252] width 204 height 224
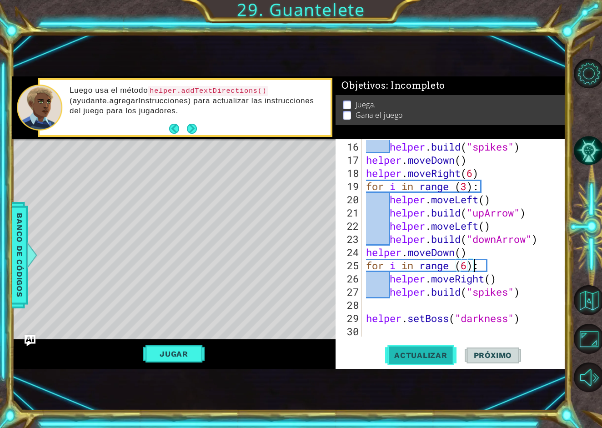
click at [450, 346] on button "Actualizar" at bounding box center [420, 355] width 71 height 23
click at [193, 353] on button "Jugar" at bounding box center [173, 353] width 61 height 17
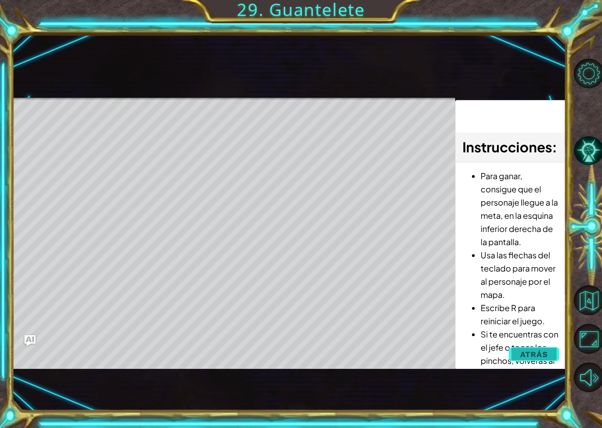
click at [543, 355] on span "Atrás" at bounding box center [534, 354] width 28 height 9
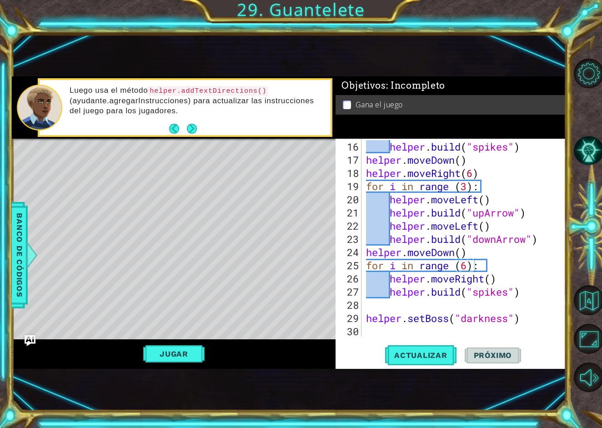
type textarea "helper.setBoss("darkness")"
click at [523, 313] on div "helper . build ( "spikes" ) helper . moveDown ( ) helper . moveRight ( 6 ) for …" at bounding box center [466, 252] width 204 height 224
click at [440, 306] on div "helper . build ( "spikes" ) helper . moveDown ( ) helper . moveRight ( 6 ) for …" at bounding box center [466, 252] width 204 height 224
click at [528, 326] on div "helper . build ( "spikes" ) helper . moveDown ( ) helper . moveRight ( 6 ) for …" at bounding box center [466, 252] width 204 height 224
click at [526, 318] on div "helper . build ( "spikes" ) helper . moveDown ( ) helper . moveRight ( 6 ) for …" at bounding box center [466, 252] width 204 height 224
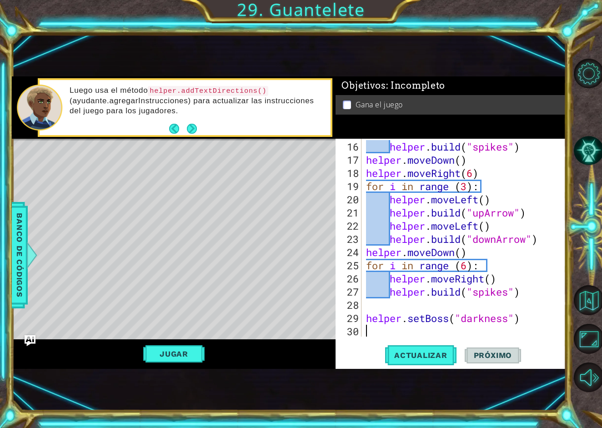
type textarea "helper.setBoss("darkness")"
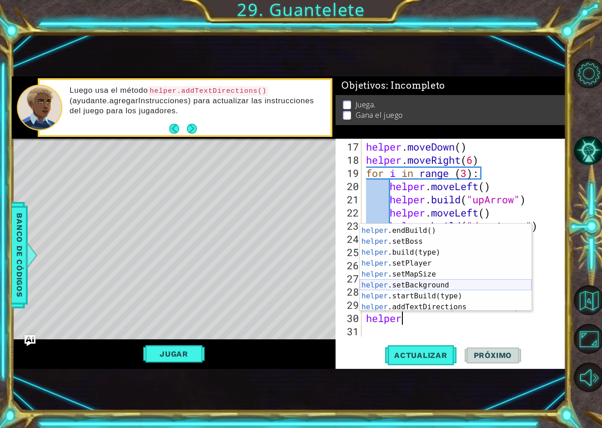
scroll to position [53, 0]
click at [454, 274] on div "helper .moveRight(steps) Toca enter helper .endBuild() Toca enter helper .setBo…" at bounding box center [446, 268] width 172 height 109
type textarea "helper.setMapSize("middle")"
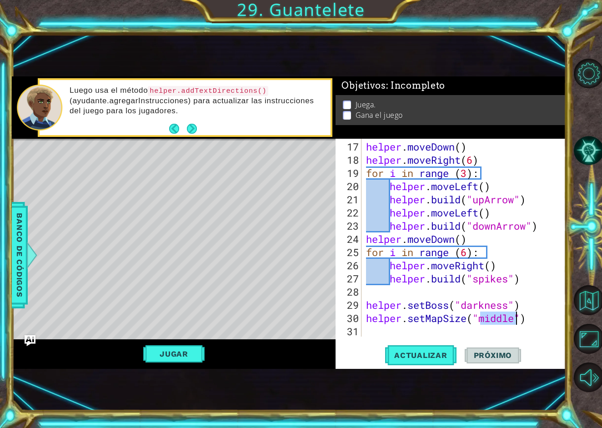
click at [536, 313] on div "helper . moveDown ( ) helper . moveRight ( 6 ) for i in range ( 3 ) : helper . …" at bounding box center [466, 252] width 204 height 224
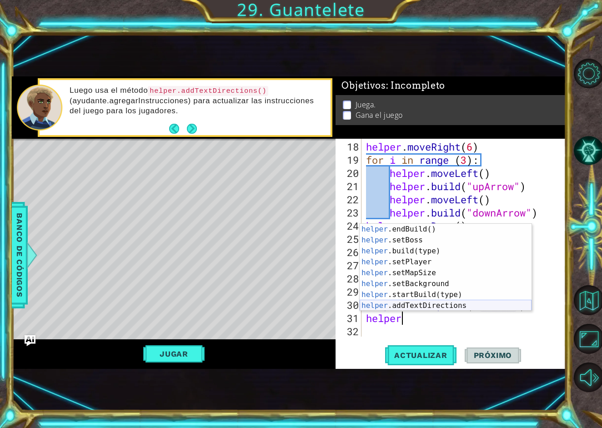
scroll to position [55, 0]
click at [456, 263] on div "helper .endBuild() Toca enter helper .setBoss Toca enter helper .build(type) To…" at bounding box center [446, 278] width 172 height 109
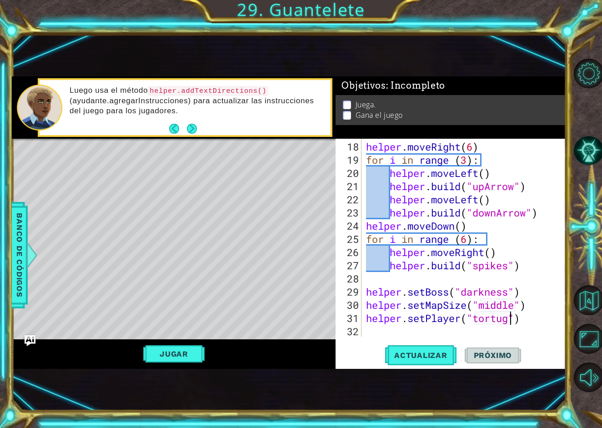
scroll to position [0, 7]
click at [437, 346] on button "Actualizar" at bounding box center [420, 355] width 71 height 23
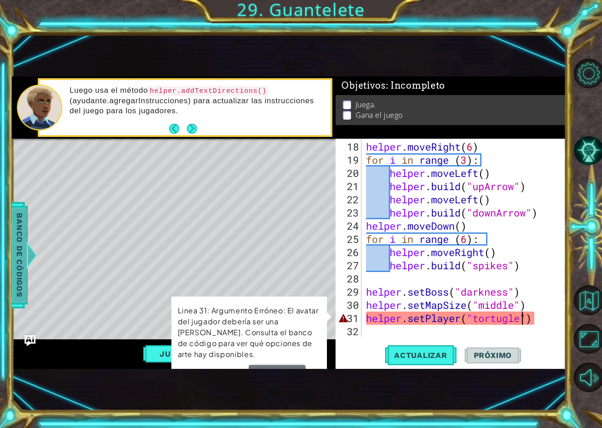
click at [27, 272] on span "Banco de códigos" at bounding box center [19, 255] width 15 height 94
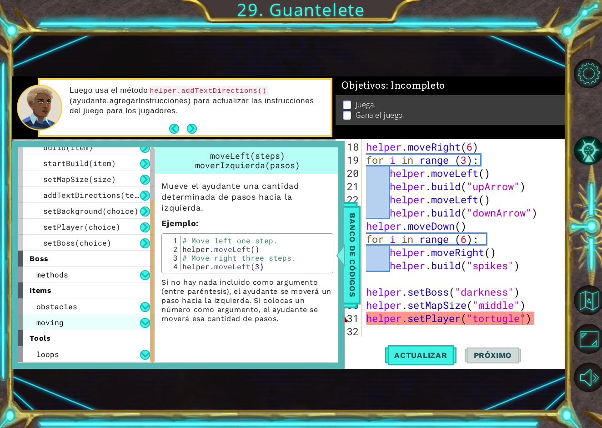
scroll to position [104, 0]
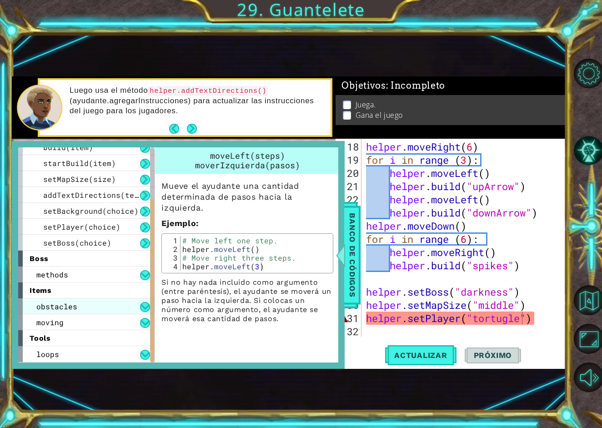
click at [97, 309] on div "obstacles" at bounding box center [86, 306] width 136 height 16
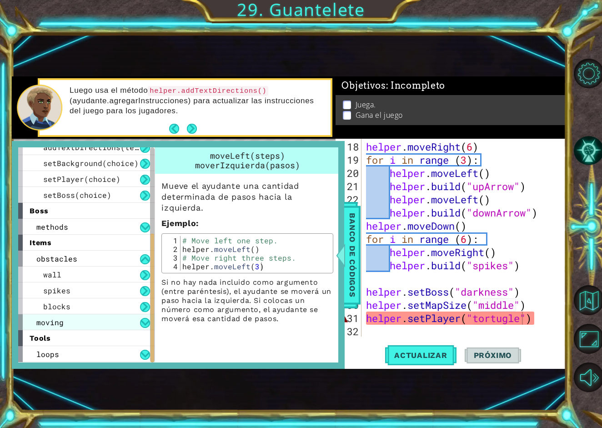
click at [100, 325] on div "moving" at bounding box center [86, 322] width 136 height 16
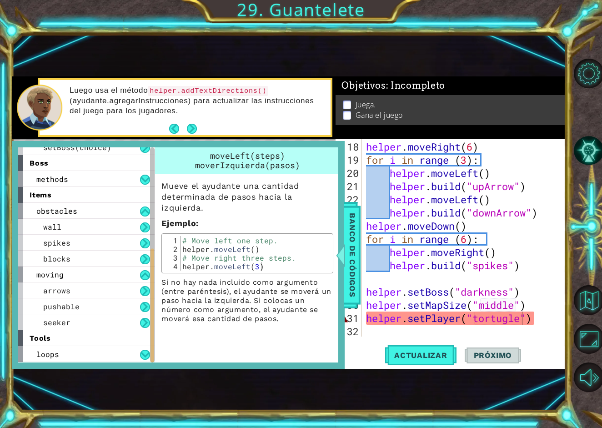
scroll to position [199, 0]
click at [88, 342] on div "tools" at bounding box center [86, 338] width 136 height 16
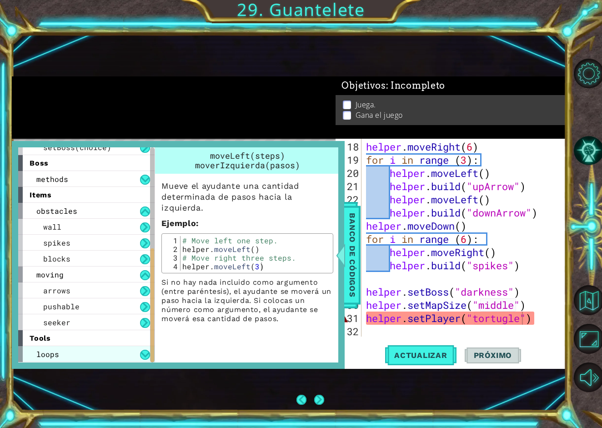
scroll to position [0, 0]
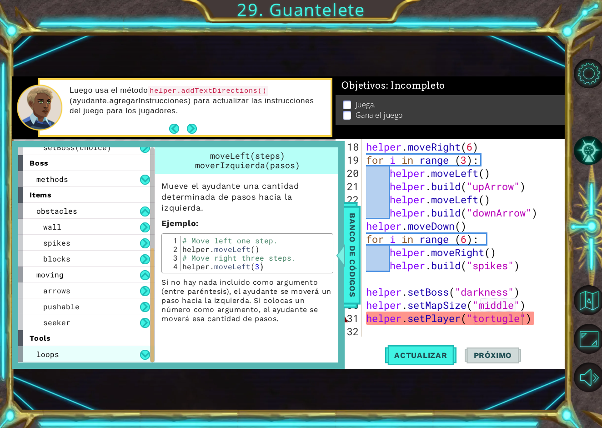
click at [103, 356] on div "loops" at bounding box center [86, 354] width 136 height 16
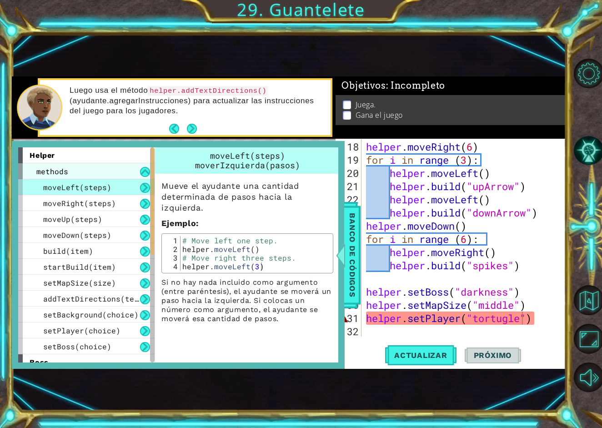
click at [76, 170] on div "methods" at bounding box center [86, 171] width 136 height 16
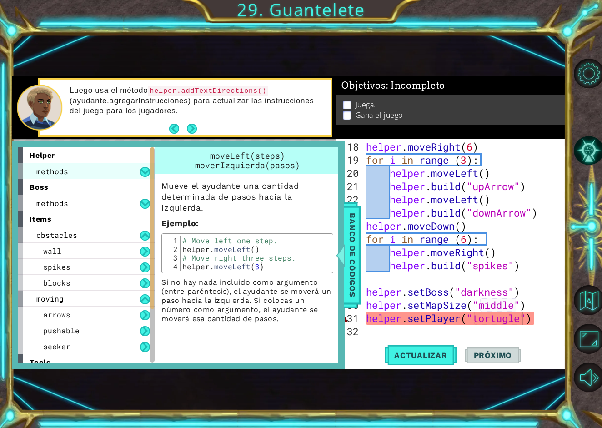
click at [76, 170] on div "methods" at bounding box center [86, 171] width 136 height 16
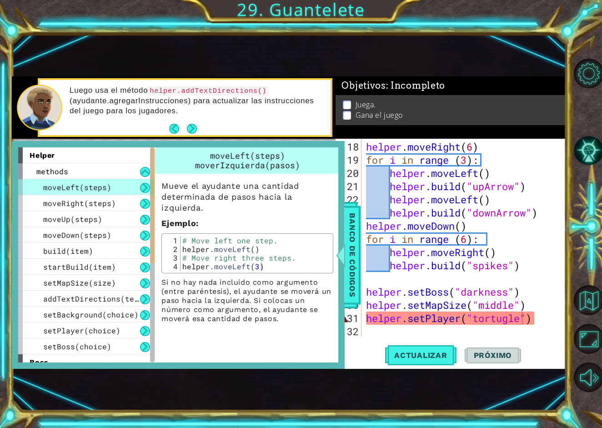
click at [80, 152] on div "helper" at bounding box center [86, 155] width 136 height 16
click at [522, 319] on div "helper . moveRight ( 6 ) for i in range ( 3 ) : helper . moveLeft ( ) helper . …" at bounding box center [466, 252] width 204 height 224
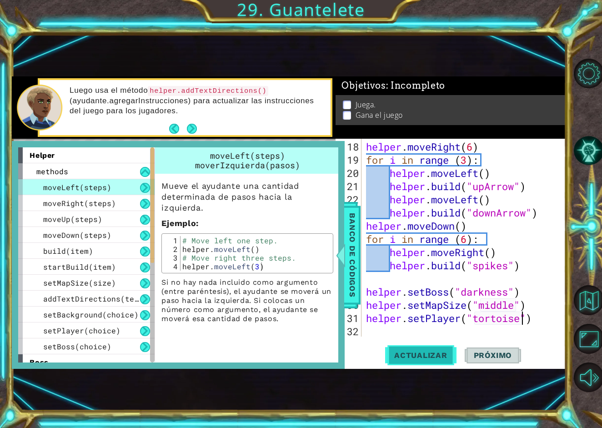
click at [438, 351] on span "Actualizar" at bounding box center [420, 355] width 71 height 9
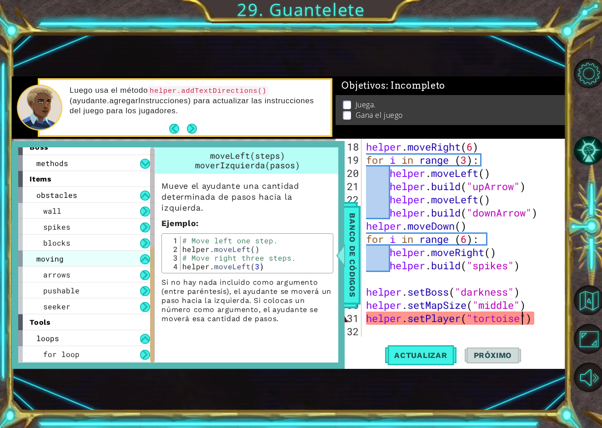
scroll to position [215, 0]
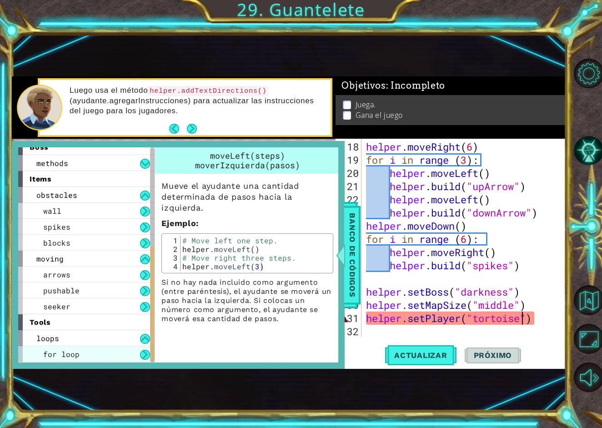
click at [92, 349] on div "for loop" at bounding box center [86, 354] width 136 height 16
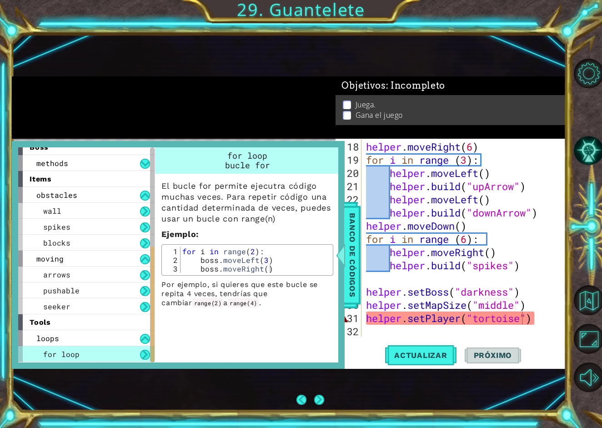
scroll to position [0, 0]
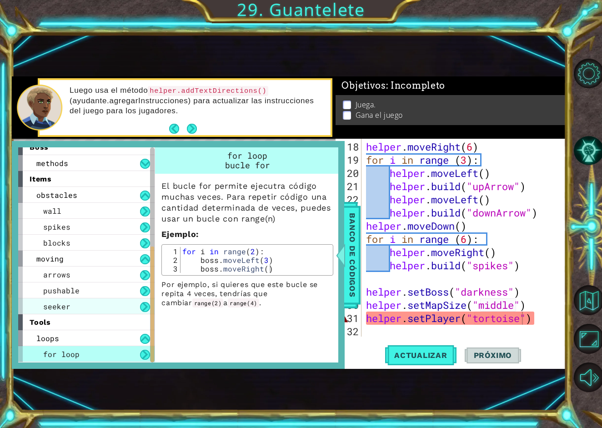
click at [96, 301] on div "seeker" at bounding box center [86, 306] width 136 height 16
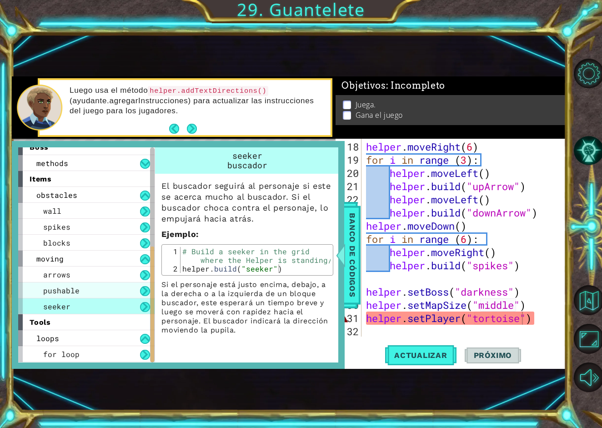
click at [107, 292] on div "pushable" at bounding box center [86, 290] width 136 height 16
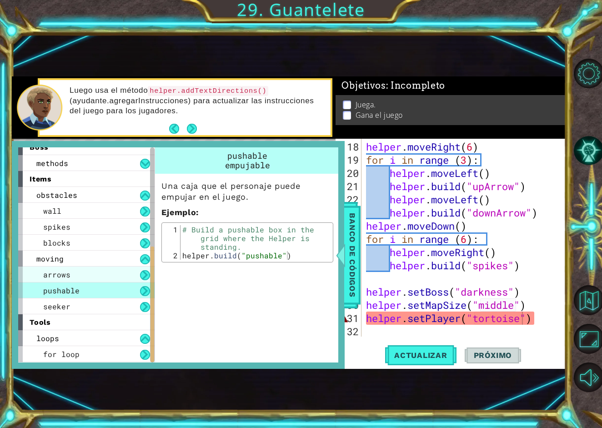
click at [108, 279] on div "arrows" at bounding box center [86, 274] width 136 height 16
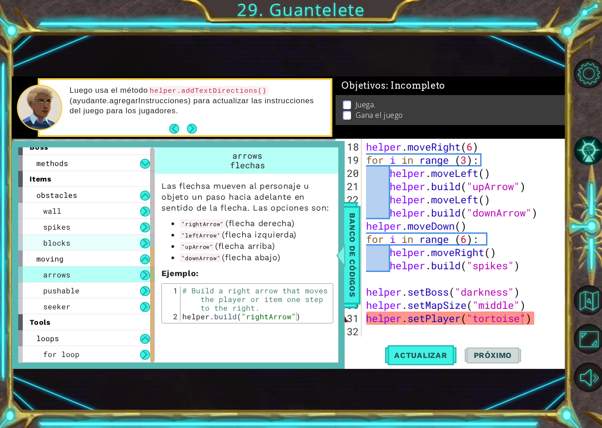
click at [112, 240] on div "blocks" at bounding box center [86, 243] width 136 height 16
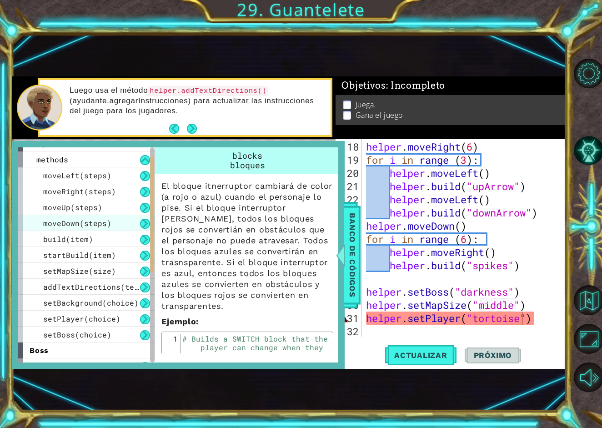
scroll to position [22, 0]
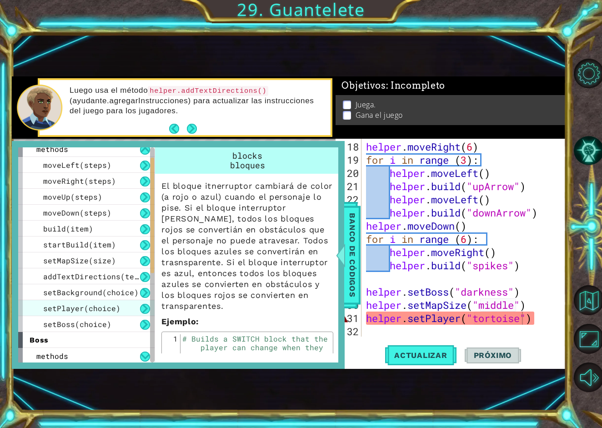
click at [110, 308] on span "setPlayer(choice)" at bounding box center [81, 308] width 77 height 10
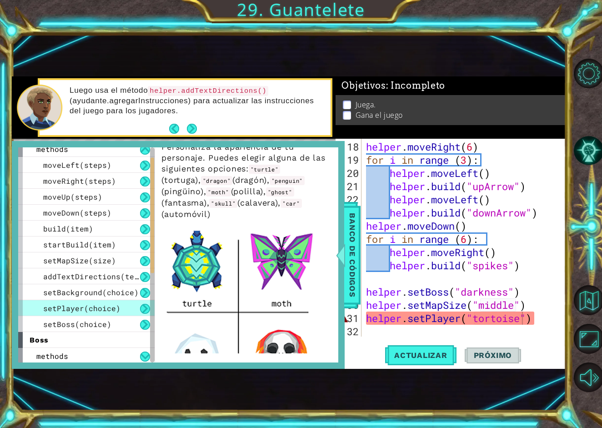
scroll to position [38, 0]
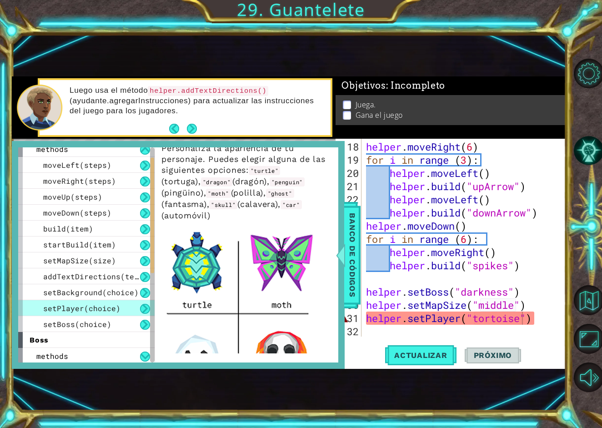
click at [522, 321] on div "helper . moveRight ( 6 ) for i in range ( 3 ) : helper . moveLeft ( ) helper . …" at bounding box center [466, 252] width 204 height 224
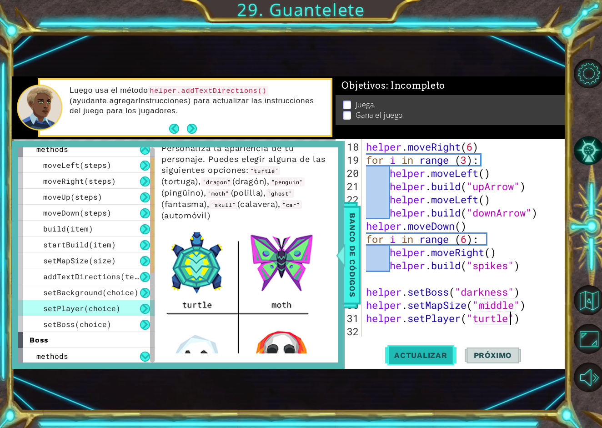
type textarea "helper.setPlayer("turtle")"
click at [447, 358] on span "Actualizar" at bounding box center [420, 355] width 71 height 9
click at [354, 272] on span "Banco de códigos" at bounding box center [352, 255] width 15 height 94
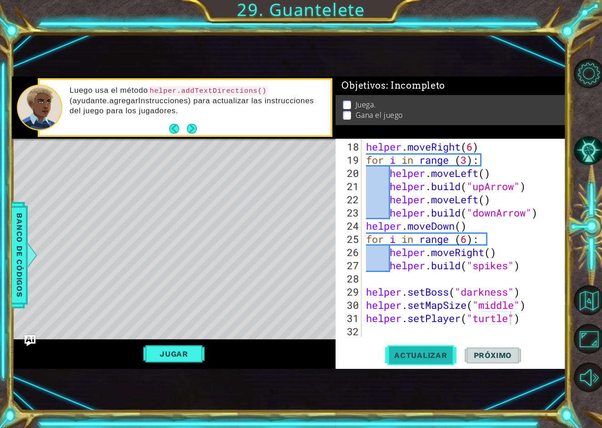
click at [418, 357] on span "Actualizar" at bounding box center [420, 355] width 71 height 9
click at [528, 321] on div "helper . moveRight ( 6 ) for i in range ( 3 ) : helper . moveLeft ( ) helper . …" at bounding box center [466, 252] width 204 height 224
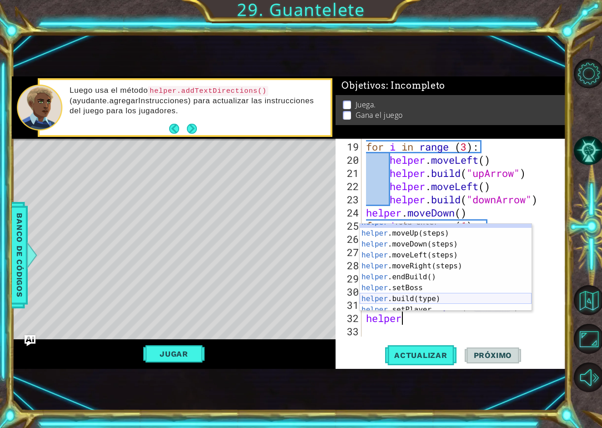
scroll to position [55, 0]
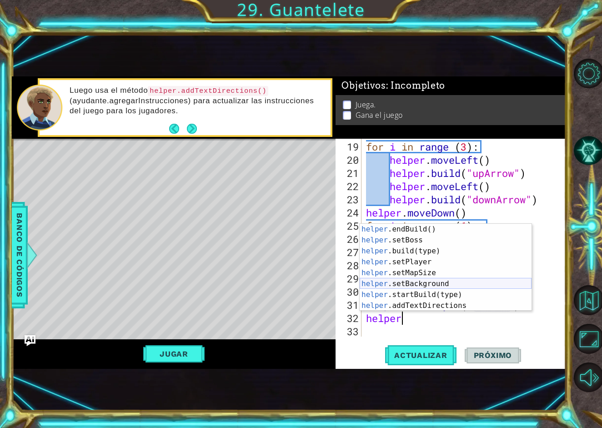
click at [459, 283] on div "helper .endBuild() Toca enter helper .setBoss Toca enter helper .build(type) To…" at bounding box center [446, 278] width 172 height 109
type textarea "helper.setBackground("crystal")"
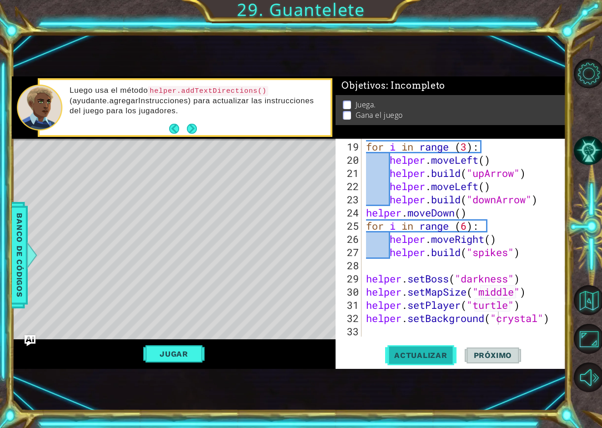
click at [451, 348] on button "Actualizar" at bounding box center [420, 355] width 71 height 23
click at [460, 268] on div "for i in range ( 3 ) : helper . moveLeft ( ) helper . build ( "upArrow" ) helpe…" at bounding box center [466, 252] width 204 height 224
click at [524, 260] on div "for i in range ( 3 ) : helper . moveLeft ( ) helper . build ( "upArrow" ) helpe…" at bounding box center [466, 252] width 204 height 224
click at [537, 256] on div "for i in range ( 3 ) : helper . moveLeft ( ) helper . build ( "upArrow" ) helpe…" at bounding box center [466, 252] width 204 height 224
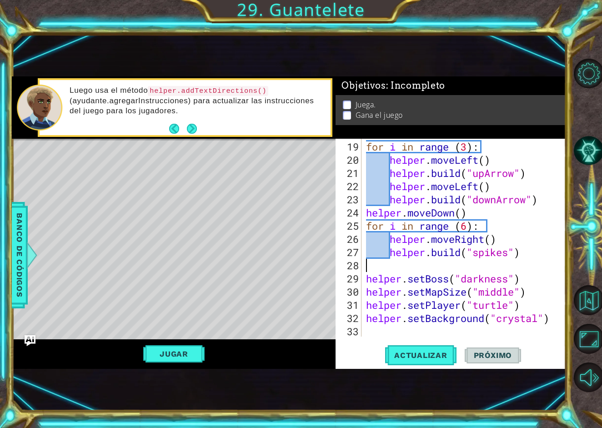
type textarea "[DOMAIN_NAME]("spikes")"
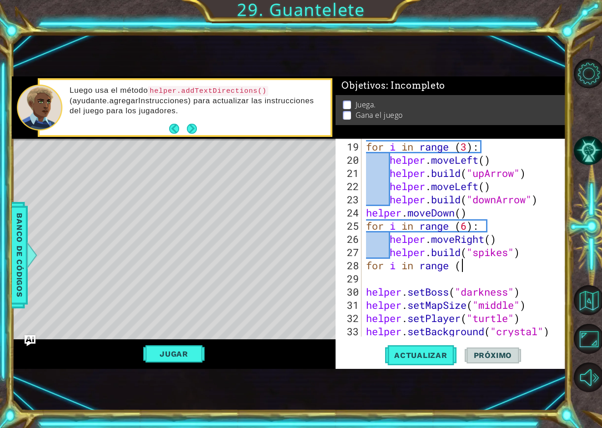
scroll to position [0, 4]
click at [530, 262] on div "for i in range ( 3 ) : helper . moveLeft ( ) helper . build ( "upArrow" ) helpe…" at bounding box center [466, 252] width 204 height 224
click at [530, 254] on div "for i in range ( 3 ) : helper . moveLeft ( ) helper . build ( "upArrow" ) helpe…" at bounding box center [466, 252] width 204 height 224
type textarea "[DOMAIN_NAME]("spikes")"
click at [536, 254] on div "for i in range ( 3 ) : helper . moveLeft ( ) helper . build ( "upArrow" ) helpe…" at bounding box center [466, 252] width 204 height 224
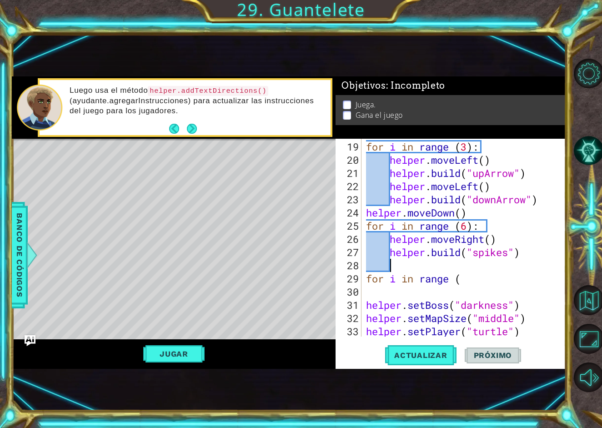
scroll to position [0, 0]
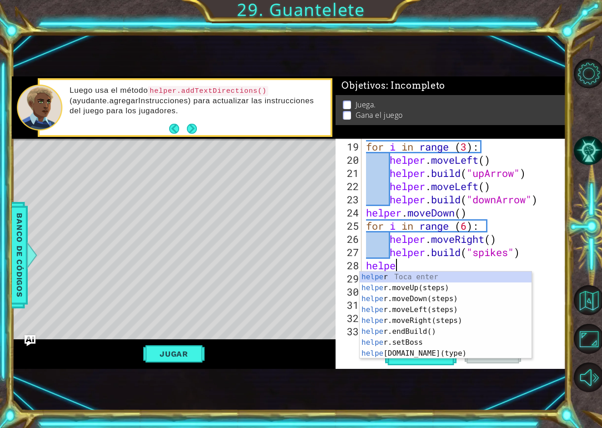
type textarea "helper"
click at [493, 301] on div "helper Toca enter helper .moveUp(steps) Toca enter helper .moveDown(steps) Toca…" at bounding box center [446, 325] width 172 height 109
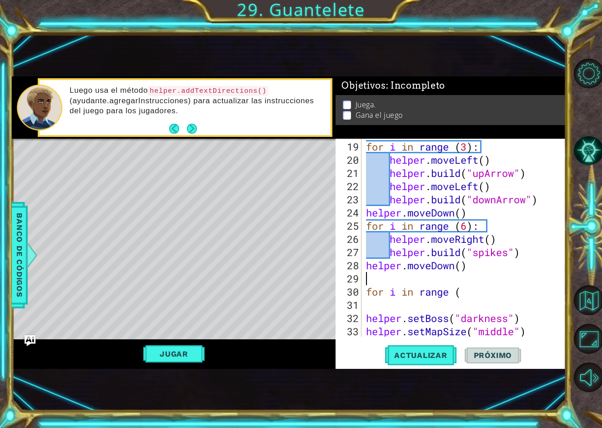
scroll to position [0, 0]
click at [421, 354] on span "Actualizar" at bounding box center [420, 355] width 71 height 9
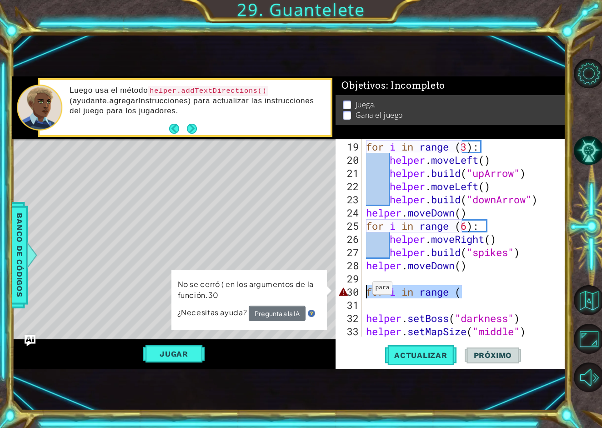
drag, startPoint x: 481, startPoint y: 291, endPoint x: 365, endPoint y: 291, distance: 116.4
click at [365, 291] on div "for i in range ( 3 ) : helper . moveLeft ( ) helper . build ( "upArrow" ) helpe…" at bounding box center [466, 252] width 204 height 224
type textarea "for i in range ("
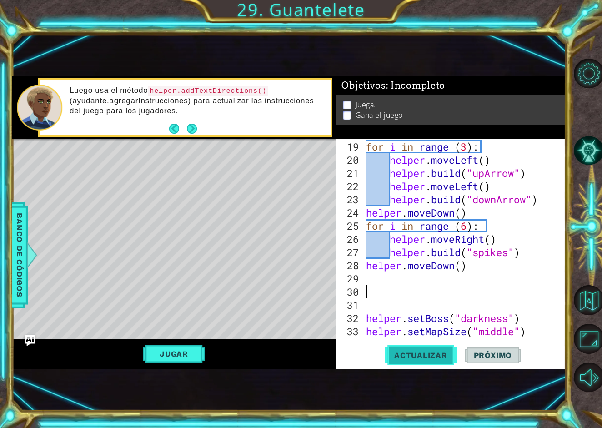
click at [441, 354] on span "Actualizar" at bounding box center [420, 355] width 71 height 9
click at [427, 351] on span "Actualizar" at bounding box center [420, 355] width 71 height 9
click at [463, 267] on div "for i in range ( 3 ) : helper . moveLeft ( ) helper . build ( "upArrow" ) helpe…" at bounding box center [466, 252] width 204 height 224
click at [432, 351] on span "Actualizar" at bounding box center [420, 355] width 71 height 9
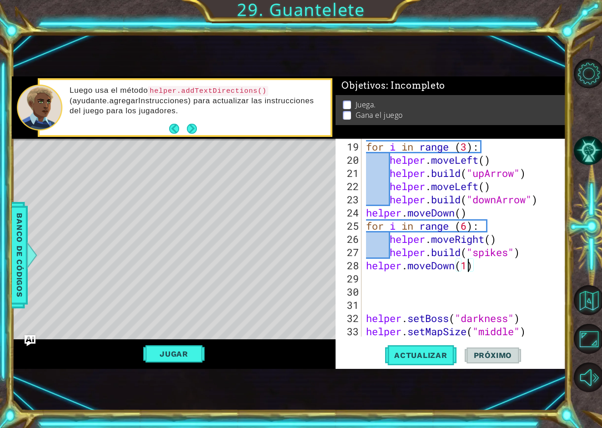
type textarea "helper.moveDown()"
click at [486, 270] on div "for i in range ( 3 ) : helper . moveLeft ( ) helper . build ( "upArrow" ) helpe…" at bounding box center [466, 252] width 204 height 224
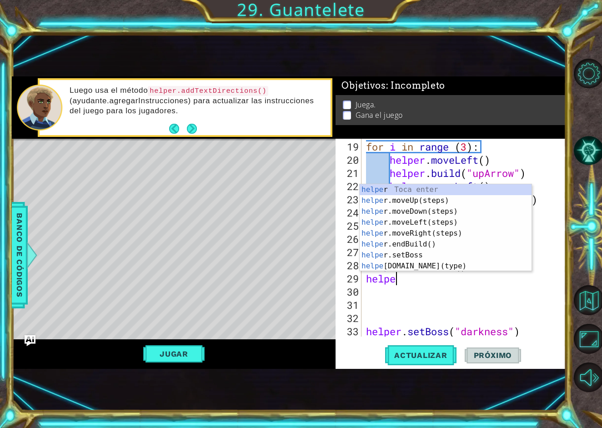
scroll to position [0, 1]
click at [451, 269] on div "helper Toca enter helper .moveUp(steps) Toca enter helper .moveDown(steps) Toca…" at bounding box center [446, 238] width 172 height 109
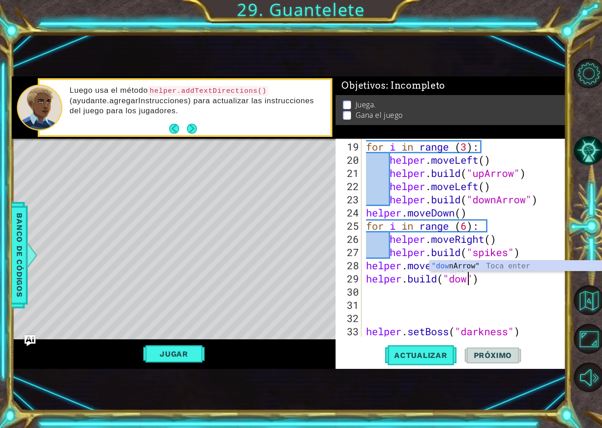
scroll to position [0, 5]
type textarea "[DOMAIN_NAME]("downArrow")"
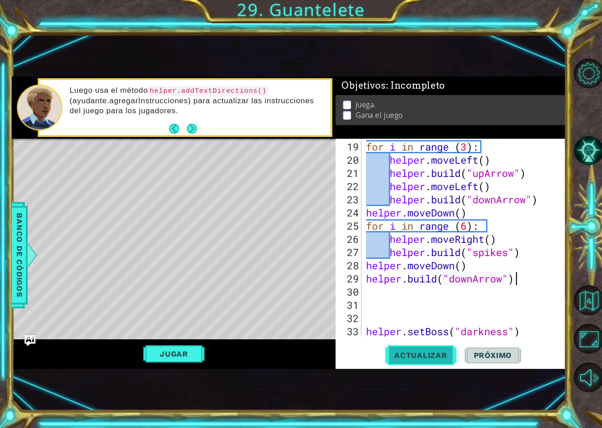
click at [438, 357] on span "Actualizar" at bounding box center [420, 355] width 71 height 9
click at [487, 268] on div "for i in range ( 3 ) : helper . moveLeft ( ) helper . build ( "upArrow" ) helpe…" at bounding box center [466, 252] width 204 height 224
click at [525, 283] on div "for i in range ( 3 ) : helper . moveLeft ( ) helper . build ( "upArrow" ) helpe…" at bounding box center [466, 252] width 204 height 224
type textarea "[DOMAIN_NAME]("downArrow")"
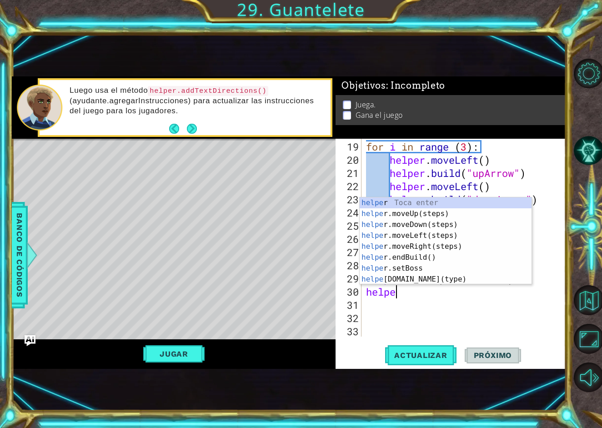
type textarea "helper"
click at [458, 236] on div "helper Toca enter helper .moveUp(steps) Toca enter helper .moveDown(steps) Toca…" at bounding box center [446, 251] width 172 height 109
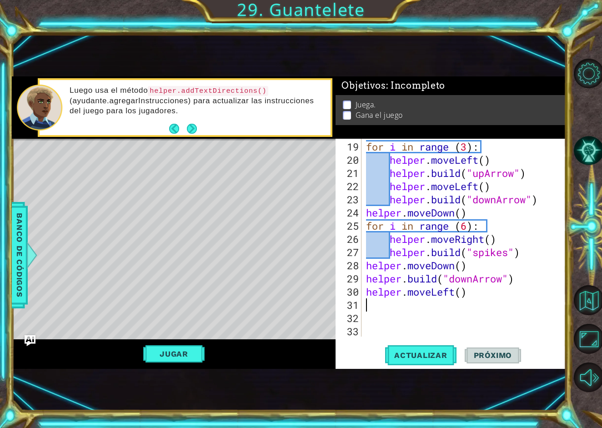
scroll to position [0, 0]
click at [524, 283] on div "for i in range ( 3 ) : helper . moveLeft ( ) helper . build ( "upArrow" ) helpe…" at bounding box center [466, 252] width 204 height 224
type textarea "[DOMAIN_NAME]("downArrow")"
click at [521, 306] on div "for i in range ( 3 ) : helper . moveLeft ( ) helper . build ( "upArrow" ) helpe…" at bounding box center [466, 252] width 204 height 224
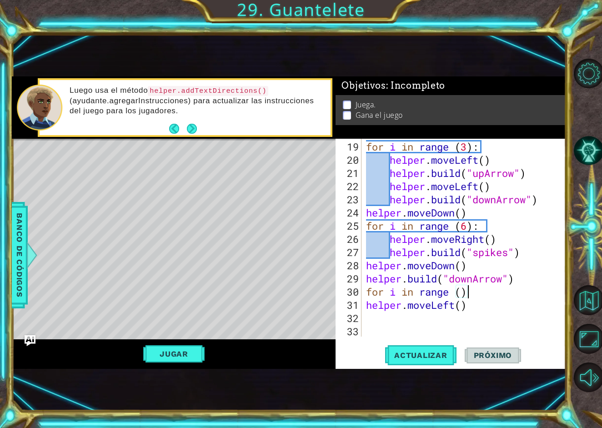
type textarea "helper.moveLeft()"
click at [446, 327] on div "for i in range ( 3 ) : helper . moveLeft ( ) helper . build ( "upArrow" ) helpe…" at bounding box center [466, 252] width 204 height 224
click at [429, 350] on button "Actualizar" at bounding box center [420, 355] width 71 height 23
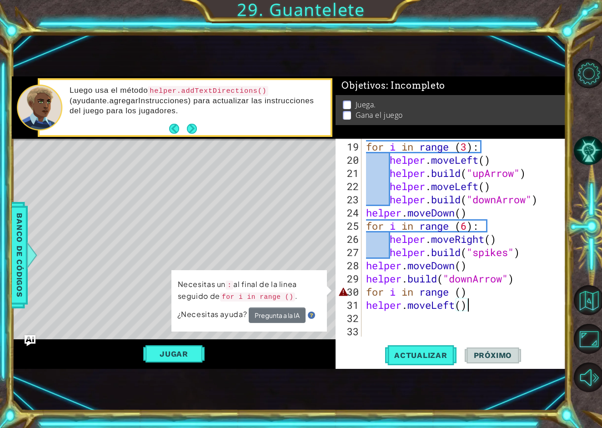
click at [369, 306] on div "for i in range ( 3 ) : helper . moveLeft ( ) helper . build ( "upArrow" ) helpe…" at bounding box center [466, 252] width 204 height 224
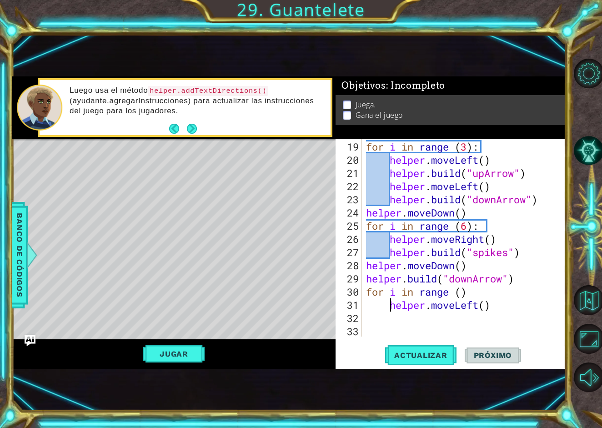
click at [471, 291] on div "for i in range ( 3 ) : helper . moveLeft ( ) helper . build ( "upArrow" ) helpe…" at bounding box center [466, 252] width 204 height 224
click at [442, 352] on span "Actualizar" at bounding box center [420, 355] width 71 height 9
click at [467, 293] on div "for i in range ( 3 ) : helper . moveLeft ( ) helper . build ( "upArrow" ) helpe…" at bounding box center [466, 252] width 204 height 224
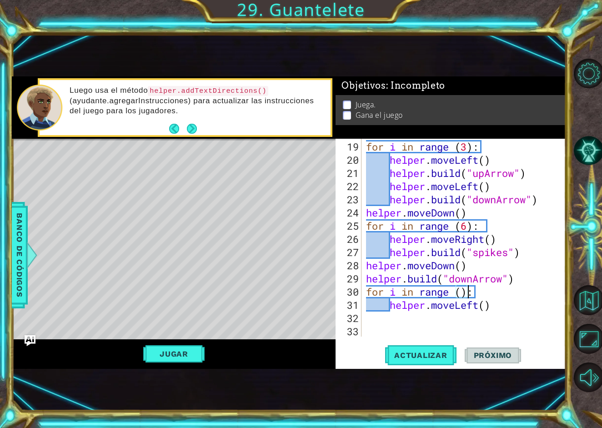
click at [464, 293] on div "for i in range ( 3 ) : helper . moveLeft ( ) helper . build ( "upArrow" ) helpe…" at bounding box center [466, 252] width 204 height 224
click at [438, 364] on button "Actualizar" at bounding box center [420, 355] width 71 height 23
click at [512, 302] on div "for i in range ( 3 ) : helper . moveLeft ( ) helper . build ( "upArrow" ) helpe…" at bounding box center [466, 252] width 204 height 224
type textarea "helper.moveLeft()"
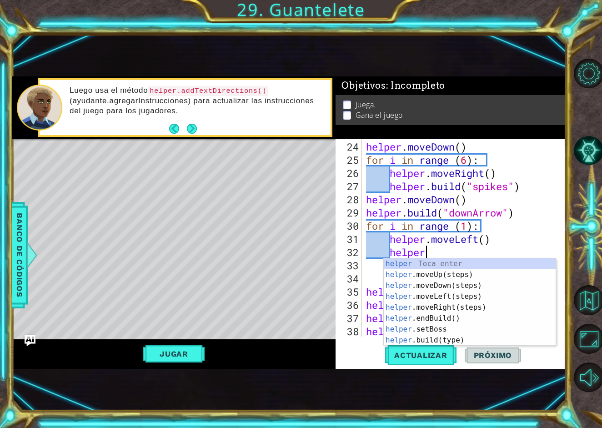
scroll to position [0, 2]
click at [516, 335] on div "helper Toca enter helper .moveUp(steps) Toca enter helper .moveDown(steps) Toca…" at bounding box center [470, 312] width 172 height 109
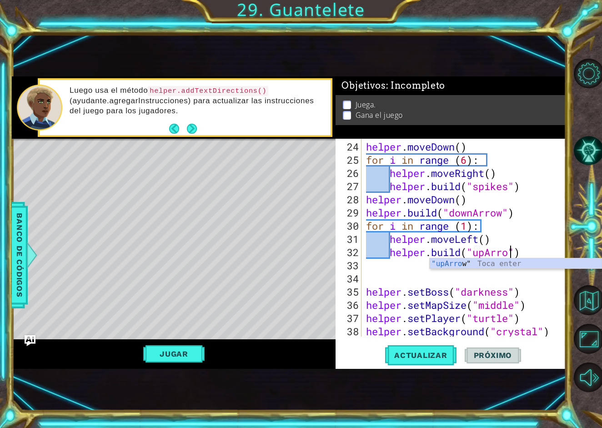
scroll to position [0, 7]
click at [539, 296] on div "helper . moveDown ( ) for i in range ( 6 ) : helper . moveRight ( ) helper . bu…" at bounding box center [466, 252] width 204 height 224
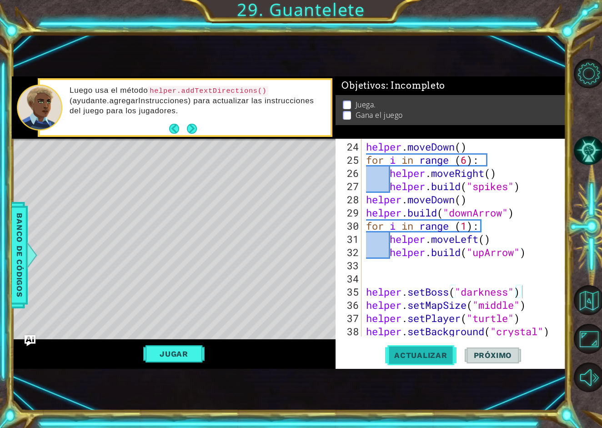
click at [419, 357] on span "Actualizar" at bounding box center [420, 355] width 71 height 9
click at [541, 254] on div "helper . moveDown ( ) for i in range ( 6 ) : helper . moveRight ( ) helper . bu…" at bounding box center [466, 252] width 204 height 224
type textarea "[DOMAIN_NAME]("upArrow")"
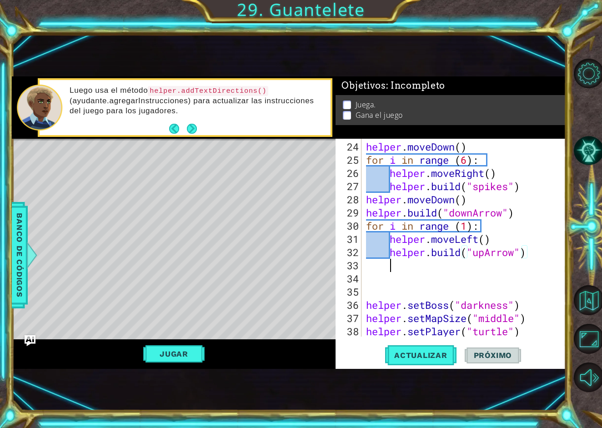
scroll to position [0, 0]
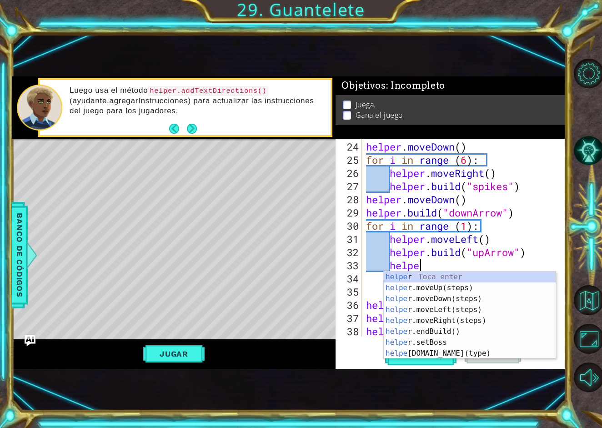
type textarea "helper"
click at [475, 311] on div "helper Toca enter helper .moveUp(steps) Toca enter helper .moveDown(steps) Toca…" at bounding box center [470, 325] width 172 height 109
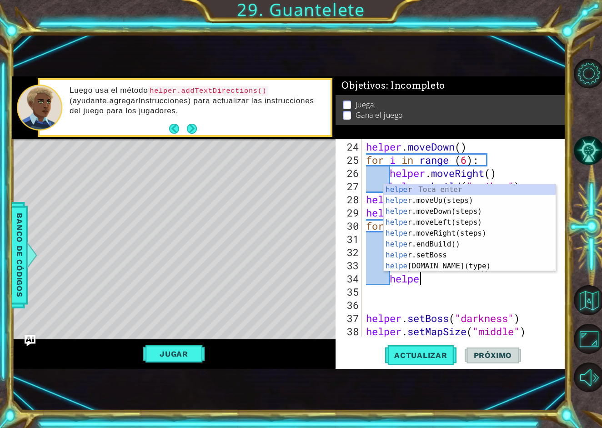
scroll to position [0, 2]
click at [495, 269] on div "helper Toca enter helper .moveUp(steps) Toca enter helper .moveDown(steps) Toca…" at bounding box center [470, 238] width 172 height 109
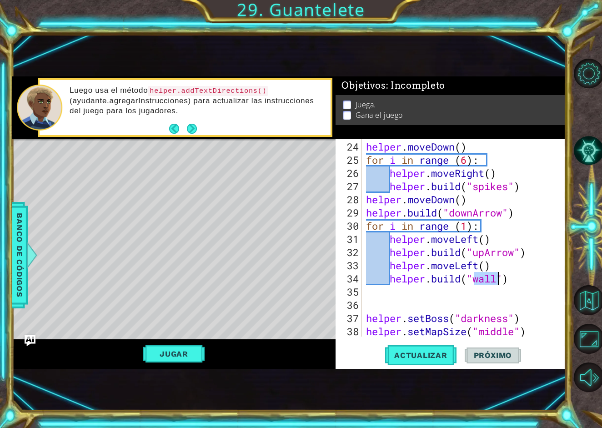
scroll to position [0, 5]
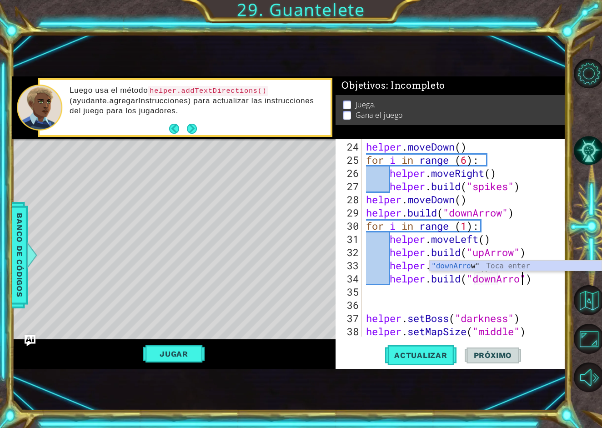
type textarea "[DOMAIN_NAME]("downArrow")"
click at [501, 305] on div "helper . moveDown ( ) for i in range ( 6 ) : helper . moveRight ( ) helper . bu…" at bounding box center [466, 252] width 204 height 224
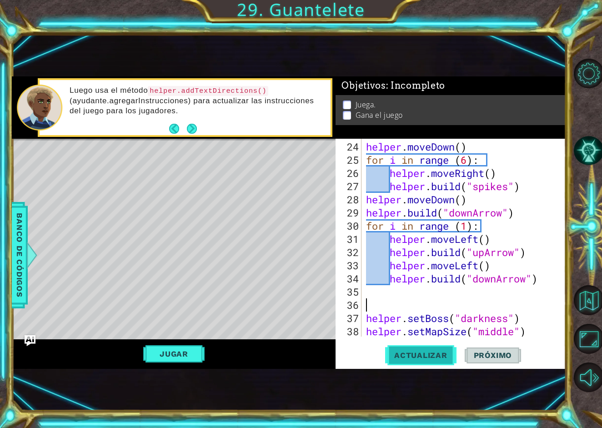
click at [444, 351] on span "Actualizar" at bounding box center [420, 355] width 71 height 9
click at [466, 228] on div "helper . moveDown ( ) for i in range ( 6 ) : helper . moveRight ( ) helper . bu…" at bounding box center [466, 252] width 204 height 224
click at [429, 354] on span "Actualizar" at bounding box center [420, 355] width 71 height 9
type textarea "for i in range (3):"
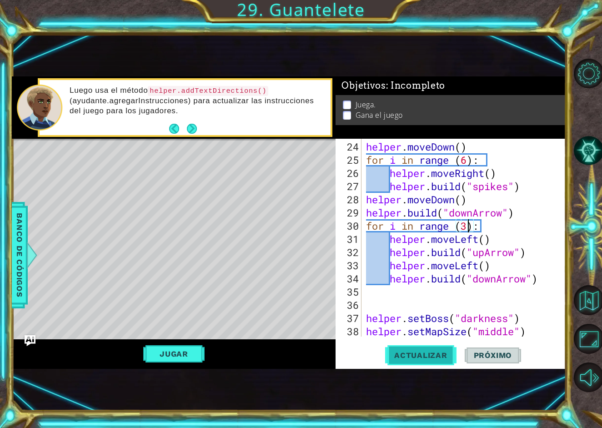
click at [431, 359] on span "Actualizar" at bounding box center [420, 355] width 71 height 9
click at [538, 286] on div "helper . moveDown ( ) for i in range ( 6 ) : helper . moveRight ( ) helper . bu…" at bounding box center [466, 252] width 204 height 224
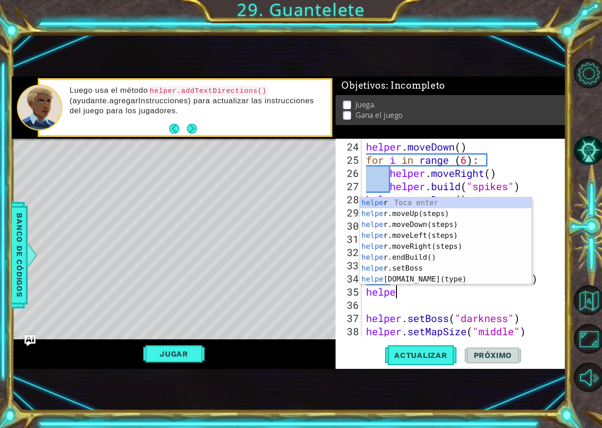
type textarea "helper"
click at [465, 224] on div "helper Toca enter helper .moveUp(steps) Toca enter helper .moveDown(steps) Toca…" at bounding box center [446, 251] width 172 height 109
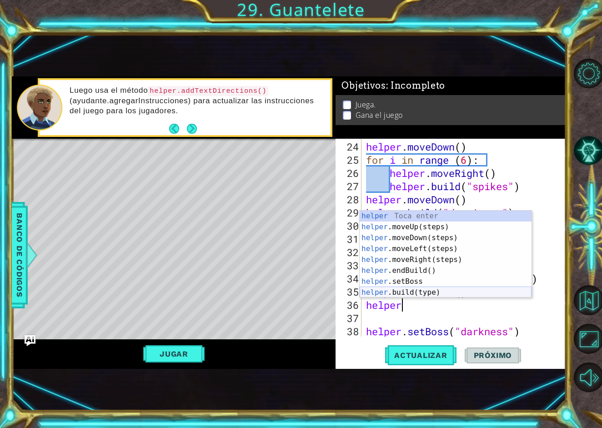
click at [448, 288] on div "helper Toca enter helper .moveUp(steps) Toca enter helper .moveDown(steps) Toca…" at bounding box center [446, 264] width 172 height 109
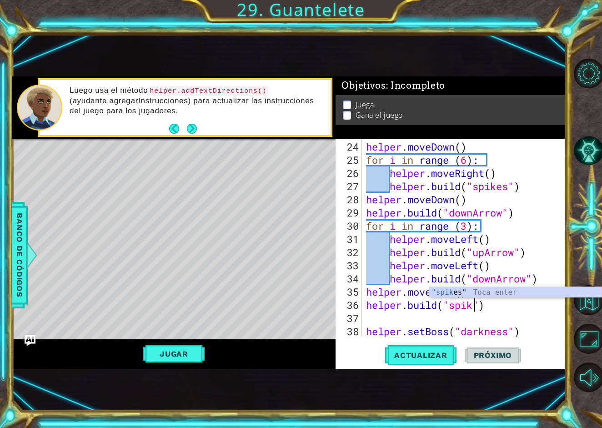
scroll to position [0, 5]
click at [510, 298] on div "helper . moveDown ( ) for i in range ( 6 ) : helper . moveRight ( ) helper . bu…" at bounding box center [466, 252] width 204 height 224
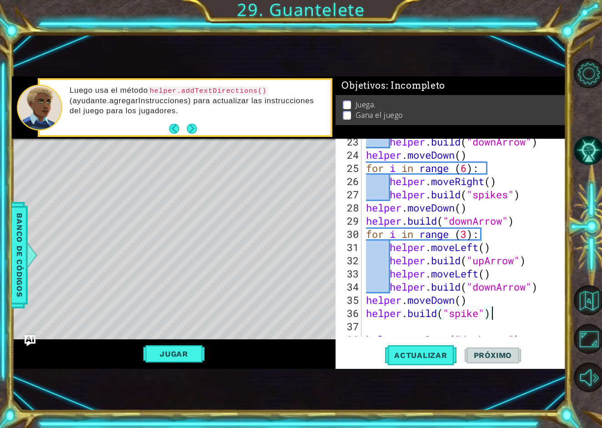
scroll to position [321, 0]
click at [444, 359] on span "Actualizar" at bounding box center [420, 355] width 71 height 9
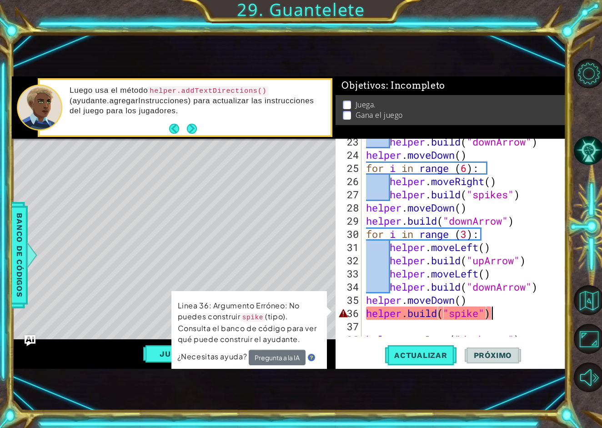
click at [483, 318] on div "helper . build ( "downArrow" ) helper . moveDown ( ) for i in range ( 6 ) : hel…" at bounding box center [466, 247] width 204 height 224
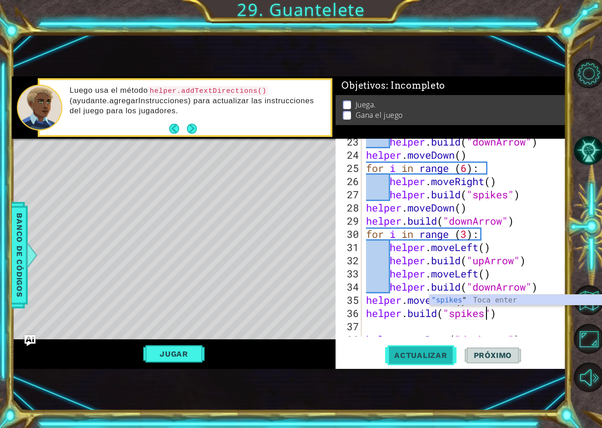
click at [443, 354] on span "Actualizar" at bounding box center [420, 355] width 71 height 9
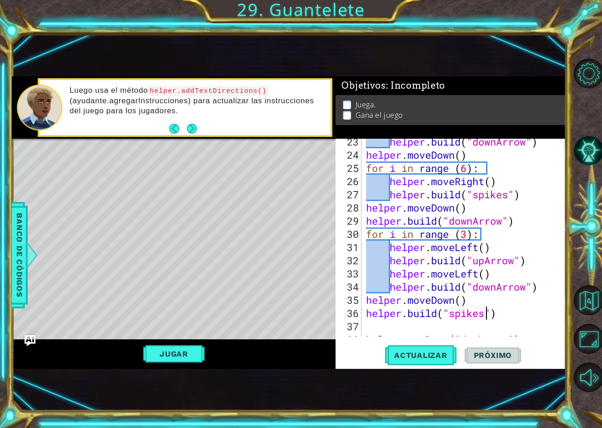
click at [492, 304] on div "helper . build ( "downArrow" ) helper . moveDown ( ) for i in range ( 6 ) : hel…" at bounding box center [466, 247] width 204 height 224
click at [508, 314] on div "helper . build ( "downArrow" ) helper . moveDown ( ) for i in range ( 6 ) : hel…" at bounding box center [466, 247] width 204 height 224
type textarea "[DOMAIN_NAME]("spikes")"
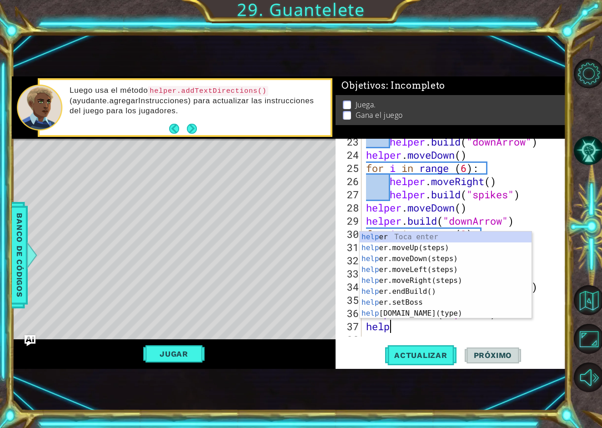
type textarea "helper"
click at [456, 277] on div "helper Toca enter helper .moveUp(steps) Toca enter helper .moveDown(steps) Toca…" at bounding box center [446, 285] width 172 height 109
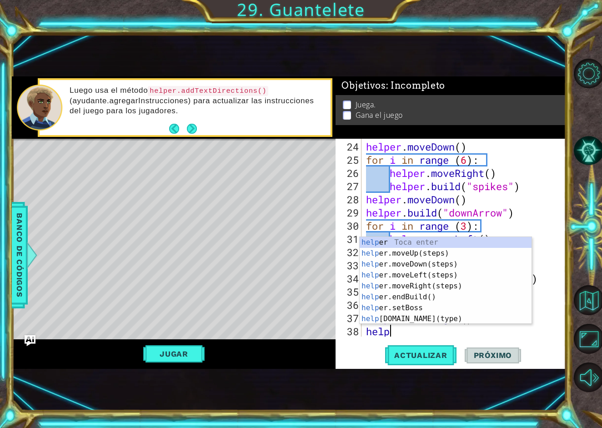
scroll to position [0, 1]
click at [403, 317] on div "helpe r Toca enter helpe r.moveUp(steps) Toca enter helpe r.moveDown(steps) Toc…" at bounding box center [446, 291] width 172 height 109
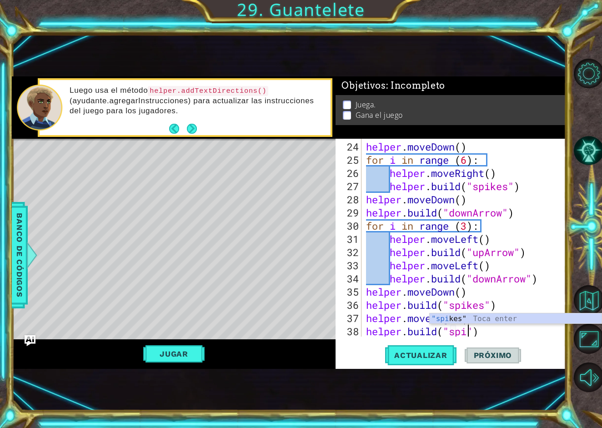
scroll to position [0, 5]
click at [527, 312] on body "1 ההההההההההההההההההההההההההההההההההההההההההההההההההההההההההההההההההההההההההההה…" at bounding box center [301, 214] width 602 height 428
click at [506, 322] on div "helper . moveDown ( ) for i in range ( 6 ) : helper . moveRight ( ) helper . bu…" at bounding box center [466, 252] width 204 height 224
click at [503, 310] on div "helper . moveDown ( ) for i in range ( 6 ) : helper . moveRight ( ) helper . bu…" at bounding box center [466, 252] width 204 height 224
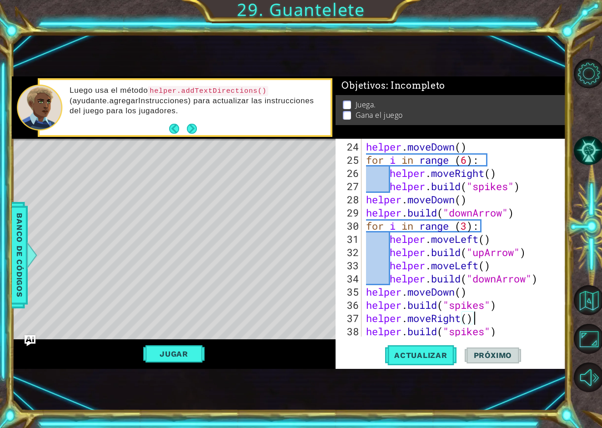
type textarea "[DOMAIN_NAME]("spikes")"
click at [456, 352] on span "Actualizar" at bounding box center [420, 355] width 71 height 9
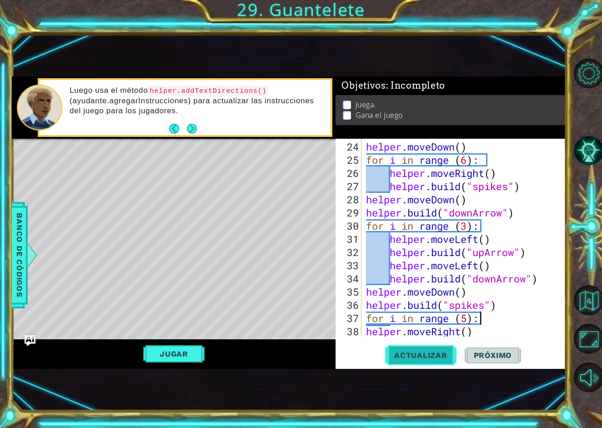
click at [445, 354] on span "Actualizar" at bounding box center [420, 355] width 71 height 9
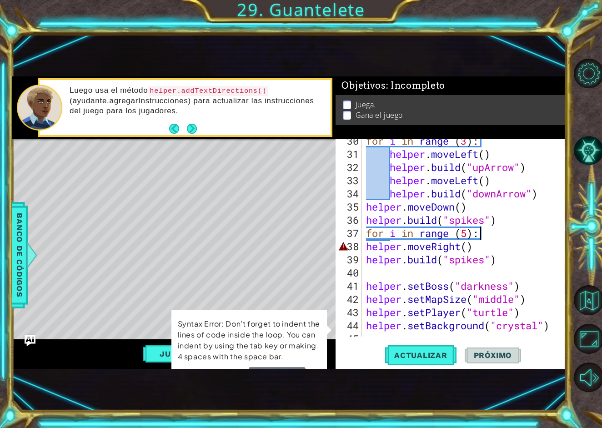
scroll to position [415, 0]
click at [367, 247] on div "for i in range ( 3 ) : helper . moveLeft ( ) helper . build ( "upArrow" ) helpe…" at bounding box center [466, 246] width 204 height 224
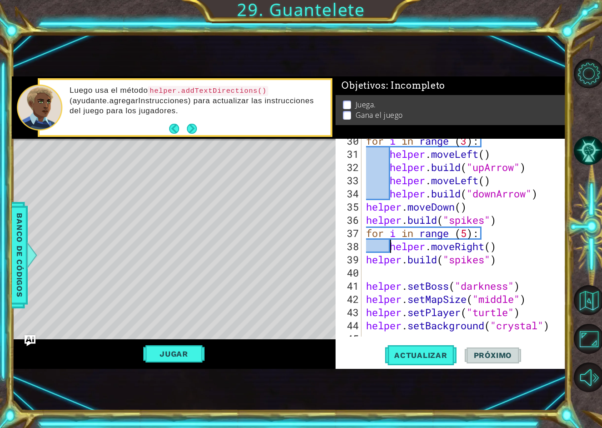
click at [366, 252] on div "for i in range ( 3 ) : helper . moveLeft ( ) helper . build ( "upArrow" ) helpe…" at bounding box center [466, 246] width 204 height 224
click at [419, 348] on button "Actualizar" at bounding box center [420, 355] width 71 height 23
click at [200, 363] on div "Jugar" at bounding box center [174, 353] width 324 height 29
click at [190, 363] on div "Jugar" at bounding box center [174, 353] width 324 height 29
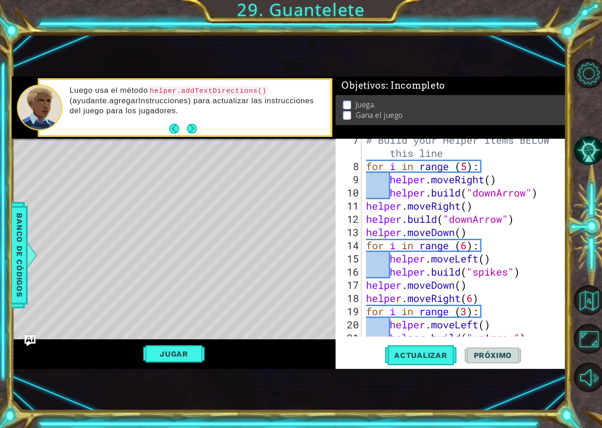
scroll to position [0, 0]
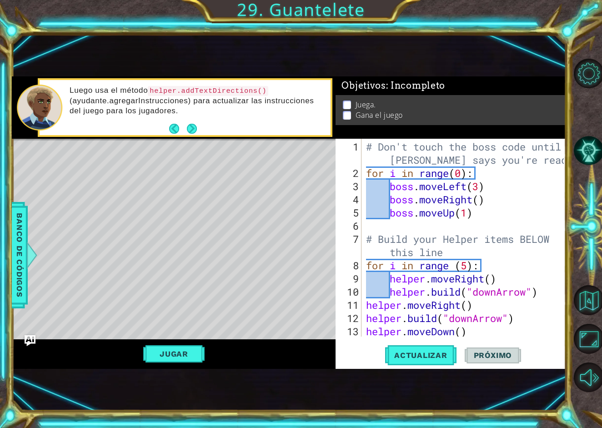
type textarea "for i in range(0):"
click at [487, 171] on div "# Don't touch the boss code until [PERSON_NAME] says you're ready! for i in ran…" at bounding box center [466, 258] width 204 height 237
click at [366, 170] on div "# Don't touch the boss code until [PERSON_NAME] says you're ready! for i in ran…" at bounding box center [466, 258] width 204 height 237
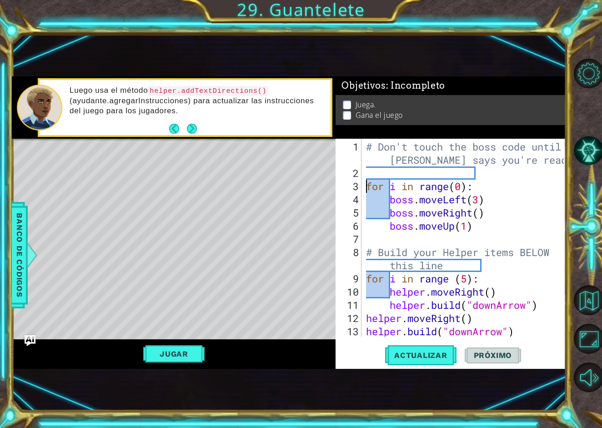
click at [374, 176] on div "# Don't touch the boss code until [PERSON_NAME] says you're ready! for i in ran…" at bounding box center [466, 258] width 204 height 237
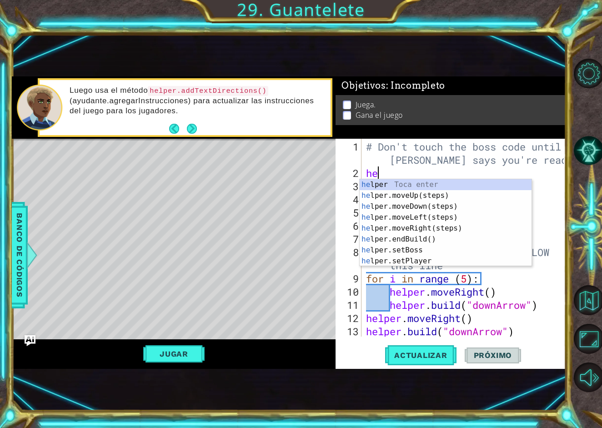
type textarea "h"
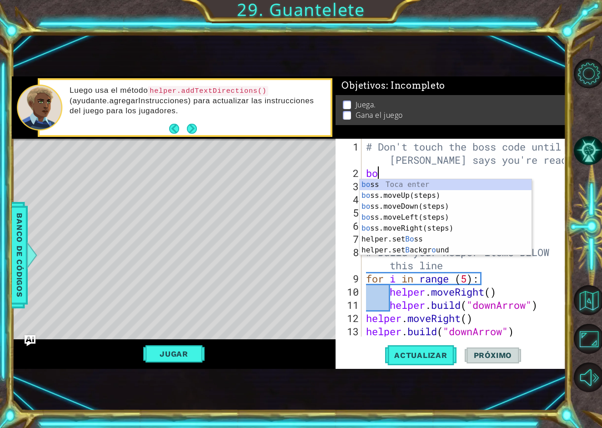
scroll to position [0, 0]
type textarea "boss"
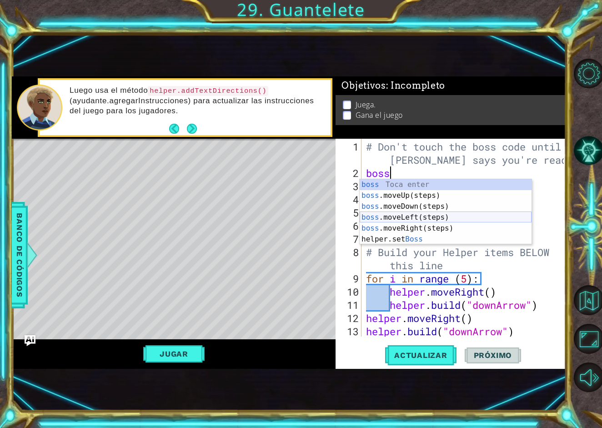
click at [426, 220] on div "boss Toca enter boss .moveUp(steps) Toca enter boss .moveDown(steps) Toca enter…" at bounding box center [446, 222] width 172 height 87
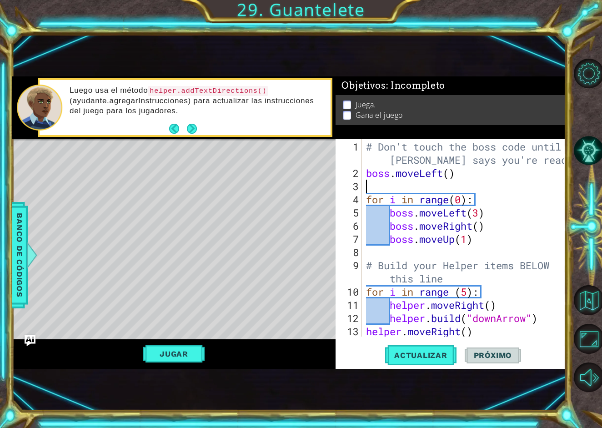
click at [452, 180] on div "# Don't touch the boss code until [PERSON_NAME] says you're ready! boss . moveL…" at bounding box center [466, 258] width 204 height 237
click at [451, 176] on div "# Don't touch the boss code until [PERSON_NAME] says you're ready! boss . moveL…" at bounding box center [466, 258] width 204 height 237
click at [449, 361] on button "Actualizar" at bounding box center [420, 355] width 71 height 23
click at [400, 349] on button "Actualizar" at bounding box center [420, 355] width 71 height 23
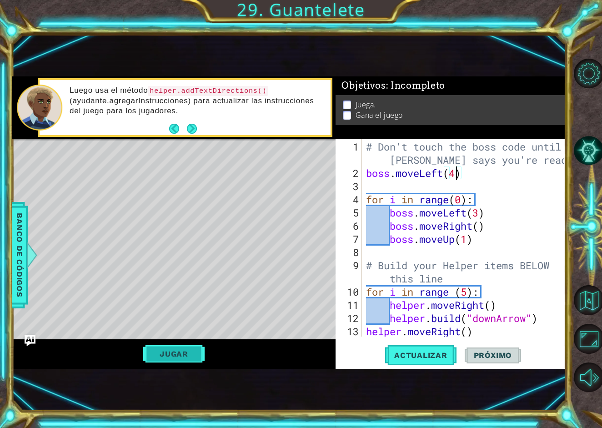
click at [198, 357] on button "Jugar" at bounding box center [173, 353] width 61 height 17
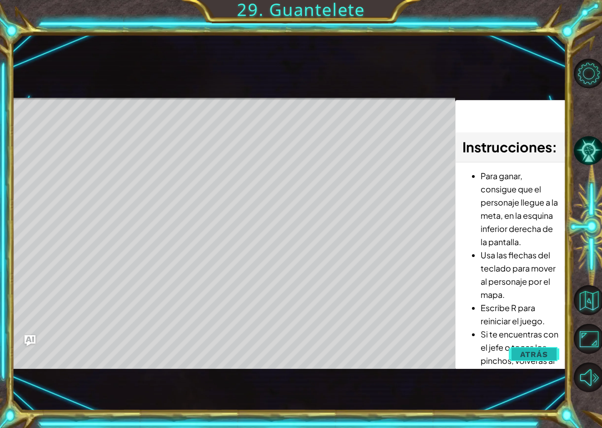
click at [553, 354] on button "Atrás" at bounding box center [534, 354] width 50 height 18
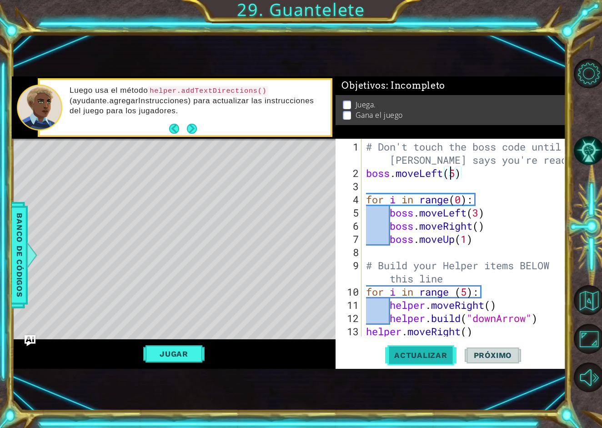
click at [429, 352] on span "Actualizar" at bounding box center [420, 355] width 71 height 9
click at [195, 353] on button "Jugar" at bounding box center [173, 353] width 61 height 17
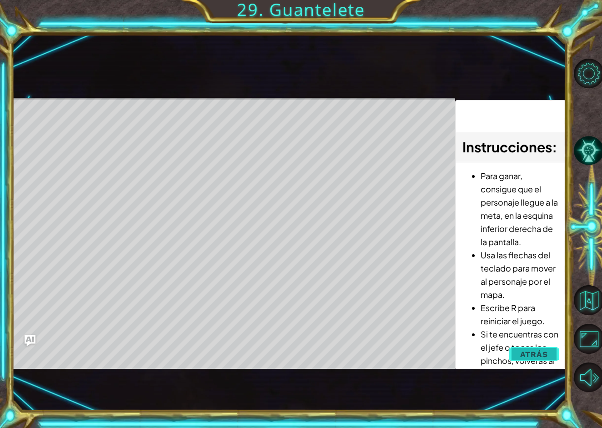
click at [545, 357] on span "Atrás" at bounding box center [534, 354] width 28 height 9
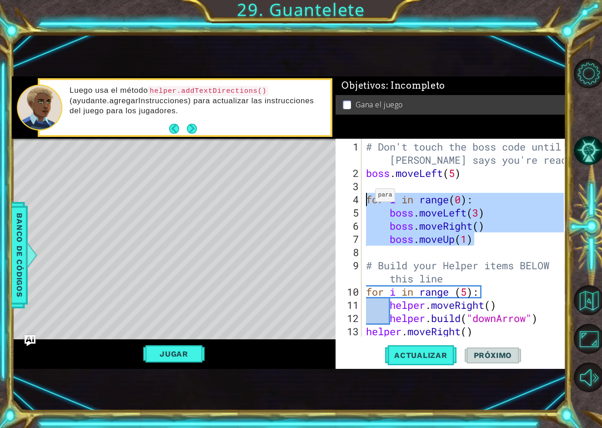
drag, startPoint x: 478, startPoint y: 240, endPoint x: 367, endPoint y: 199, distance: 118.0
click at [367, 199] on div "# Don't touch the boss code until [PERSON_NAME] says you're ready! boss . moveL…" at bounding box center [466, 258] width 204 height 237
type textarea "for i in range(0): boss.moveLeft(3)"
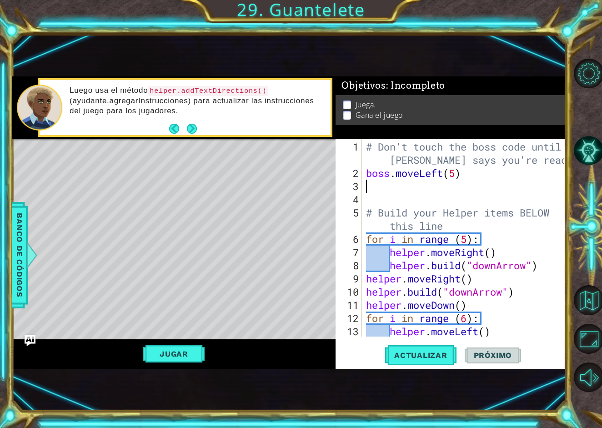
type textarea "boss.moveLeft(5)"
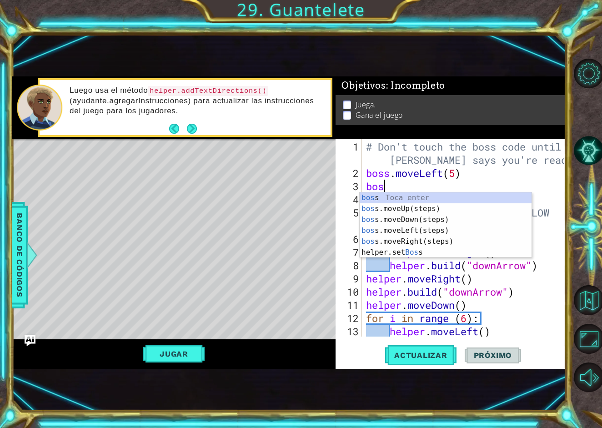
scroll to position [0, 0]
type textarea "boss"
click at [465, 209] on div "boss Toca enter boss .moveUp(steps) Toca enter boss .moveDown(steps) Toca enter…" at bounding box center [446, 235] width 172 height 87
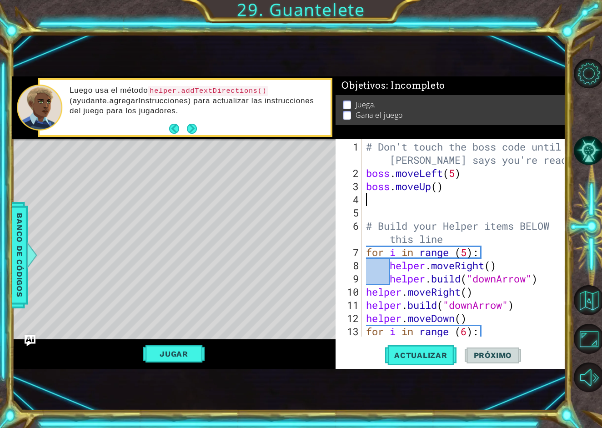
click at [444, 191] on div "# Don't touch the boss code until [PERSON_NAME] says you're ready! boss . moveL…" at bounding box center [466, 258] width 204 height 237
click at [429, 365] on button "Actualizar" at bounding box center [420, 355] width 71 height 23
click at [436, 187] on div "# Don't touch the boss code until [PERSON_NAME] says you're ready! boss . moveL…" at bounding box center [466, 258] width 204 height 237
click at [424, 366] on button "Actualizar" at bounding box center [420, 355] width 71 height 23
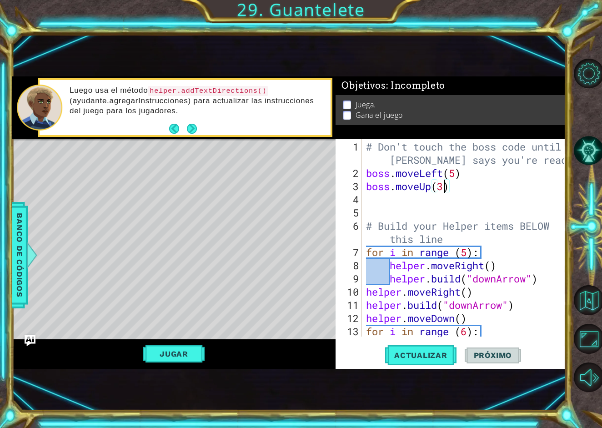
click at [208, 346] on div "Jugar" at bounding box center [174, 353] width 324 height 29
click at [193, 351] on button "Jugar" at bounding box center [173, 353] width 61 height 17
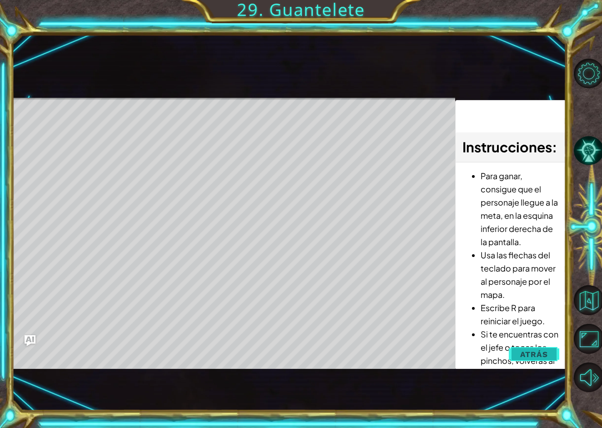
click at [548, 356] on button "Atrás" at bounding box center [534, 354] width 50 height 18
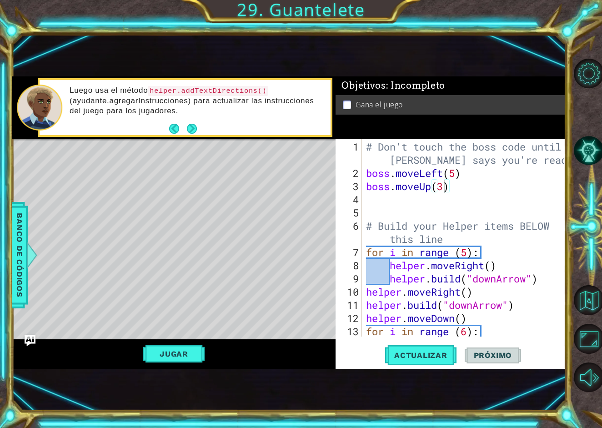
scroll to position [0, 4]
type textarea "boss.moveUp(4)"
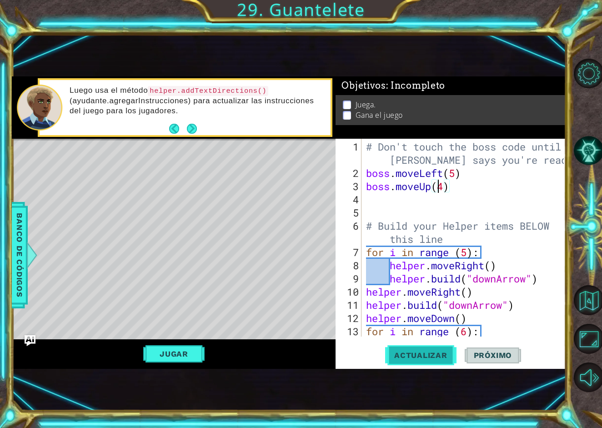
click at [417, 356] on span "Actualizar" at bounding box center [420, 355] width 71 height 9
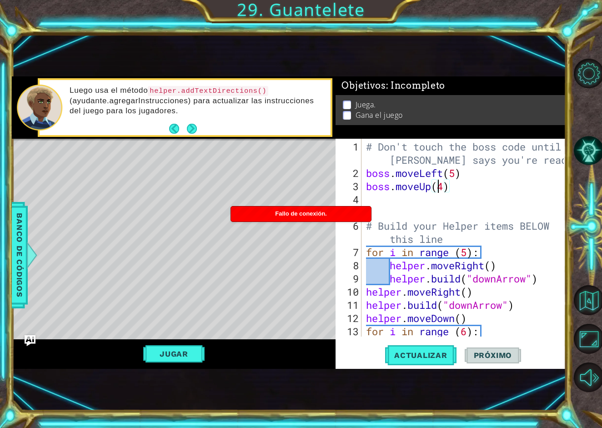
click at [471, 192] on div "# Don't touch the boss code until [PERSON_NAME] says you're ready! boss . moveL…" at bounding box center [466, 258] width 204 height 237
click at [454, 190] on div "# Don't touch the boss code until [PERSON_NAME] says you're ready! boss . moveL…" at bounding box center [466, 258] width 204 height 237
type textarea "boss.moveUp(4)"
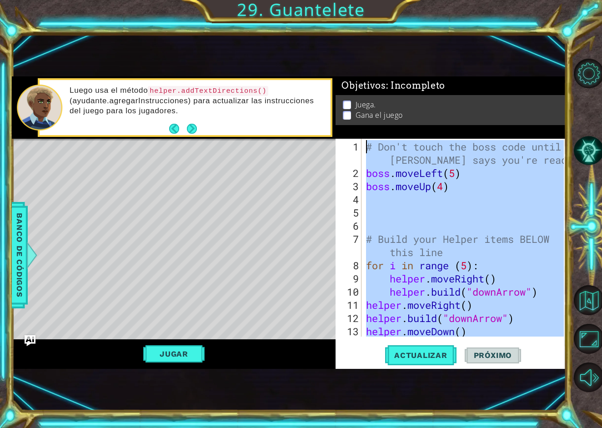
drag, startPoint x: 552, startPoint y: 320, endPoint x: 215, endPoint y: 64, distance: 423.7
click at [215, 64] on div "1 ההההההההההההההההההההההההההההההההההההההההההההההההההההההההההההההההההההההההההההה…" at bounding box center [289, 222] width 554 height 376
type textarea "# Don't touch the boss code until [PERSON_NAME] says you're ready! boss.moveLef…"
click at [404, 207] on div "# Don't touch the boss code until [PERSON_NAME] says you're ready! boss . moveL…" at bounding box center [466, 258] width 204 height 237
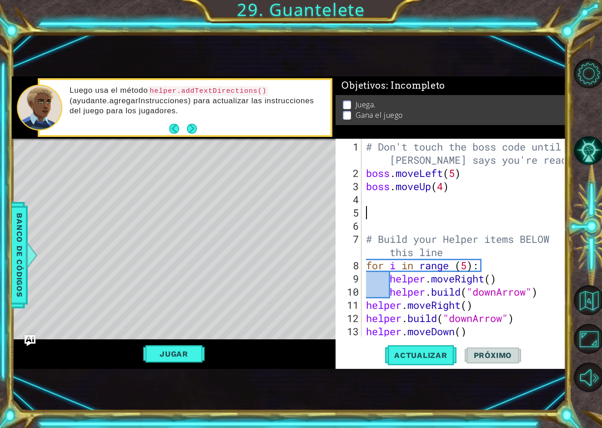
click at [393, 201] on div "# Don't touch the boss code until [PERSON_NAME] says you're ready! boss . moveL…" at bounding box center [466, 258] width 204 height 237
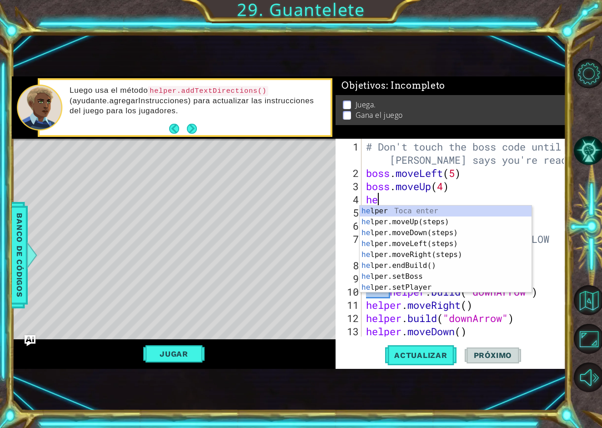
type textarea "h"
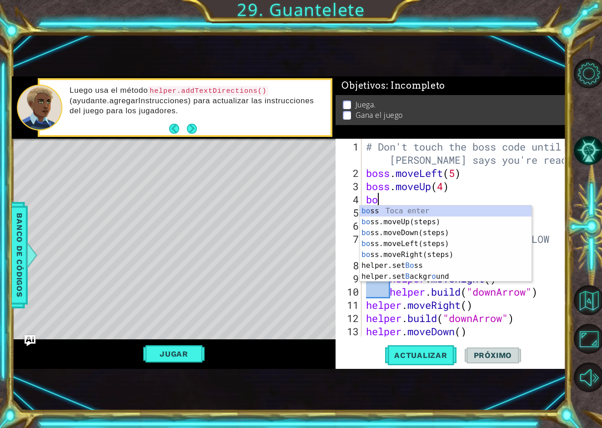
scroll to position [0, 0]
type textarea "boss"
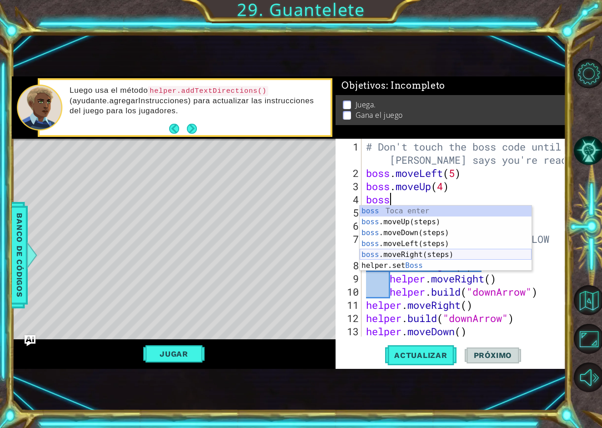
click at [448, 253] on div "boss Toca enter boss .moveUp(steps) Toca enter boss .moveDown(steps) Toca enter…" at bounding box center [446, 248] width 172 height 87
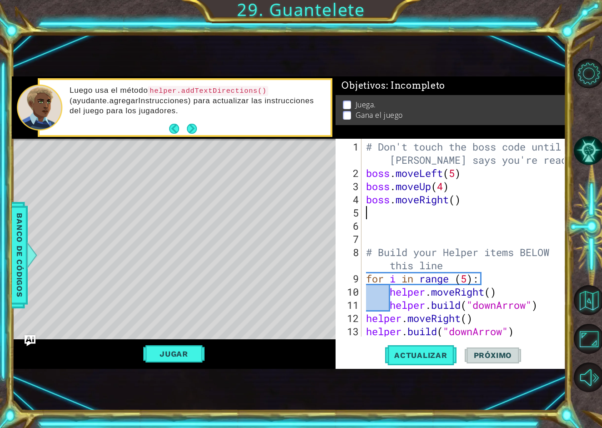
click at [455, 203] on div "# Don't touch the boss code until [PERSON_NAME] says you're ready! boss . moveL…" at bounding box center [466, 258] width 204 height 237
type textarea "boss.moveRight(5)"
click at [459, 220] on div "# Don't touch the boss code until [PERSON_NAME] says you're ready! boss . moveL…" at bounding box center [466, 258] width 204 height 237
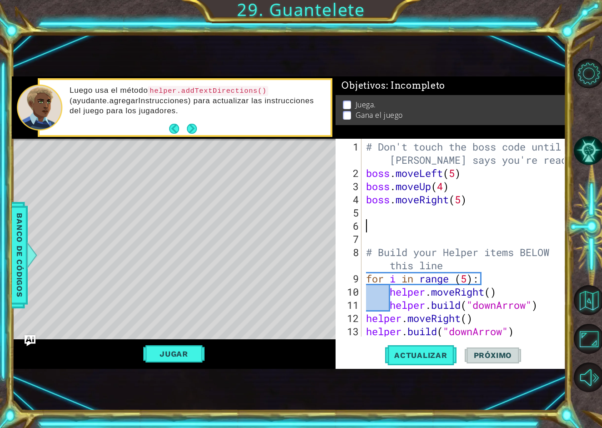
click at [435, 212] on div "# Don't touch the boss code until [PERSON_NAME] says you're ready! boss . moveL…" at bounding box center [466, 258] width 204 height 237
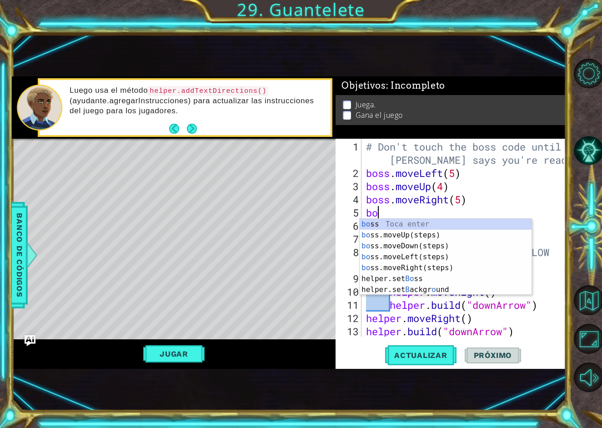
scroll to position [0, 0]
type textarea "boss"
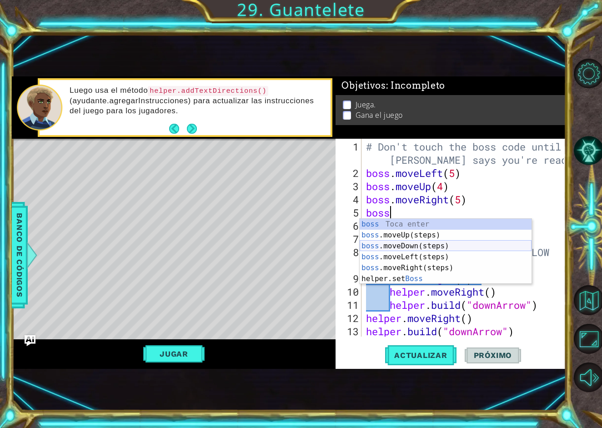
click at [426, 245] on div "boss Toca enter boss .moveUp(steps) Toca enter boss .moveDown(steps) Toca enter…" at bounding box center [446, 262] width 172 height 87
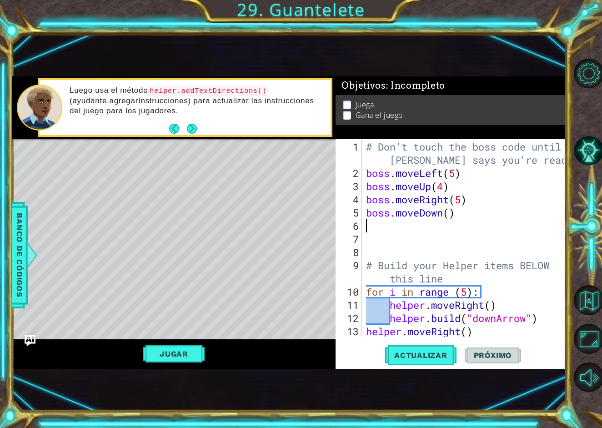
click at [451, 217] on div "# Don't touch the boss code until [PERSON_NAME] says you're ready! boss . moveL…" at bounding box center [466, 258] width 204 height 237
click at [423, 358] on span "Actualizar" at bounding box center [420, 355] width 71 height 9
click at [190, 360] on button "Jugar" at bounding box center [173, 353] width 61 height 17
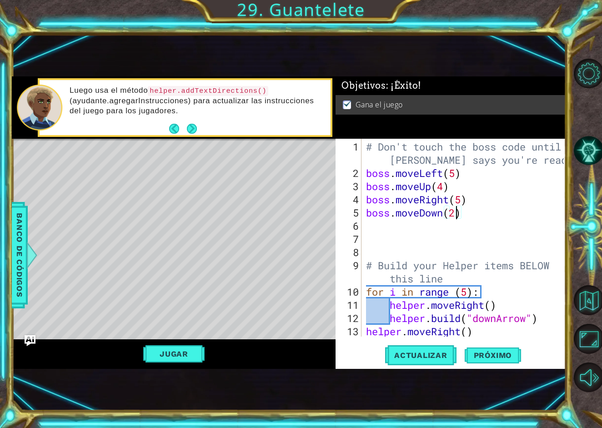
click at [486, 220] on div "# Don't touch the boss code until [PERSON_NAME] says you're ready! boss . moveL…" at bounding box center [466, 258] width 204 height 237
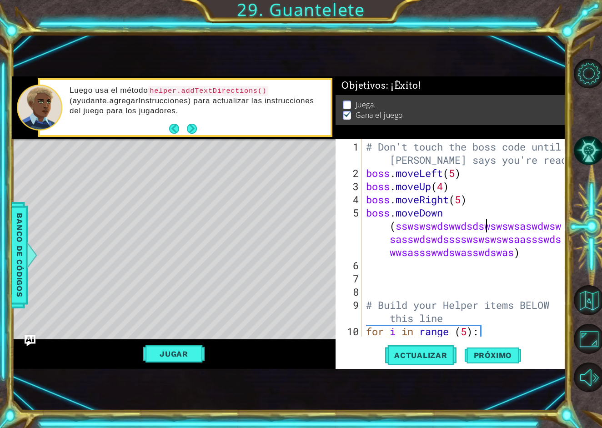
type textarea "boss.moveDown(2)"
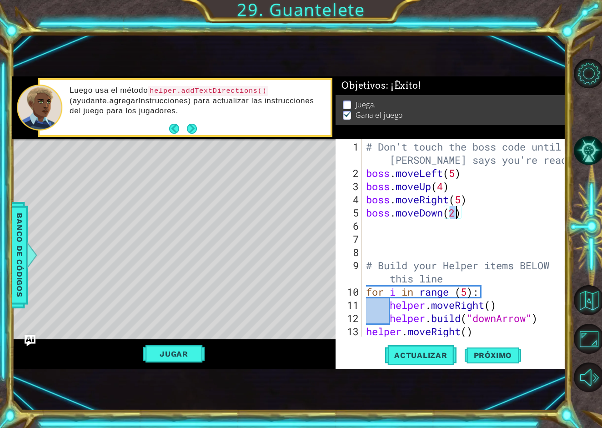
click at [461, 219] on div "# Don't touch the boss code until [PERSON_NAME] says you're ready! boss . moveL…" at bounding box center [466, 258] width 204 height 237
click at [456, 216] on div "# Don't touch the boss code until [PERSON_NAME] says you're ready! boss . moveL…" at bounding box center [466, 258] width 204 height 237
click at [476, 215] on div "# Don't touch the boss code until [PERSON_NAME] says you're ready! boss . moveL…" at bounding box center [466, 258] width 204 height 237
drag, startPoint x: 465, startPoint y: 175, endPoint x: 367, endPoint y: 174, distance: 97.3
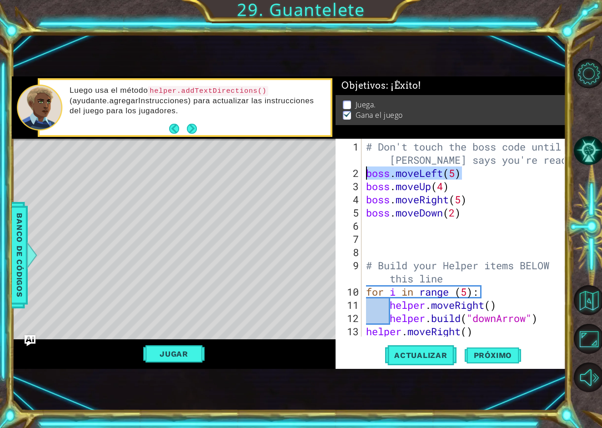
click at [367, 174] on div "# Don't touch the boss code until [PERSON_NAME] says you're ready! boss . moveL…" at bounding box center [466, 258] width 204 height 237
type textarea "boss.moveLeft(5)"
click at [478, 218] on div "# Don't touch the boss code until [PERSON_NAME] says you're ready! boss . moveL…" at bounding box center [466, 258] width 204 height 237
paste textarea "boss.moveLeft(5)"
type textarea "boss.moveLeft(5)"
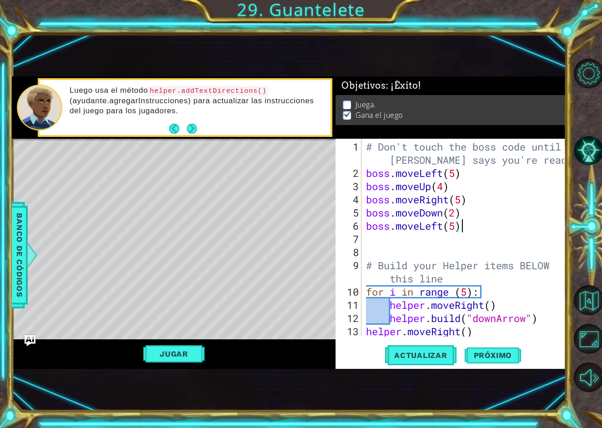
click at [474, 224] on div "# Don't touch the boss code until [PERSON_NAME] says you're ready! boss . moveL…" at bounding box center [466, 258] width 204 height 237
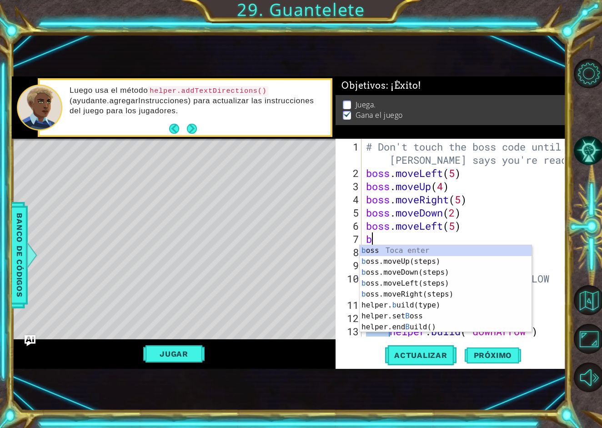
scroll to position [0, 0]
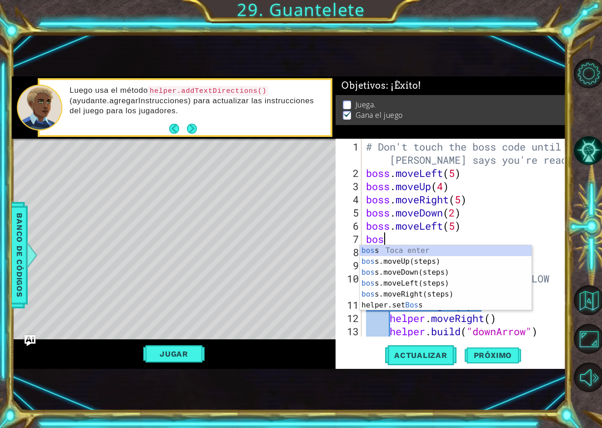
type textarea "boss"
click at [476, 269] on div "boss Toca enter boss .moveUp(steps) Toca enter boss .moveDown(steps) Toca enter…" at bounding box center [446, 288] width 172 height 87
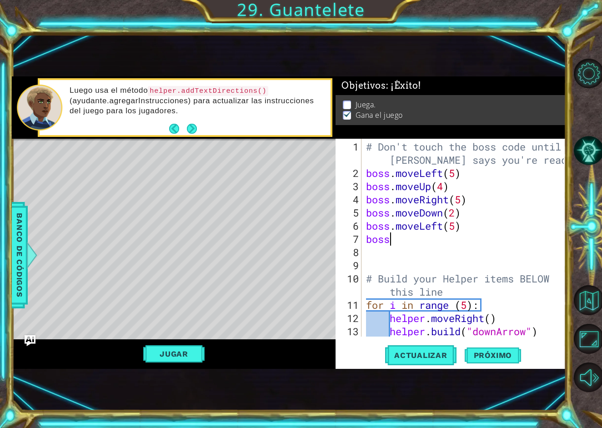
scroll to position [0, 0]
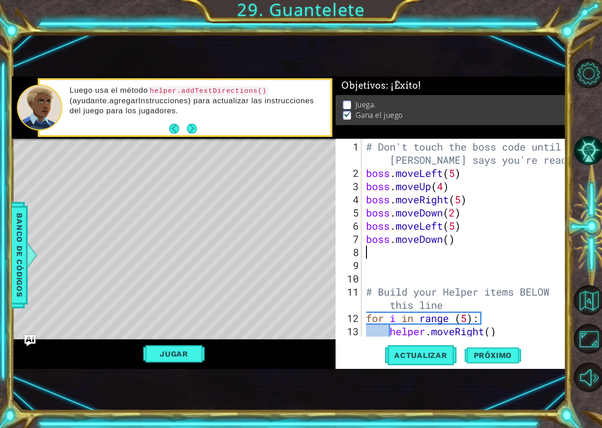
type textarea "2"
click at [451, 242] on div "# Don't touch the boss code until [PERSON_NAME] says you're ready! boss . moveL…" at bounding box center [466, 258] width 204 height 237
drag, startPoint x: 469, startPoint y: 200, endPoint x: 363, endPoint y: 202, distance: 105.5
click at [363, 202] on div "boss.moveDown(2) 1 2 3 4 5 6 7 8 9 10 11 12 13 14 # Don't touch the boss code u…" at bounding box center [450, 238] width 228 height 198
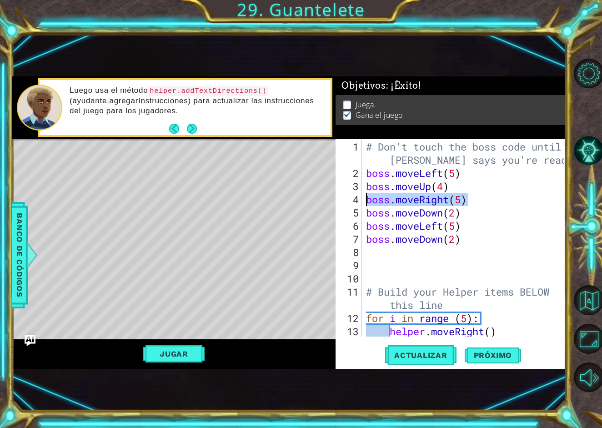
type textarea "boss.moveRight(5)"
click at [377, 258] on div "# Don't touch the boss code until [PERSON_NAME] says you're ready! boss . moveL…" at bounding box center [466, 258] width 204 height 237
click at [375, 252] on div "# Don't touch the boss code until [PERSON_NAME] says you're ready! boss . moveL…" at bounding box center [466, 258] width 204 height 237
paste textarea "boss.moveRight(5)"
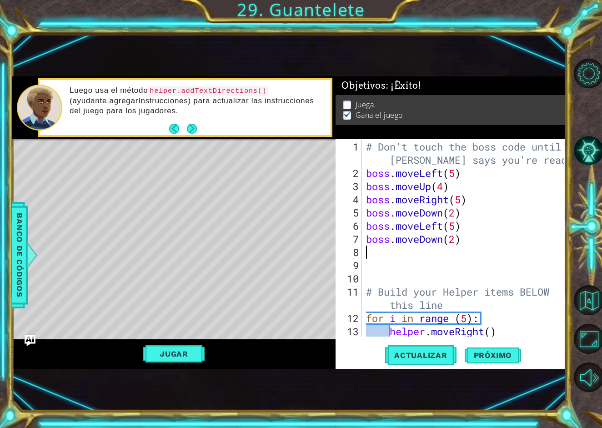
type textarea "boss.moveRight(5)"
click at [399, 272] on div "# Don't touch the boss code until [PERSON_NAME] says you're ready! boss . moveL…" at bounding box center [466, 258] width 204 height 237
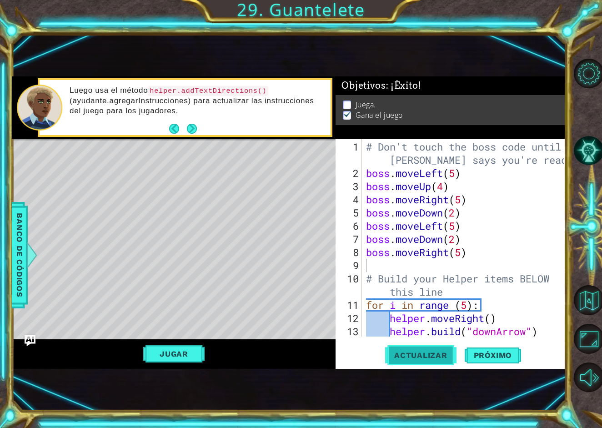
click at [420, 347] on button "Actualizar" at bounding box center [420, 355] width 71 height 23
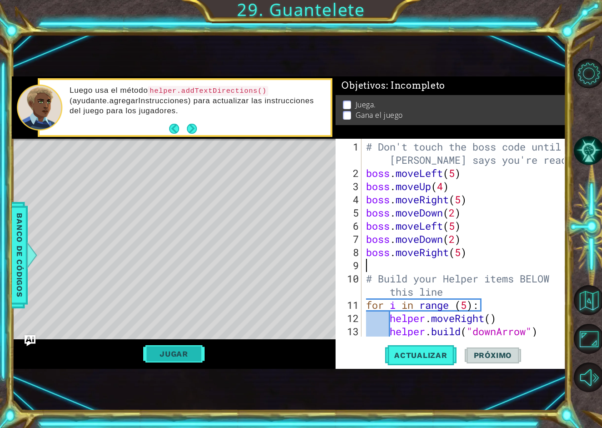
click at [192, 348] on button "Jugar" at bounding box center [173, 353] width 61 height 17
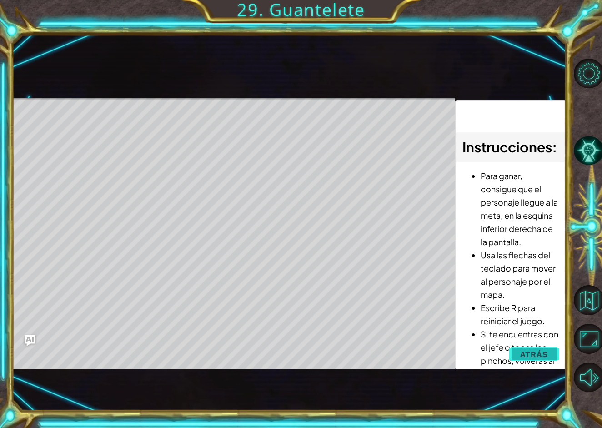
click at [547, 353] on span "Atrás" at bounding box center [534, 354] width 28 height 9
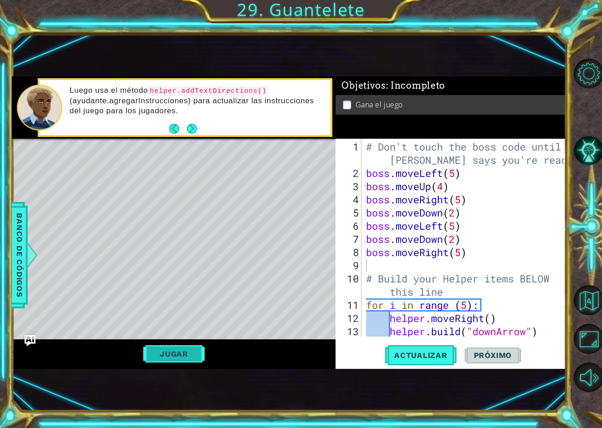
click at [176, 354] on button "Jugar" at bounding box center [173, 353] width 61 height 17
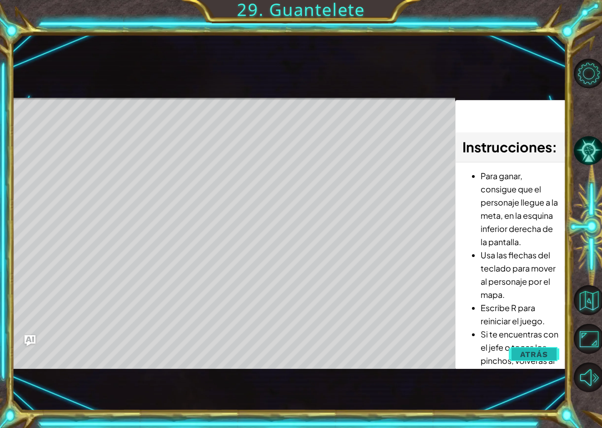
click at [535, 349] on button "Atrás" at bounding box center [534, 354] width 50 height 18
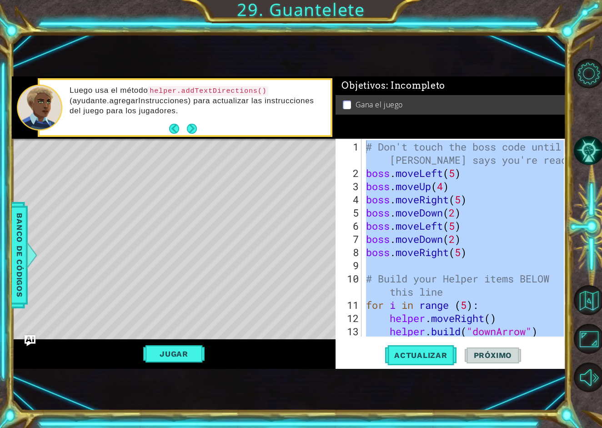
drag, startPoint x: 556, startPoint y: 322, endPoint x: 324, endPoint y: 138, distance: 295.8
click at [324, 138] on div "1 ההההההההההההההההההההההההההההההההההההההההההההההההההההההההההההההההההההההההההההה…" at bounding box center [289, 222] width 554 height 292
click at [325, 351] on div "Jugar" at bounding box center [174, 353] width 324 height 29
click at [343, 326] on div "13" at bounding box center [349, 331] width 24 height 13
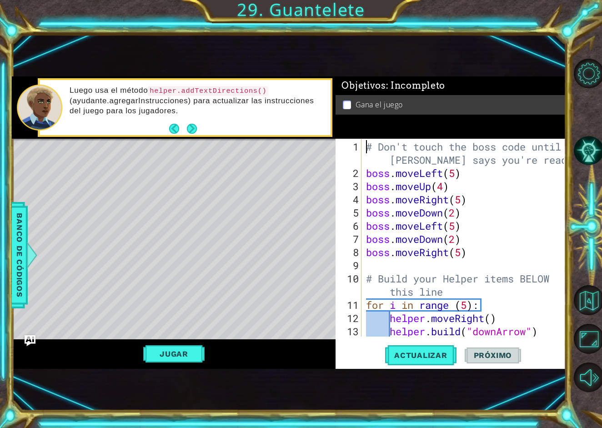
click at [397, 298] on div "# Don't touch the boss code until [PERSON_NAME] says you're ready! boss . moveL…" at bounding box center [466, 258] width 204 height 237
type textarea "for i in range (5):"
click at [501, 262] on div "# Don't touch the boss code until [PERSON_NAME] says you're ready! boss . moveL…" at bounding box center [466, 258] width 204 height 237
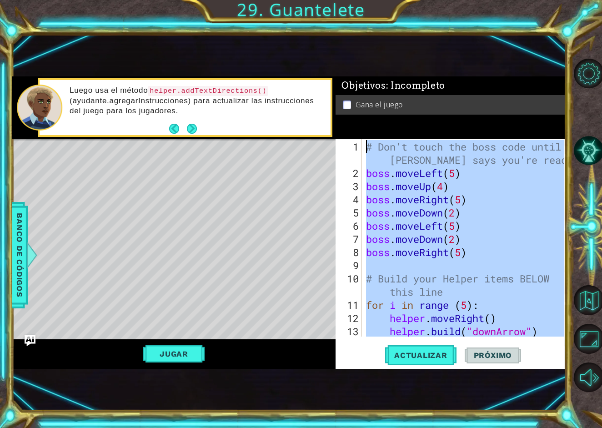
drag, startPoint x: 561, startPoint y: 325, endPoint x: 346, endPoint y: 113, distance: 302.2
click at [346, 113] on div "Objetivos : Incompleto Gana el juego 1 2 3 4 5 6 7 8 9 10 11 12 13 14 # Don't t…" at bounding box center [451, 222] width 230 height 292
click at [369, 335] on div "# Don't touch the boss code until [PERSON_NAME] says you're ready! boss . moveL…" at bounding box center [466, 258] width 204 height 237
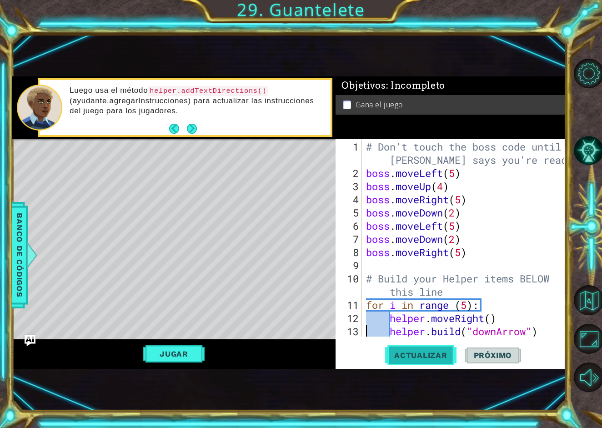
click at [408, 348] on button "Actualizar" at bounding box center [420, 355] width 71 height 23
click at [198, 353] on button "Jugar" at bounding box center [173, 353] width 61 height 17
type textarea "sswswswswdsswswswsasswdwsasdw [DOMAIN_NAME]("downArrow")"
click at [510, 359] on span "Próximo" at bounding box center [493, 355] width 56 height 9
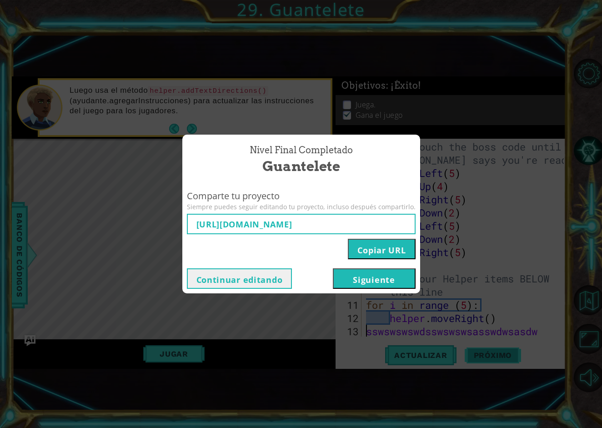
type input "[URL][DOMAIN_NAME]"
click at [390, 251] on button "Copiar URL" at bounding box center [381, 249] width 67 height 20
click at [280, 280] on button "Continuar editando" at bounding box center [239, 278] width 105 height 20
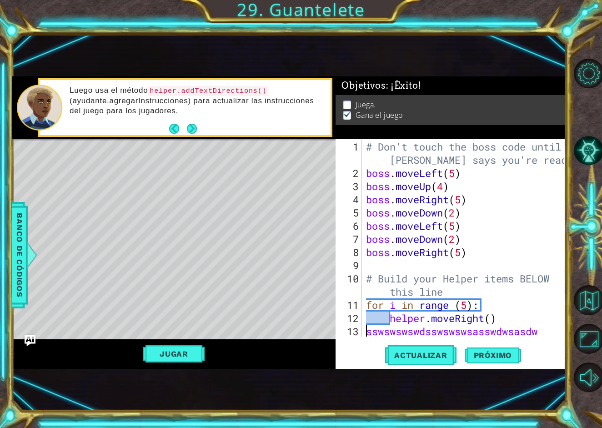
click at [523, 276] on div "# Don't touch the boss code until [PERSON_NAME] says you're ready! boss . moveL…" at bounding box center [466, 265] width 204 height 251
type textarea "# Build your Helper items BELOW this line"
click at [588, 297] on button "Volver al mapa" at bounding box center [589, 300] width 30 height 30
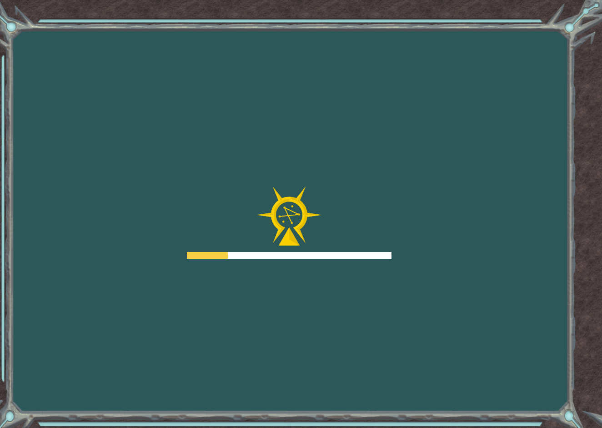
click at [446, 223] on div "Goals Error cargando del servidor Deberás unirte a un curso para jugar a este n…" at bounding box center [301, 214] width 602 height 428
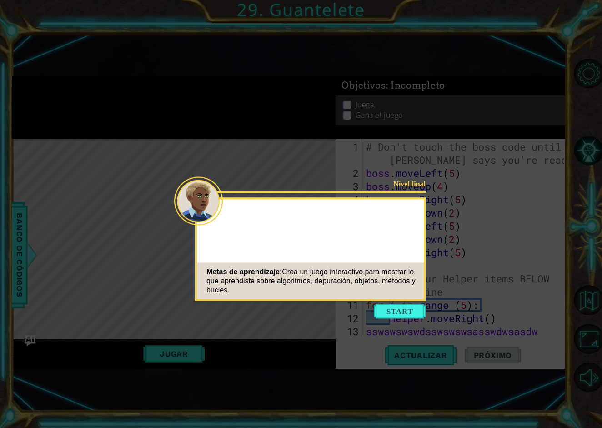
click at [531, 258] on icon at bounding box center [301, 214] width 602 height 428
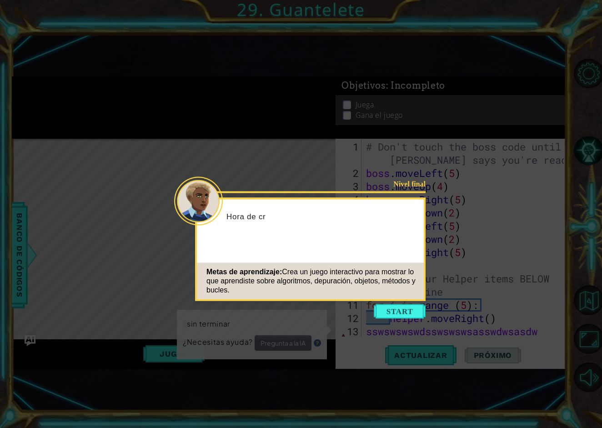
scroll to position [475, 0]
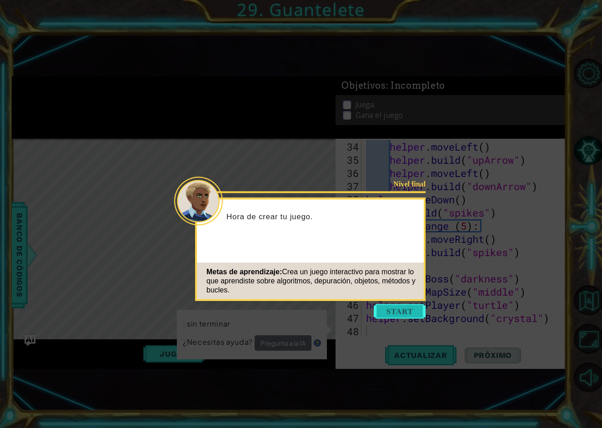
click at [414, 313] on button "Start" at bounding box center [400, 311] width 52 height 15
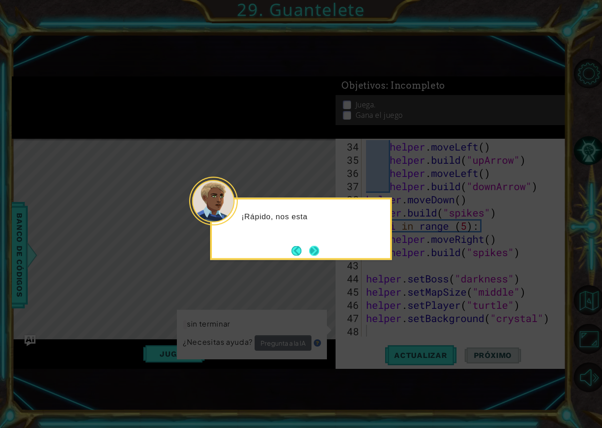
click at [312, 252] on button "Next" at bounding box center [314, 251] width 10 height 10
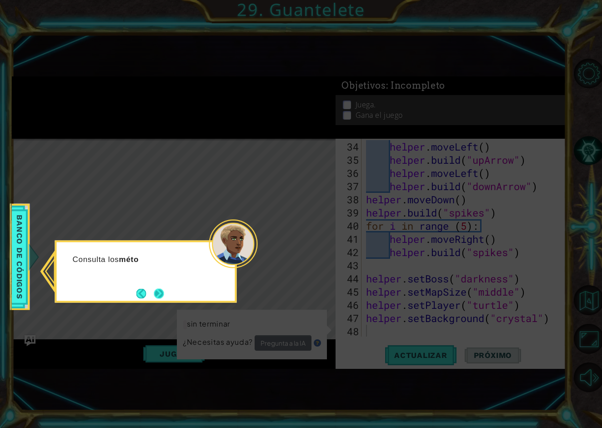
click at [160, 294] on button "Next" at bounding box center [159, 293] width 10 height 10
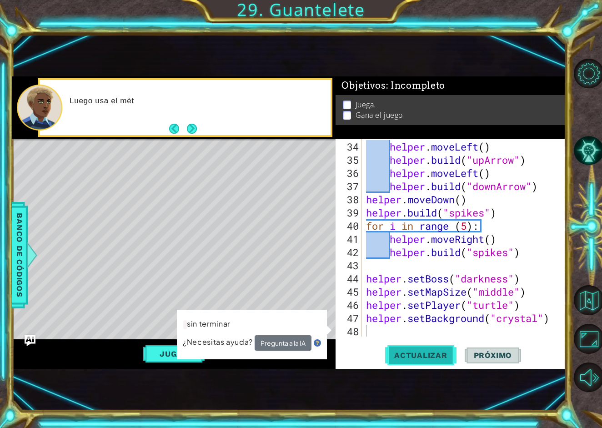
click at [423, 354] on span "Actualizar" at bounding box center [420, 355] width 71 height 9
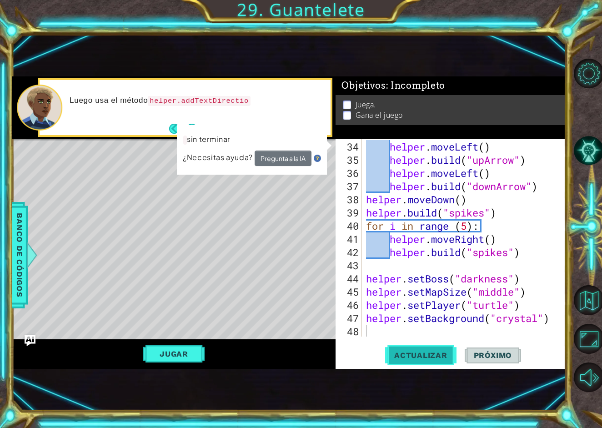
click at [423, 354] on span "Actualizar" at bounding box center [420, 355] width 71 height 9
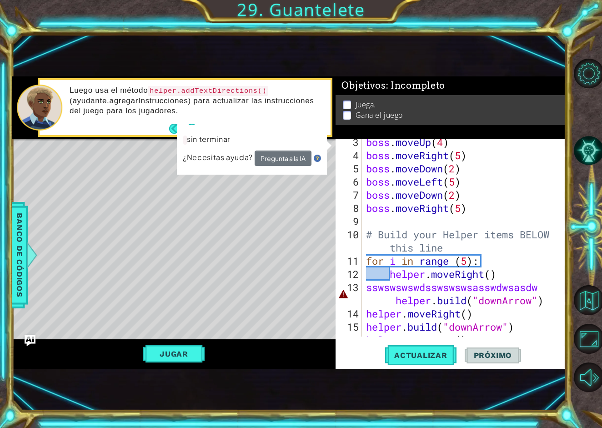
scroll to position [44, 0]
drag, startPoint x: 541, startPoint y: 285, endPoint x: 354, endPoint y: 285, distance: 187.3
click at [354, 285] on div "3 4 5 6 7 8 9 10 11 12 13 14 15 16 17 boss . moveUp ( 4 ) boss . moveRight ( 5 …" at bounding box center [450, 238] width 228 height 198
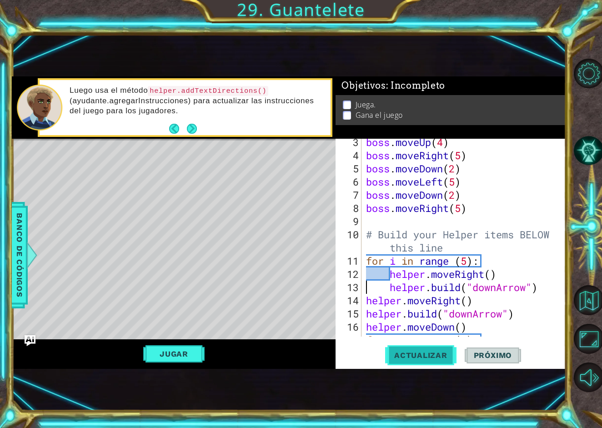
click at [416, 354] on span "Actualizar" at bounding box center [420, 355] width 71 height 9
click at [393, 289] on div "boss . moveUp ( 4 ) boss . moveRight ( 5 ) boss . moveDown ( 2 ) boss . moveLef…" at bounding box center [466, 247] width 204 height 224
click at [390, 289] on div "boss . moveUp ( 4 ) boss . moveRight ( 5 ) boss . moveDown ( 2 ) boss . moveLef…" at bounding box center [466, 247] width 204 height 224
type textarea "[DOMAIN_NAME]("downArrow")"
click at [444, 358] on span "Actualizar" at bounding box center [420, 355] width 71 height 9
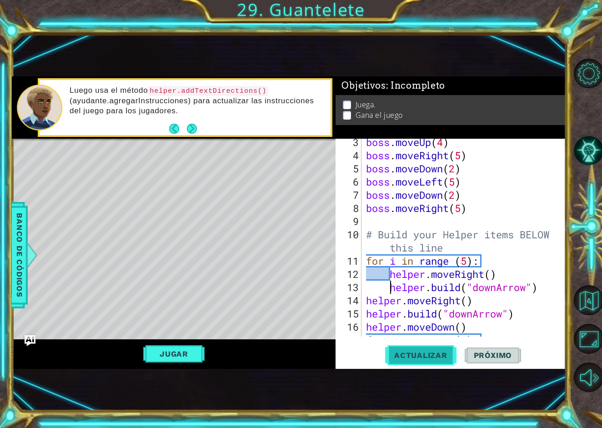
click at [438, 362] on button "Actualizar" at bounding box center [420, 355] width 71 height 23
click at [595, 299] on button "Volver al mapa" at bounding box center [589, 300] width 30 height 30
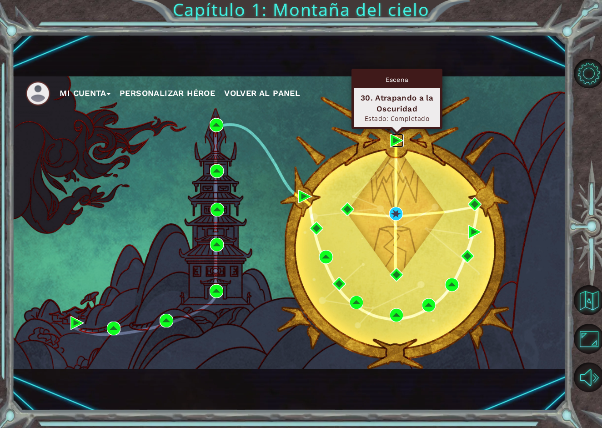
click at [393, 140] on img at bounding box center [397, 141] width 14 height 14
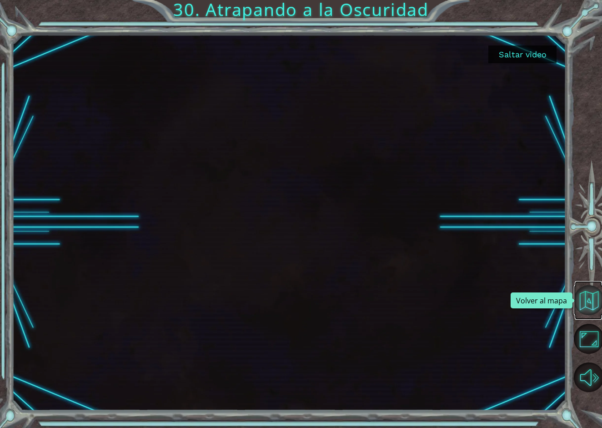
click at [591, 301] on button "Volver al mapa" at bounding box center [589, 300] width 30 height 30
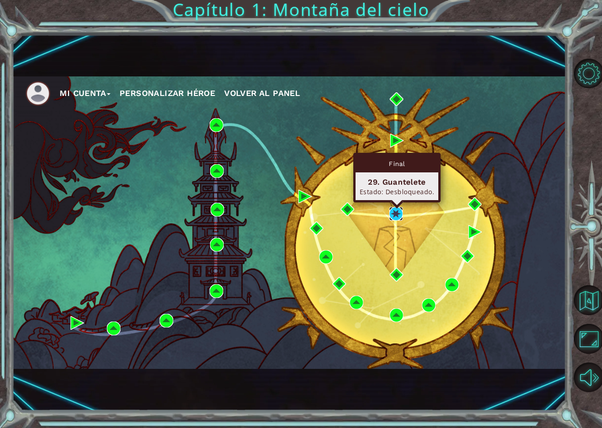
click at [401, 213] on img at bounding box center [396, 214] width 14 height 14
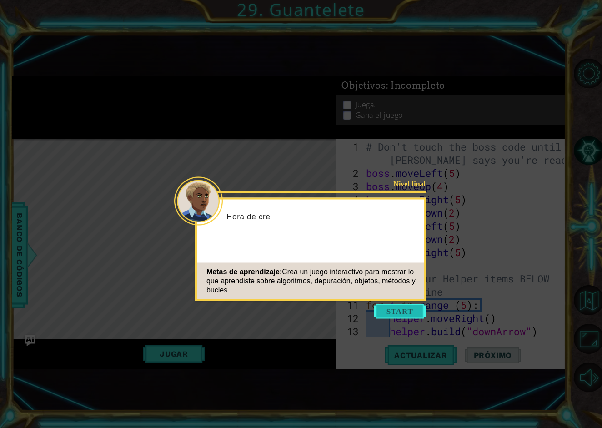
scroll to position [461, 0]
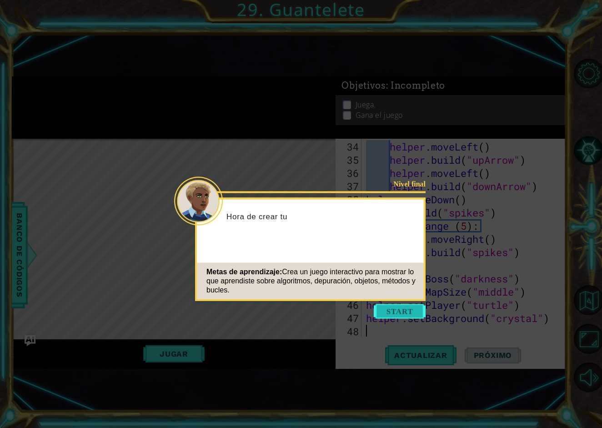
click at [406, 304] on button "Start" at bounding box center [400, 311] width 52 height 15
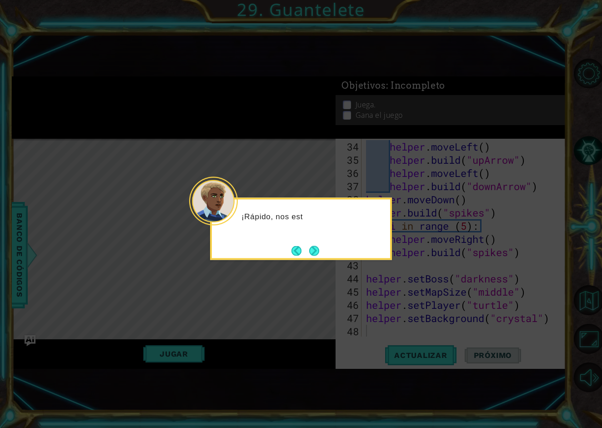
click at [323, 251] on div "¡Rápido, nos est" at bounding box center [301, 229] width 182 height 62
click at [319, 251] on button "Next" at bounding box center [314, 251] width 10 height 10
click at [321, 251] on div "E" at bounding box center [301, 229] width 182 height 62
click at [319, 251] on button "Next" at bounding box center [314, 251] width 10 height 10
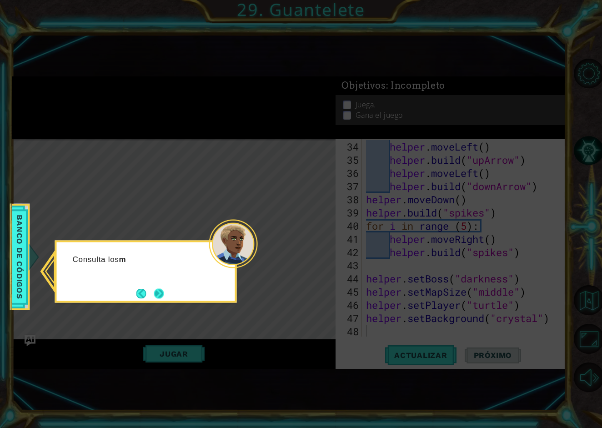
click at [155, 297] on button "Next" at bounding box center [159, 293] width 10 height 10
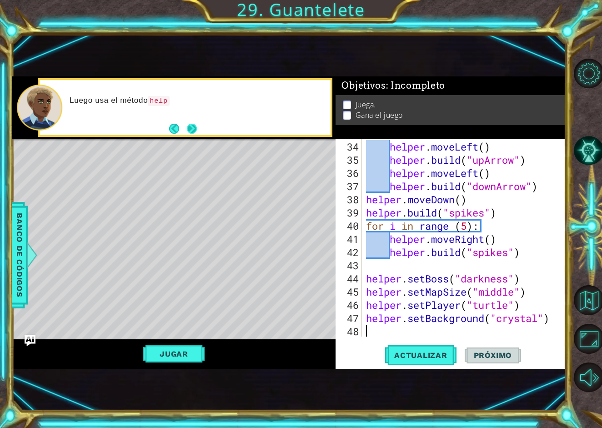
click at [191, 134] on button "Next" at bounding box center [192, 129] width 10 height 10
click at [193, 132] on button "Next" at bounding box center [192, 129] width 10 height 10
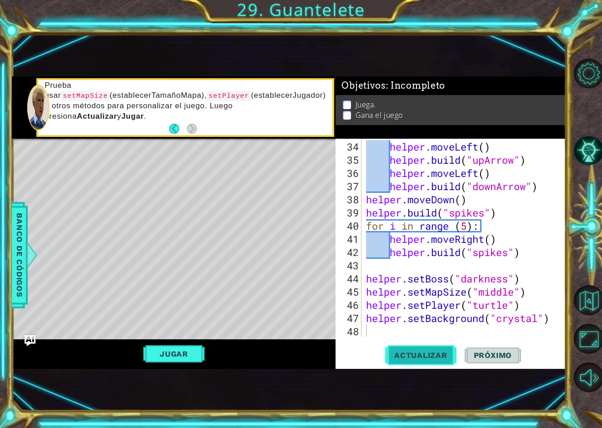
click at [430, 355] on span "Actualizar" at bounding box center [420, 355] width 71 height 9
click at [174, 130] on button "Back" at bounding box center [178, 129] width 18 height 10
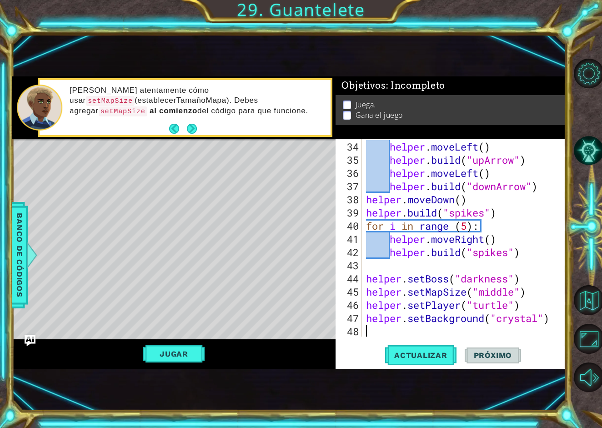
click at [174, 130] on button "Back" at bounding box center [178, 129] width 18 height 10
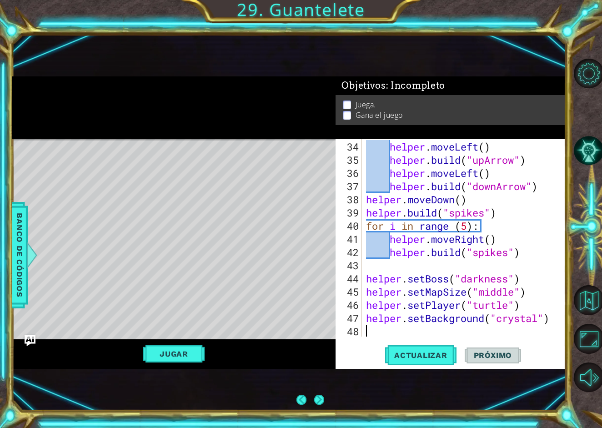
scroll to position [0, 0]
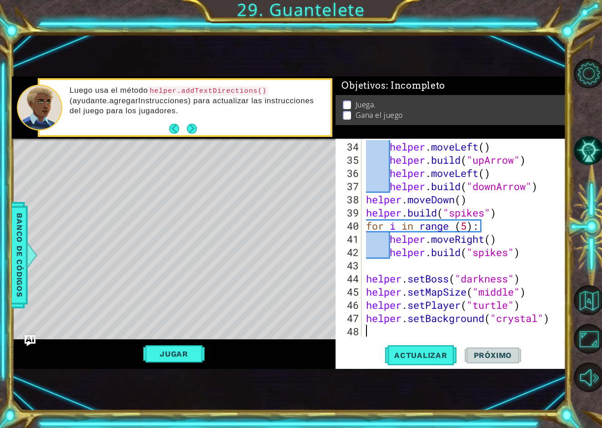
click at [541, 263] on div "helper . moveLeft ( ) helper . build ( "upArrow" ) helper . moveLeft ( ) helper…" at bounding box center [466, 252] width 204 height 224
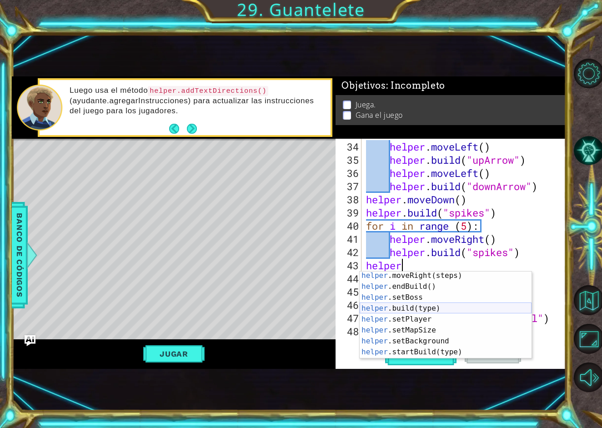
scroll to position [55, 0]
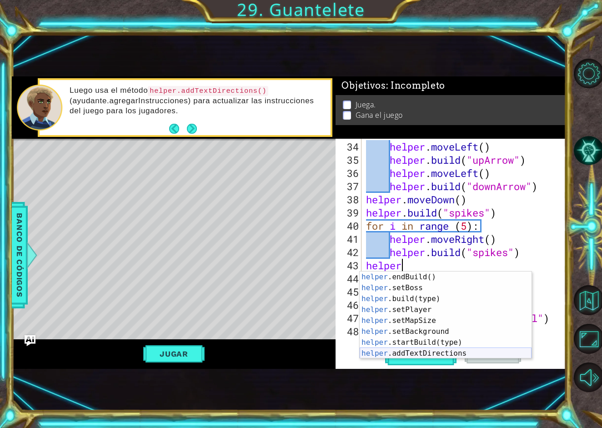
click at [473, 348] on div "helper .endBuild() Toca enter helper .setBoss Toca enter helper .build(type) To…" at bounding box center [446, 325] width 172 height 109
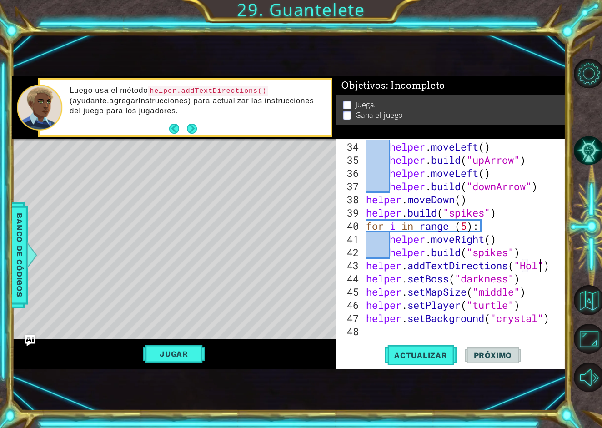
scroll to position [0, 8]
click at [424, 355] on span "Actualizar" at bounding box center [420, 355] width 71 height 9
click at [435, 359] on span "Actualizar" at bounding box center [420, 355] width 71 height 9
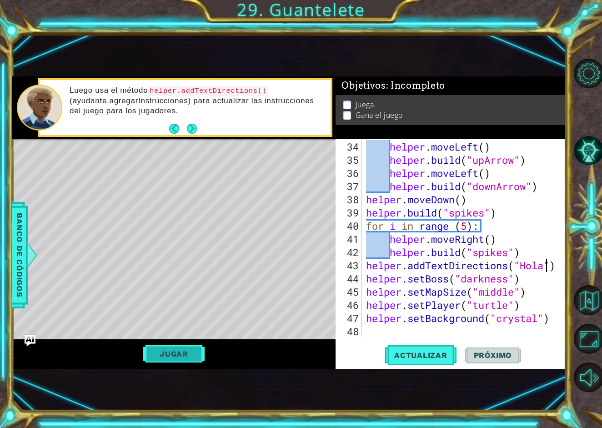
click at [186, 350] on button "Jugar" at bounding box center [173, 353] width 61 height 17
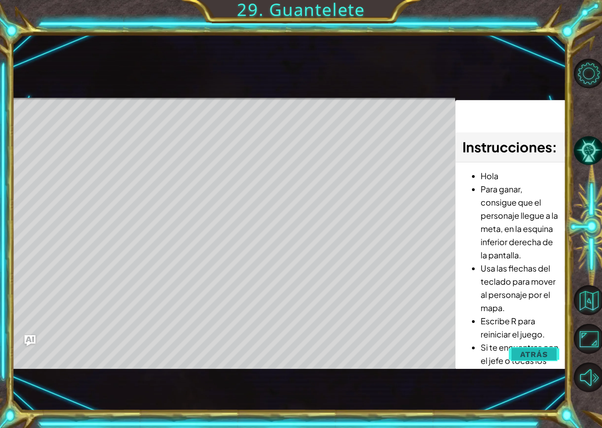
click at [524, 356] on span "Atrás" at bounding box center [534, 354] width 28 height 9
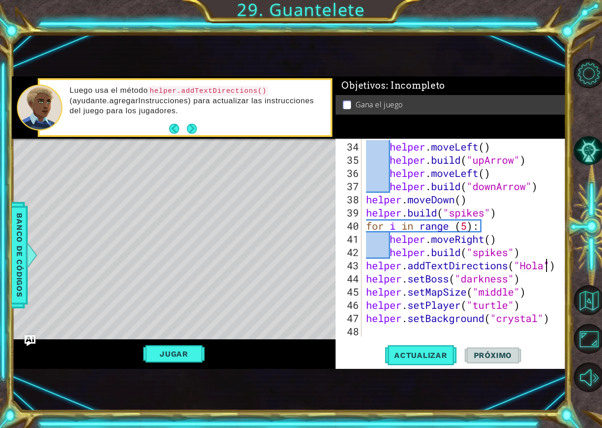
click at [548, 266] on div "helper . moveLeft ( ) helper . build ( "upArrow" ) helper . moveLeft ( ) helper…" at bounding box center [466, 252] width 204 height 224
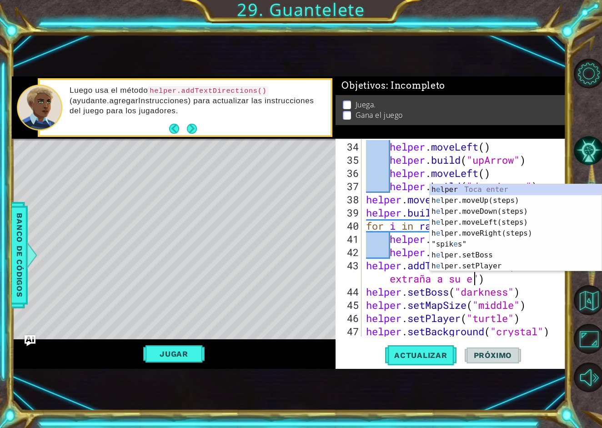
scroll to position [0, 12]
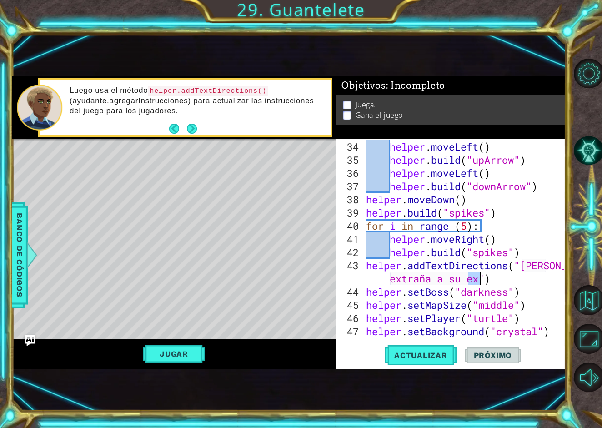
click at [546, 275] on div "helper . moveLeft ( ) helper . build ( "upArrow" ) helper . moveLeft ( ) helper…" at bounding box center [466, 252] width 204 height 224
click at [442, 362] on button "Actualizar" at bounding box center [420, 355] width 71 height 23
click at [199, 359] on button "Jugar" at bounding box center [173, 353] width 61 height 17
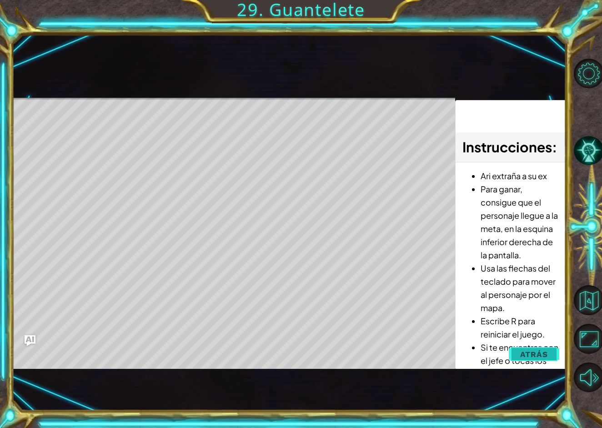
click at [542, 350] on span "Atrás" at bounding box center [534, 354] width 28 height 9
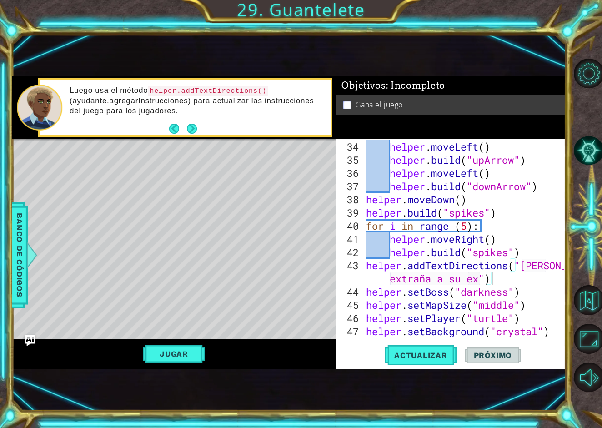
click at [191, 363] on div "Jugar" at bounding box center [174, 353] width 324 height 29
click at [192, 352] on button "Jugar" at bounding box center [173, 353] width 61 height 17
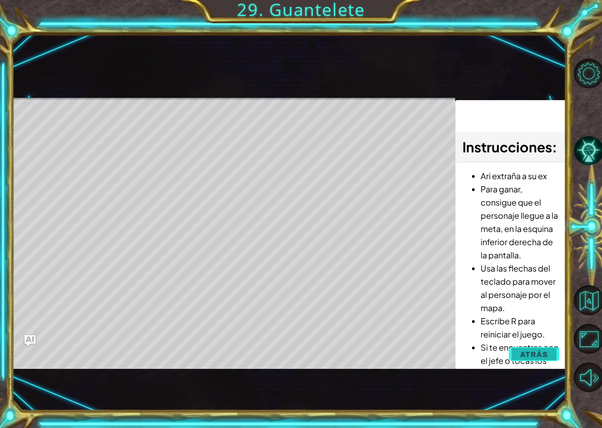
click at [554, 346] on button "Atrás" at bounding box center [534, 354] width 50 height 18
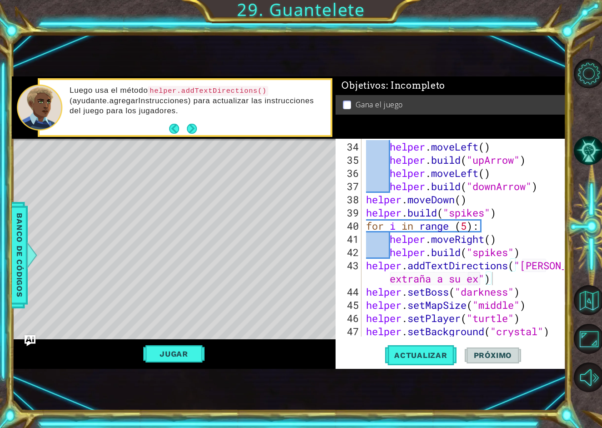
click at [479, 278] on div "helper . moveLeft ( ) helper . build ( "upArrow" ) helper . moveLeft ( ) helper…" at bounding box center [466, 252] width 204 height 224
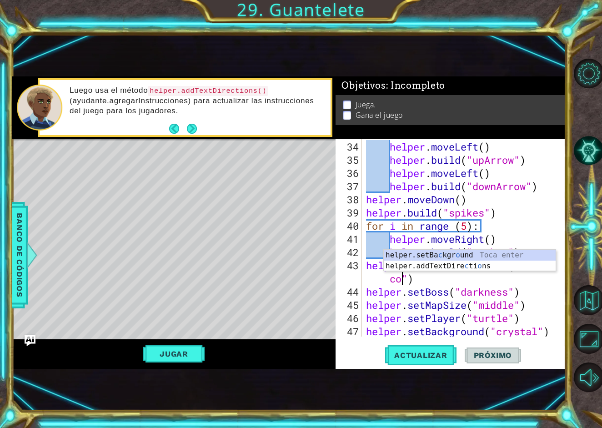
scroll to position [0, 10]
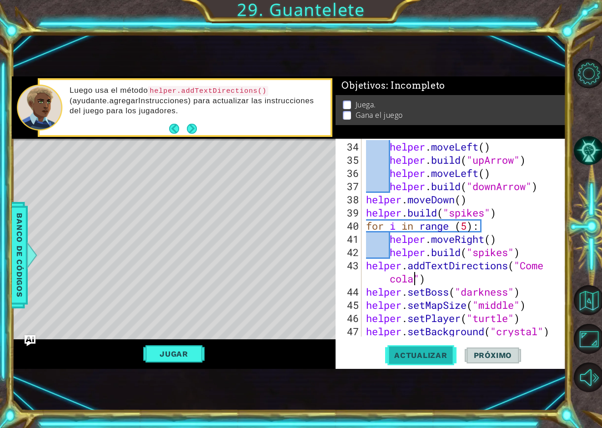
type textarea "helper.addTextDirections("Come cola")"
click at [448, 360] on span "Actualizar" at bounding box center [420, 355] width 71 height 9
click at [184, 358] on button "Jugar" at bounding box center [173, 353] width 61 height 17
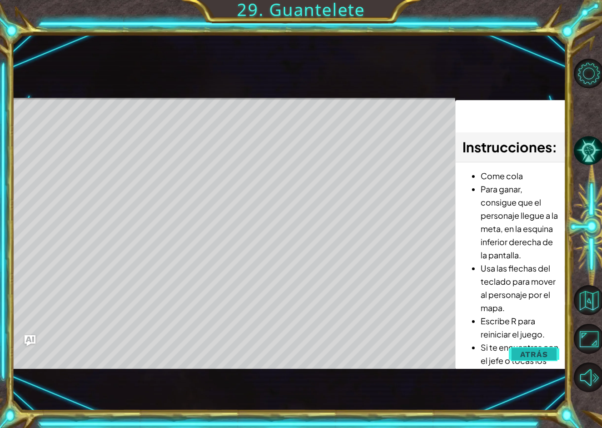
click at [549, 356] on button "Atrás" at bounding box center [534, 354] width 50 height 18
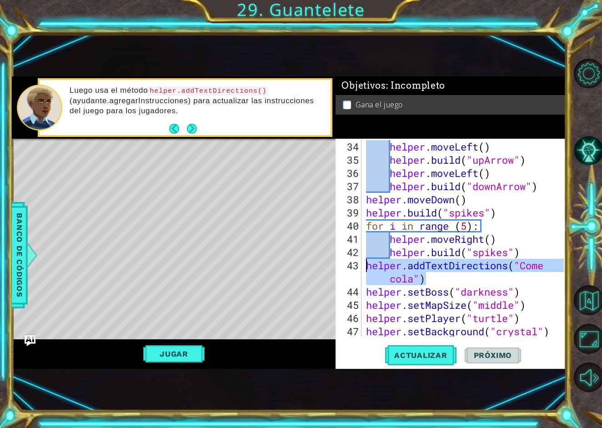
drag, startPoint x: 476, startPoint y: 278, endPoint x: 361, endPoint y: 268, distance: 114.6
click at [361, 268] on div "helper.addTextDirections("Come cola") 34 35 36 37 38 39 40 41 42 43 44 45 46 47…" at bounding box center [450, 238] width 228 height 198
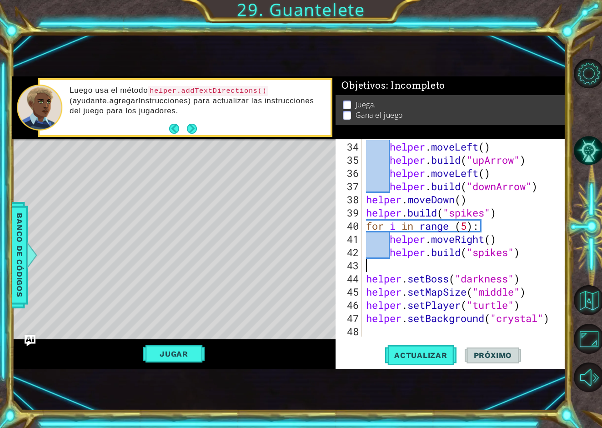
scroll to position [448, 0]
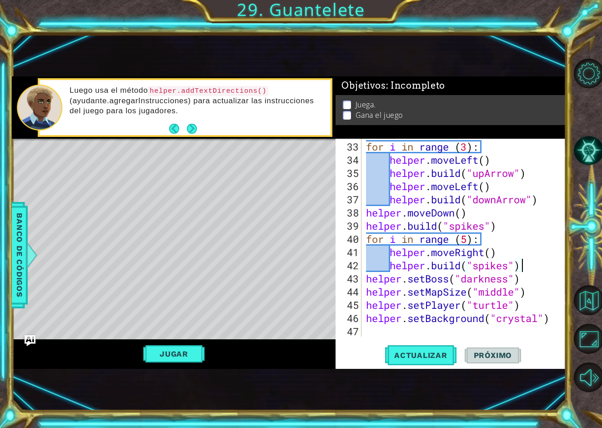
click at [492, 78] on div "Objetivos : Incompleto" at bounding box center [451, 85] width 230 height 19
click at [440, 345] on button "Actualizar" at bounding box center [420, 355] width 71 height 23
click at [182, 352] on button "Jugar" at bounding box center [173, 353] width 61 height 17
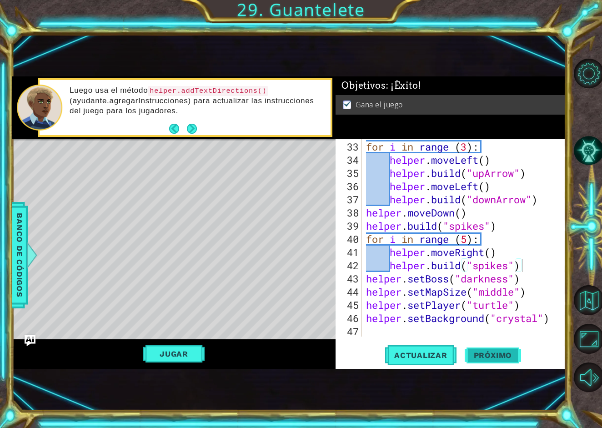
click at [501, 351] on span "Próximo" at bounding box center [493, 355] width 56 height 9
type textarea "[DOMAIN_NAME]("spikes"sswswswdsasswswsasdwswdswswswsassssaswsdwsswswswsadsddwwa…"
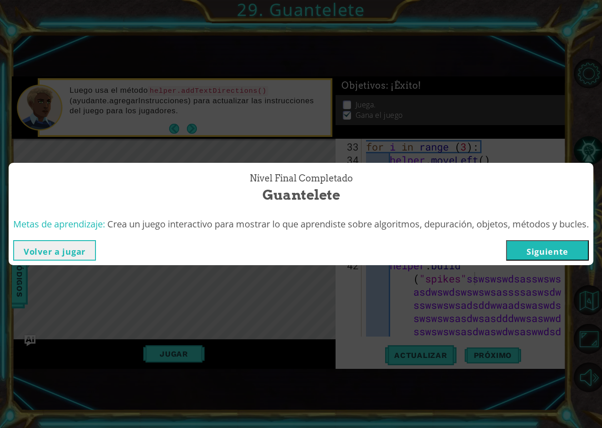
click at [556, 257] on button "Siguiente" at bounding box center [547, 250] width 83 height 20
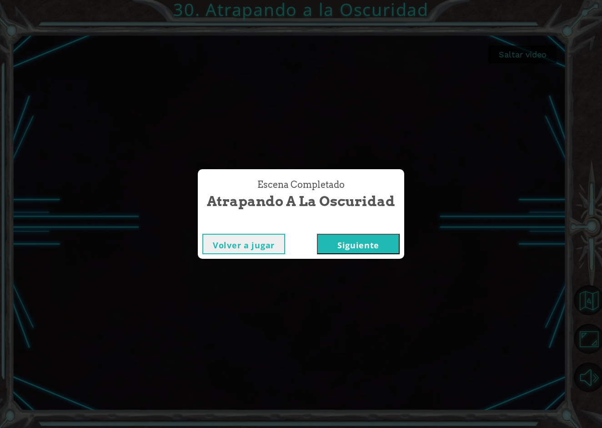
click at [366, 238] on button "Siguiente" at bounding box center [358, 244] width 83 height 20
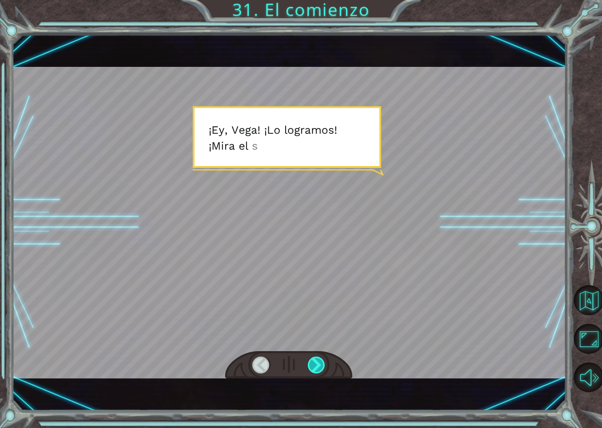
click at [317, 361] on div at bounding box center [317, 364] width 18 height 17
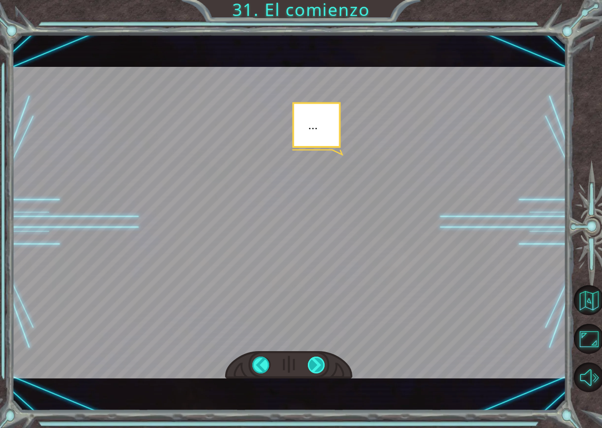
click at [317, 361] on div at bounding box center [317, 364] width 18 height 17
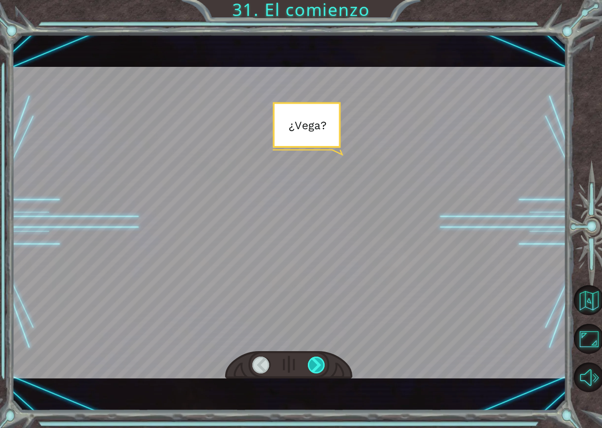
click at [317, 361] on div at bounding box center [317, 364] width 18 height 17
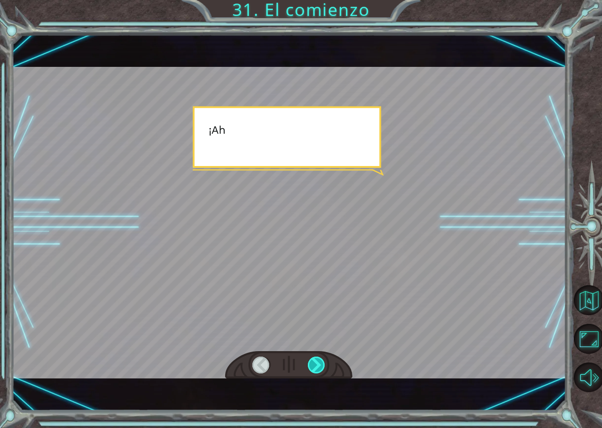
click at [317, 361] on div at bounding box center [317, 364] width 18 height 17
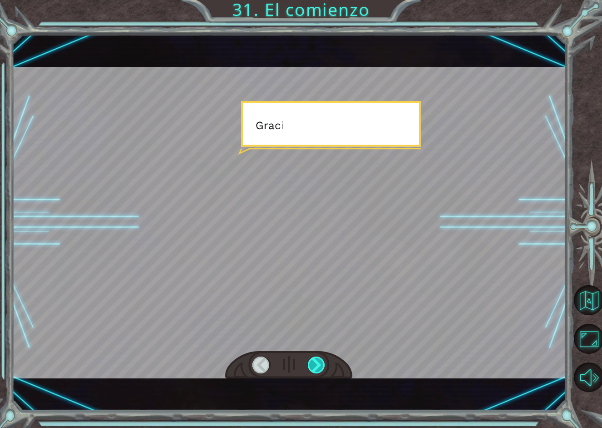
click at [317, 361] on div at bounding box center [317, 364] width 18 height 17
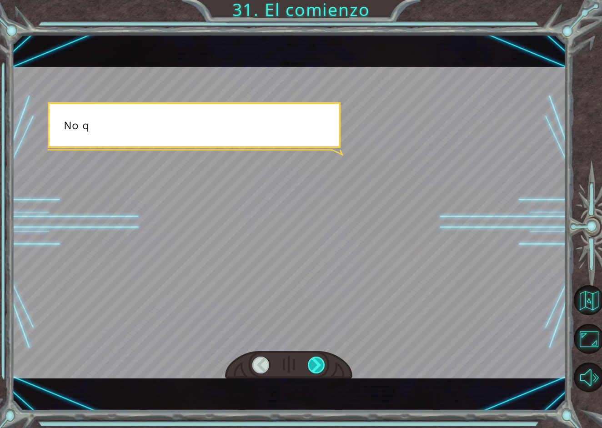
click at [317, 361] on div at bounding box center [317, 364] width 18 height 17
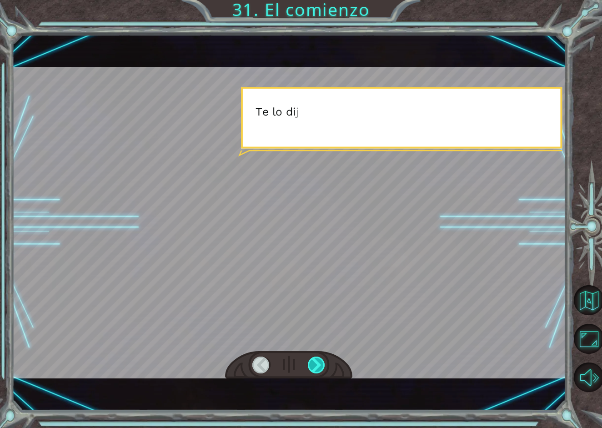
click at [317, 361] on div at bounding box center [317, 364] width 18 height 17
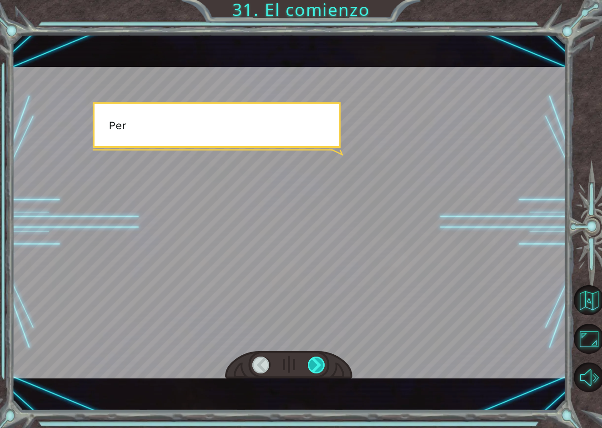
click at [317, 361] on div at bounding box center [317, 364] width 18 height 17
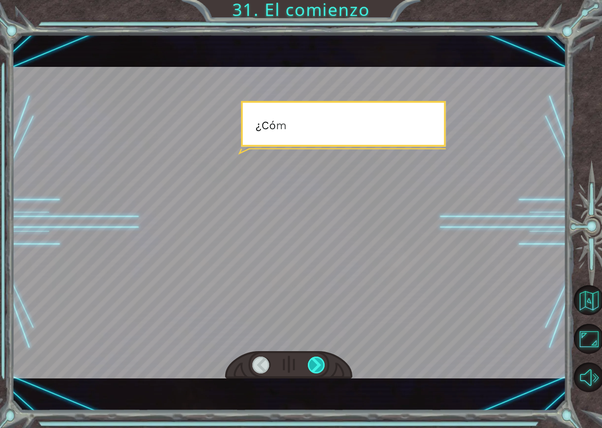
click at [317, 361] on div at bounding box center [317, 364] width 18 height 17
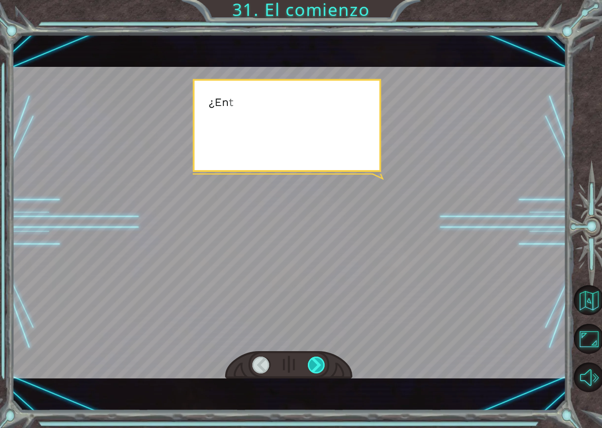
click at [317, 361] on div at bounding box center [317, 364] width 18 height 17
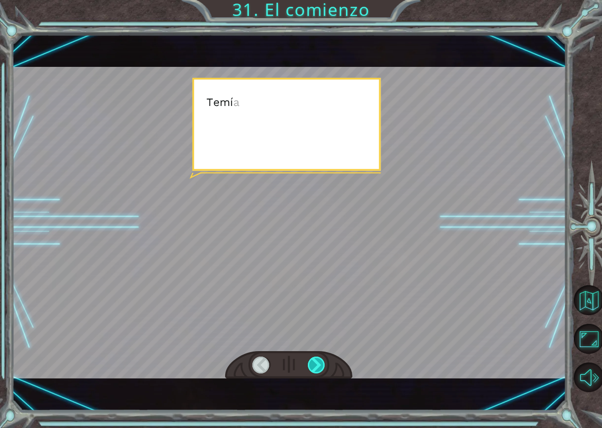
click at [317, 361] on div at bounding box center [317, 364] width 18 height 17
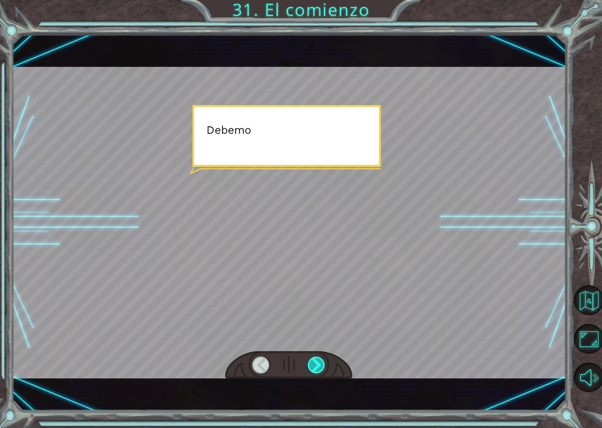
click at [317, 361] on div at bounding box center [317, 364] width 18 height 17
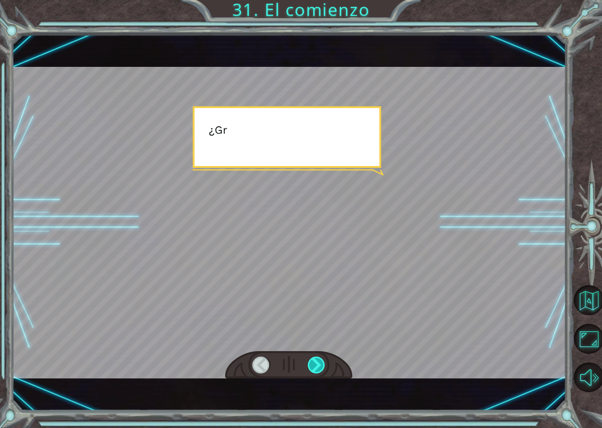
click at [317, 361] on div at bounding box center [317, 364] width 18 height 17
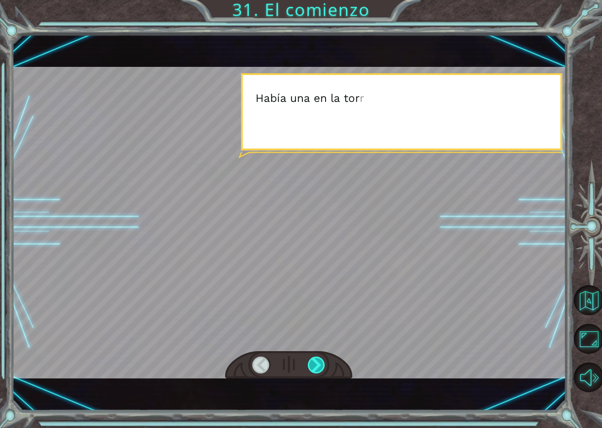
click at [317, 361] on div at bounding box center [317, 364] width 18 height 17
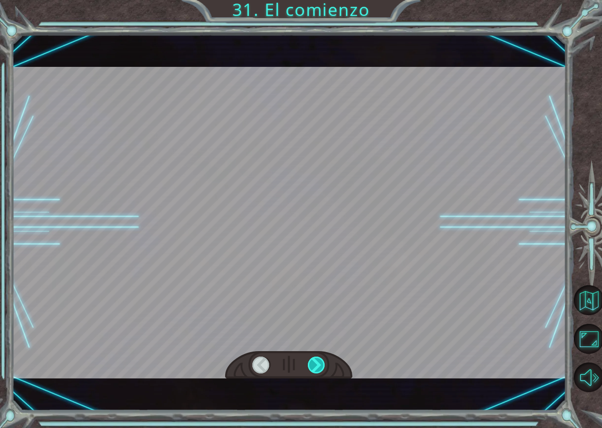
click at [317, 361] on div at bounding box center [317, 364] width 18 height 17
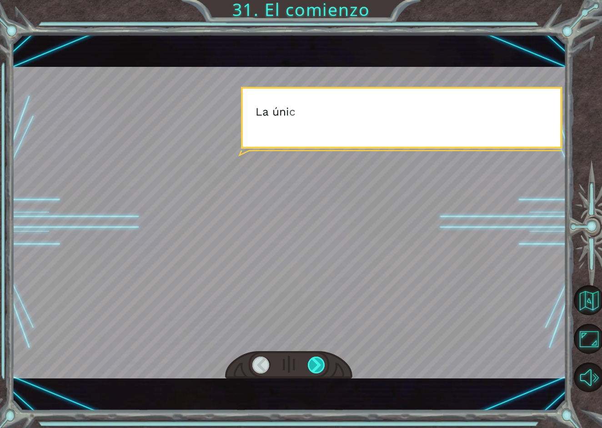
click at [317, 361] on div at bounding box center [317, 364] width 18 height 17
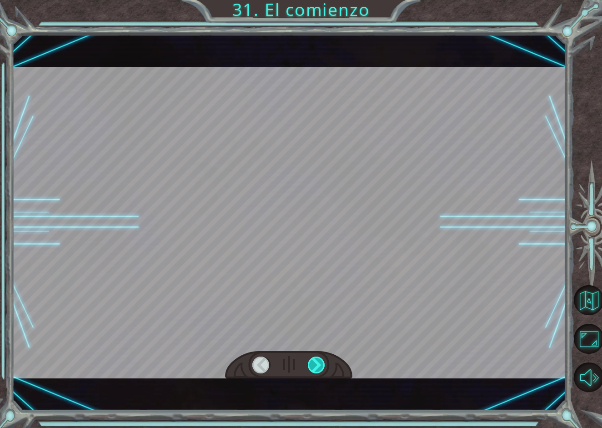
click at [317, 361] on div at bounding box center [317, 364] width 18 height 17
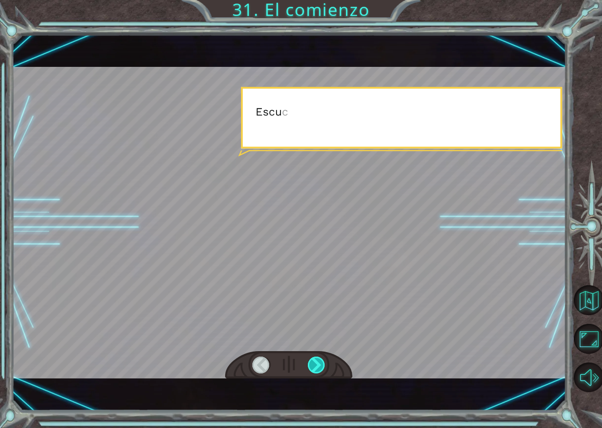
click at [317, 361] on div at bounding box center [317, 364] width 18 height 17
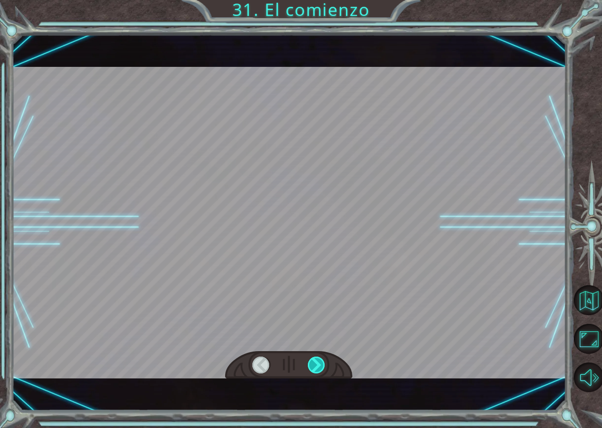
click at [317, 361] on div at bounding box center [317, 364] width 18 height 17
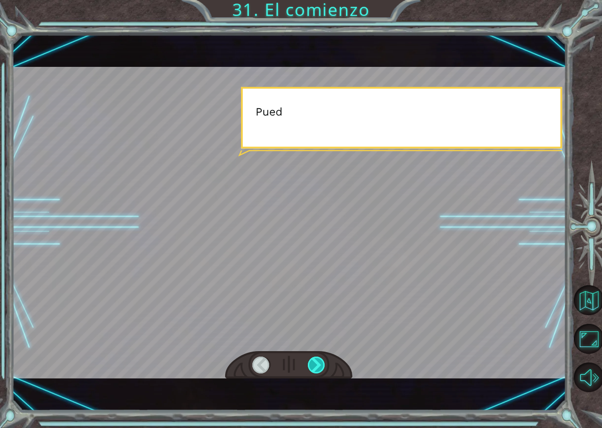
click at [317, 361] on div at bounding box center [317, 364] width 18 height 17
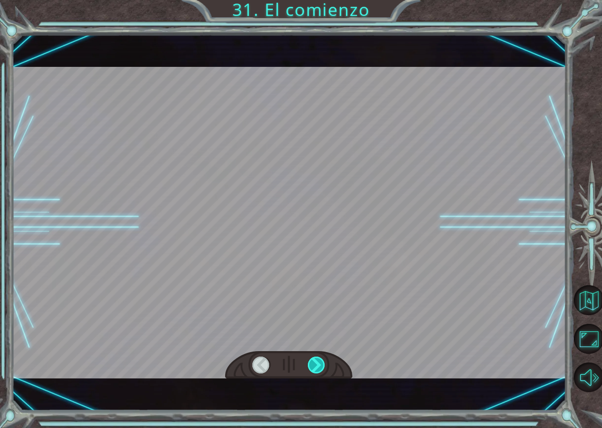
click at [317, 361] on div at bounding box center [317, 364] width 18 height 17
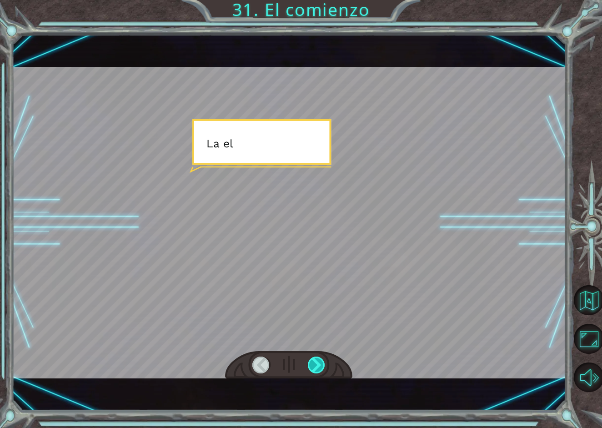
click at [317, 361] on div at bounding box center [317, 364] width 18 height 17
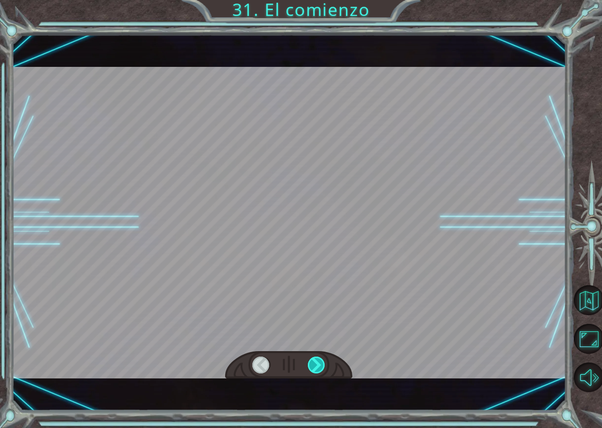
click at [317, 361] on div at bounding box center [317, 364] width 18 height 17
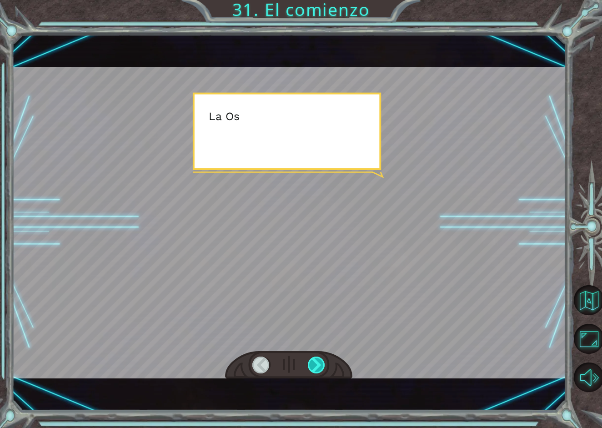
click at [317, 361] on div at bounding box center [317, 364] width 18 height 17
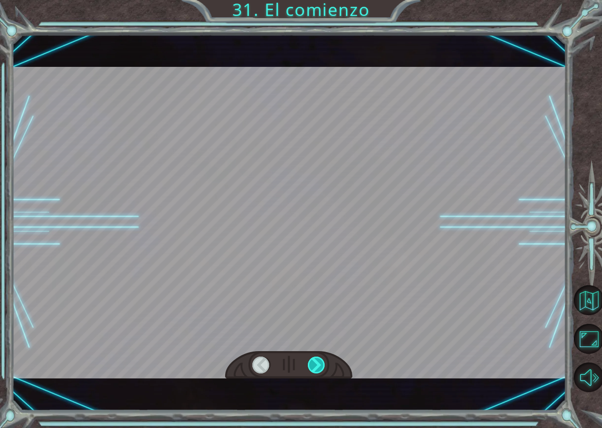
click at [317, 361] on div at bounding box center [317, 364] width 18 height 17
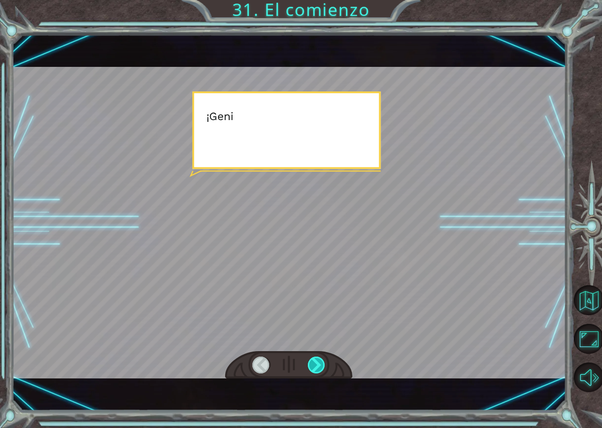
click at [317, 361] on div at bounding box center [317, 364] width 18 height 17
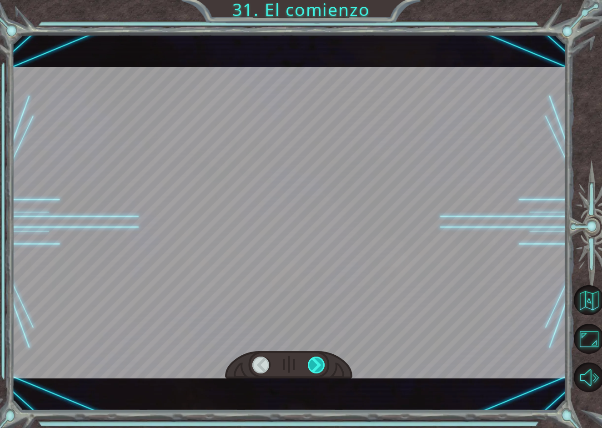
click at [317, 361] on div at bounding box center [317, 364] width 18 height 17
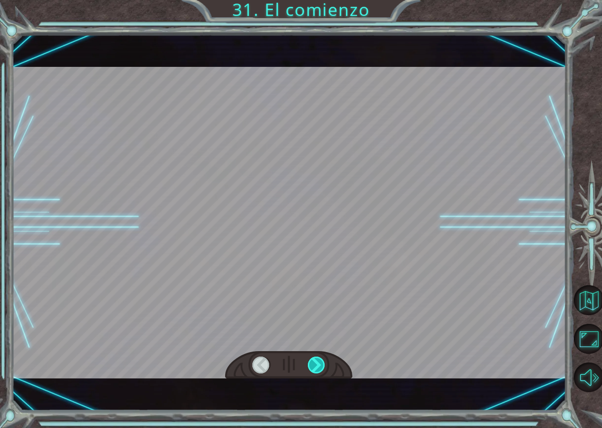
click at [317, 361] on div at bounding box center [317, 364] width 18 height 17
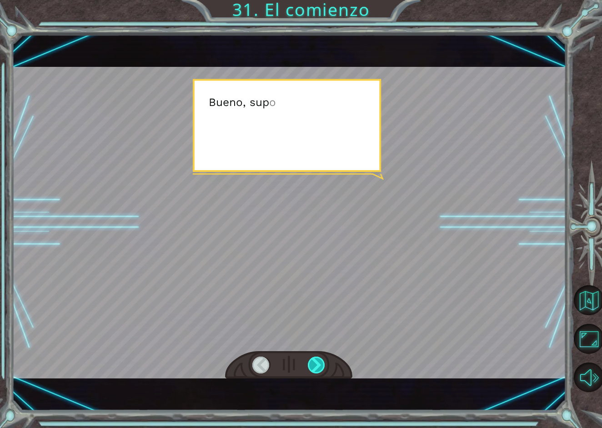
click at [317, 361] on div at bounding box center [317, 364] width 18 height 17
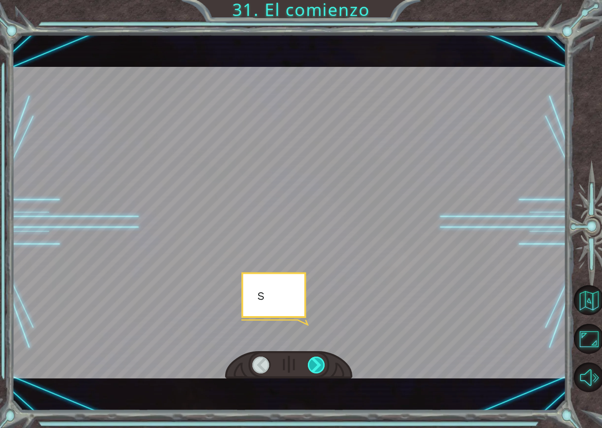
click at [317, 361] on div at bounding box center [317, 364] width 18 height 17
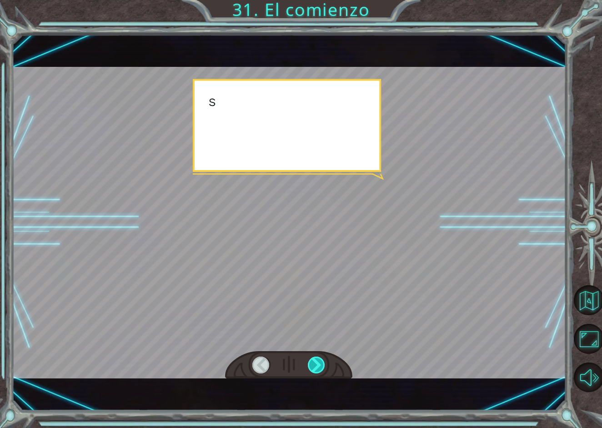
click at [317, 361] on div at bounding box center [317, 364] width 18 height 17
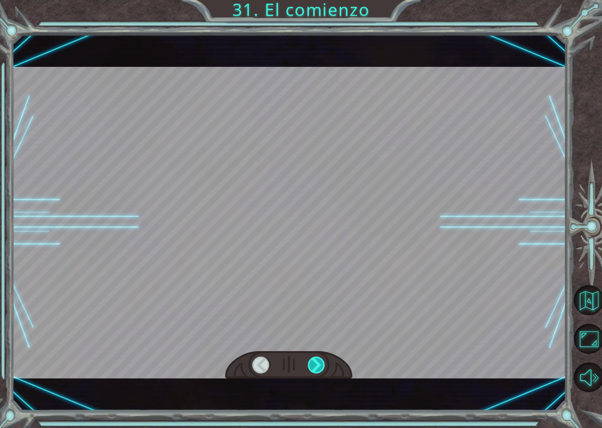
click at [317, 361] on div at bounding box center [317, 364] width 18 height 17
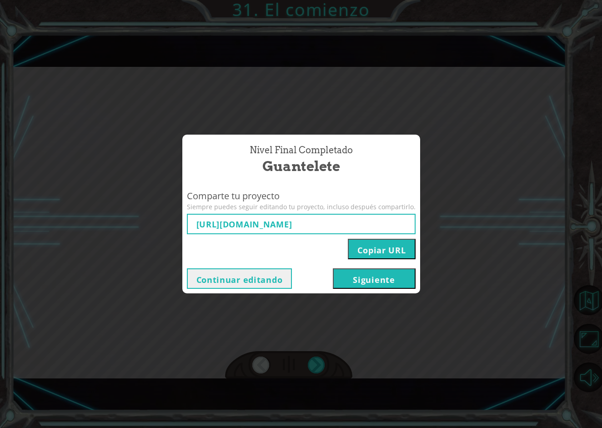
type input "[URL][DOMAIN_NAME]"
click at [376, 276] on button "Siguiente" at bounding box center [374, 278] width 83 height 20
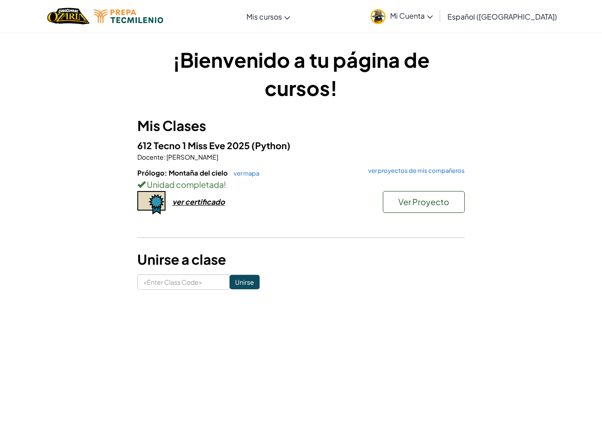
click at [431, 206] on span "Ver Proyecto" at bounding box center [423, 201] width 51 height 10
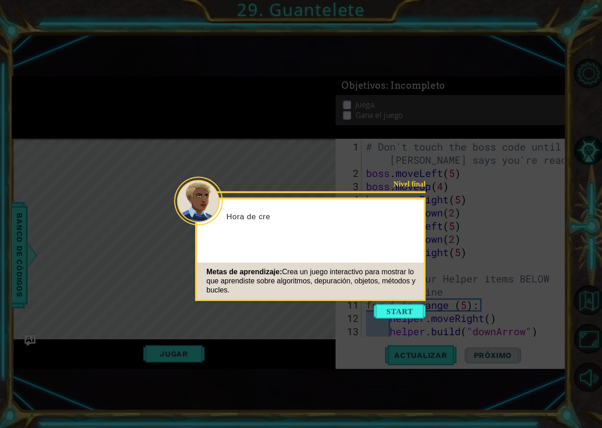
scroll to position [448, 0]
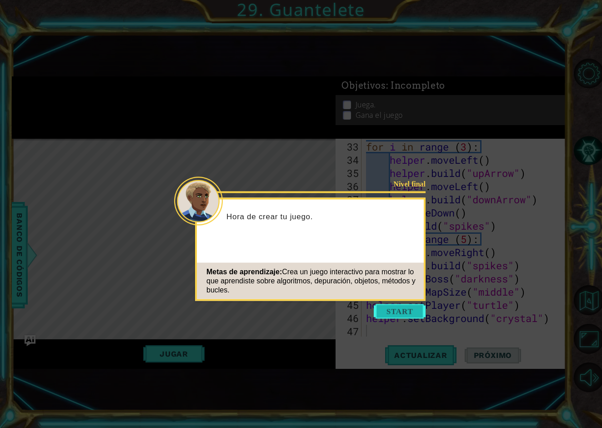
click at [402, 312] on button "Start" at bounding box center [400, 311] width 52 height 15
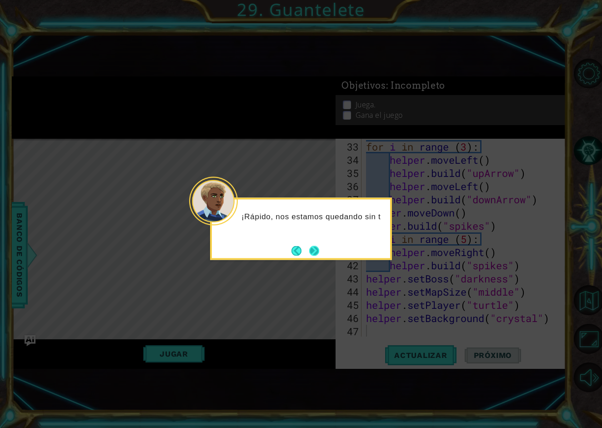
click at [318, 250] on button "Next" at bounding box center [314, 251] width 10 height 10
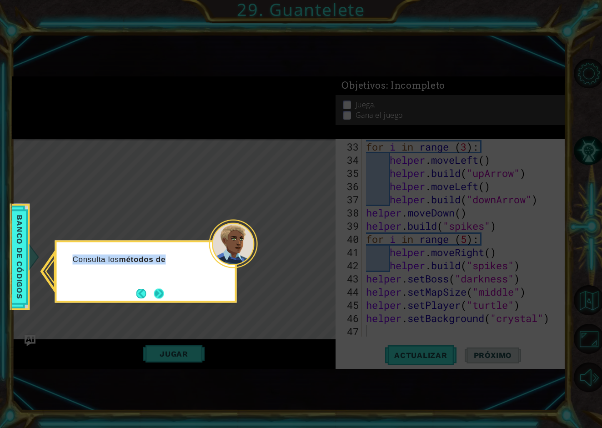
drag, startPoint x: 318, startPoint y: 250, endPoint x: 167, endPoint y: 295, distance: 158.1
click at [167, 295] on body "1 ההההההההההההההההההההההההההההההההההההההההההההההההההההההההההההההההההההההההההההה…" at bounding box center [301, 214] width 602 height 428
click at [164, 295] on button "Next" at bounding box center [159, 293] width 10 height 10
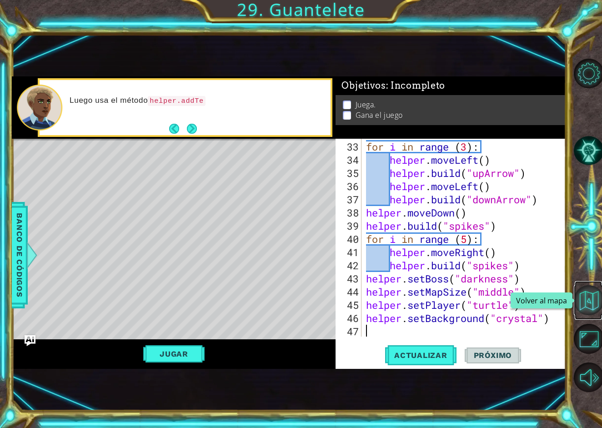
click at [589, 302] on button "Volver al mapa" at bounding box center [589, 300] width 30 height 30
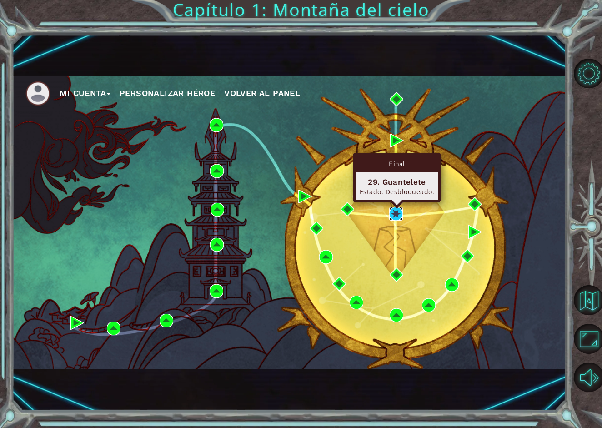
click at [391, 215] on img at bounding box center [396, 214] width 14 height 14
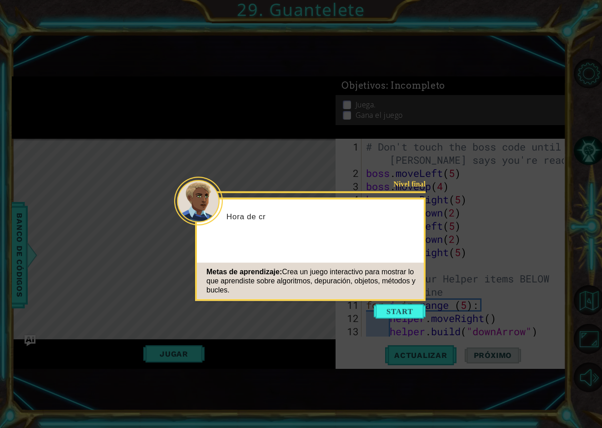
scroll to position [448, 0]
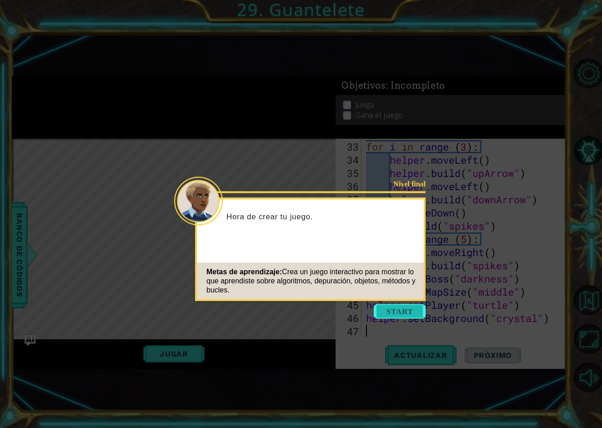
click at [409, 308] on button "Start" at bounding box center [400, 311] width 52 height 15
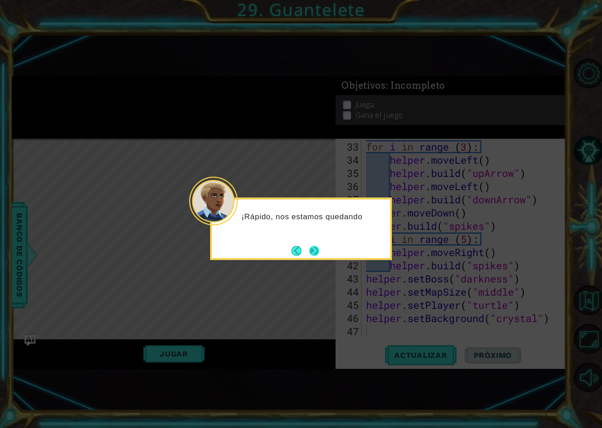
click at [316, 252] on button "Next" at bounding box center [314, 251] width 10 height 10
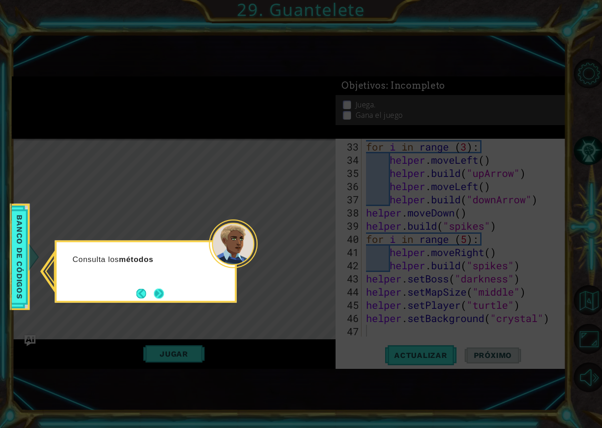
click at [155, 288] on button "Next" at bounding box center [159, 293] width 10 height 10
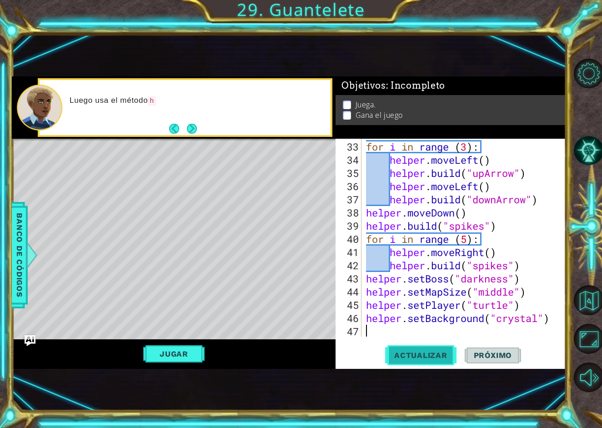
click at [430, 365] on button "Actualizar" at bounding box center [420, 355] width 71 height 23
